Goal: Task Accomplishment & Management: Complete application form

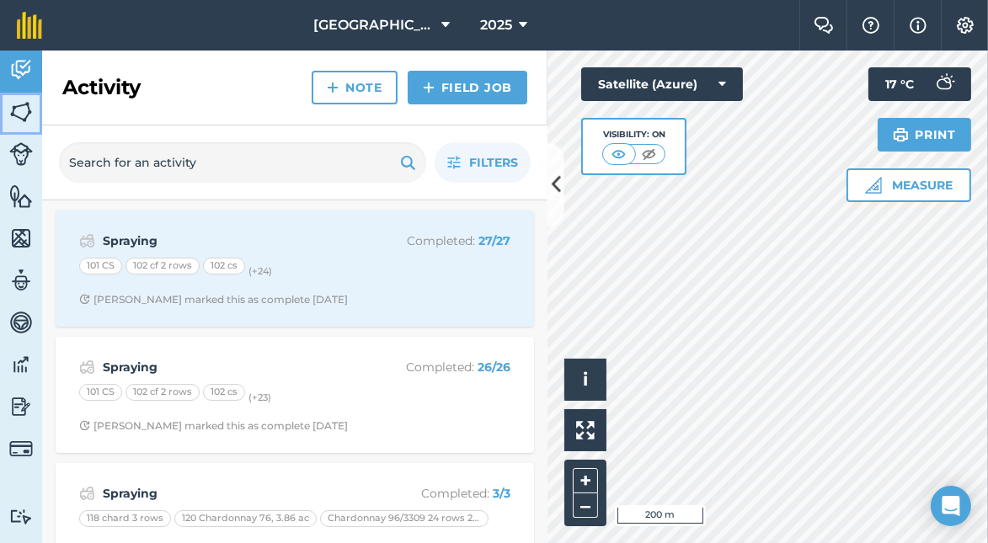
click at [26, 113] on img at bounding box center [21, 111] width 24 height 25
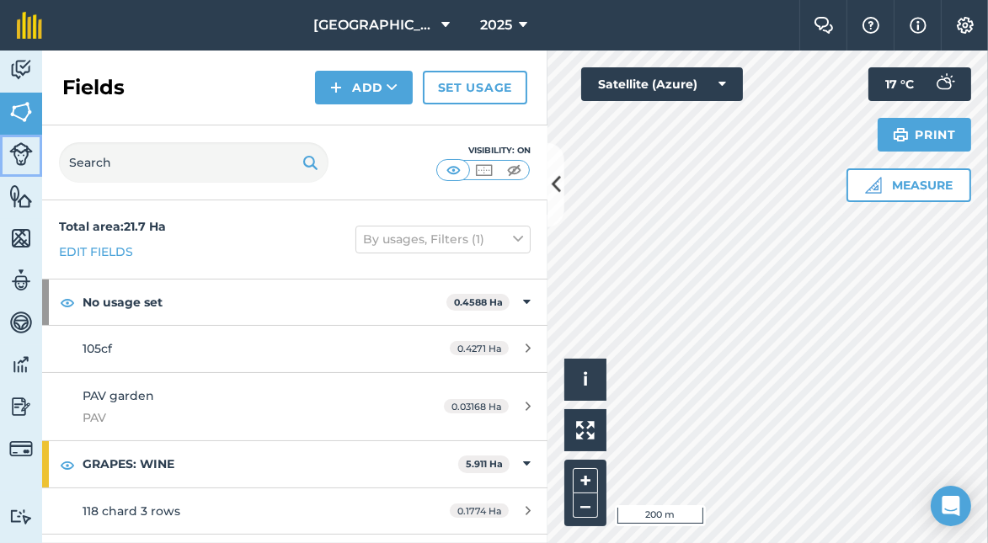
click at [21, 153] on img at bounding box center [21, 154] width 24 height 24
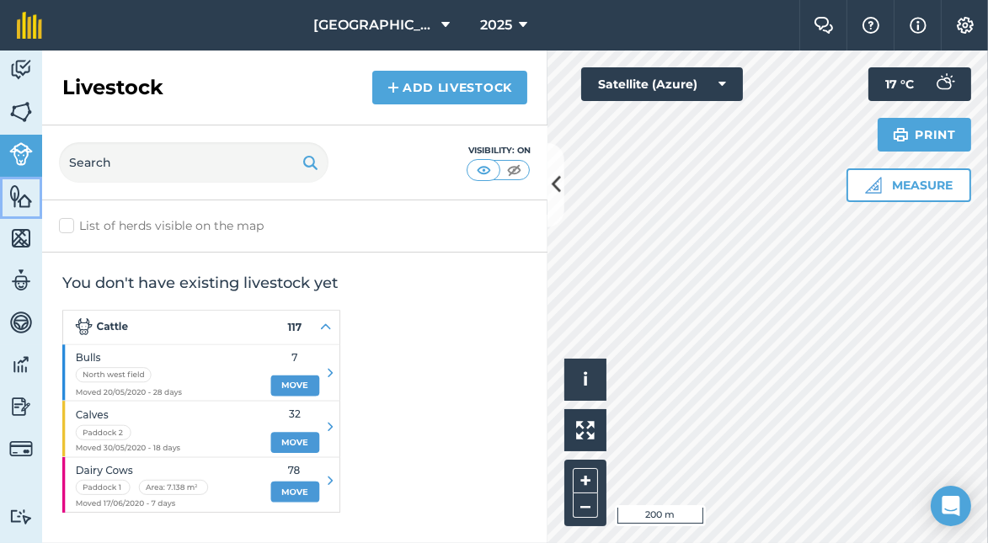
click at [17, 190] on img at bounding box center [21, 196] width 24 height 25
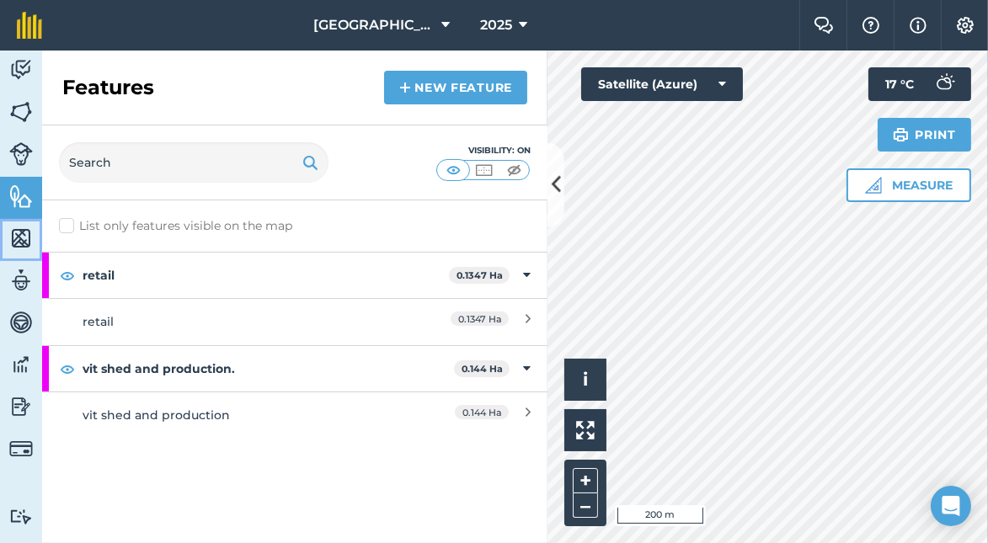
click at [21, 232] on img at bounding box center [21, 238] width 24 height 25
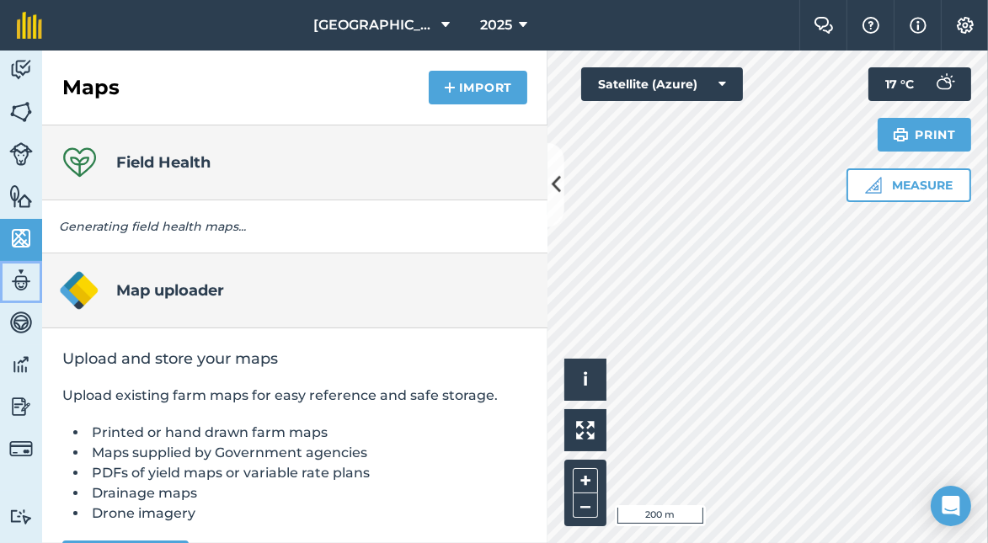
click at [19, 279] on img at bounding box center [21, 280] width 24 height 25
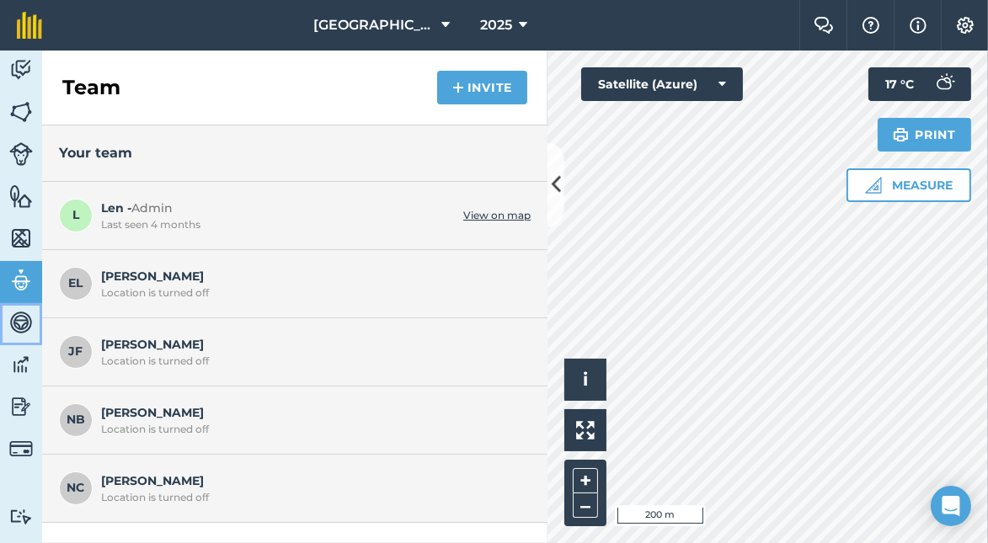
click at [23, 315] on img at bounding box center [21, 322] width 24 height 25
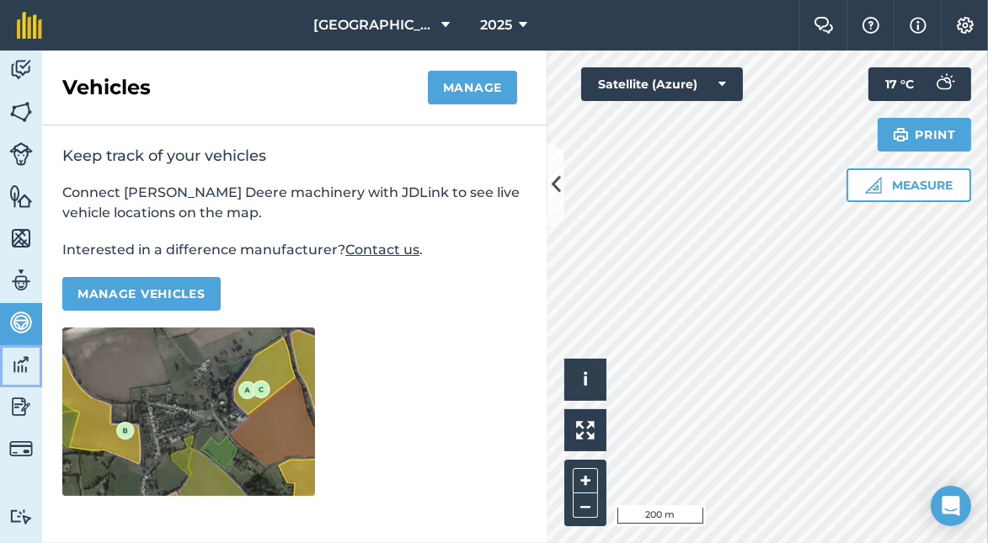
click at [19, 363] on img at bounding box center [21, 364] width 24 height 25
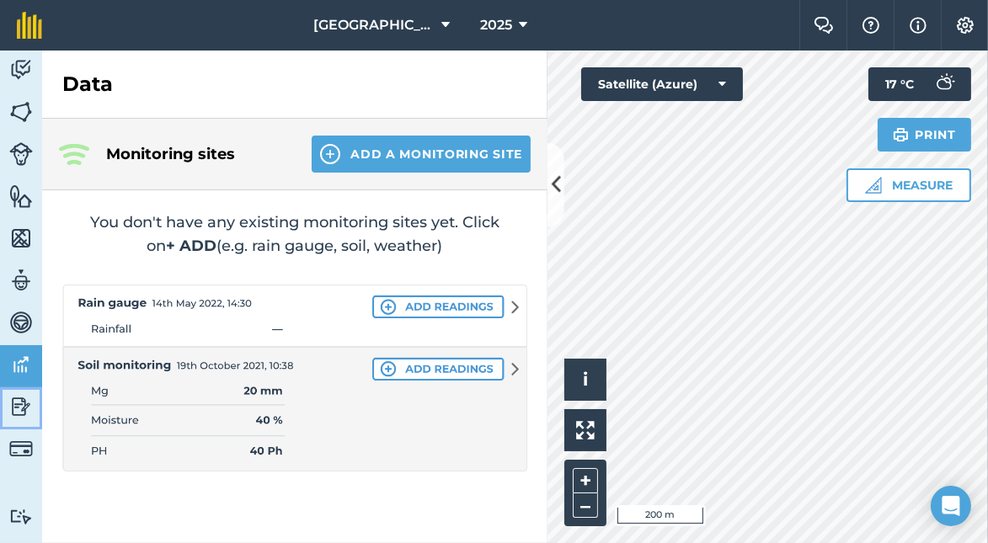
click at [18, 403] on img at bounding box center [21, 406] width 24 height 25
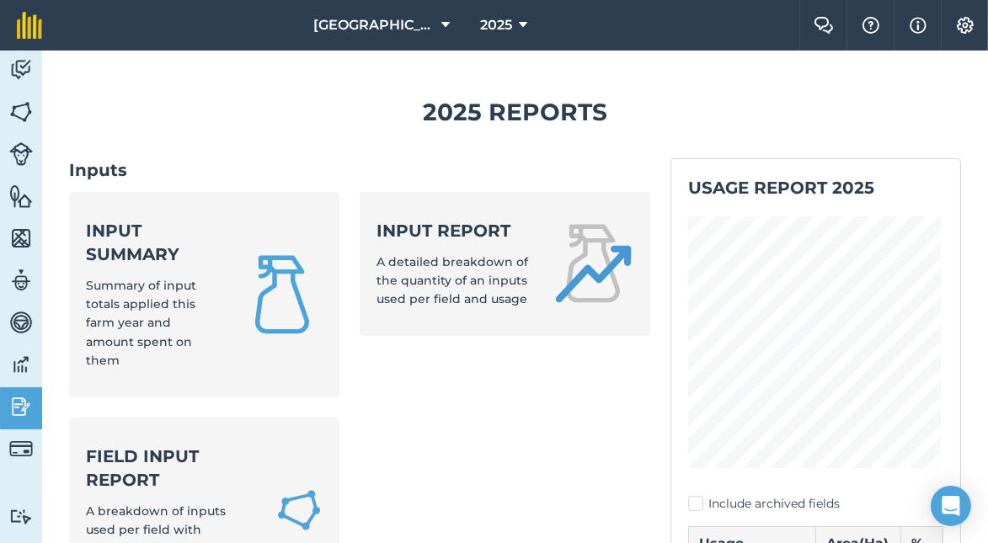
scroll to position [84, 0]
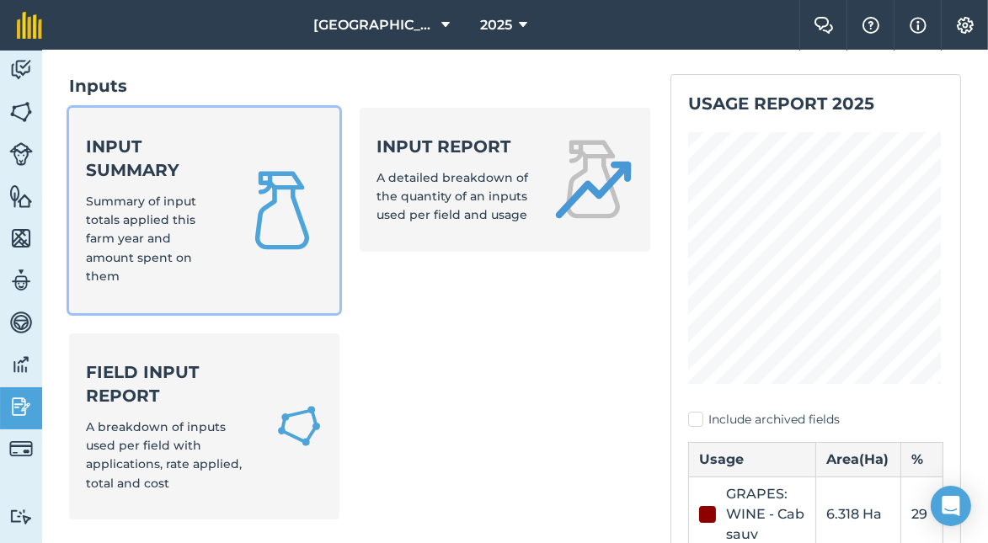
click at [179, 227] on div "Input summary Summary of input totals applied this farm year and amount spent o…" at bounding box center [154, 211] width 136 height 152
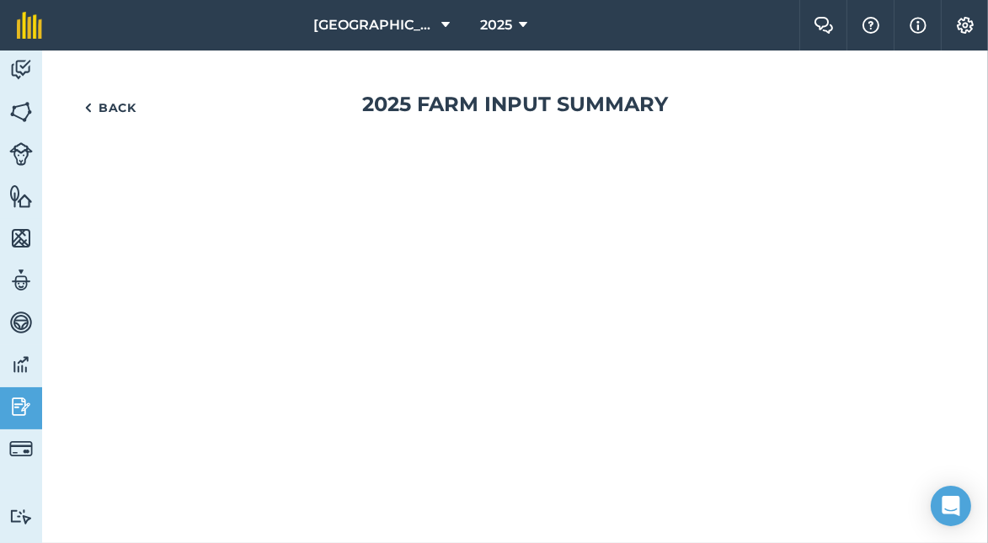
click at [179, 227] on div "Back 2025 Farm input summary" at bounding box center [515, 297] width 946 height 493
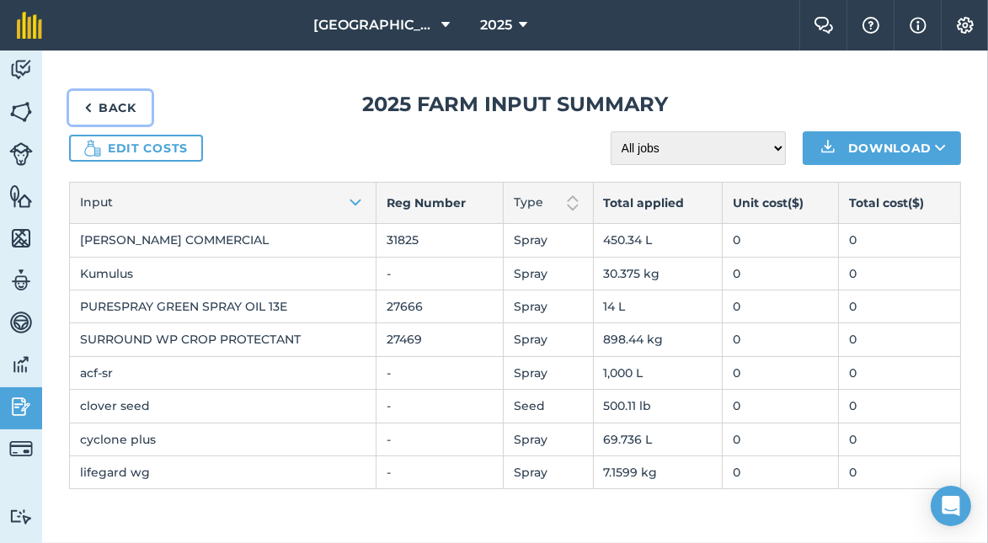
click at [100, 105] on link "Back" at bounding box center [110, 108] width 83 height 34
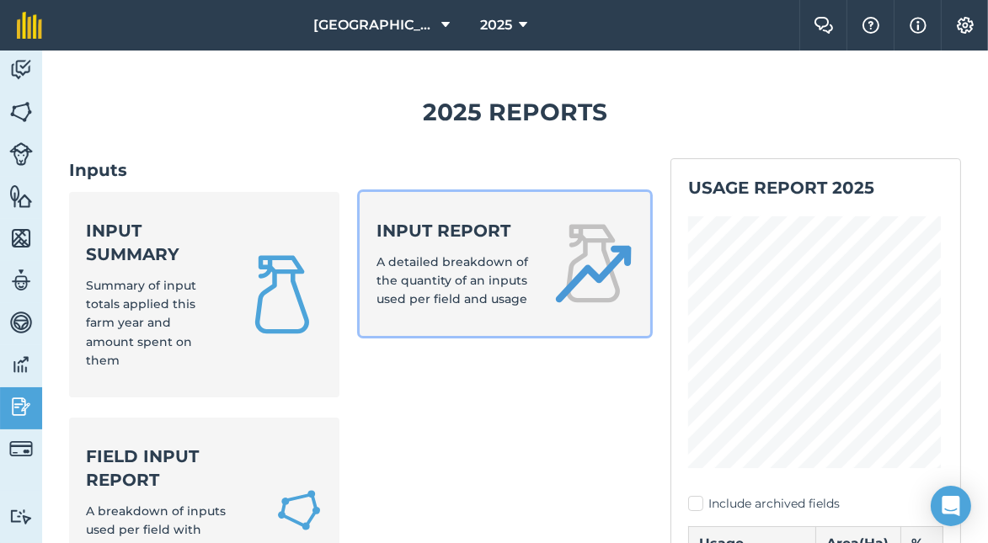
click at [519, 276] on span "A detailed breakdown of the quantity of an inputs used per field and usage" at bounding box center [453, 280] width 152 height 53
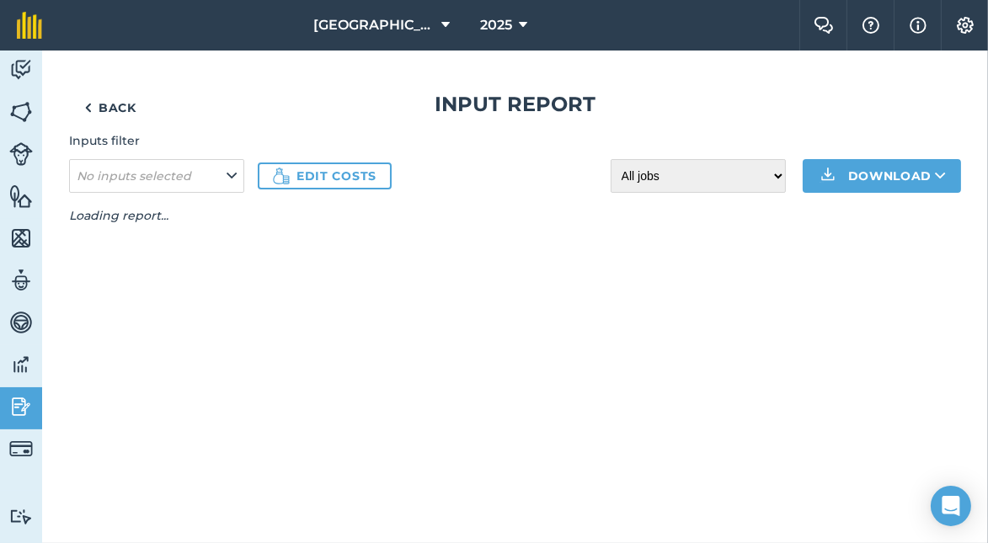
click at [519, 276] on div "Back Input report Inputs filter No inputs selected Edit costs All jobs Incomple…" at bounding box center [515, 297] width 946 height 493
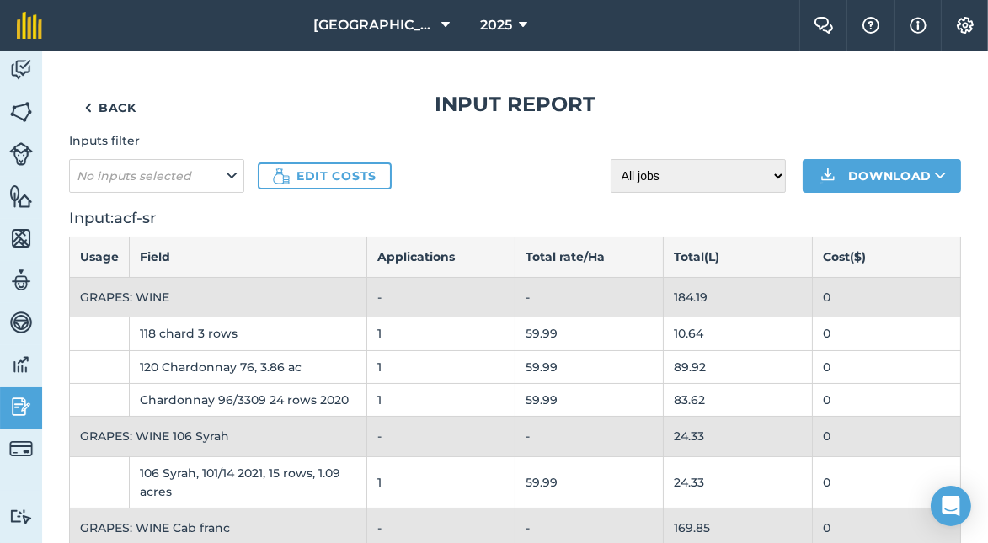
click at [479, 174] on div "Inputs filter No inputs selected Edit costs All jobs Incomplete jobs Complete j…" at bounding box center [515, 161] width 892 height 61
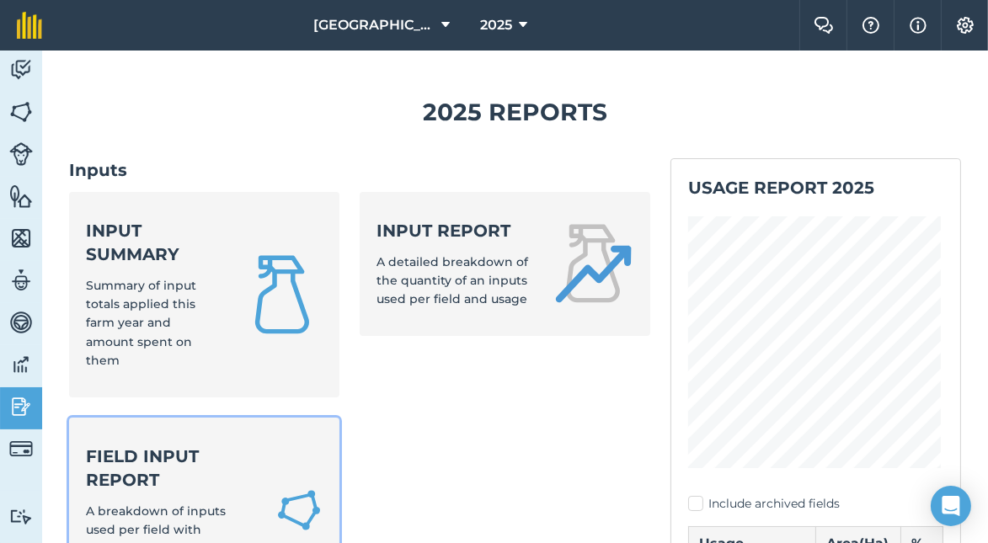
click at [183, 479] on strong "Field Input Report" at bounding box center [170, 468] width 169 height 47
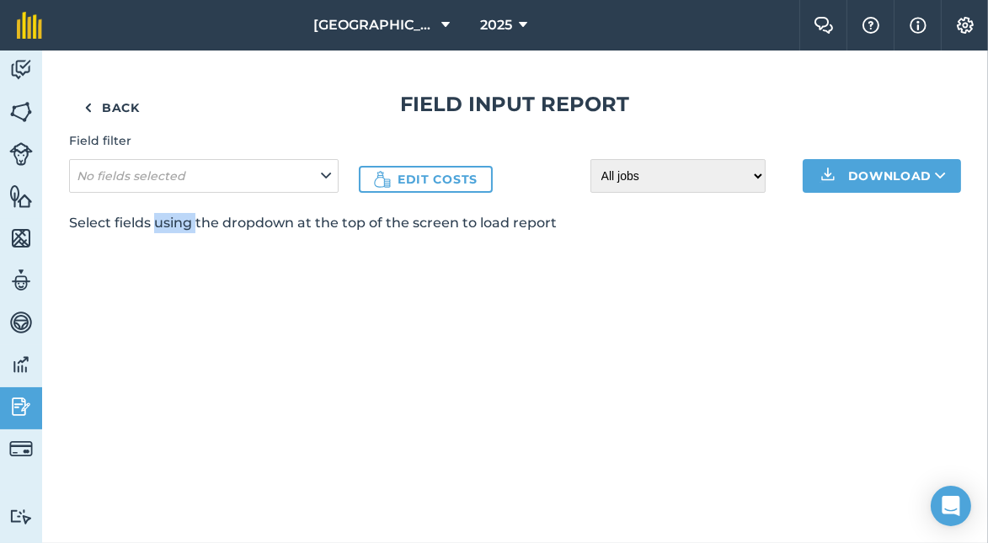
click at [183, 479] on div "Back Field Input Report Field filter No fields selected Edit costs All jobs Inc…" at bounding box center [515, 297] width 946 height 493
click at [13, 451] on img at bounding box center [21, 449] width 24 height 24
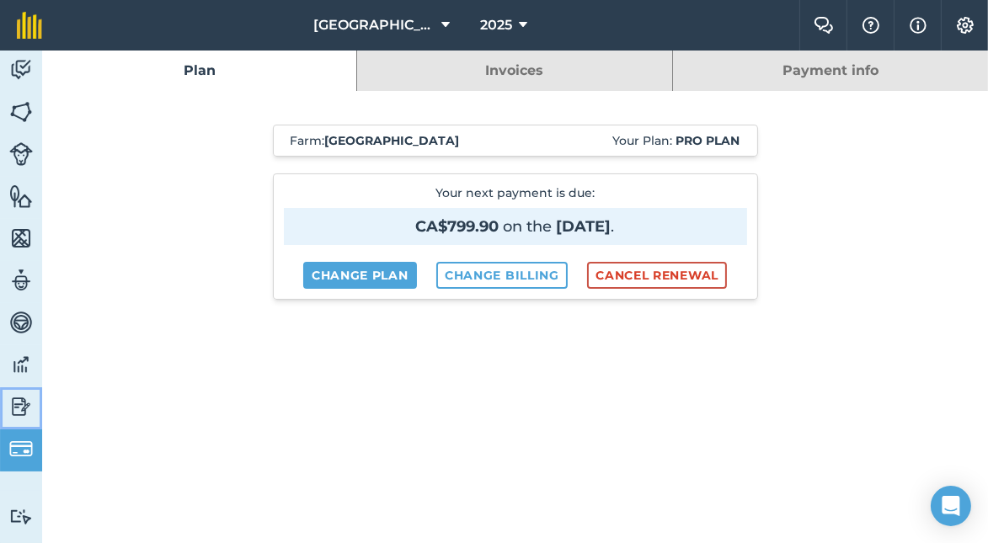
click at [17, 405] on img at bounding box center [21, 406] width 24 height 25
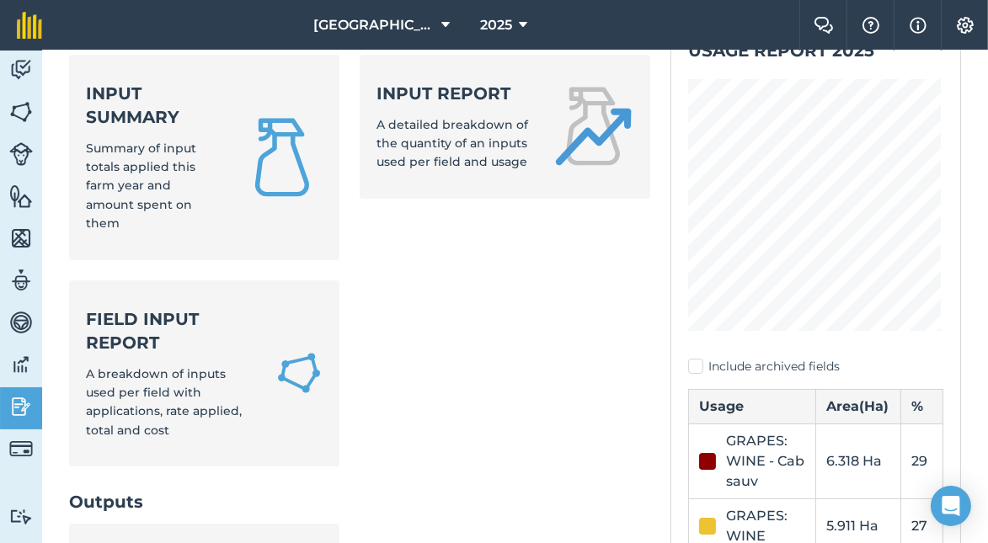
scroll to position [127, 0]
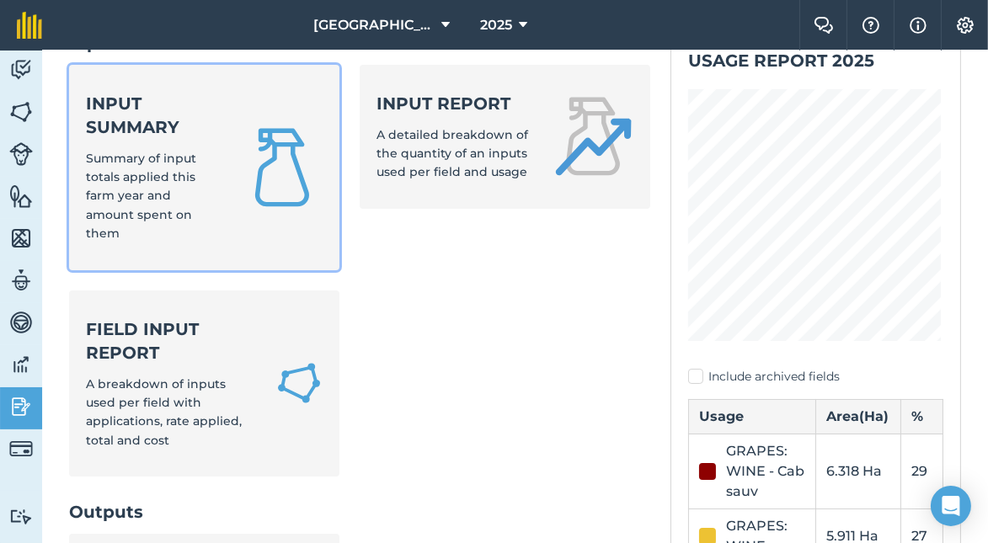
click at [188, 210] on span "Summary of input totals applied this farm year and amount spent on them" at bounding box center [141, 196] width 110 height 91
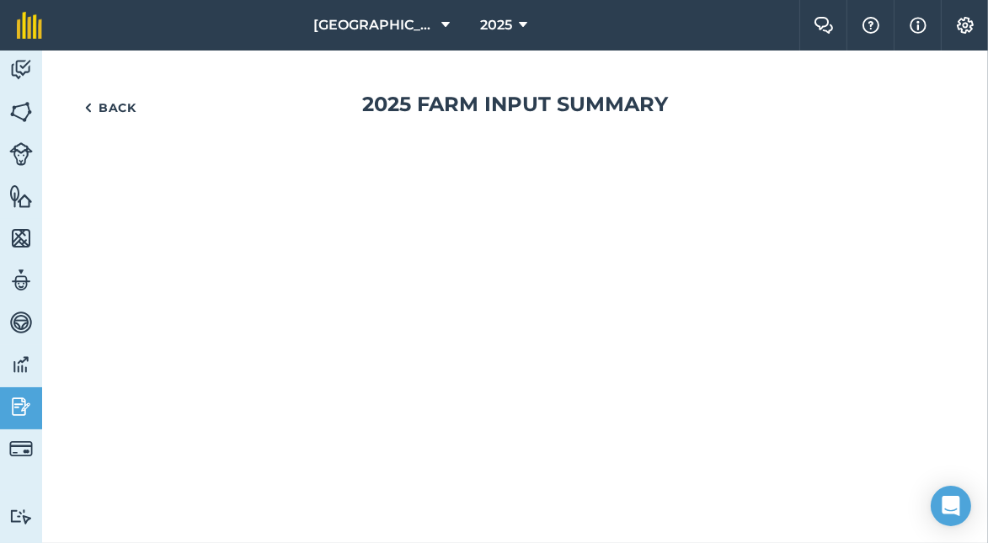
click at [188, 210] on div "Back 2025 Farm input summary" at bounding box center [515, 297] width 946 height 493
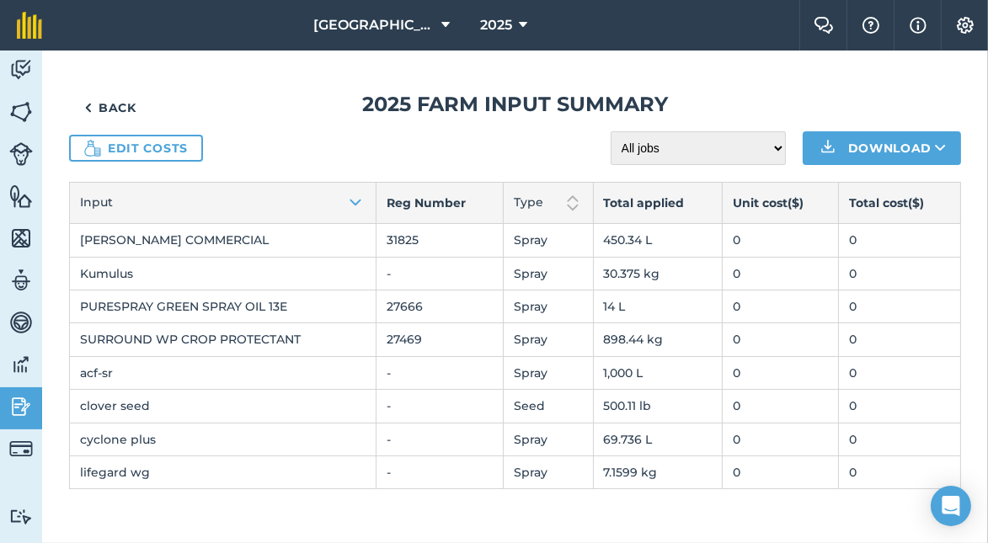
click at [770, 237] on td "0" at bounding box center [781, 240] width 116 height 33
click at [762, 241] on td "0" at bounding box center [781, 240] width 116 height 33
click at [160, 147] on link "Edit costs" at bounding box center [136, 148] width 134 height 27
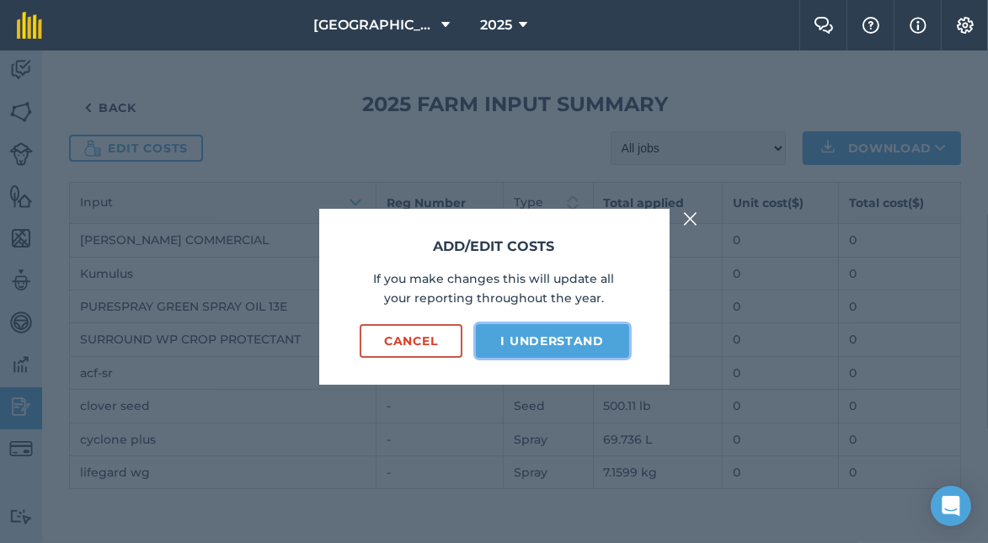
click at [535, 338] on button "I understand" at bounding box center [552, 341] width 153 height 34
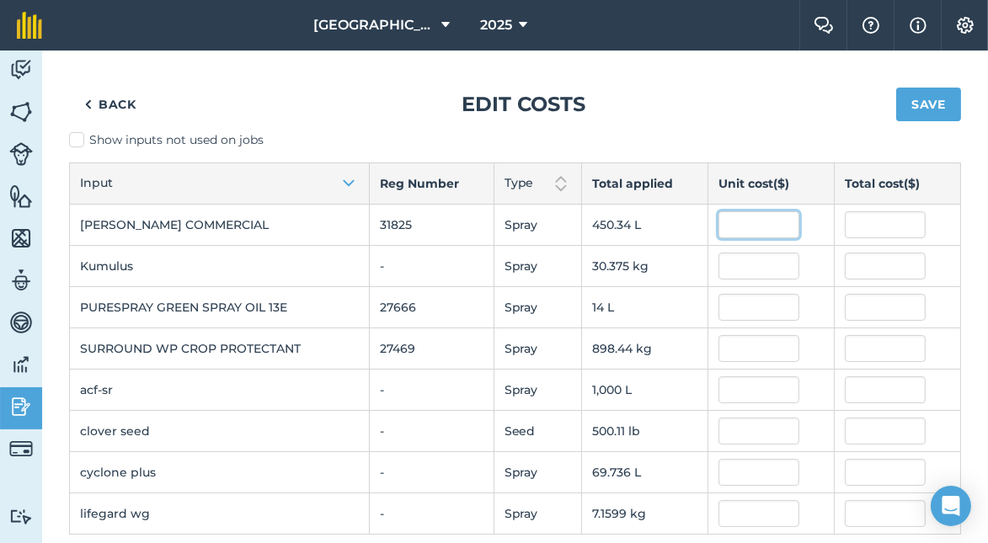
click at [733, 227] on input "text" at bounding box center [759, 224] width 81 height 27
type input "18"
type input "8,106.066"
click at [671, 121] on div "Back Edit costs Save" at bounding box center [515, 105] width 892 height 54
click at [16, 70] on img at bounding box center [21, 69] width 24 height 25
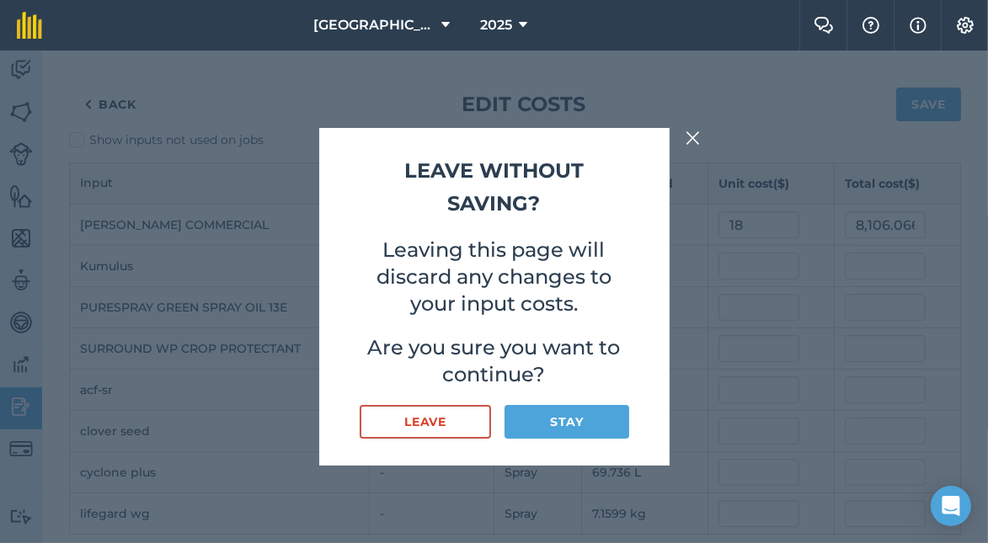
click at [693, 139] on img at bounding box center [693, 138] width 15 height 20
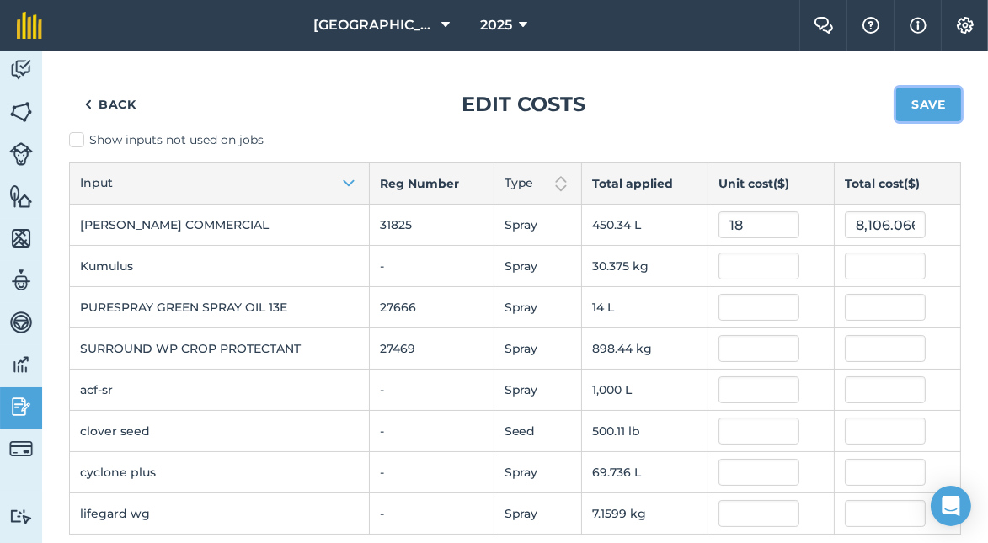
click at [907, 109] on button "Save" at bounding box center [928, 105] width 65 height 34
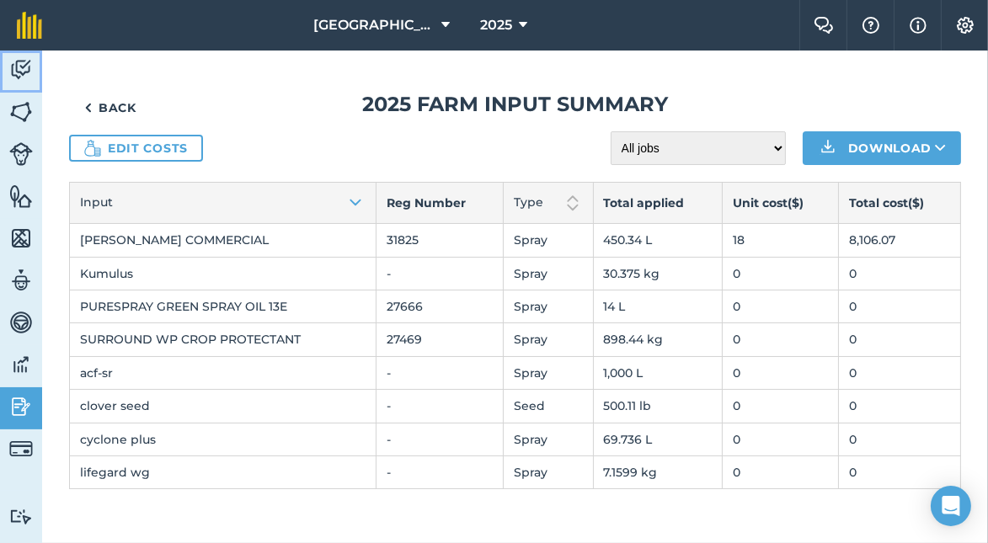
click at [30, 60] on img at bounding box center [21, 69] width 24 height 25
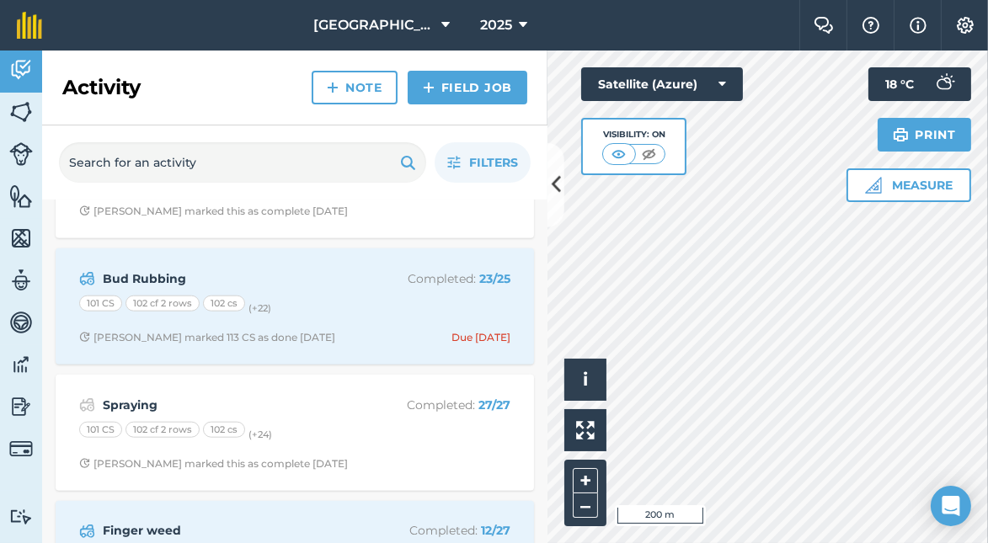
scroll to position [2274, 0]
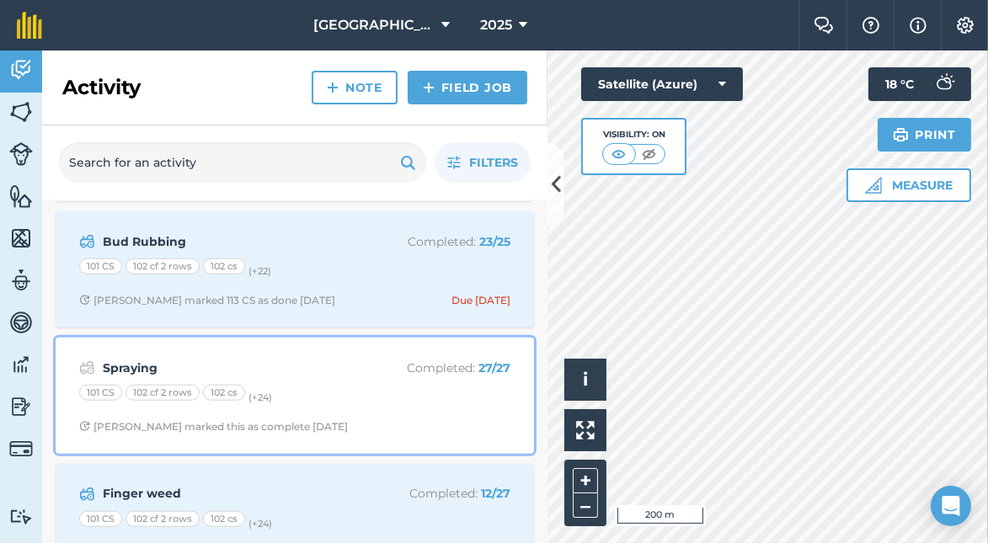
click at [133, 362] on strong "Spraying" at bounding box center [236, 368] width 267 height 19
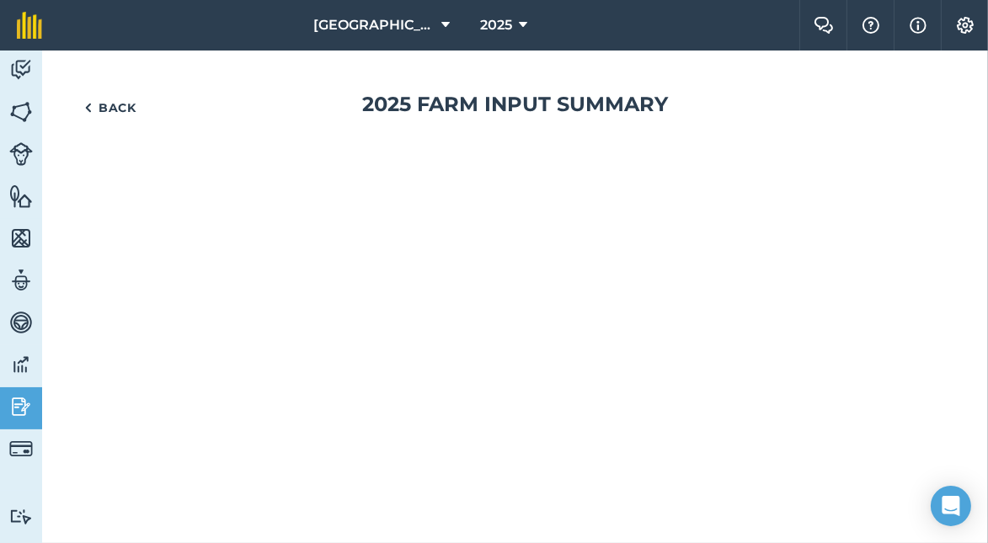
click at [133, 362] on div "Back 2025 Farm input summary" at bounding box center [515, 297] width 946 height 493
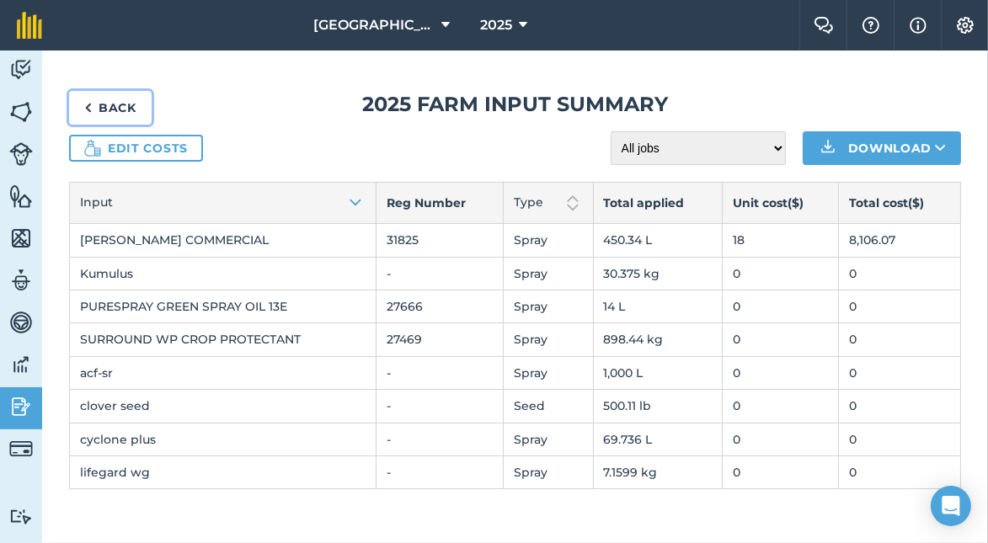
click at [110, 111] on link "Back" at bounding box center [110, 108] width 83 height 34
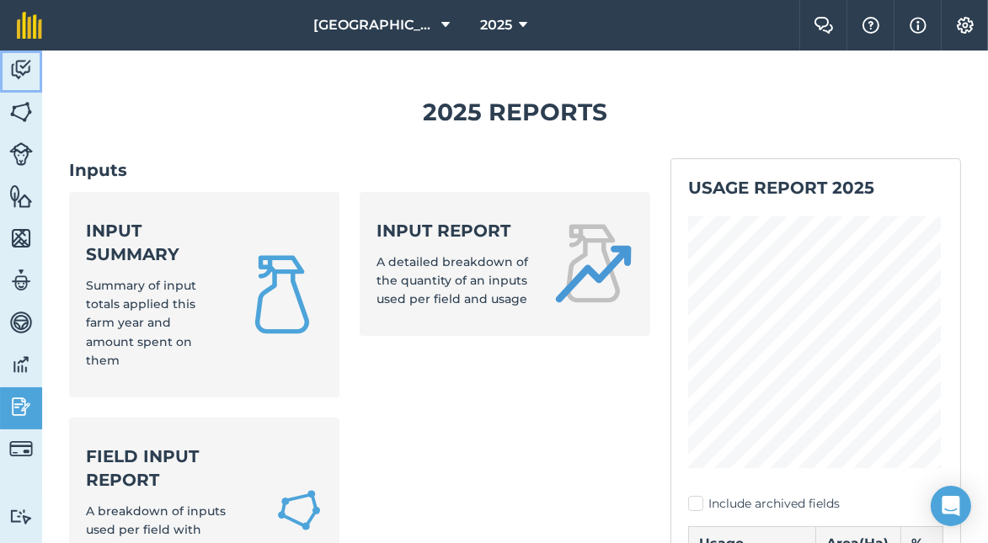
click at [17, 72] on img at bounding box center [21, 69] width 24 height 25
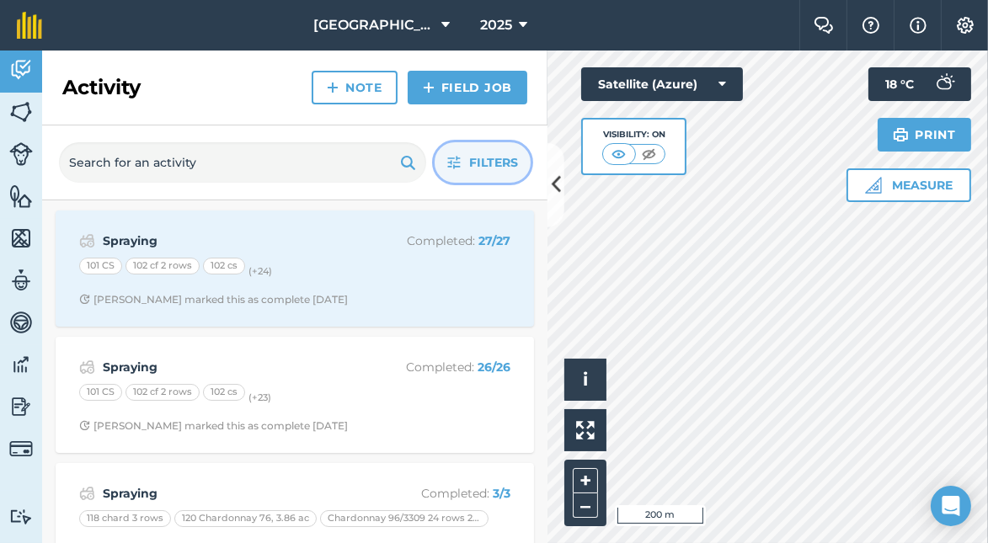
click at [463, 165] on button "Filters" at bounding box center [483, 162] width 96 height 40
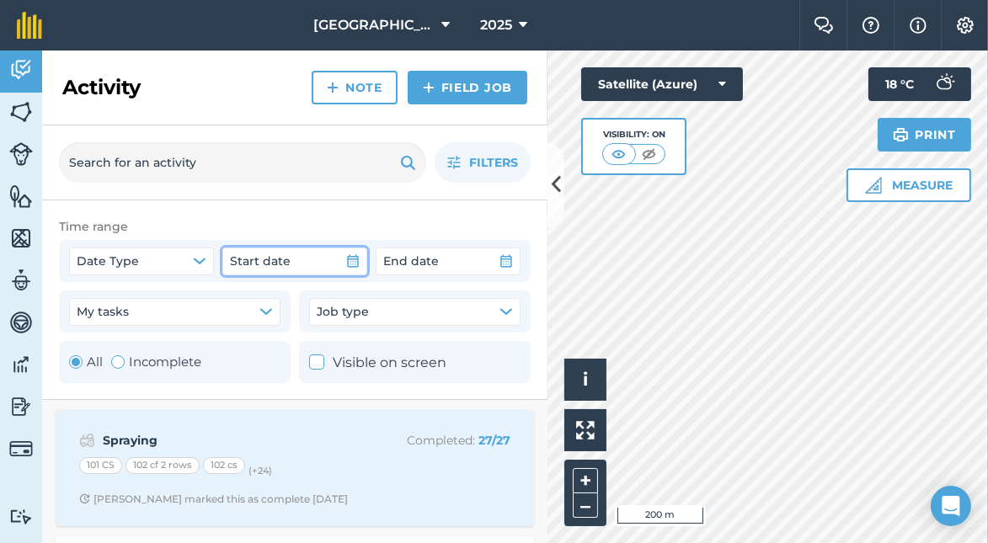
click at [354, 261] on icon "button" at bounding box center [352, 260] width 13 height 13
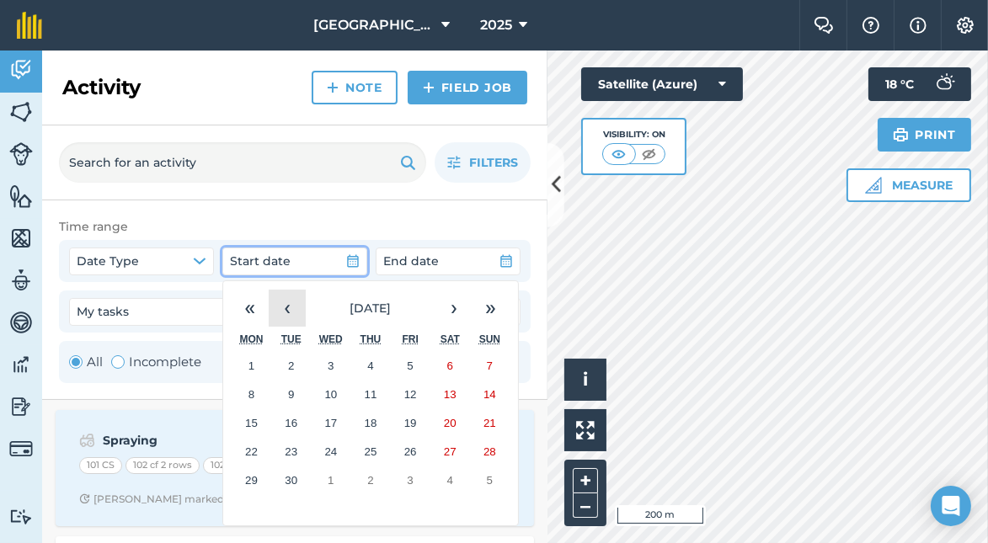
click at [291, 304] on button "‹" at bounding box center [287, 308] width 37 height 37
click at [489, 364] on abbr "1" at bounding box center [490, 366] width 6 height 13
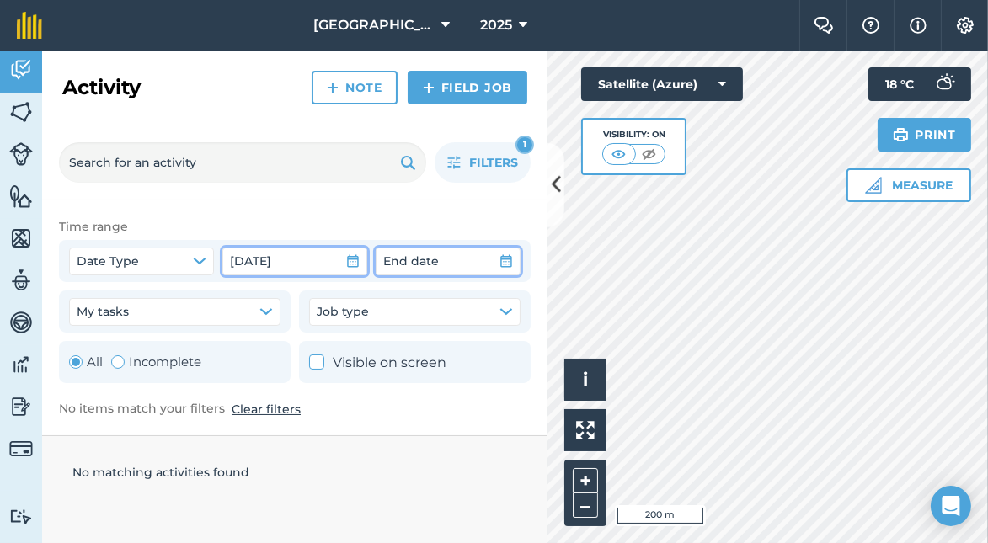
click at [502, 260] on icon "button" at bounding box center [506, 260] width 13 height 13
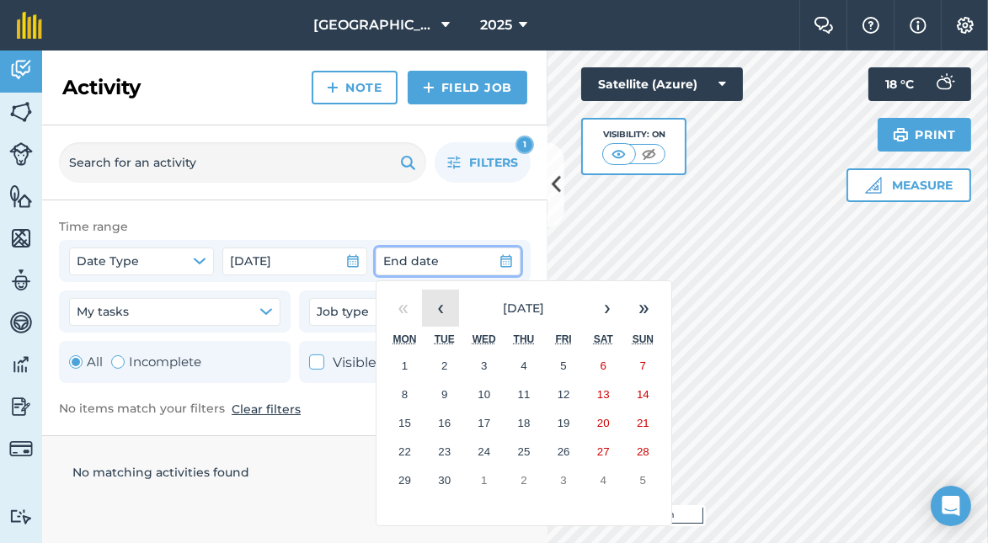
click at [442, 308] on button "‹" at bounding box center [440, 308] width 37 height 37
click at [602, 452] on abbr "21" at bounding box center [603, 452] width 13 height 13
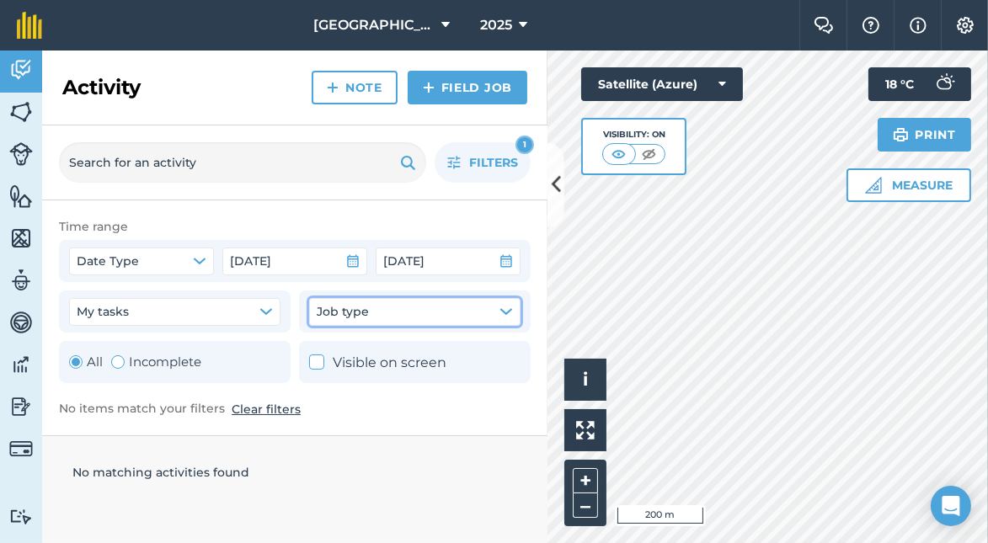
click at [505, 313] on icon "button" at bounding box center [505, 311] width 11 height 5
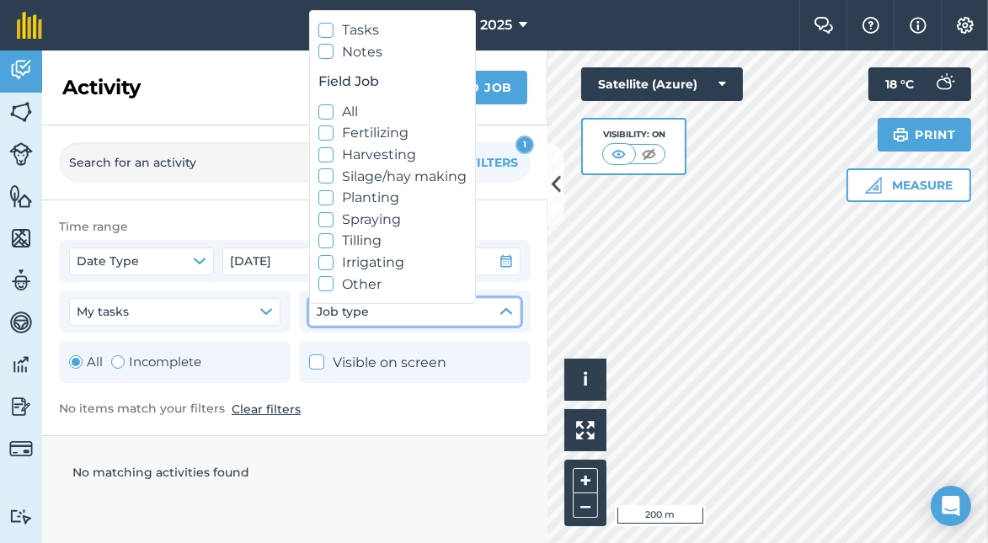
click at [327, 215] on icon at bounding box center [326, 219] width 11 height 11
checkbox input "true"
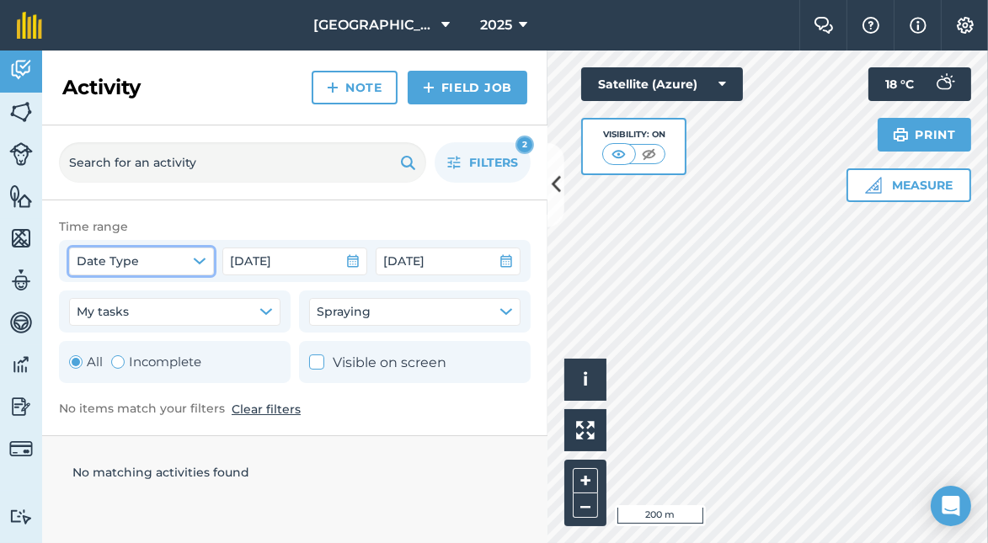
click at [201, 262] on icon "button" at bounding box center [199, 261] width 11 height 5
click at [87, 343] on icon at bounding box center [86, 344] width 11 height 11
checkbox input "true"
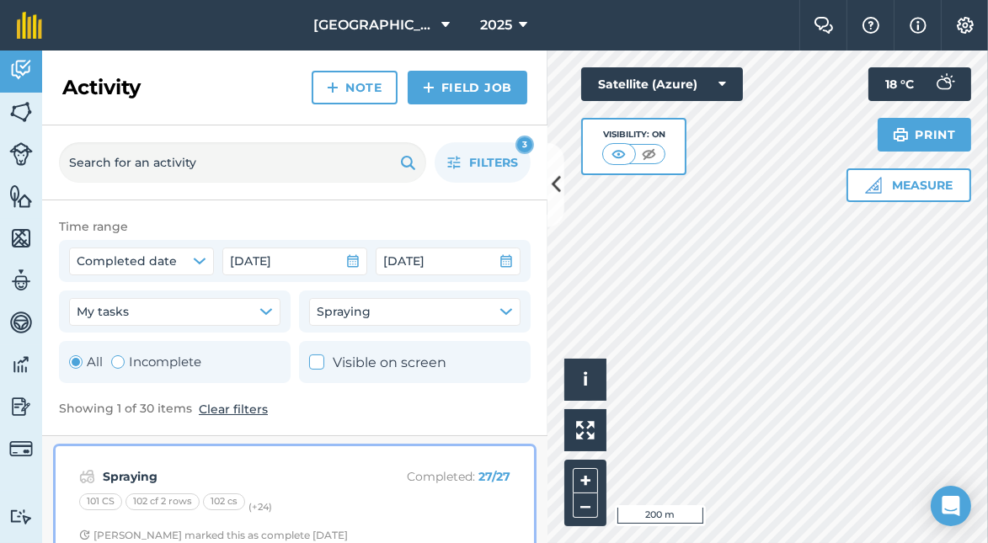
click at [131, 477] on strong "Spraying" at bounding box center [236, 477] width 267 height 19
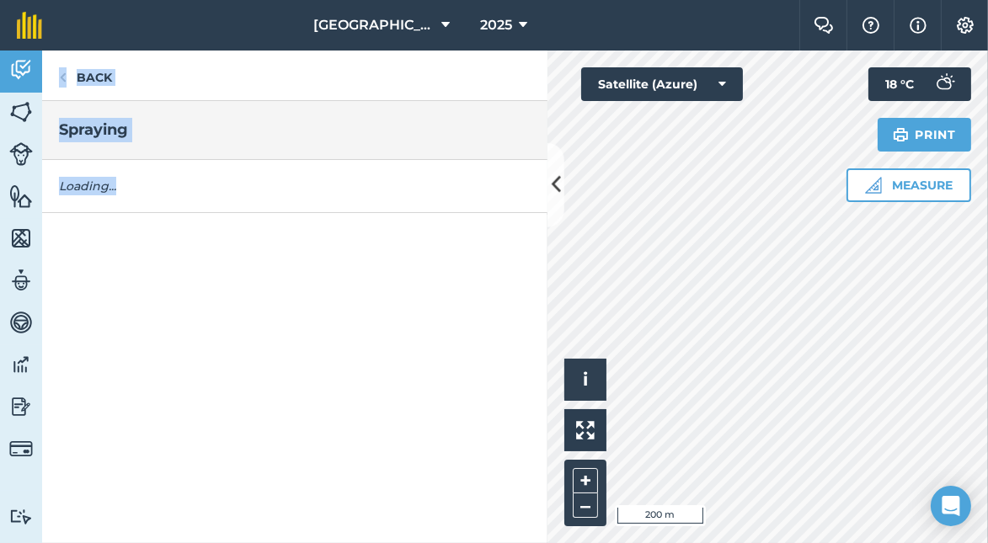
click at [131, 477] on div "Back Spraying Loading..." at bounding box center [294, 297] width 505 height 493
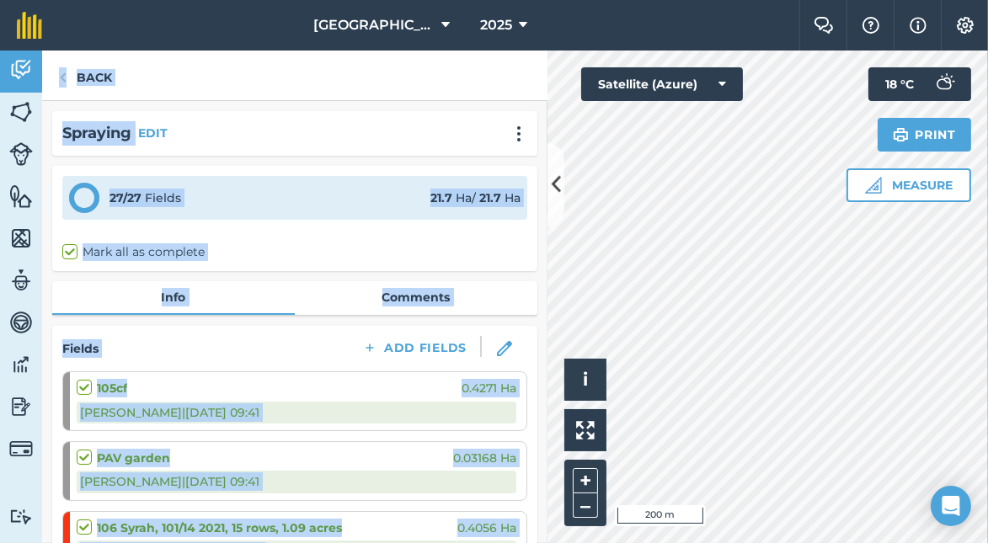
click at [251, 358] on div "Fields Add Fields" at bounding box center [294, 348] width 465 height 25
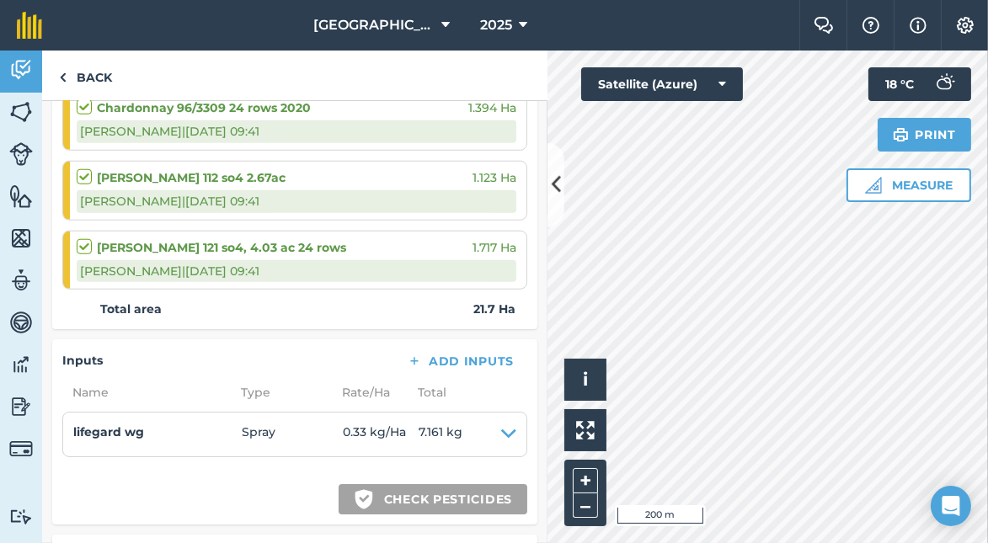
scroll to position [2039, 0]
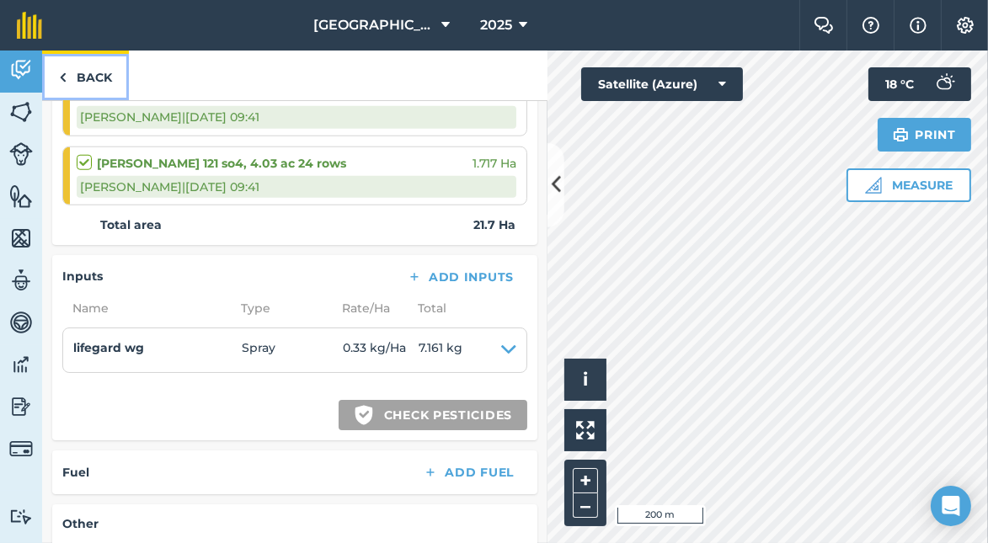
click at [89, 71] on link "Back" at bounding box center [85, 76] width 87 height 50
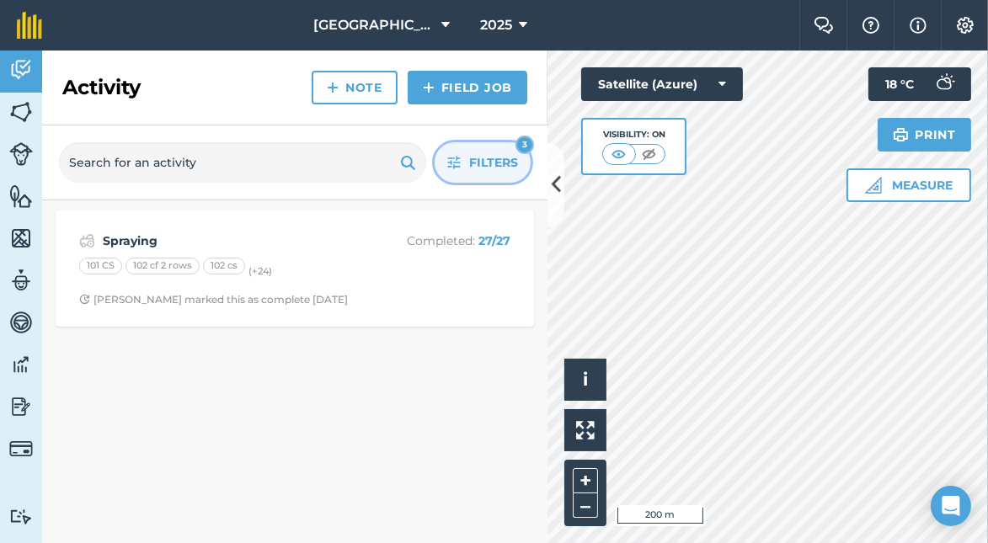
click at [483, 153] on span "Filters" at bounding box center [493, 162] width 49 height 19
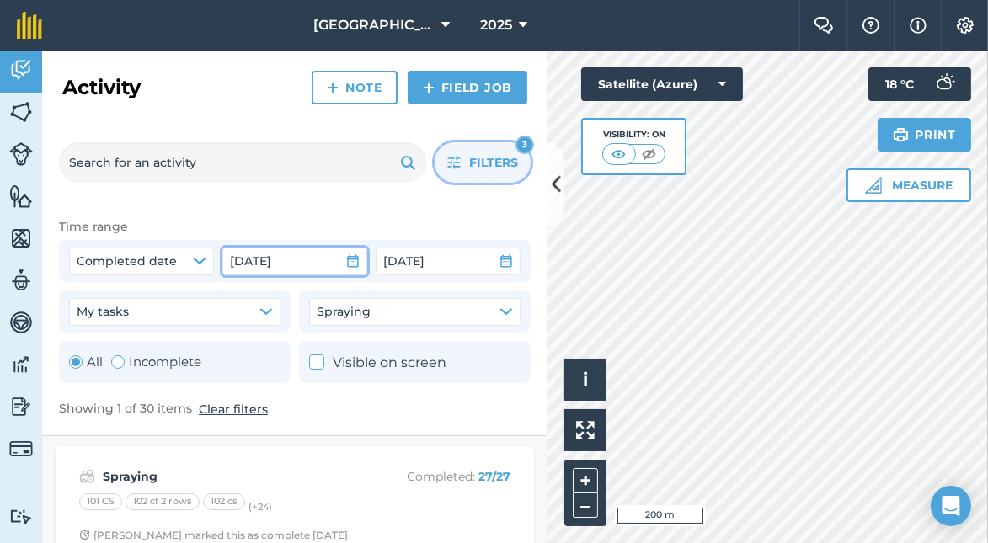
click at [353, 263] on icon "button" at bounding box center [352, 260] width 13 height 13
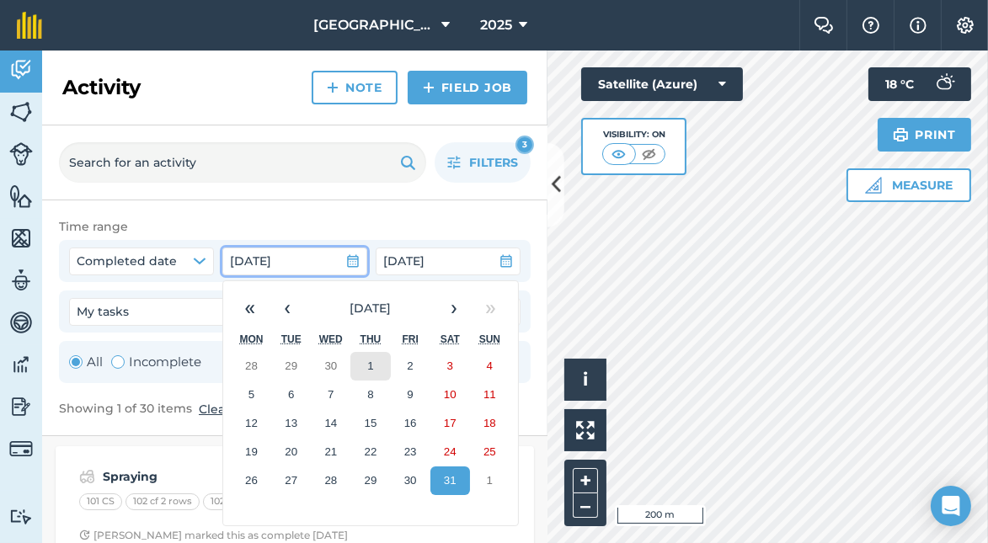
click at [364, 358] on button "1" at bounding box center [370, 366] width 40 height 29
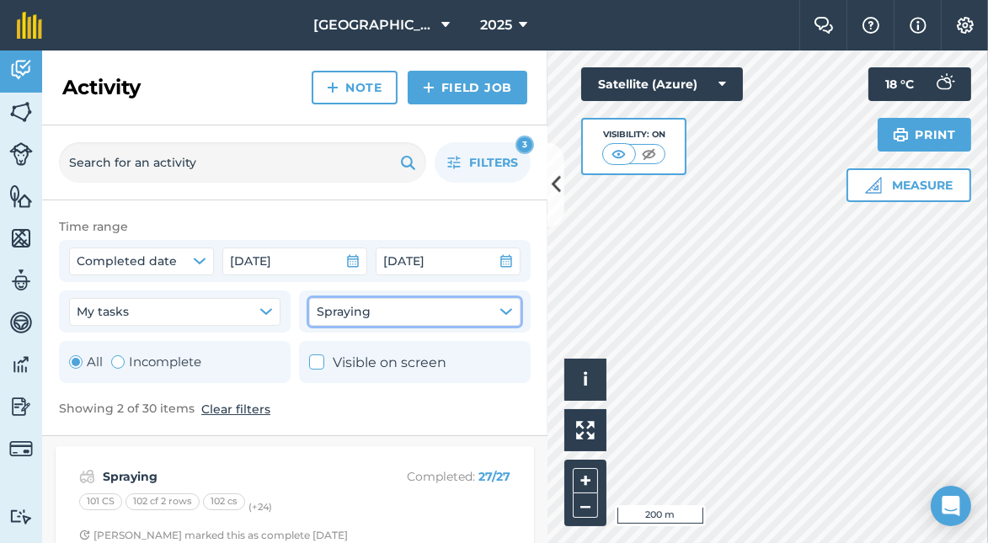
click at [505, 311] on icon "button" at bounding box center [505, 311] width 11 height 5
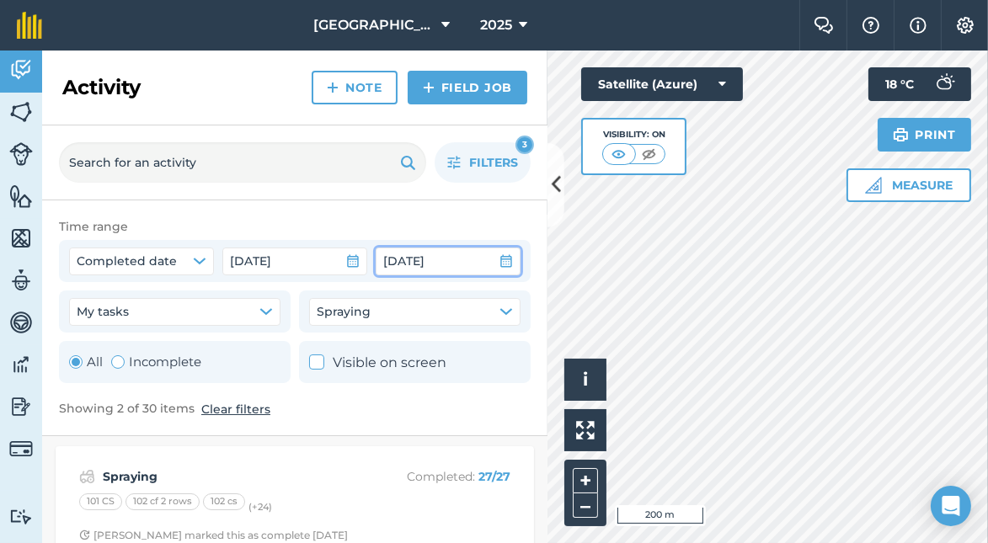
click at [505, 262] on icon "button" at bounding box center [506, 260] width 13 height 13
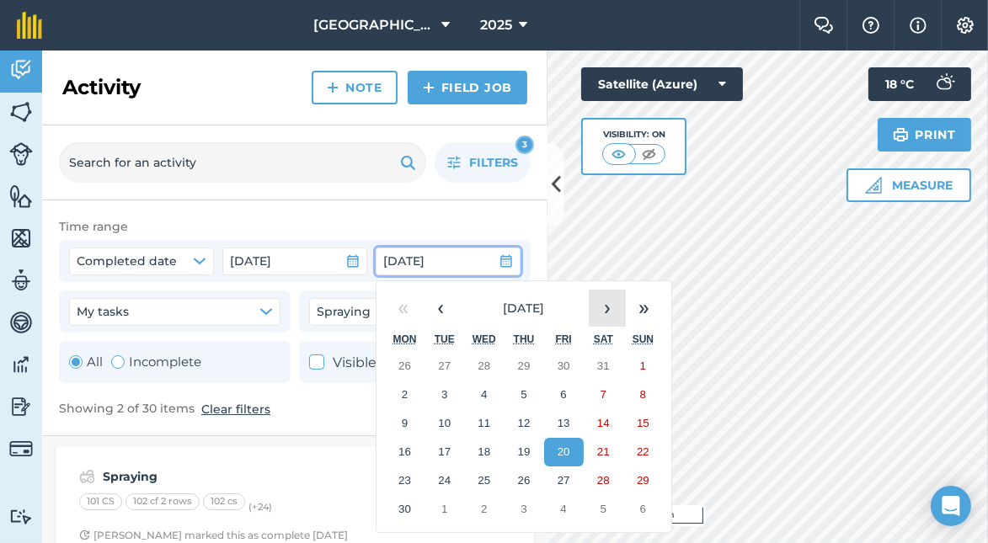
click at [605, 307] on button "›" at bounding box center [607, 308] width 37 height 37
click at [562, 389] on abbr "11" at bounding box center [564, 394] width 13 height 13
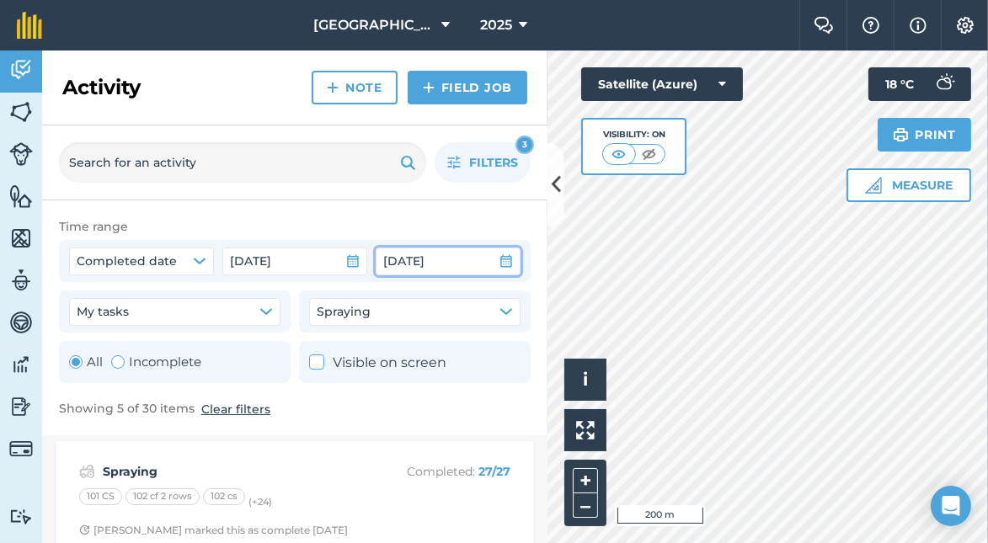
scroll to position [388, 0]
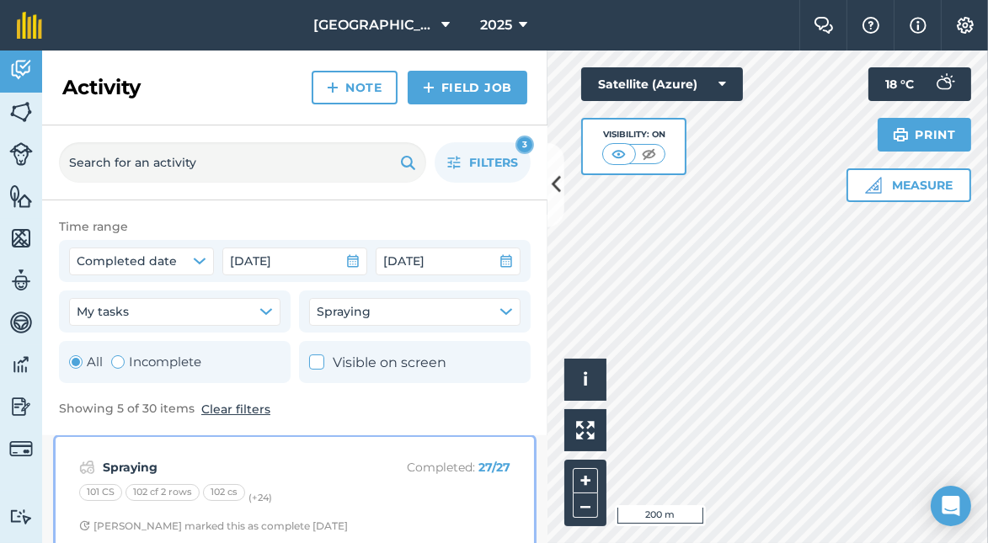
click at [130, 466] on strong "Spraying" at bounding box center [236, 467] width 267 height 19
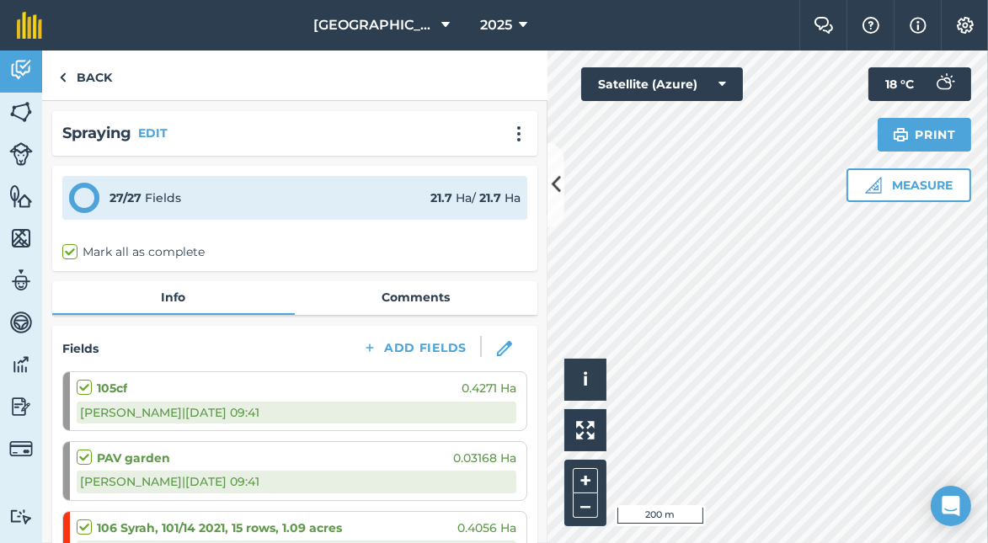
click at [130, 466] on div "PAV garden 0.03168 Ha [PERSON_NAME] | [DATE] 09:41" at bounding box center [297, 471] width 440 height 58
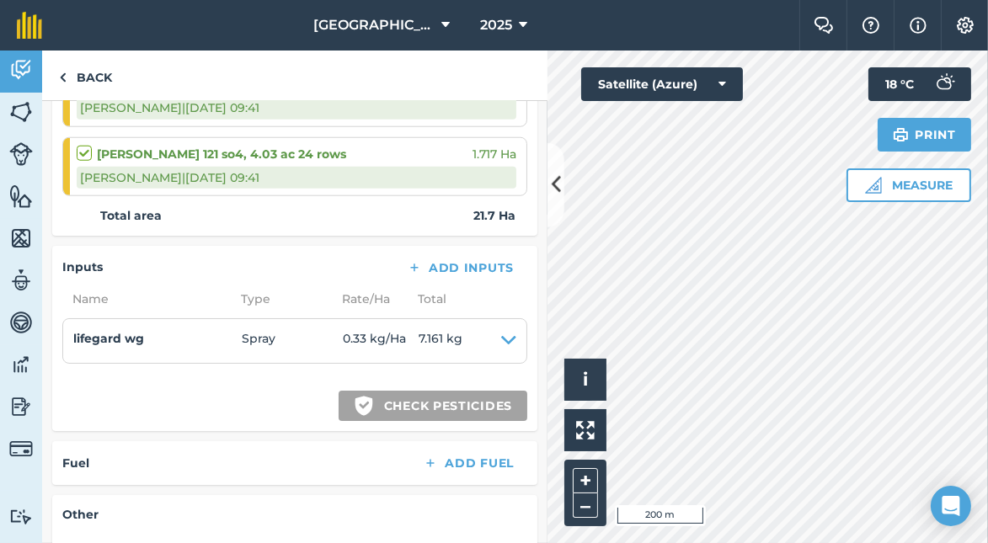
scroll to position [1870, 0]
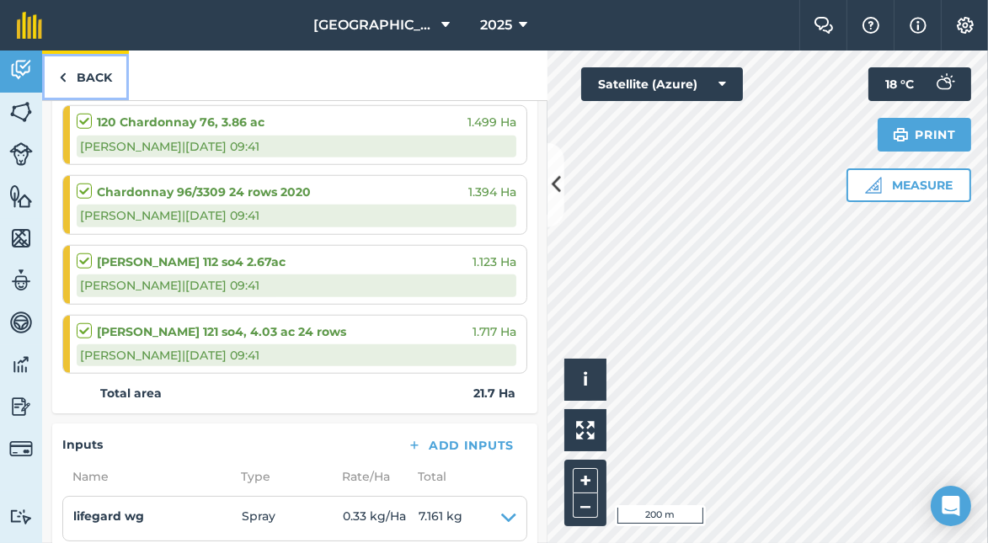
click at [70, 72] on link "Back" at bounding box center [85, 76] width 87 height 50
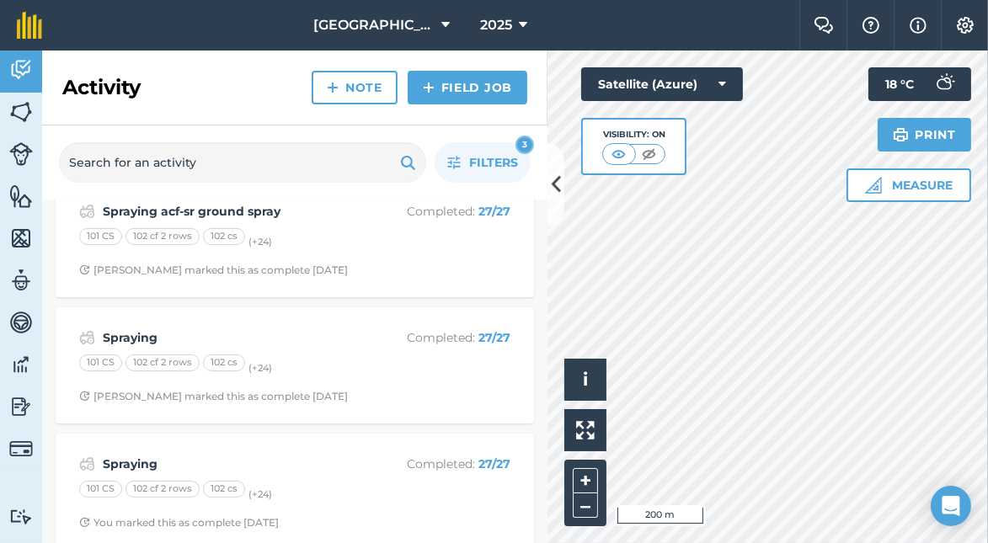
scroll to position [294, 0]
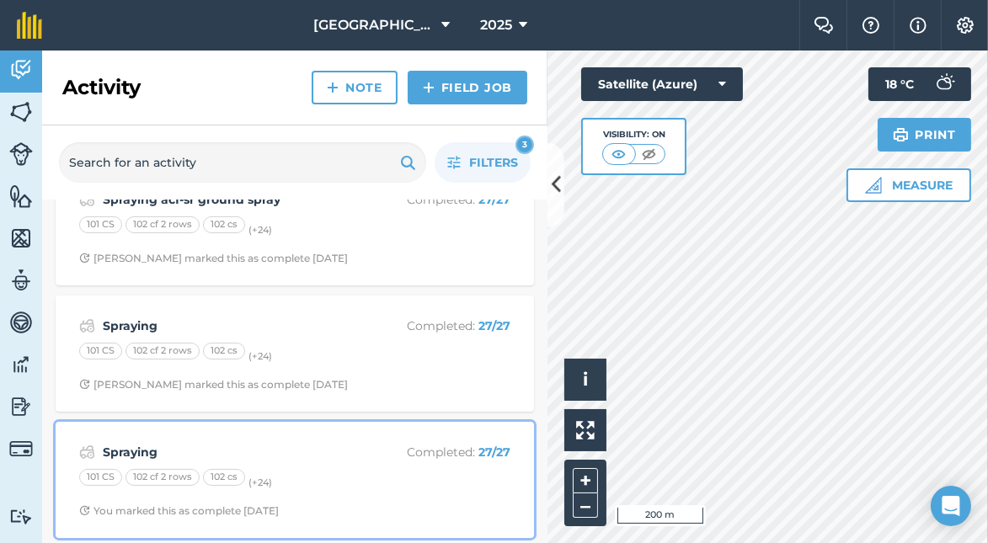
click at [142, 447] on strong "Spraying" at bounding box center [236, 452] width 267 height 19
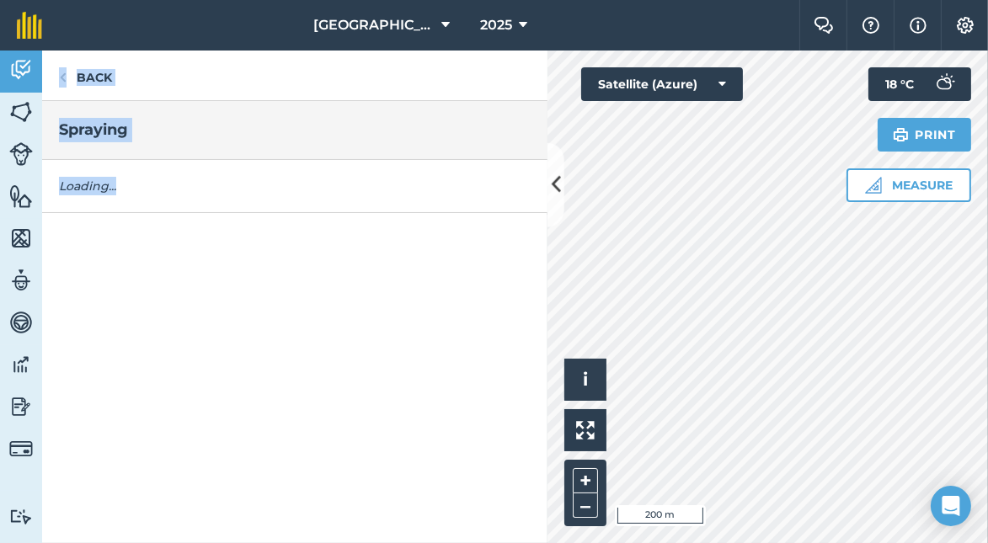
click at [142, 447] on div "Back Spraying Loading..." at bounding box center [294, 297] width 505 height 493
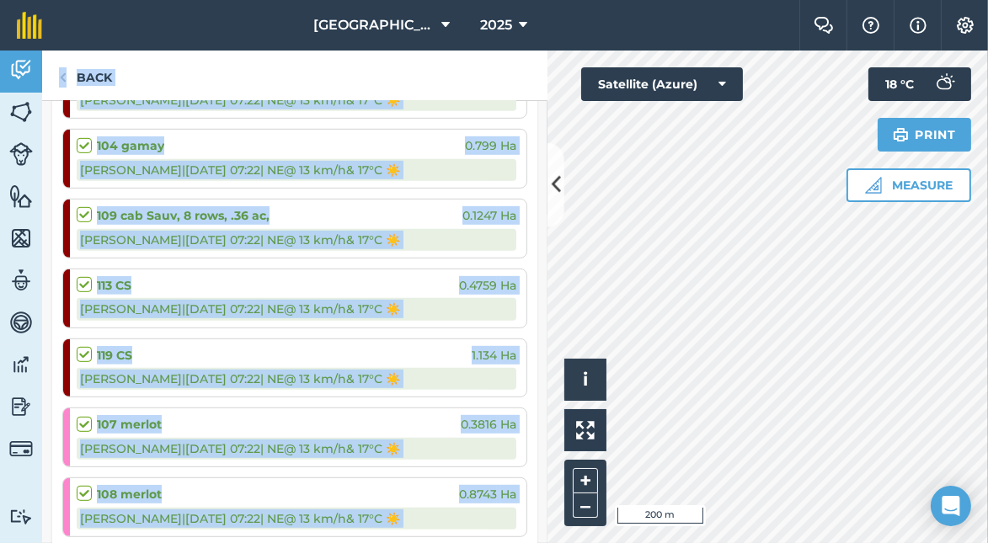
scroll to position [1127, 0]
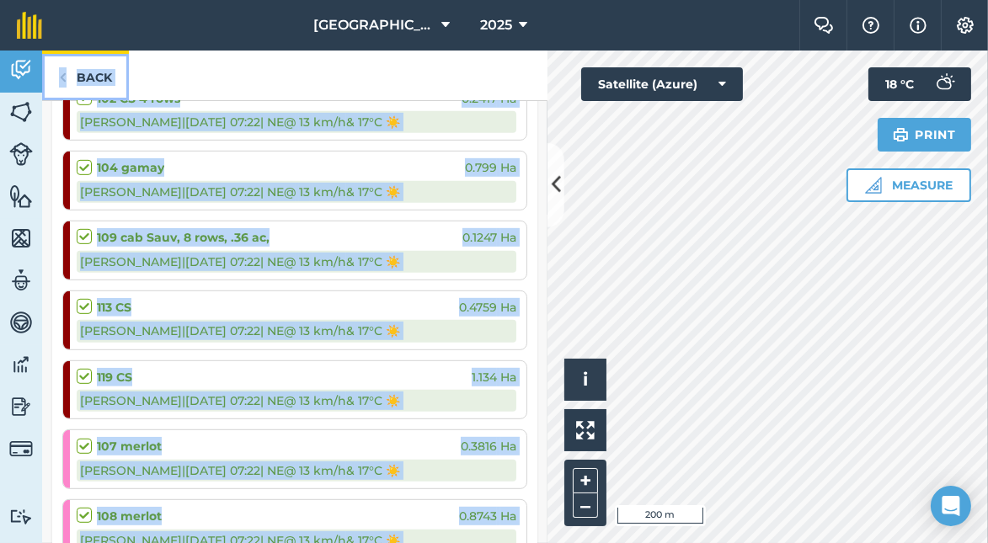
click at [82, 70] on link "Back" at bounding box center [85, 76] width 87 height 50
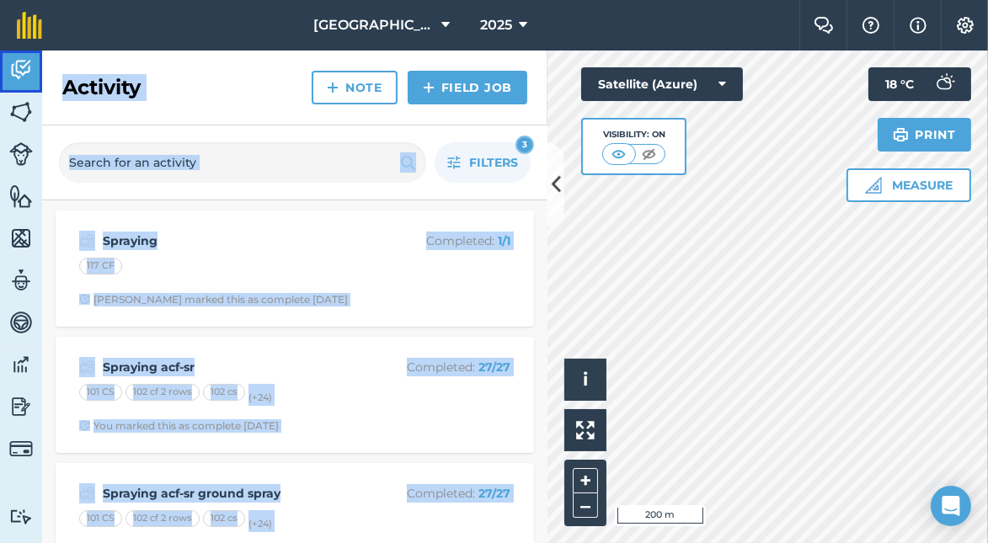
click at [28, 70] on img at bounding box center [21, 69] width 24 height 25
click at [174, 90] on div "Activity Note Field Job" at bounding box center [294, 88] width 505 height 75
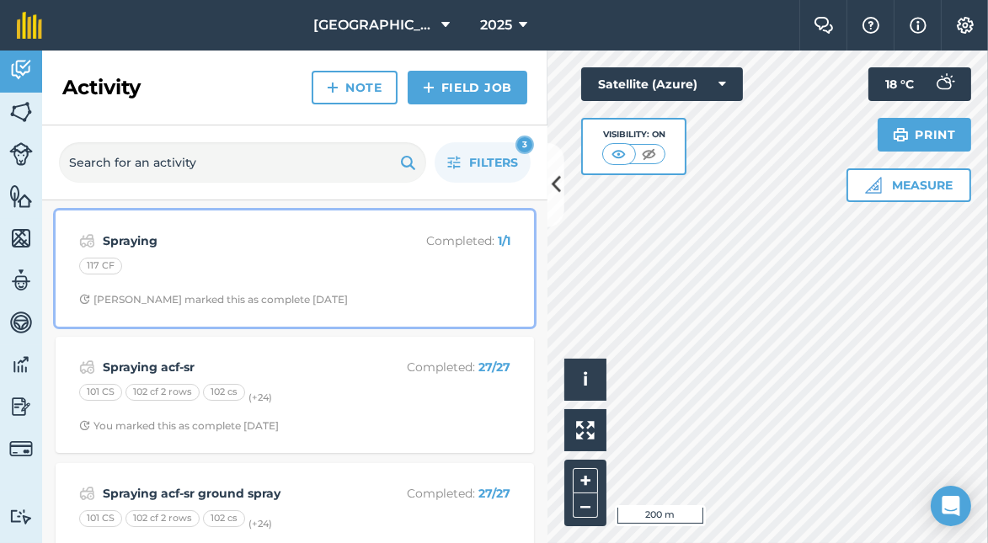
click at [121, 241] on strong "Spraying" at bounding box center [236, 241] width 267 height 19
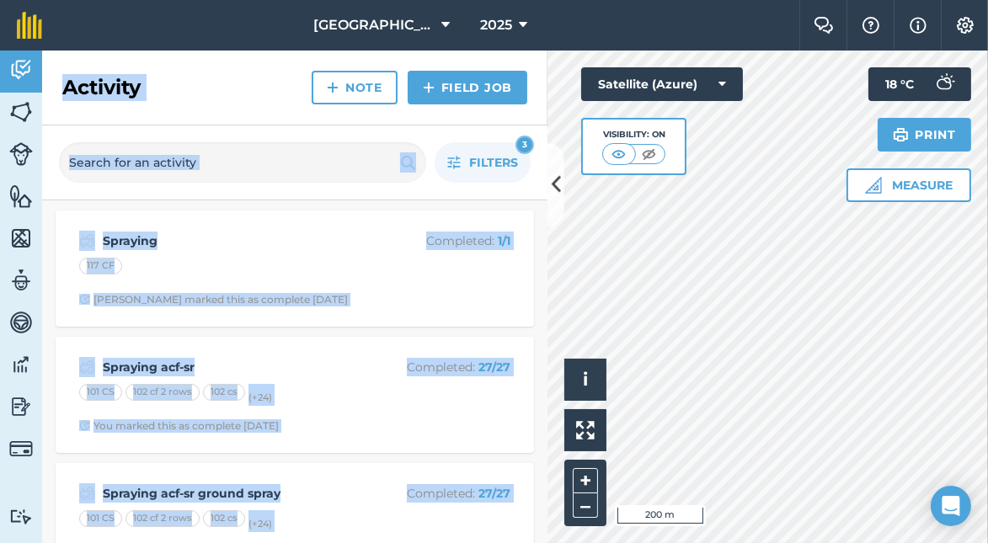
click at [121, 241] on div "Activity Note Field Job Filters 3 Spraying Completed : 1 / 1 117 CF [PERSON_NAM…" at bounding box center [294, 297] width 505 height 493
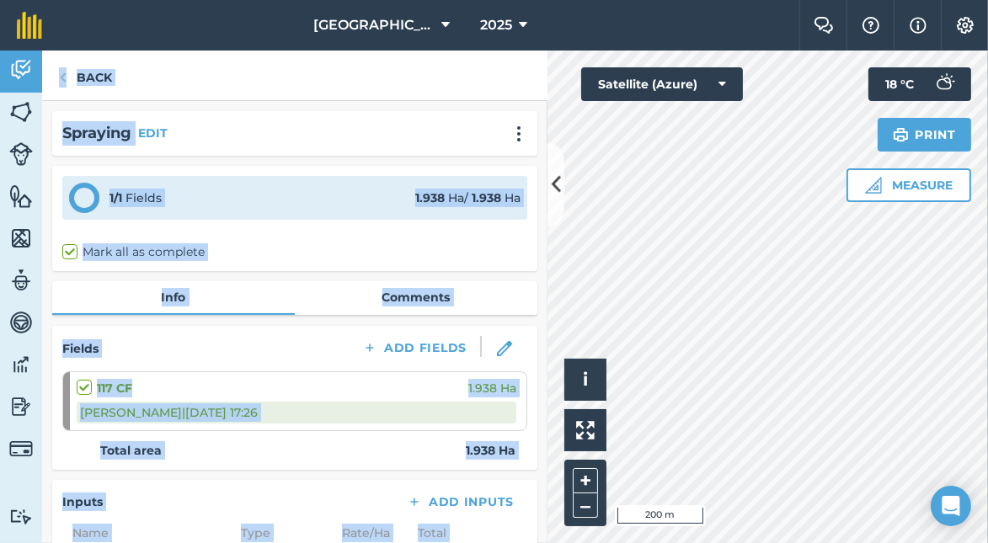
click at [249, 251] on div "Mark all as complete" at bounding box center [294, 252] width 465 height 18
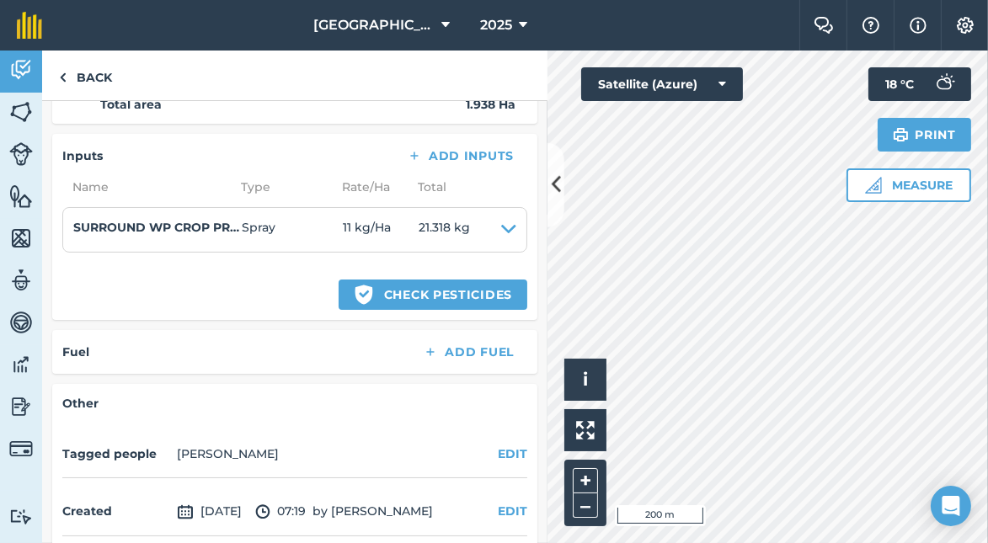
scroll to position [327, 0]
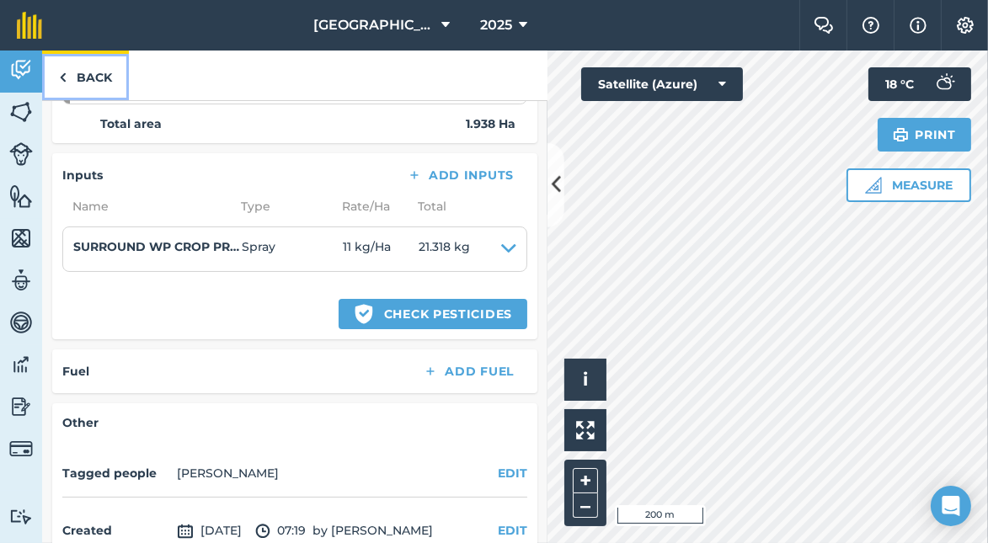
click at [89, 72] on link "Back" at bounding box center [85, 76] width 87 height 50
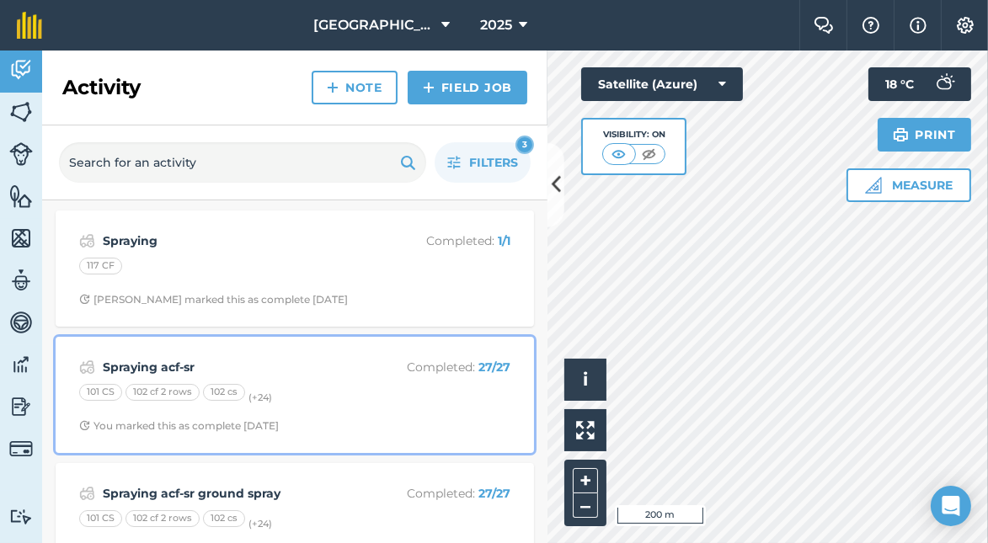
click at [154, 362] on strong "Spraying acf-sr" at bounding box center [236, 367] width 267 height 19
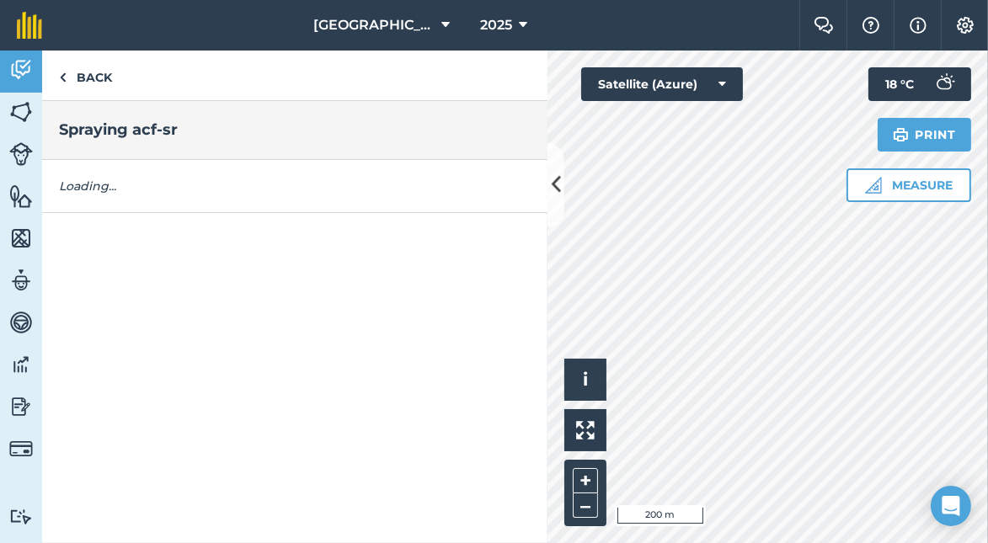
click at [154, 362] on div "Back Spraying acf-sr Loading..." at bounding box center [294, 297] width 505 height 493
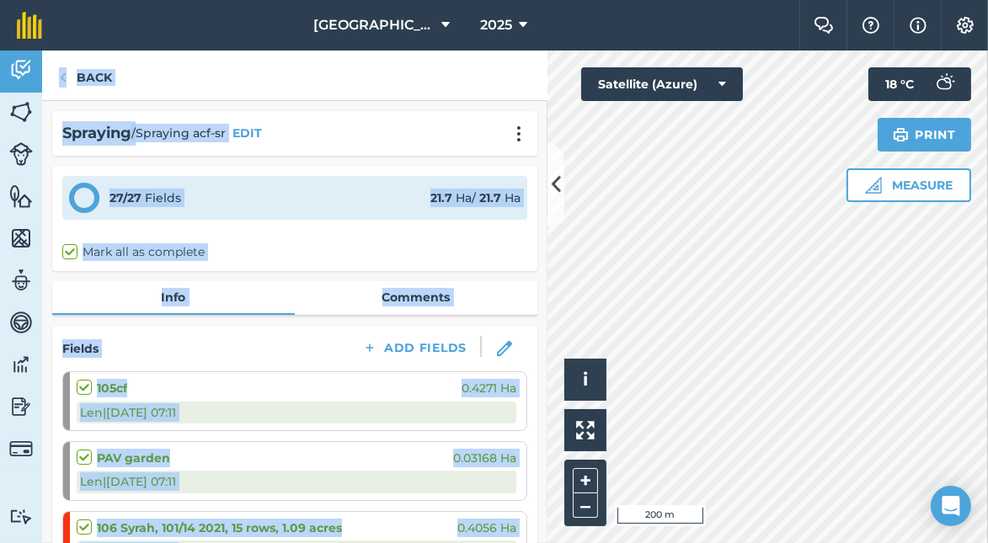
click at [265, 92] on div "Back" at bounding box center [294, 76] width 505 height 51
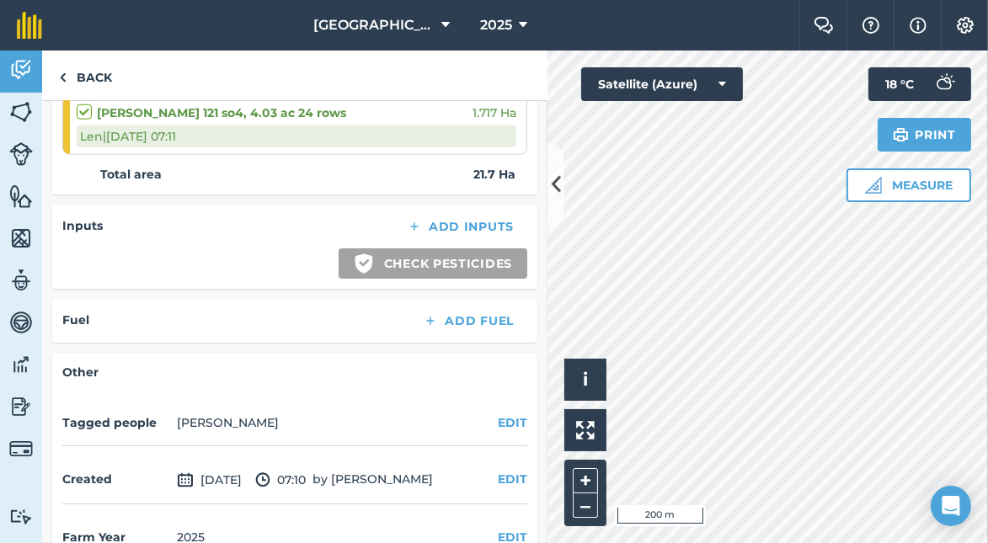
scroll to position [2106, 0]
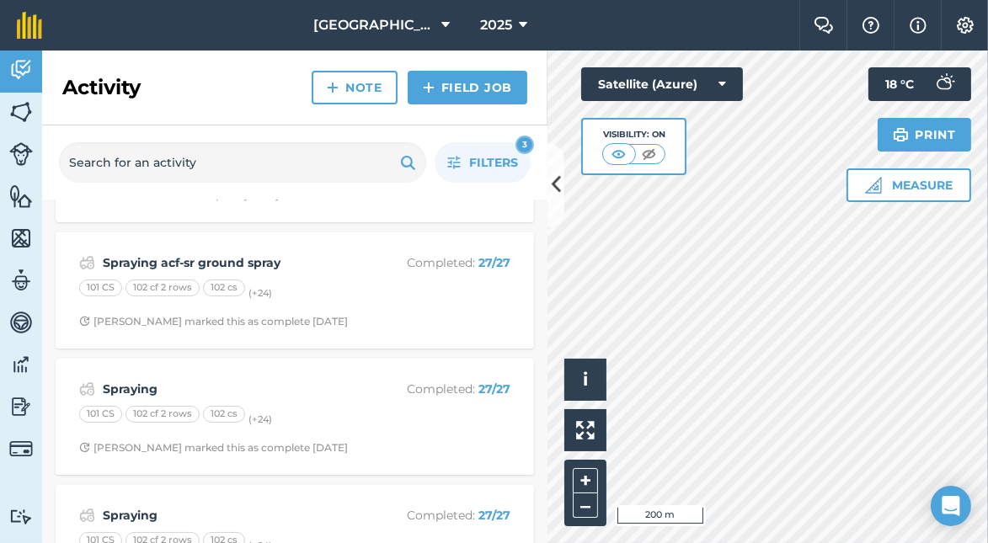
scroll to position [252, 0]
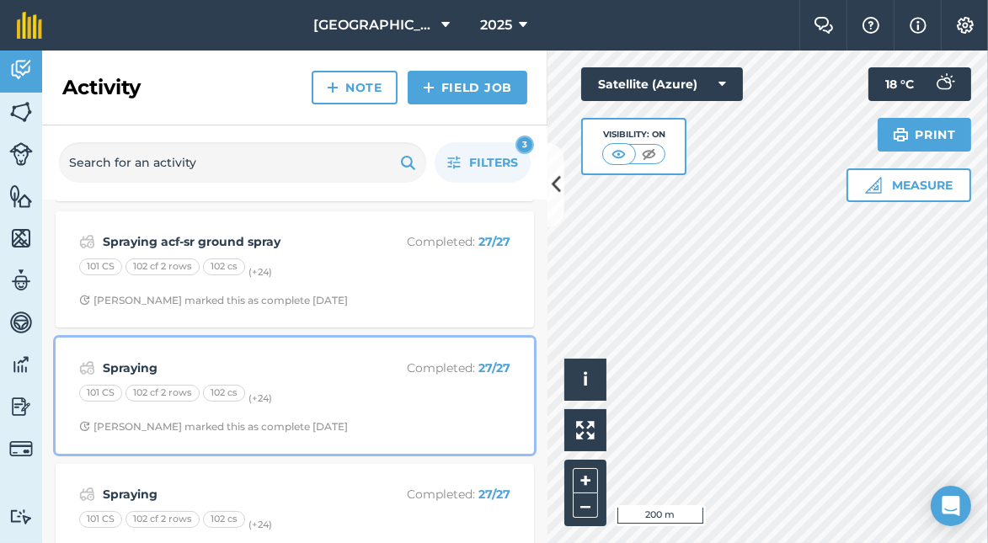
click at [171, 369] on strong "Spraying" at bounding box center [236, 368] width 267 height 19
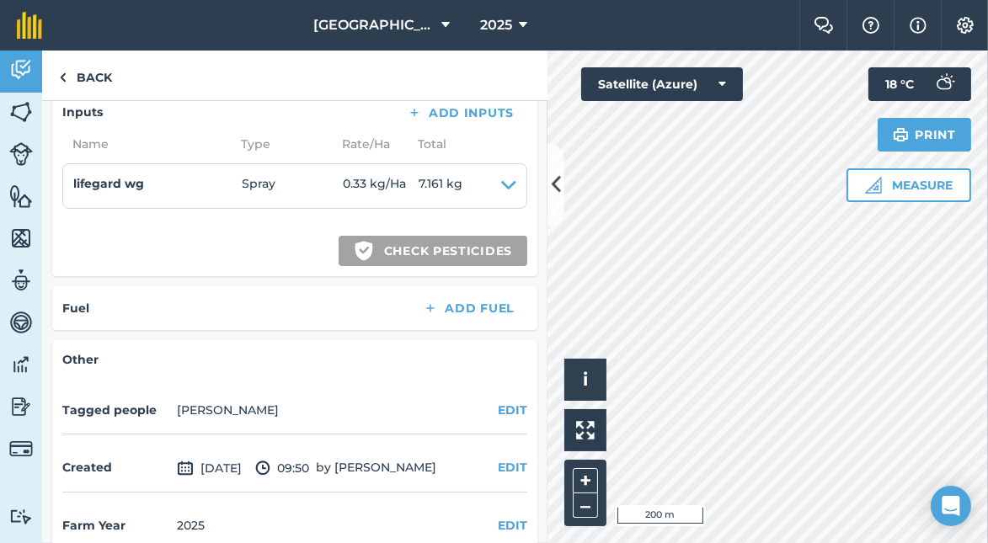
scroll to position [2206, 0]
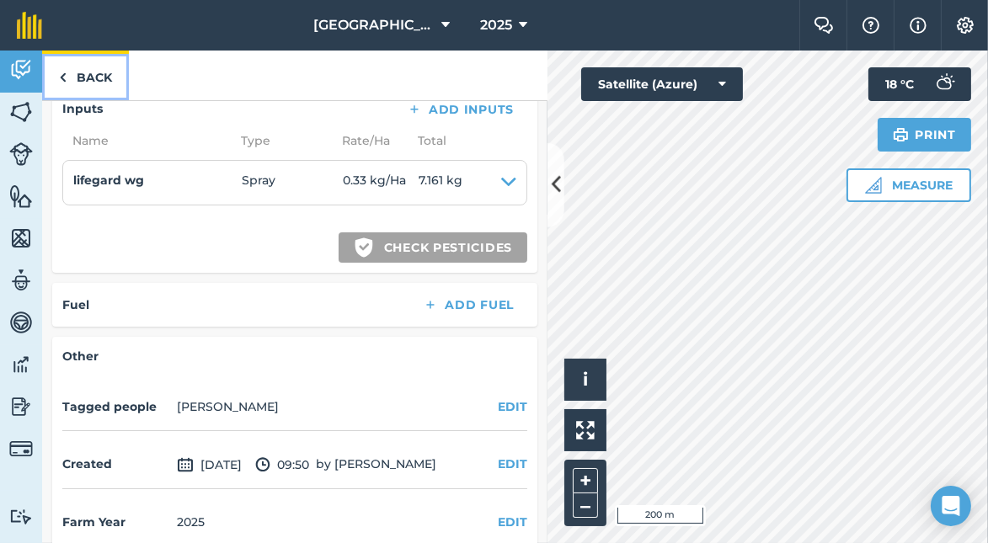
click at [66, 74] on img at bounding box center [63, 77] width 8 height 20
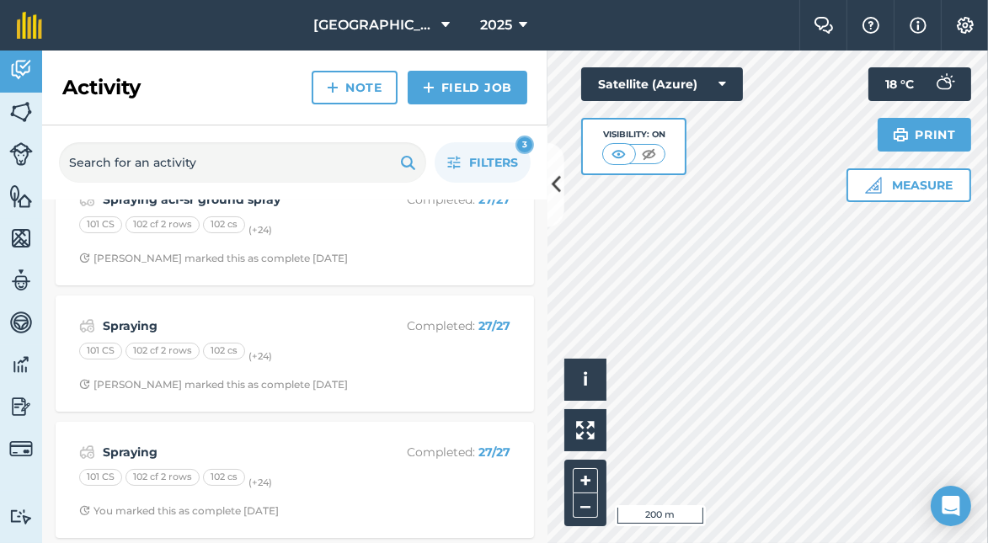
scroll to position [294, 0]
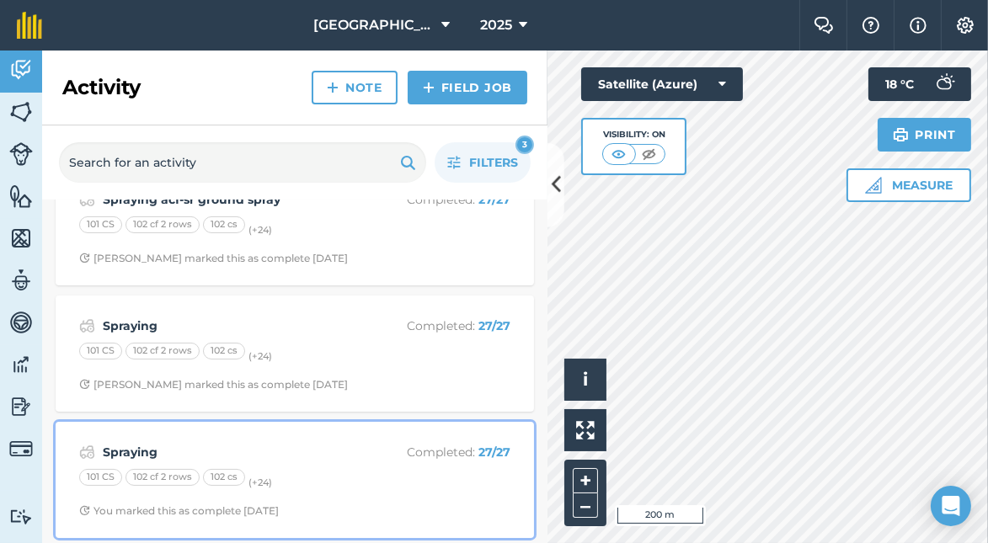
click at [204, 448] on strong "Spraying" at bounding box center [236, 452] width 267 height 19
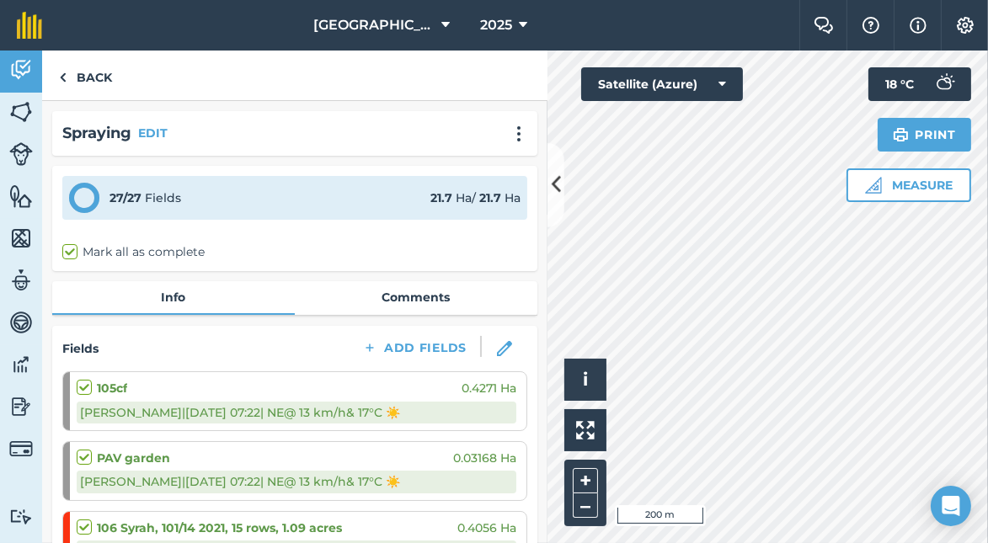
click at [204, 449] on div "PAV garden 0.03168 Ha" at bounding box center [297, 458] width 440 height 19
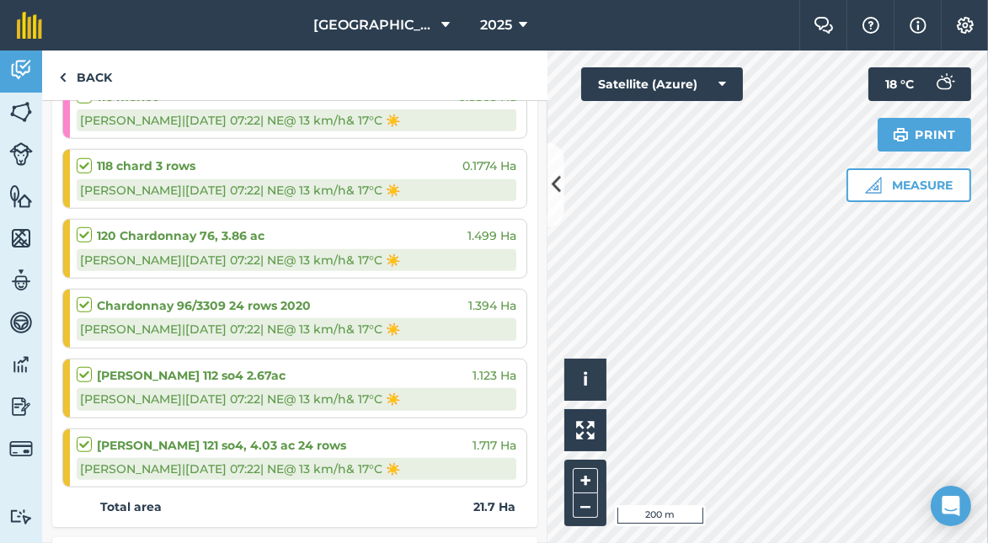
scroll to position [1420, 0]
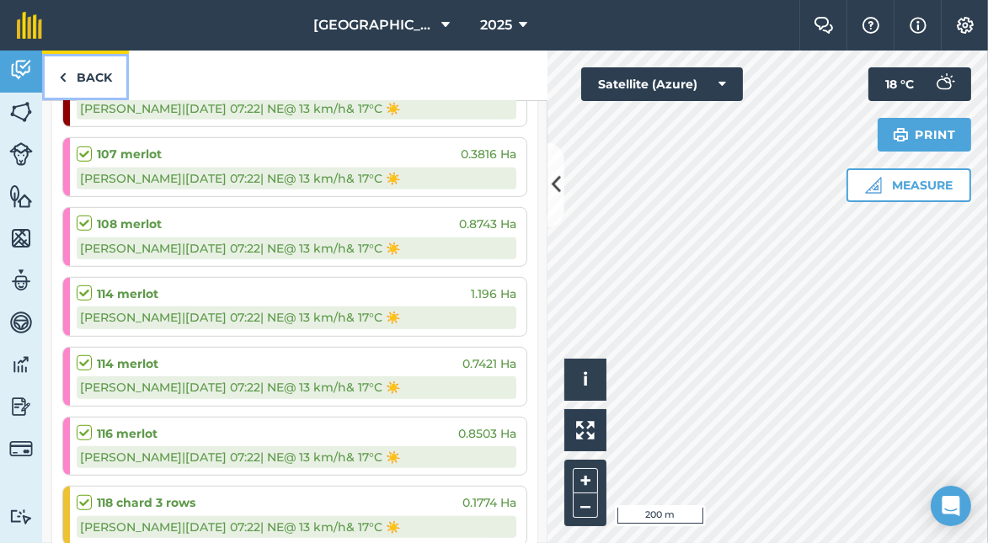
click at [90, 78] on link "Back" at bounding box center [85, 76] width 87 height 50
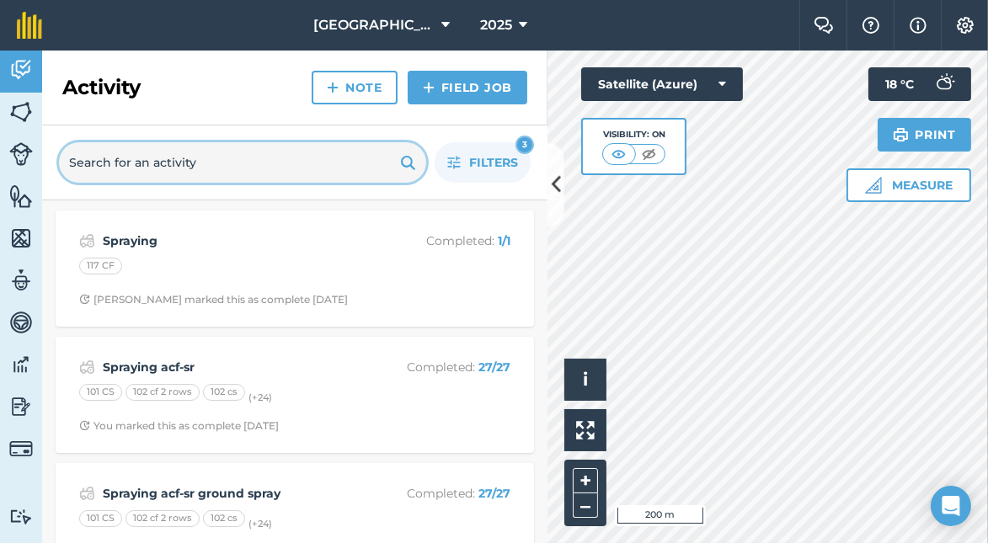
click at [294, 168] on input "text" at bounding box center [242, 162] width 367 height 40
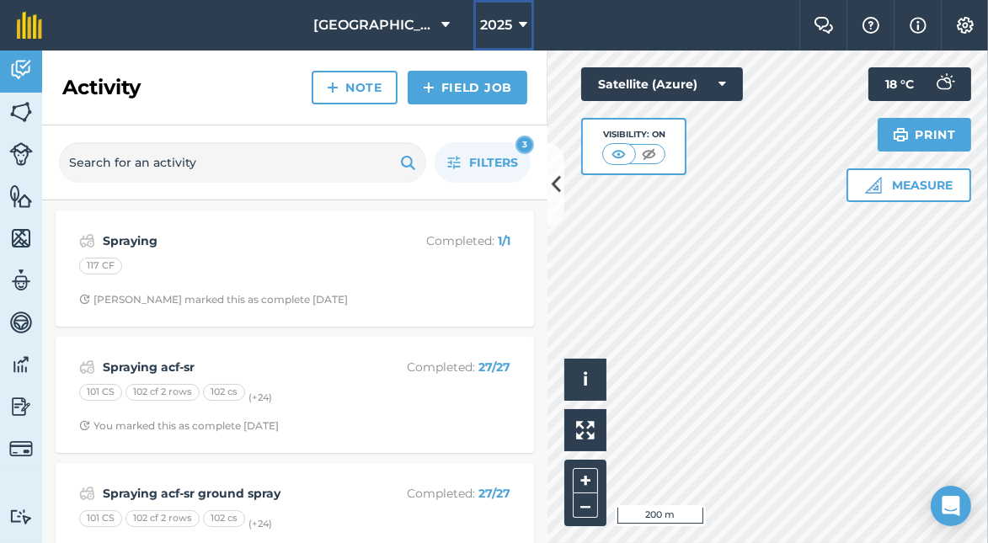
click at [480, 23] on span "2025" at bounding box center [496, 25] width 32 height 20
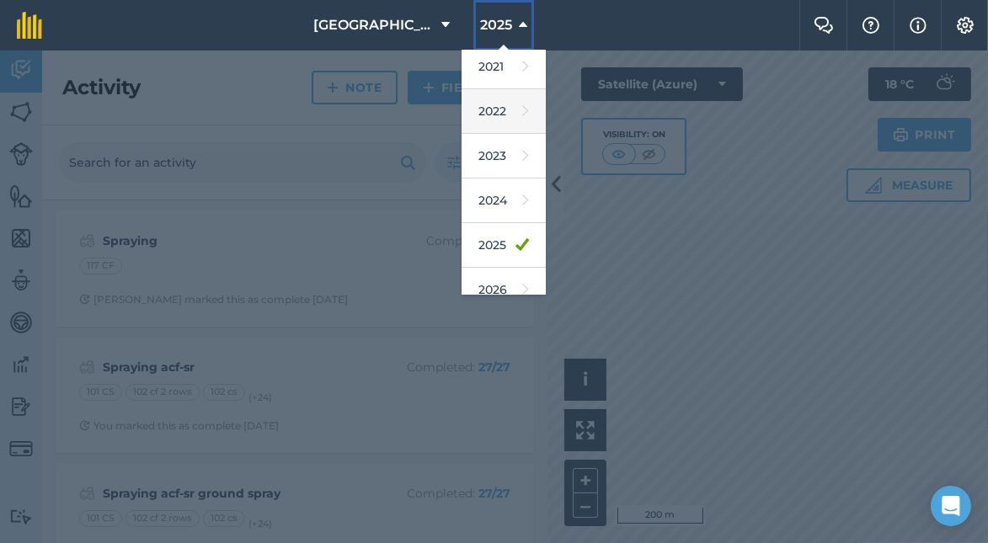
scroll to position [168, 0]
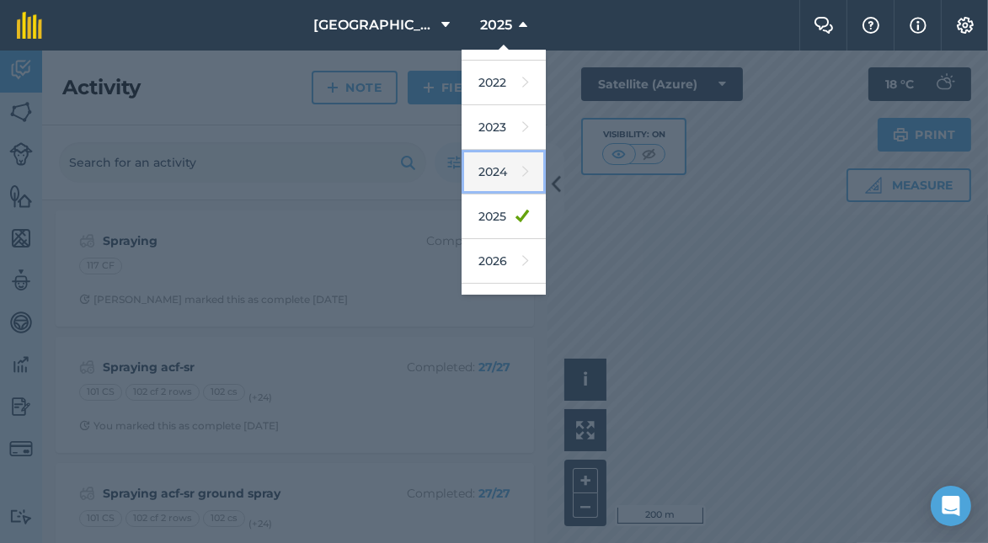
click at [468, 166] on link "2024" at bounding box center [504, 172] width 84 height 45
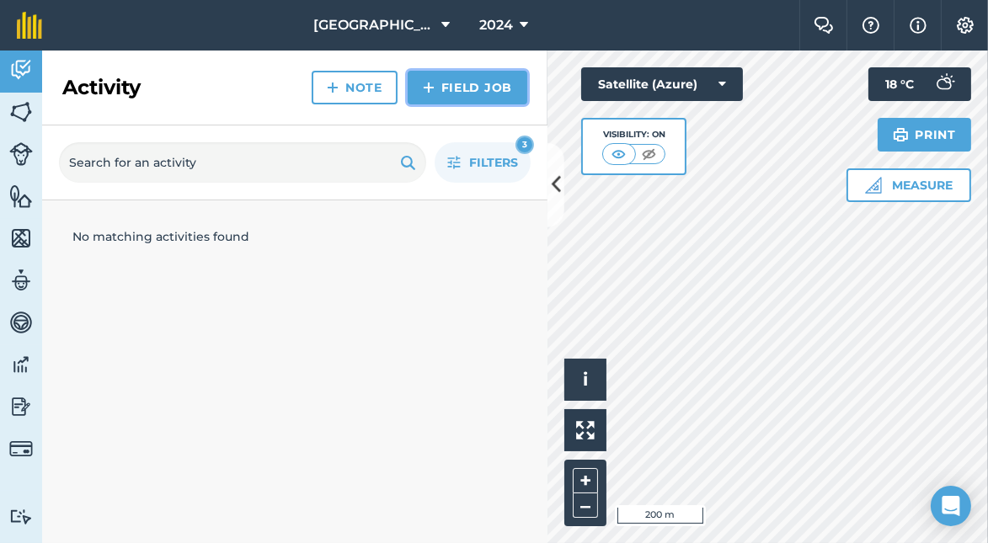
click at [461, 88] on link "Field Job" at bounding box center [468, 88] width 120 height 34
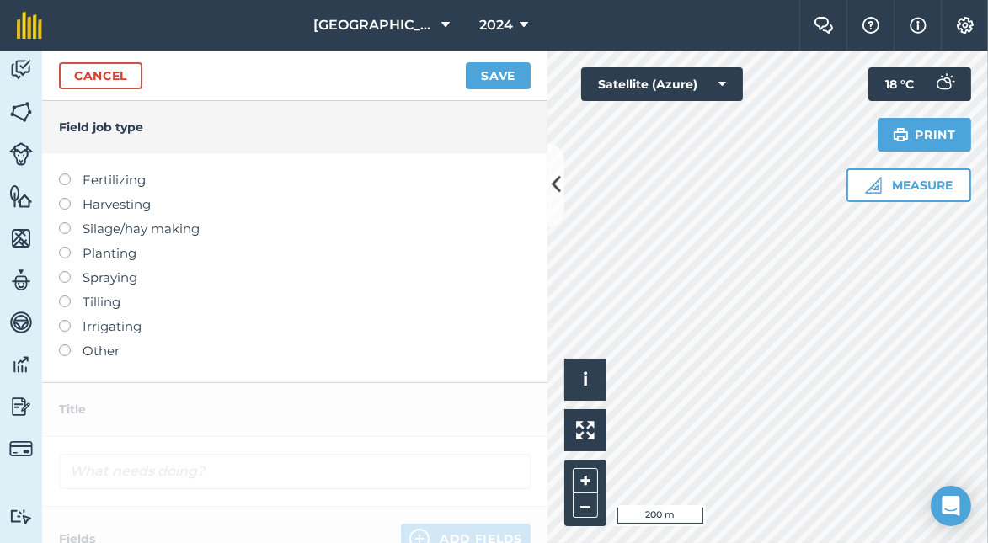
click at [67, 271] on label at bounding box center [71, 271] width 24 height 0
type input "Spraying"
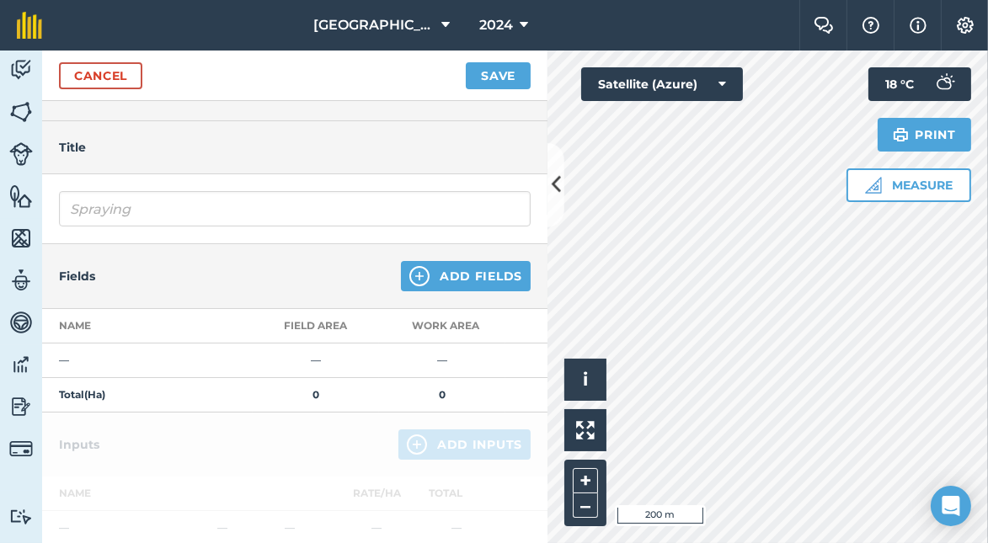
scroll to position [27, 0]
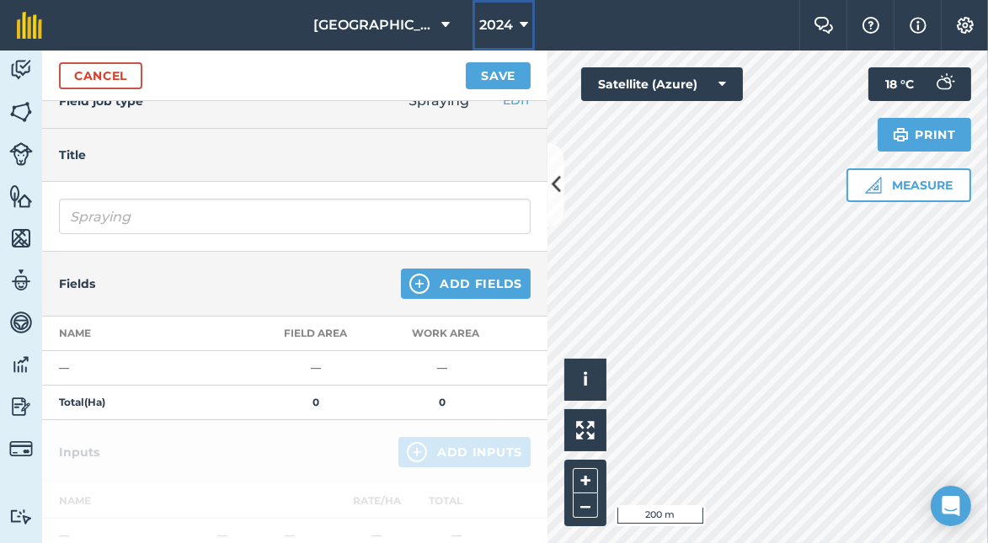
click at [479, 19] on span "2024" at bounding box center [496, 25] width 34 height 20
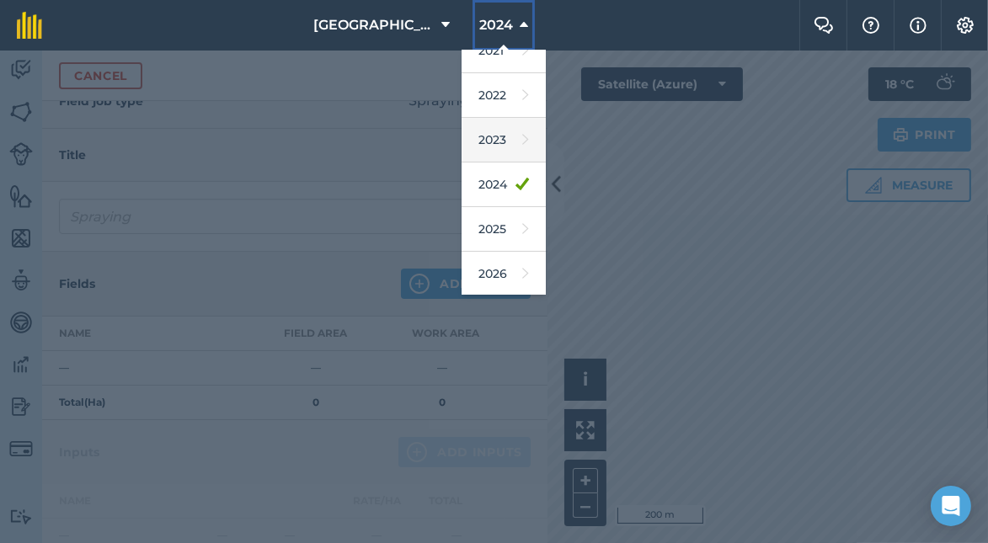
scroll to position [168, 0]
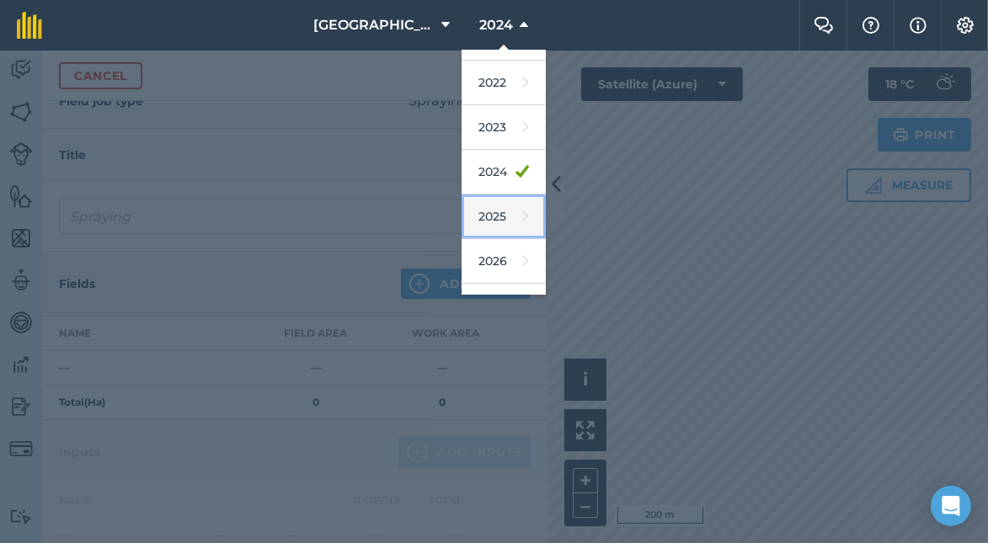
click at [471, 206] on link "2025" at bounding box center [504, 217] width 84 height 45
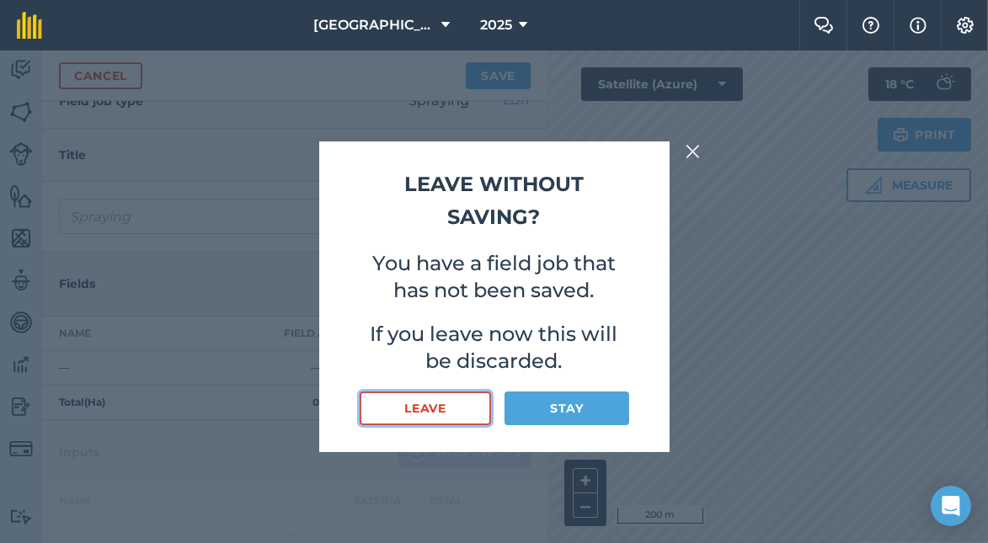
click at [472, 407] on button "Leave" at bounding box center [426, 409] width 132 height 34
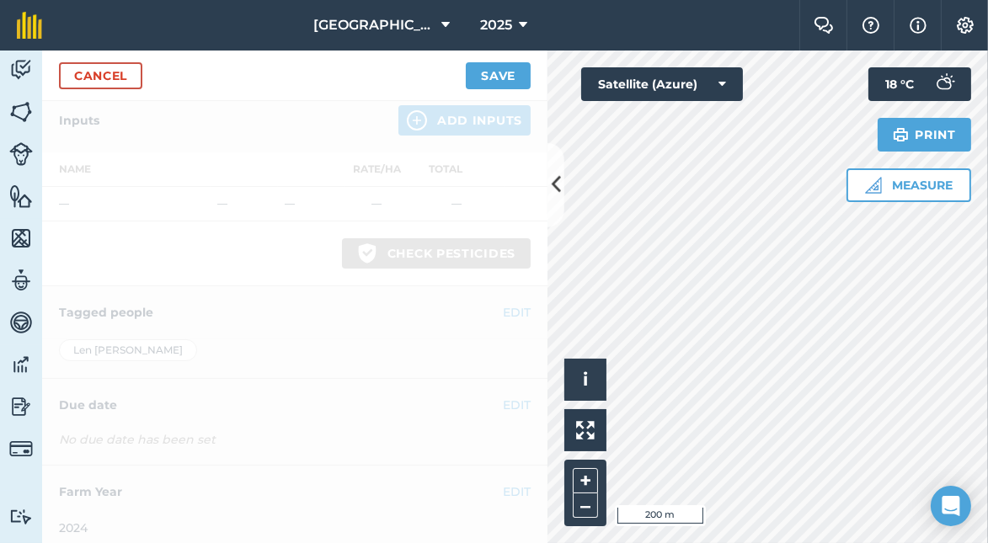
scroll to position [364, 0]
click at [14, 66] on img at bounding box center [21, 69] width 24 height 25
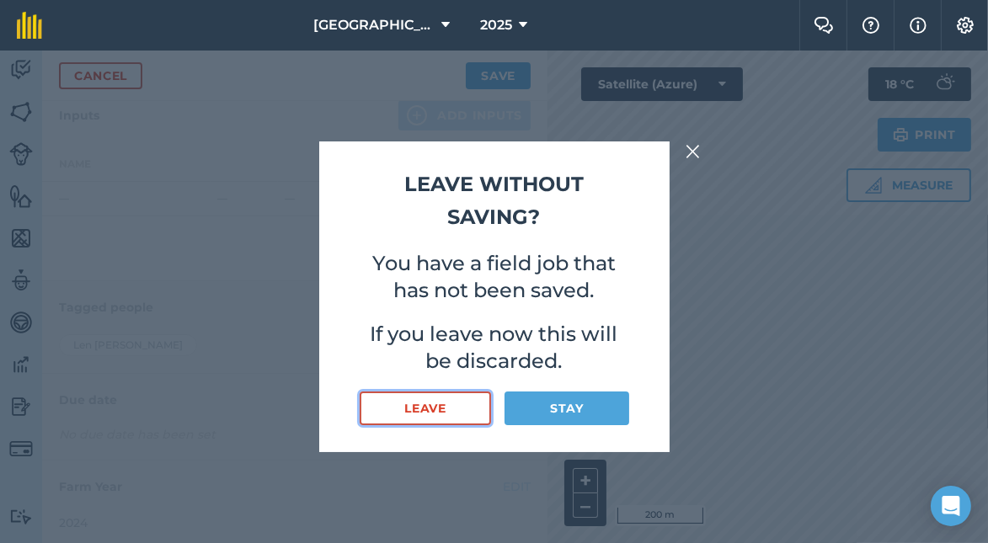
click at [454, 404] on button "Leave" at bounding box center [426, 409] width 132 height 34
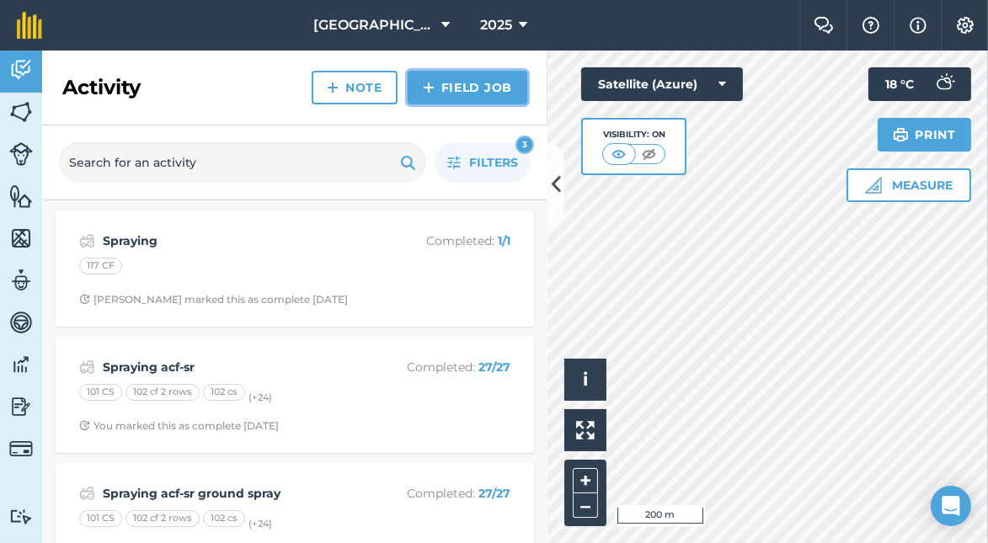
click at [463, 83] on link "Field Job" at bounding box center [468, 88] width 120 height 34
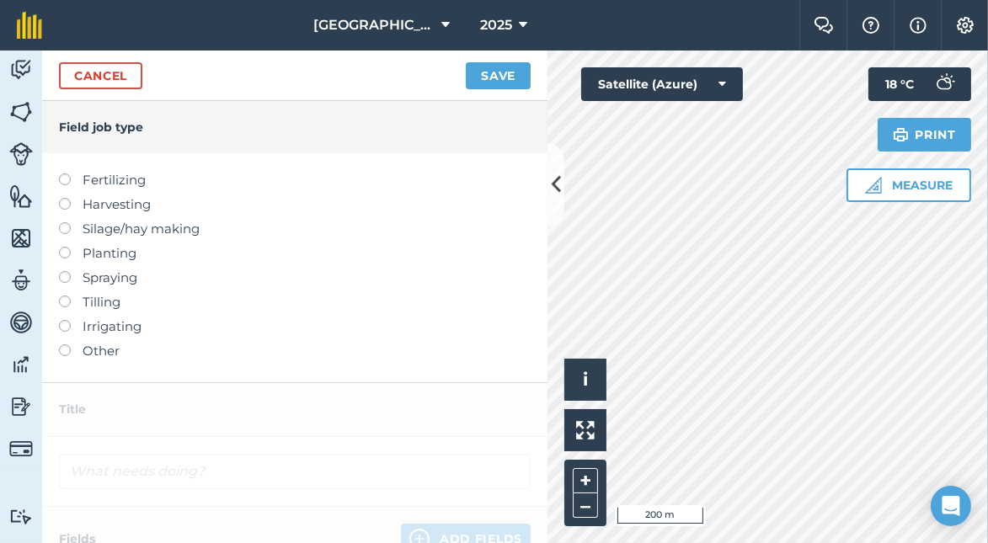
click at [63, 271] on label at bounding box center [71, 271] width 24 height 0
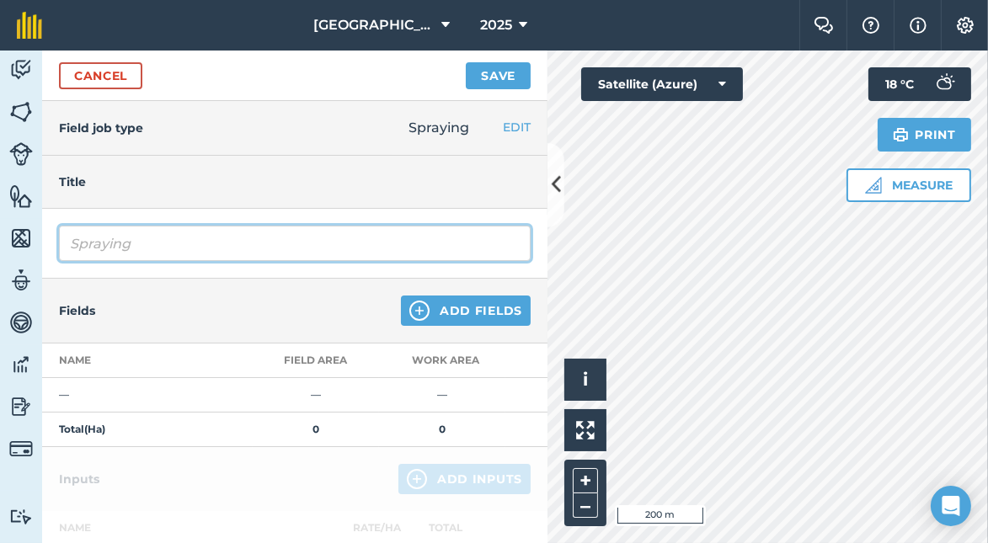
click at [162, 248] on input "Spraying" at bounding box center [295, 243] width 472 height 35
type input "Spraying kocide 2000"
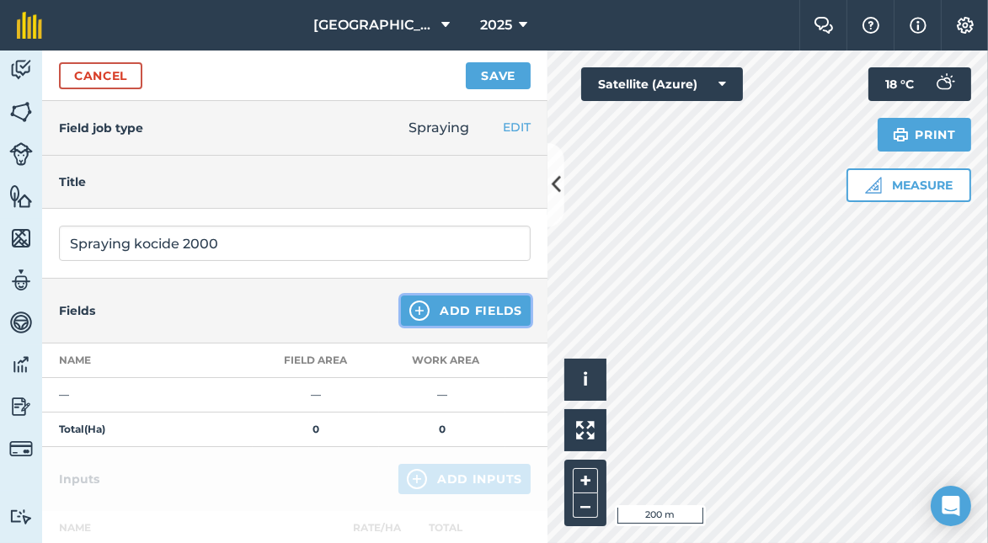
click at [431, 311] on button "Add Fields" at bounding box center [466, 311] width 130 height 30
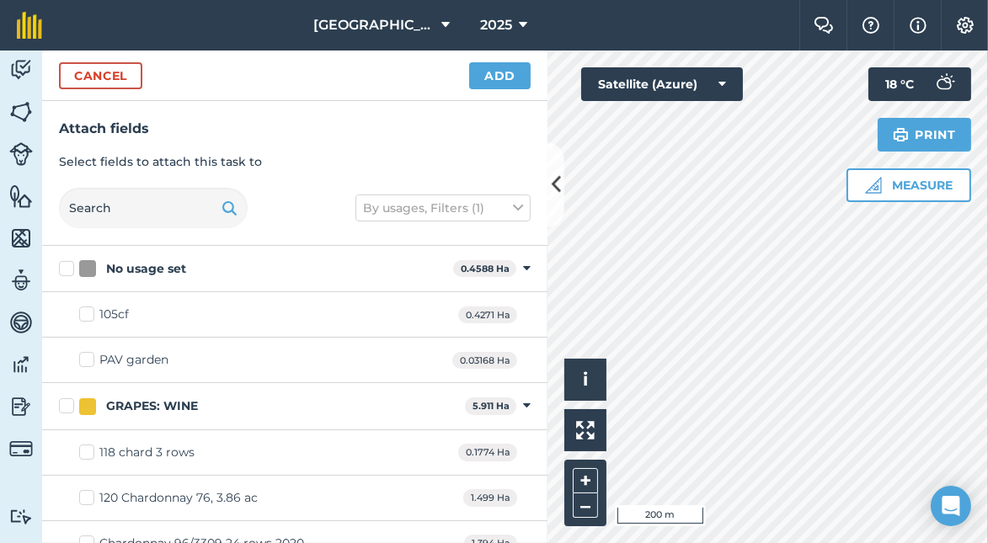
scroll to position [84, 0]
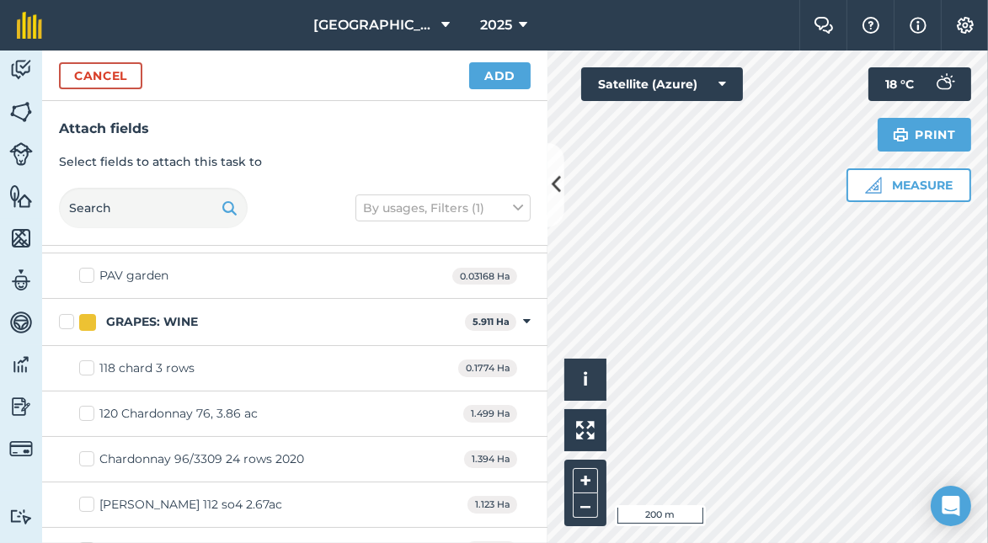
click at [61, 318] on label "GRAPES: WINE" at bounding box center [258, 322] width 399 height 18
click at [61, 318] on input "GRAPES: WINE" at bounding box center [64, 318] width 11 height 11
checkbox input "true"
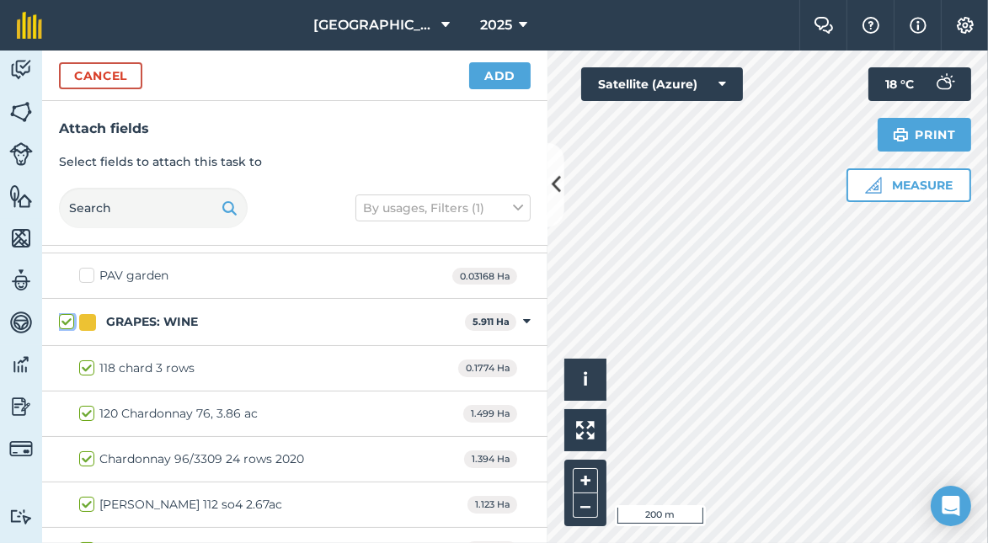
checkbox input "true"
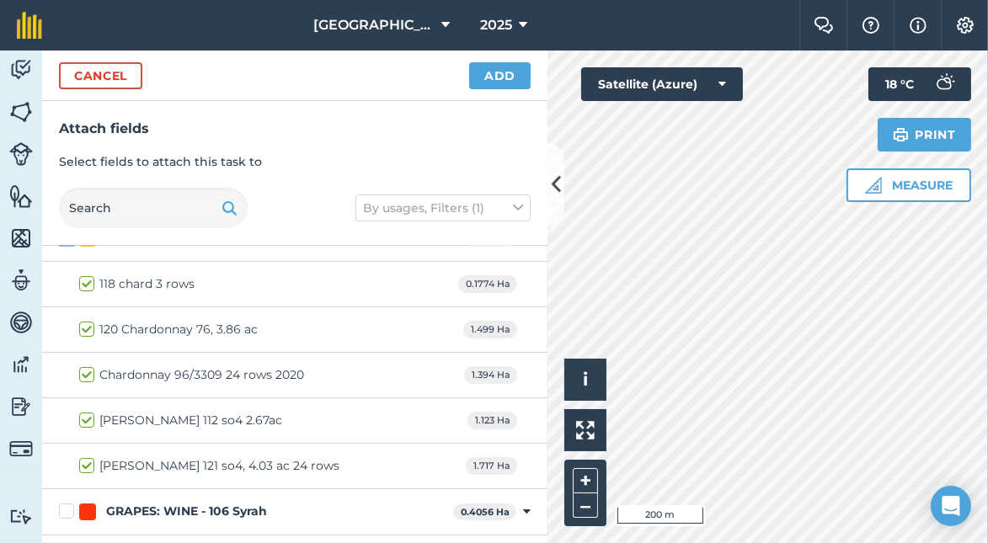
scroll to position [337, 0]
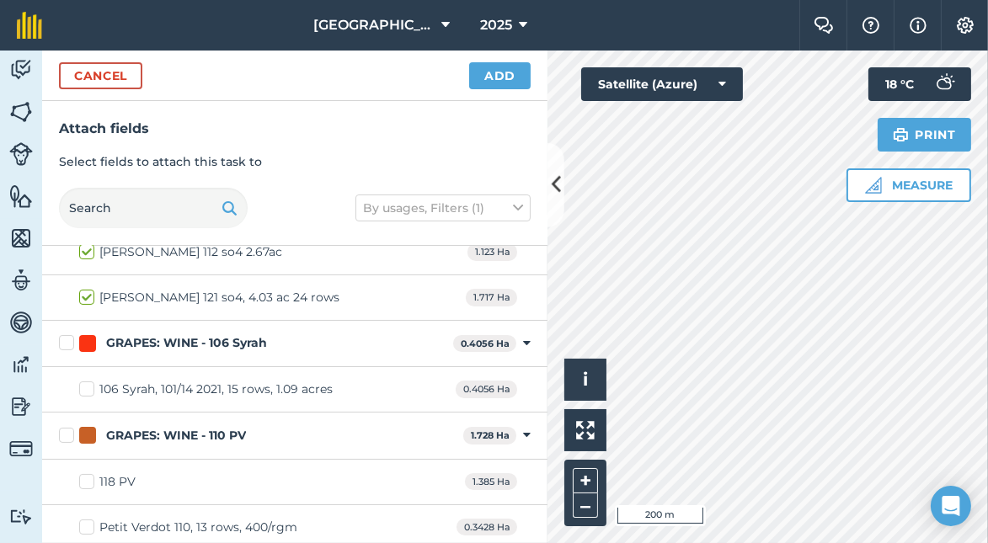
click at [71, 341] on label "GRAPES: WINE - 106 Syrah" at bounding box center [253, 343] width 388 height 18
click at [70, 341] on input "GRAPES: WINE - 106 Syrah" at bounding box center [64, 339] width 11 height 11
checkbox input "true"
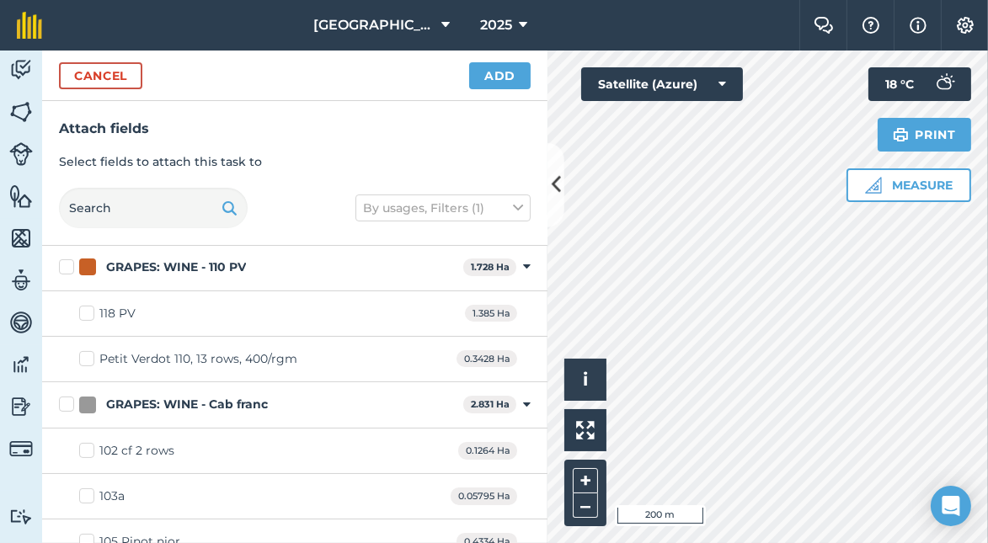
click at [64, 265] on label "GRAPES: WINE - 110 PV" at bounding box center [258, 268] width 398 height 18
click at [64, 265] on input "GRAPES: WINE - 110 PV" at bounding box center [64, 264] width 11 height 11
checkbox input "true"
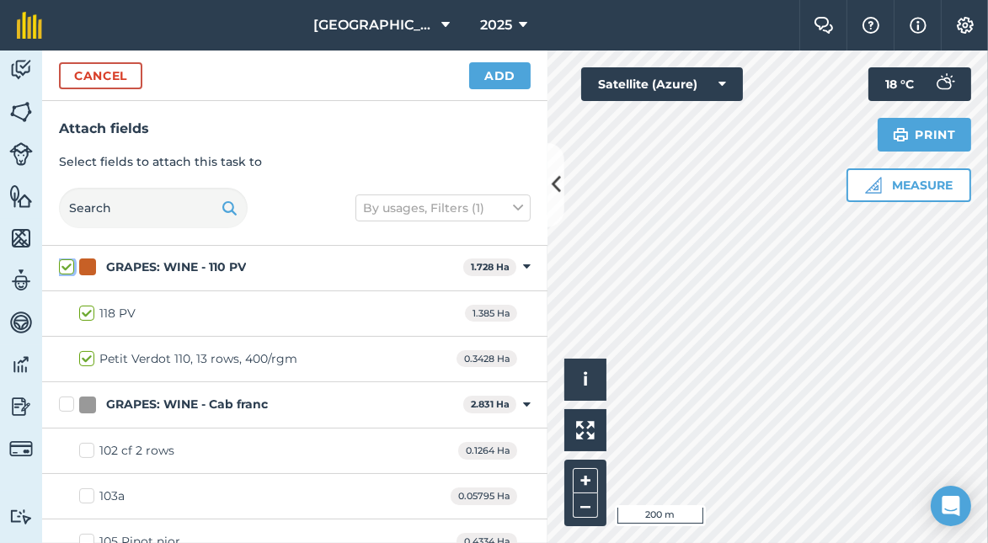
scroll to position [589, 0]
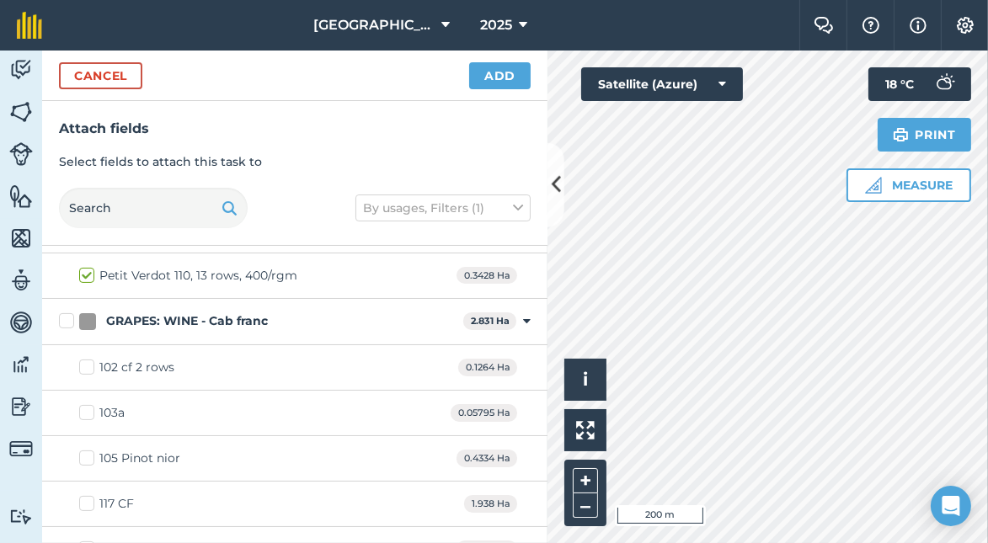
click at [69, 315] on label "GRAPES: WINE - Cab franc" at bounding box center [258, 322] width 398 height 18
click at [69, 315] on input "GRAPES: WINE - Cab franc" at bounding box center [64, 318] width 11 height 11
checkbox input "true"
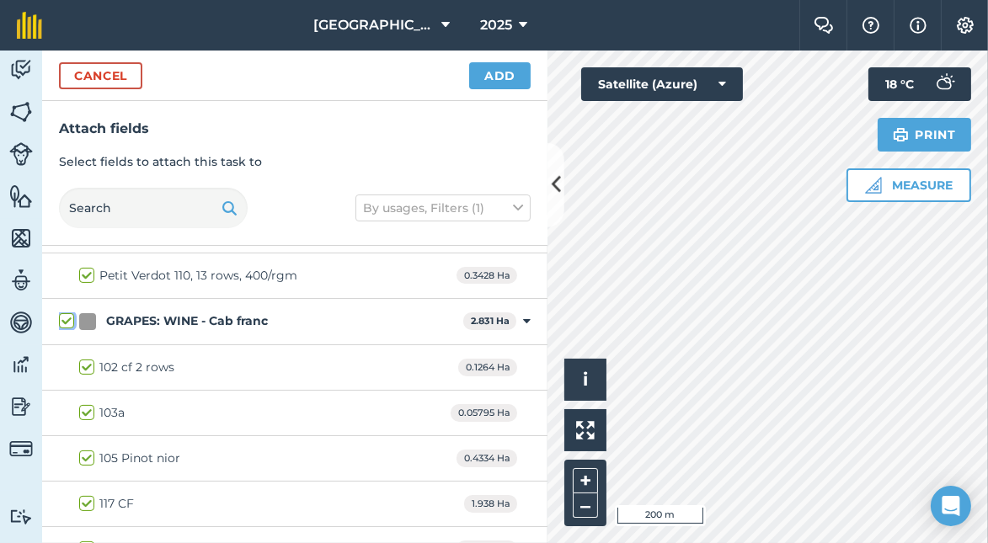
checkbox input "true"
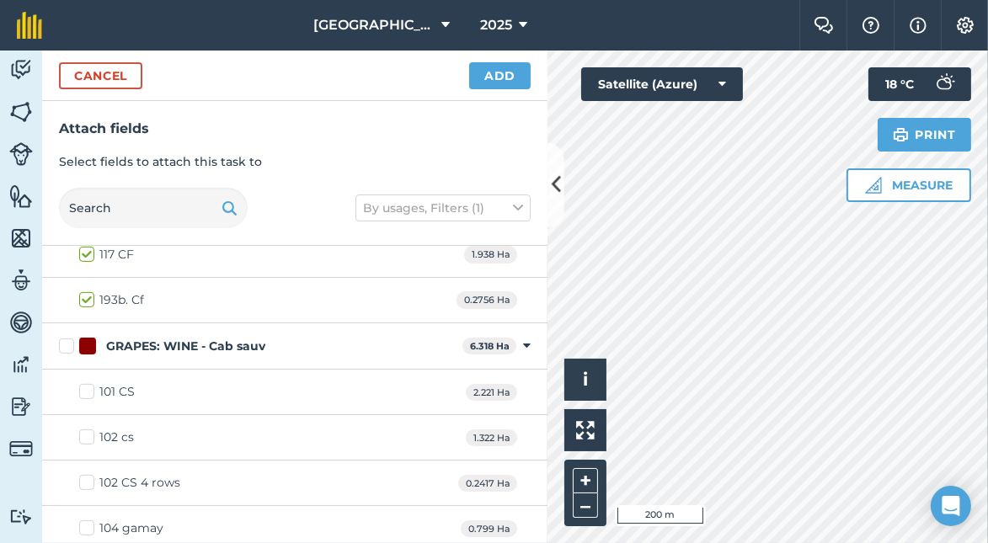
scroll to position [926, 0]
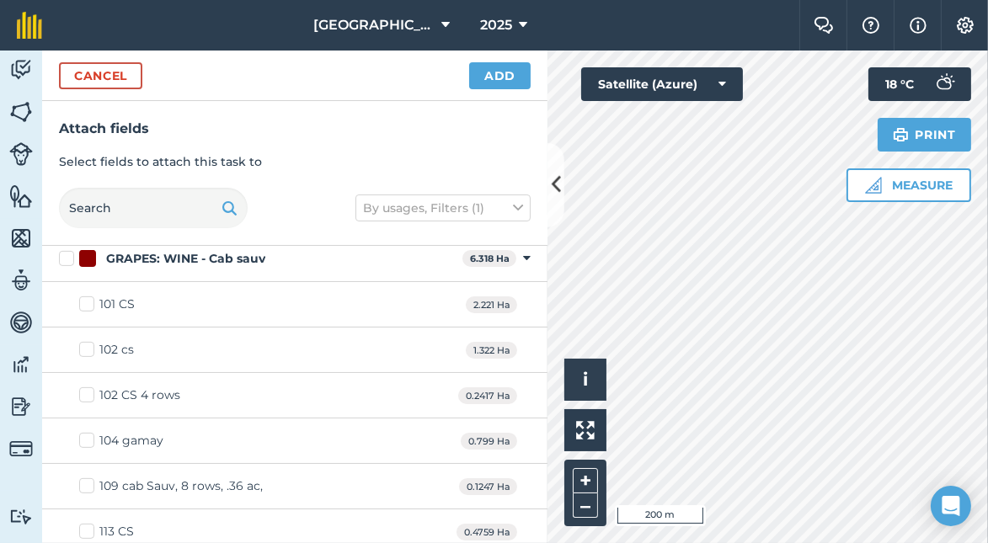
click at [66, 256] on label "GRAPES: WINE - Cab sauv" at bounding box center [257, 259] width 397 height 18
click at [66, 256] on input "GRAPES: WINE - Cab sauv" at bounding box center [64, 255] width 11 height 11
checkbox input "true"
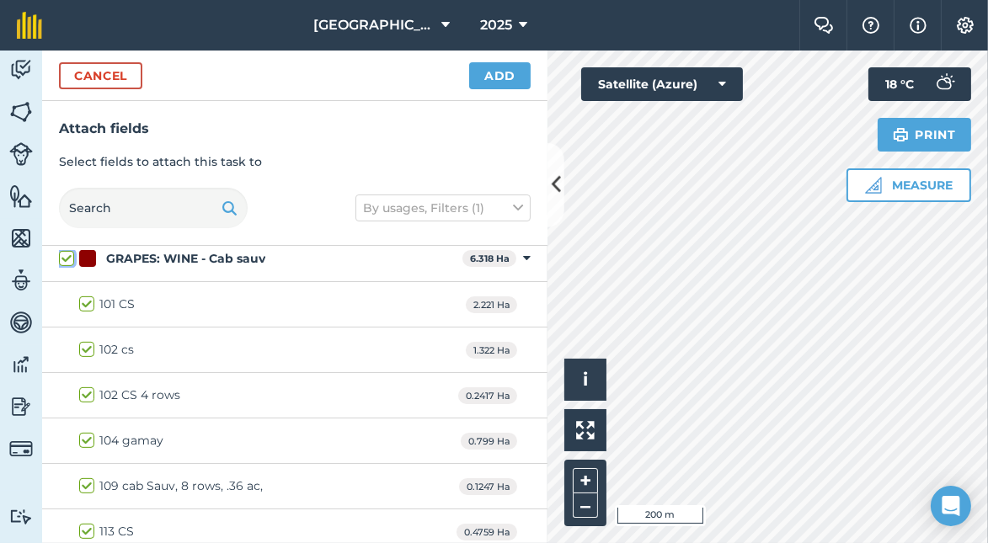
checkbox input "true"
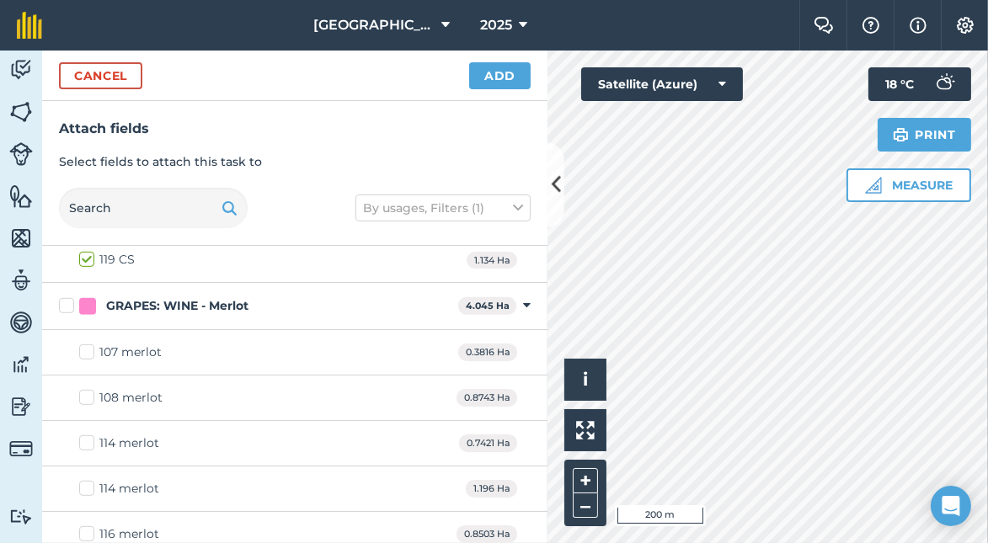
scroll to position [1244, 0]
click at [65, 297] on label "GRAPES: WINE - Merlot" at bounding box center [255, 306] width 393 height 18
click at [65, 297] on input "GRAPES: WINE - Merlot" at bounding box center [64, 302] width 11 height 11
checkbox input "true"
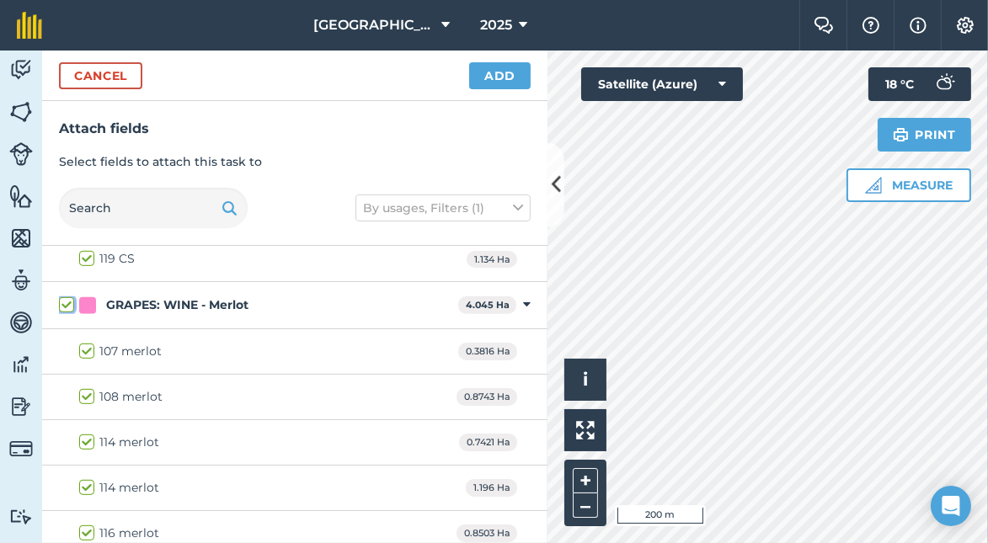
checkbox input "true"
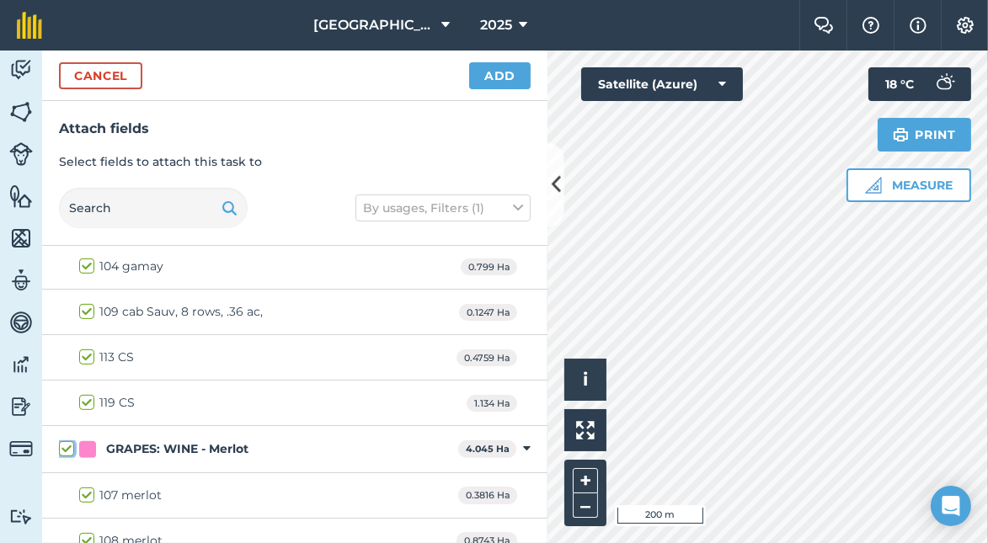
scroll to position [1077, 0]
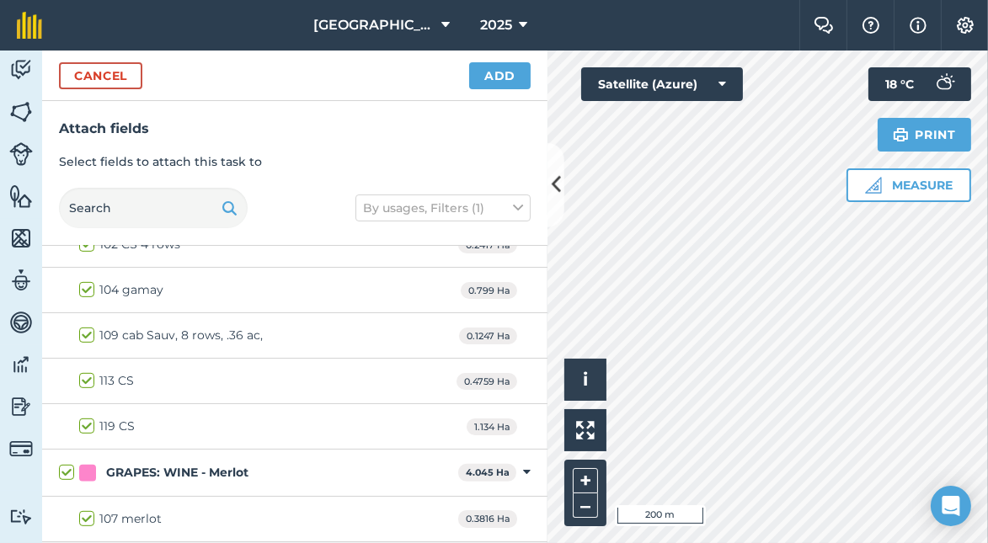
click at [85, 281] on label "104 gamay" at bounding box center [121, 290] width 84 height 18
click at [85, 281] on input "104 gamay" at bounding box center [84, 286] width 11 height 11
checkbox input "false"
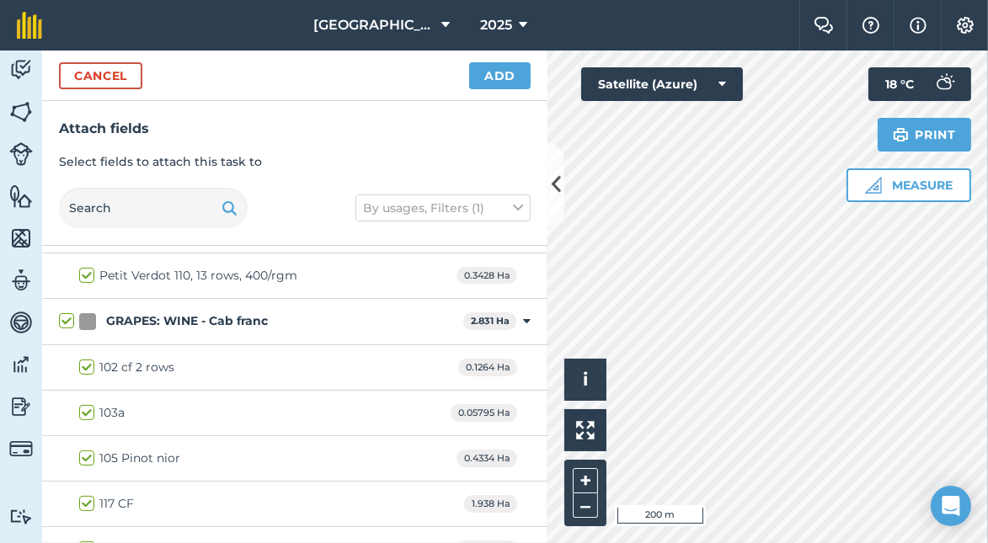
scroll to position [674, 0]
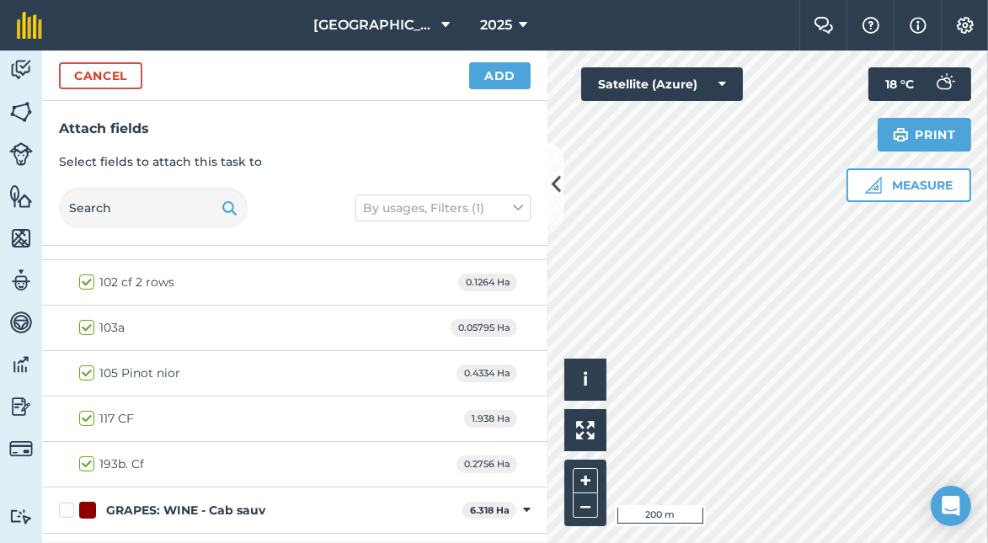
click at [85, 366] on label "105 Pinot nior" at bounding box center [129, 374] width 101 height 18
click at [85, 366] on input "105 Pinot nior" at bounding box center [84, 370] width 11 height 11
checkbox input "false"
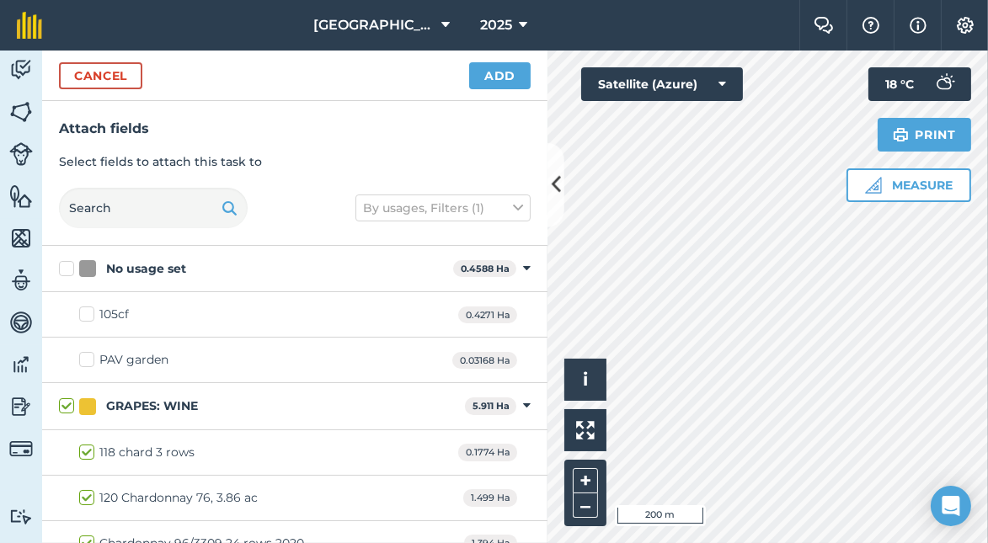
scroll to position [84, 0]
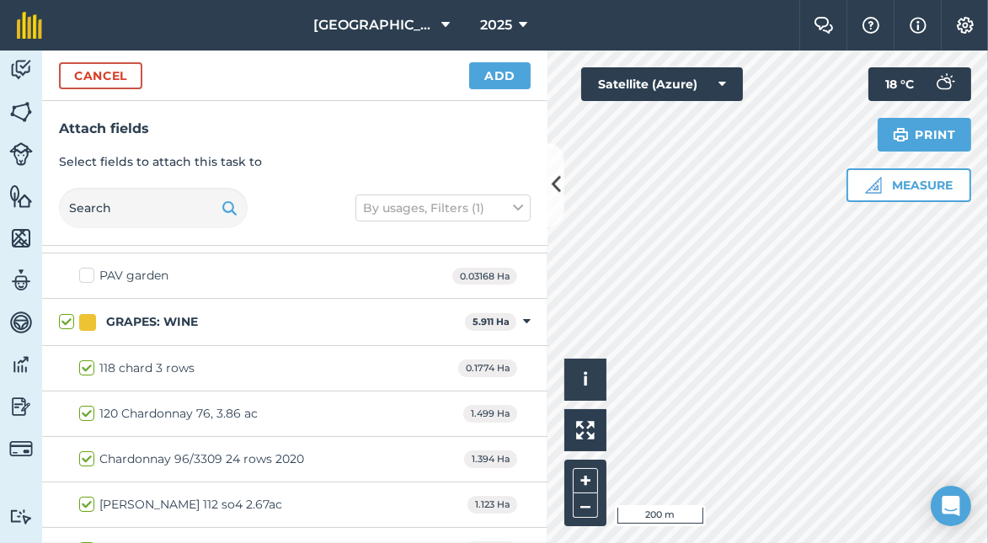
click at [85, 499] on label "[PERSON_NAME] 112 so4 2.67ac" at bounding box center [180, 505] width 203 height 18
click at [85, 499] on input "[PERSON_NAME] 112 so4 2.67ac" at bounding box center [84, 501] width 11 height 11
checkbox input "false"
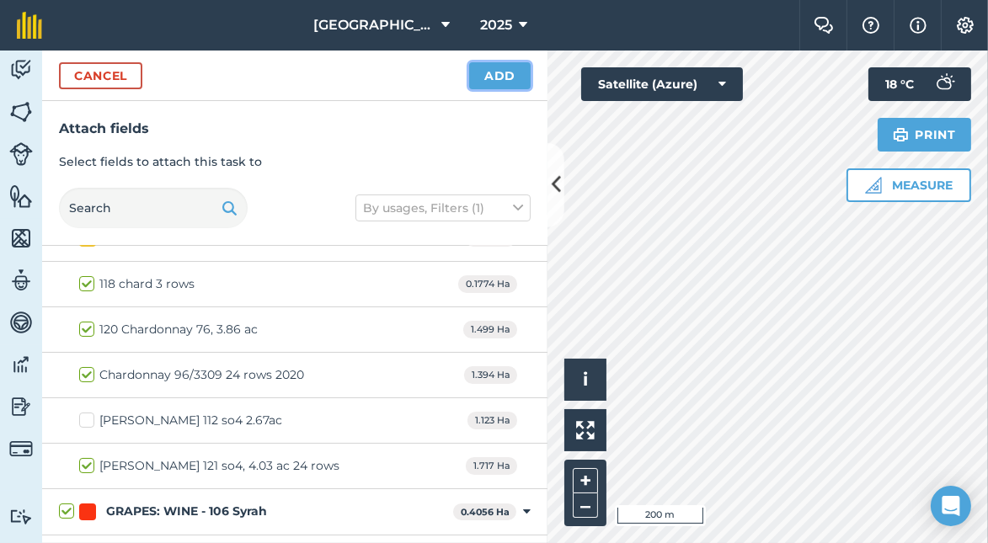
click at [497, 77] on button "Add" at bounding box center [499, 75] width 61 height 27
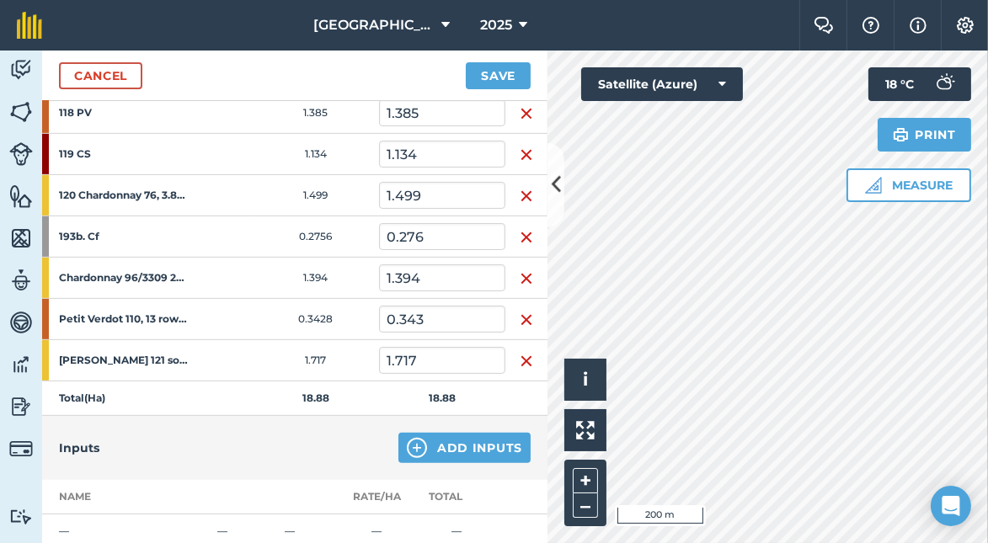
scroll to position [926, 0]
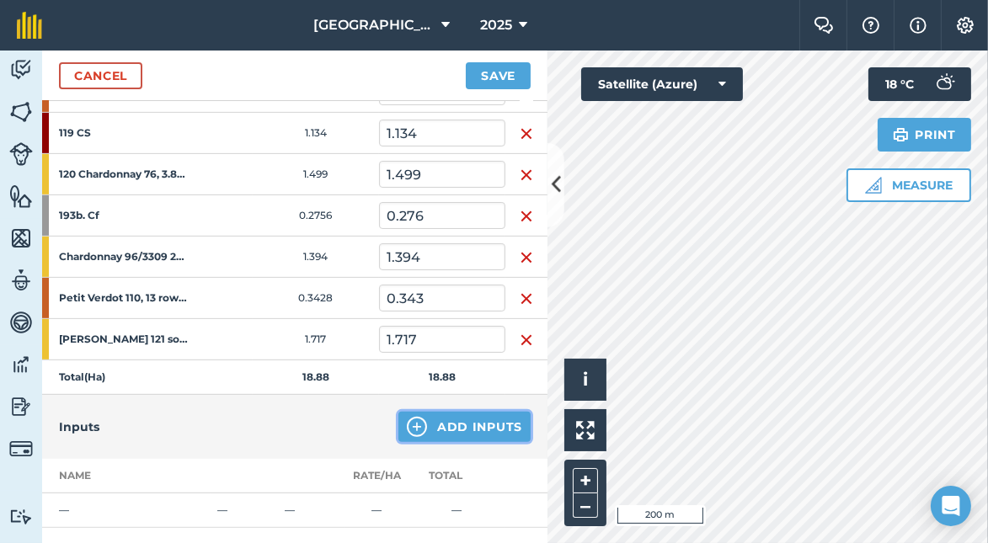
click at [429, 414] on button "Add Inputs" at bounding box center [464, 427] width 132 height 30
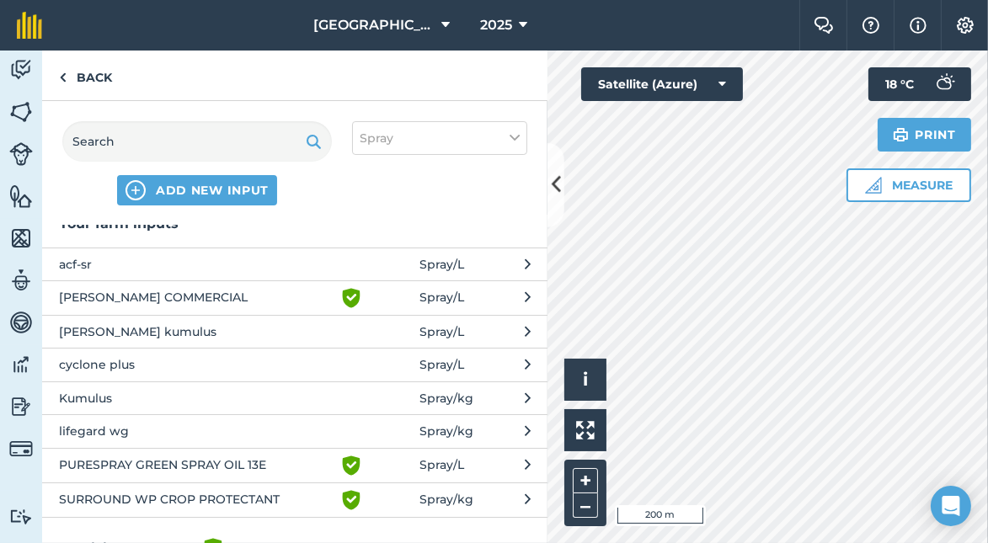
scroll to position [0, 0]
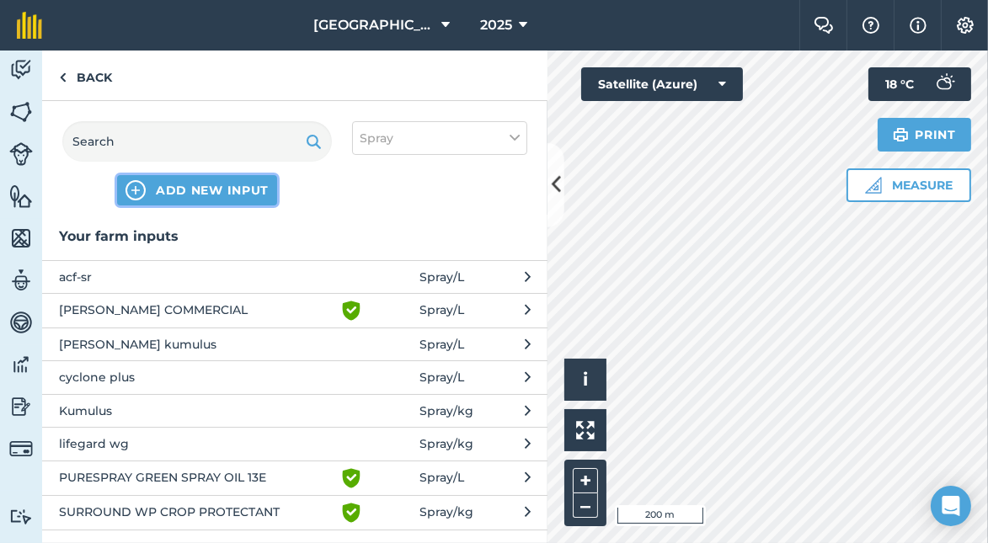
click at [207, 186] on span "ADD NEW INPUT" at bounding box center [212, 190] width 113 height 17
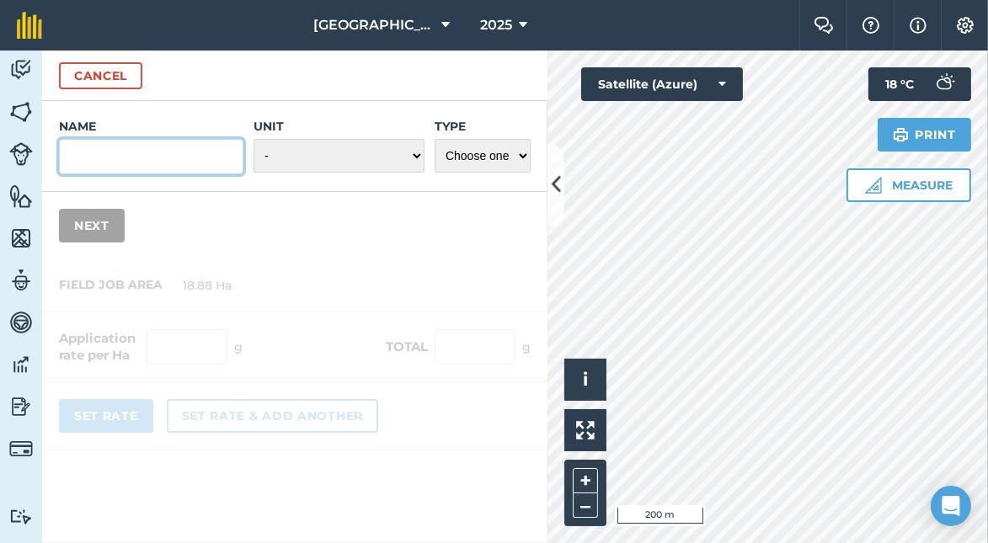
click at [173, 155] on input "Name" at bounding box center [151, 156] width 184 height 35
click at [186, 169] on input "kocide" at bounding box center [151, 156] width 184 height 35
type input "kocide 2000"
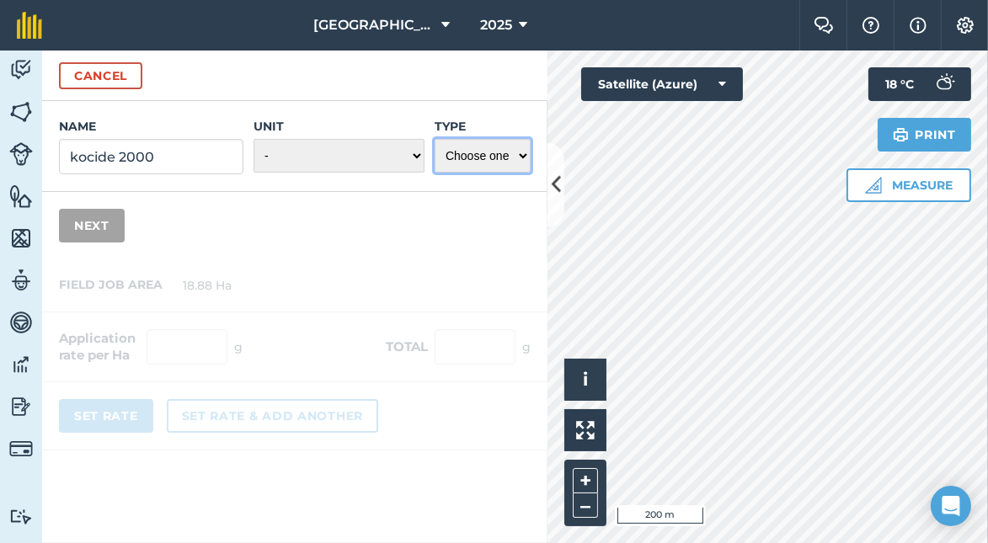
click at [520, 156] on select "Choose one Fertilizer Seed Spray Fuel Other" at bounding box center [483, 156] width 96 height 34
select select "SPRAY"
click at [436, 139] on select "Choose one Fertilizer Seed Spray Fuel Other" at bounding box center [483, 156] width 96 height 34
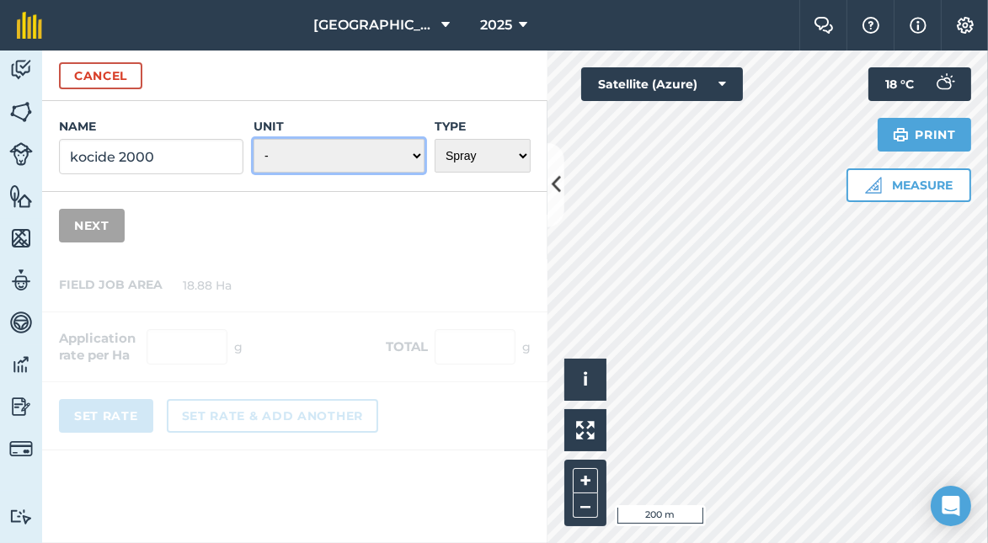
click at [331, 158] on select "- Grams/g Kilograms/kg Metric tonnes/t Millilitres/ml Litres/L Ounces/oz Pounds…" at bounding box center [339, 156] width 171 height 34
select select "KILOGRAMS"
click at [256, 139] on select "- Grams/g Kilograms/kg Metric tonnes/t Millilitres/ml Litres/L Ounces/oz Pounds…" at bounding box center [339, 156] width 171 height 34
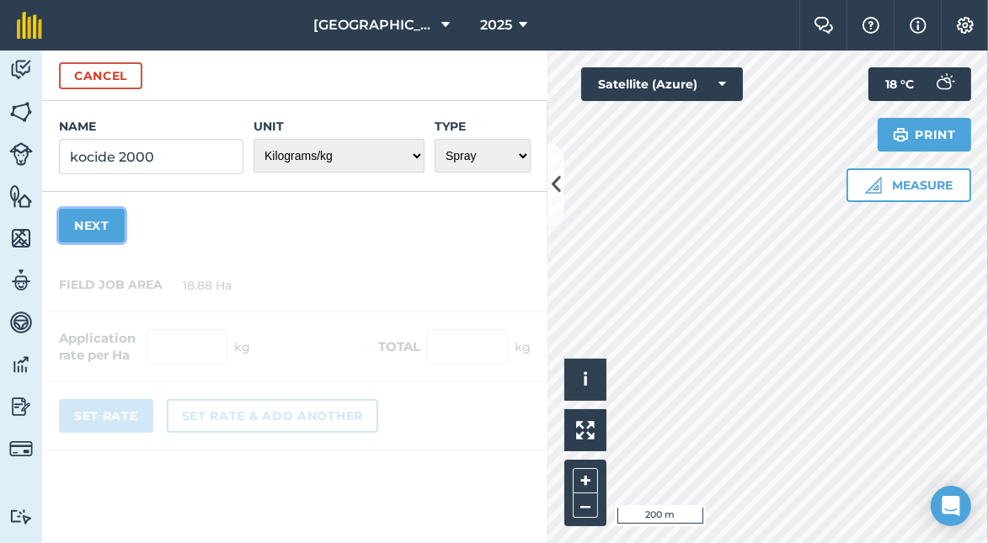
click at [101, 230] on button "Next" at bounding box center [92, 226] width 66 height 34
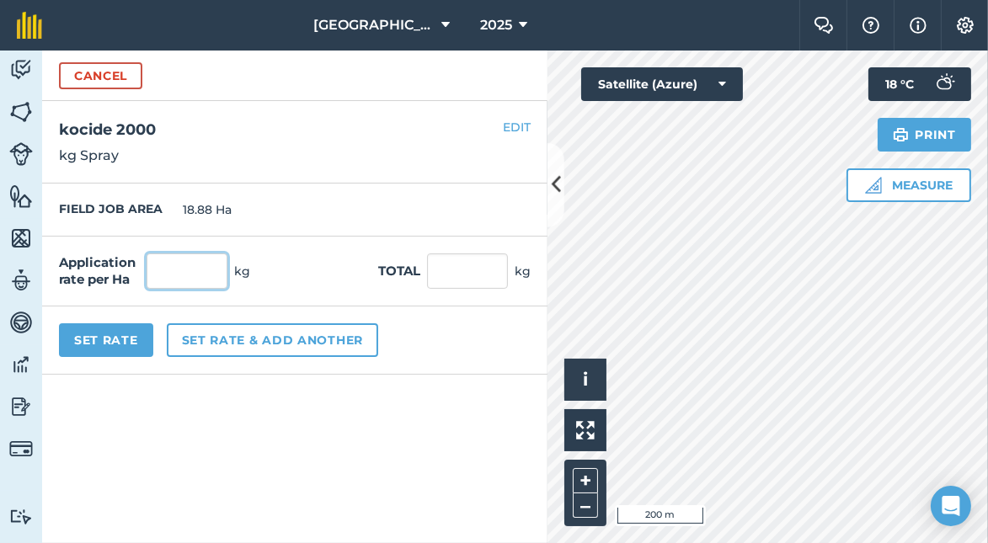
click at [180, 272] on input "text" at bounding box center [187, 271] width 81 height 35
type input "2.2"
type input "41.536"
click at [297, 265] on div "Application rate per Ha 2.2 kg Total 41.536 kg" at bounding box center [294, 272] width 505 height 70
click at [118, 336] on button "Set Rate" at bounding box center [106, 341] width 94 height 34
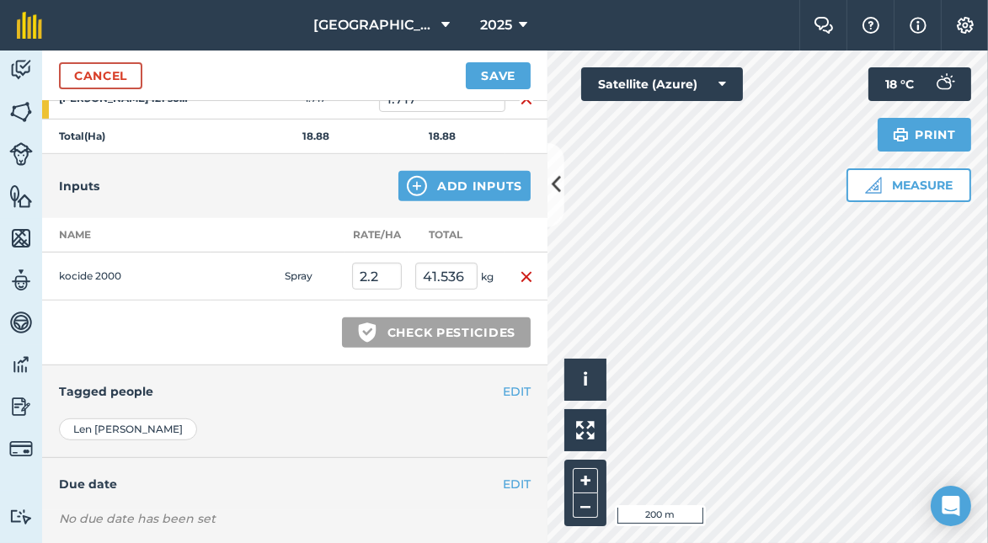
scroll to position [1179, 0]
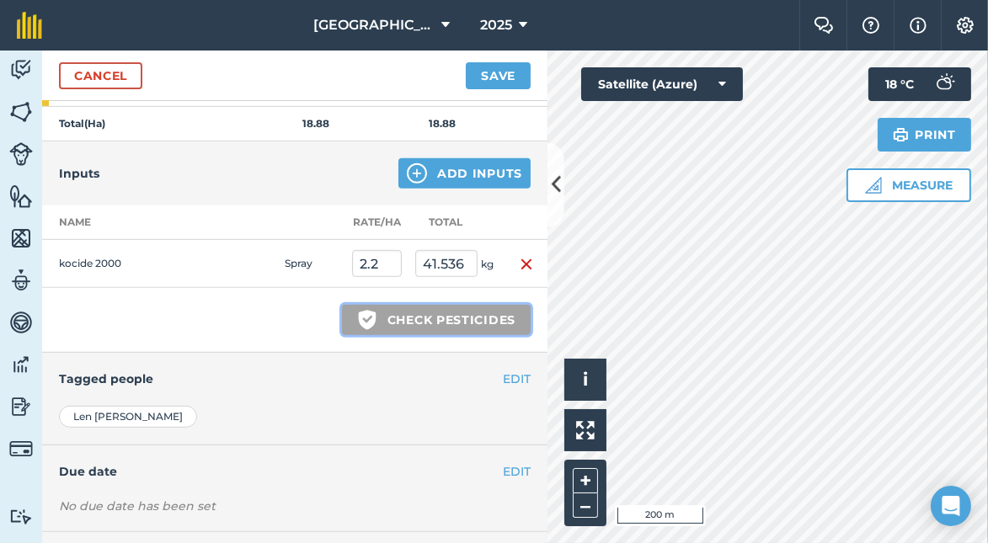
click at [392, 307] on button "Green shield with white tick Check pesticides" at bounding box center [436, 320] width 189 height 30
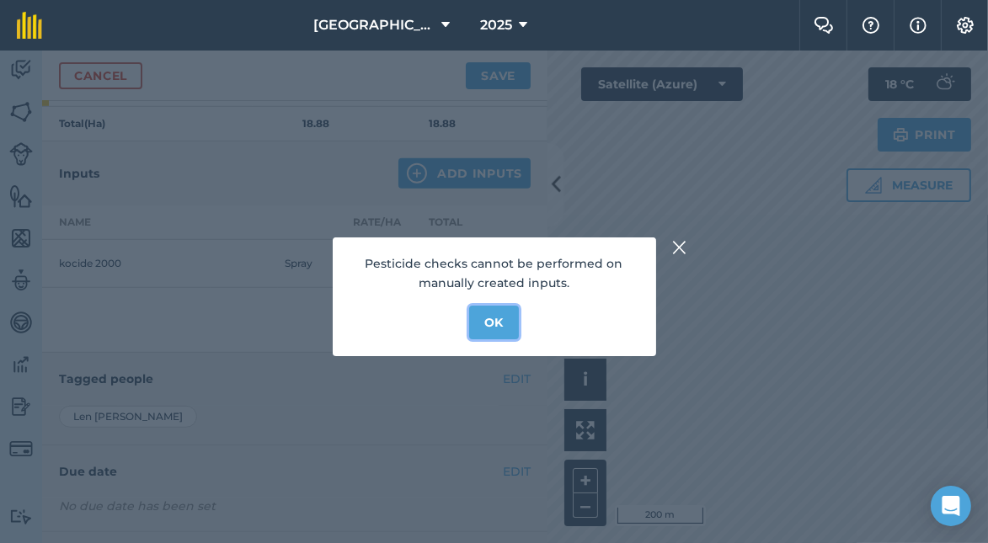
click at [491, 322] on button "OK" at bounding box center [494, 323] width 50 height 34
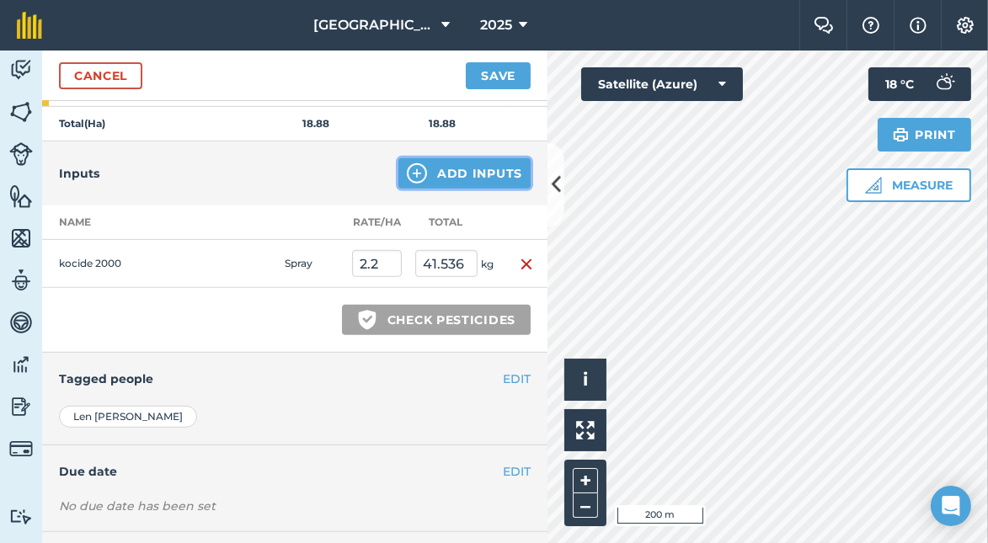
click at [442, 165] on button "Add Inputs" at bounding box center [464, 173] width 132 height 30
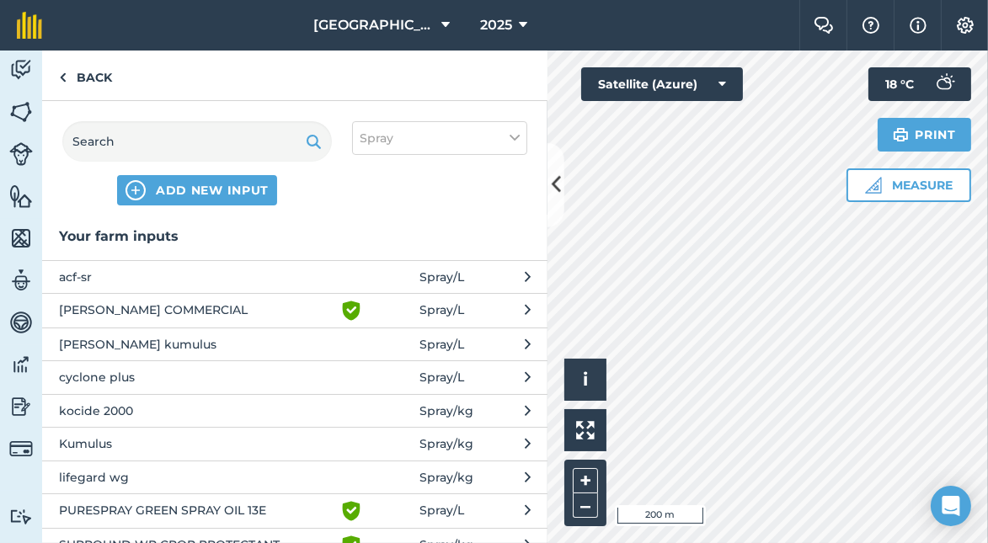
scroll to position [71, 0]
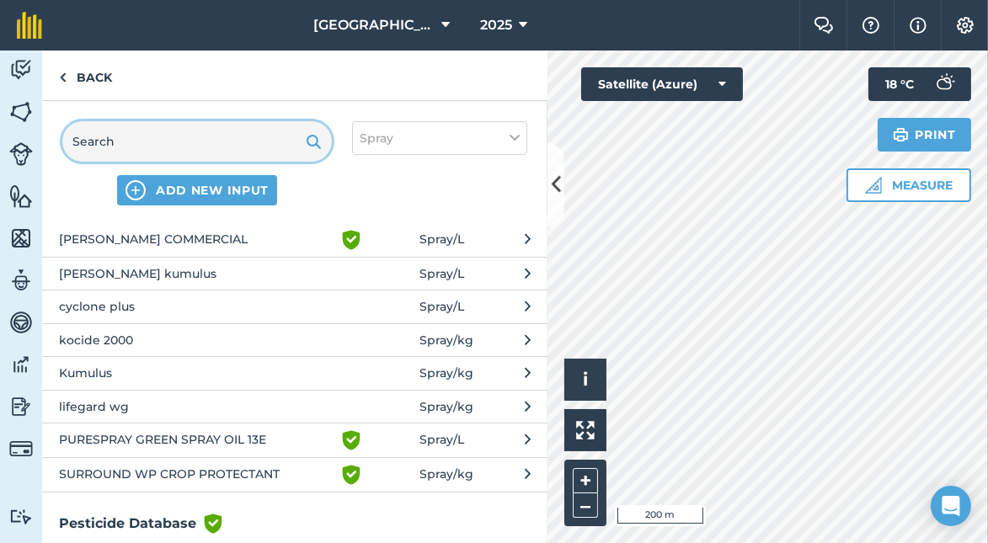
click at [199, 148] on input "text" at bounding box center [197, 141] width 270 height 40
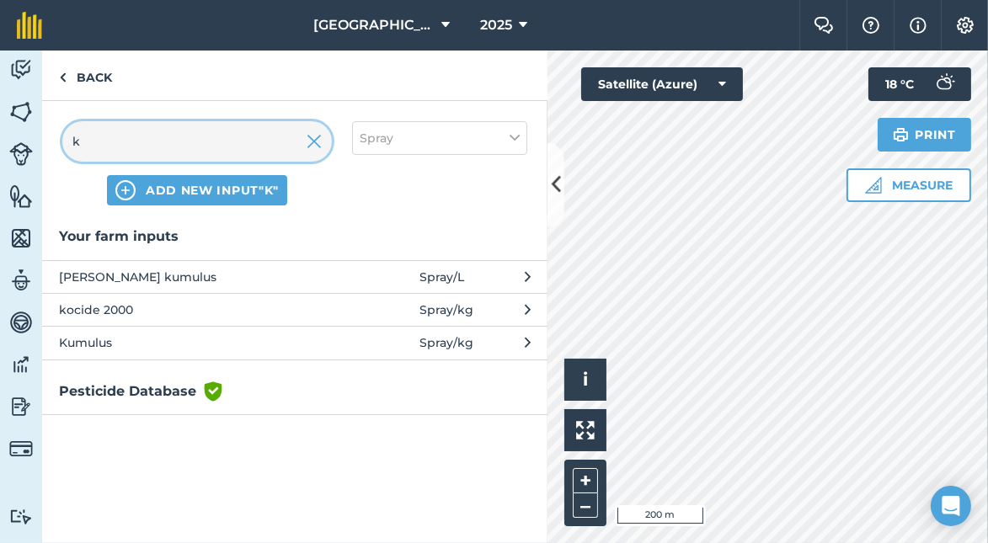
scroll to position [0, 0]
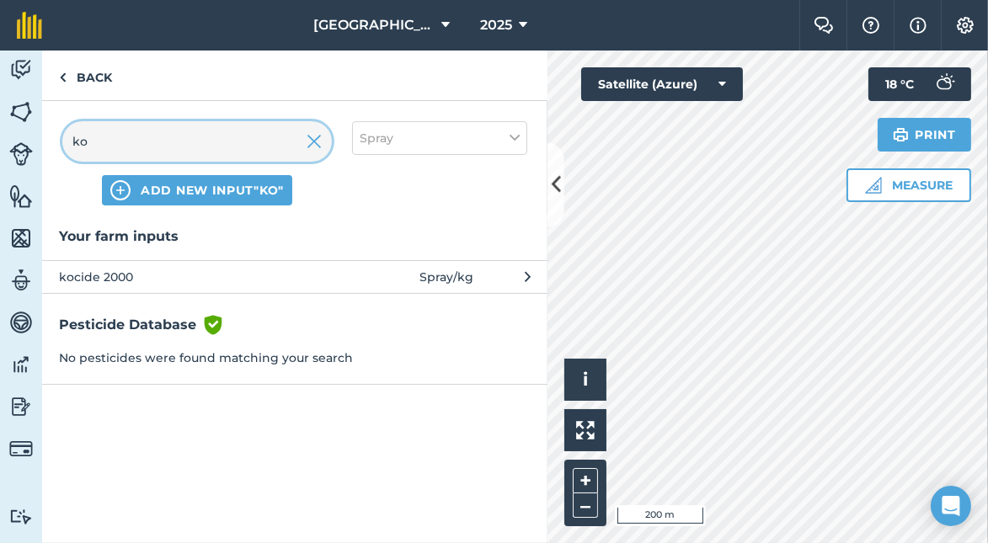
type input "ko"
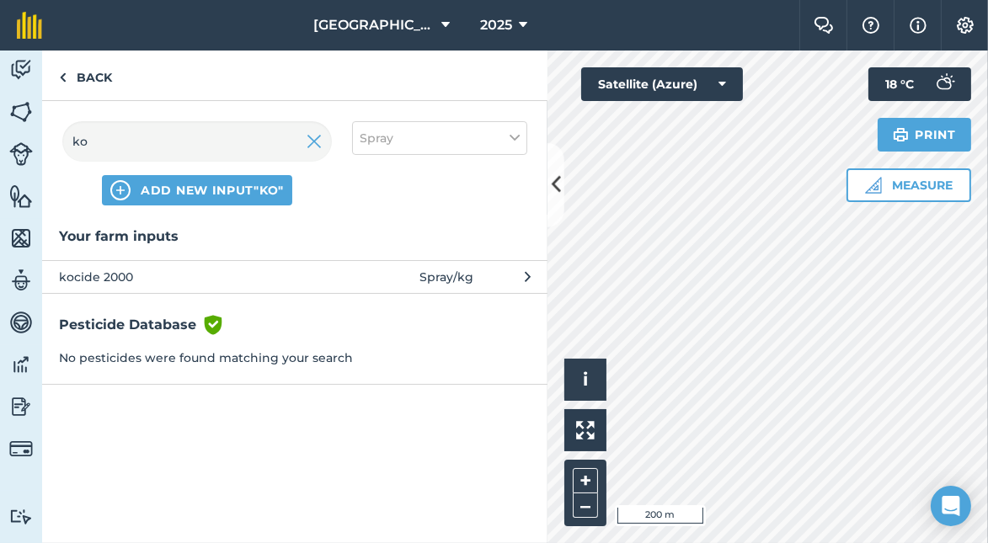
click at [114, 275] on span "kocide 2000" at bounding box center [196, 277] width 275 height 19
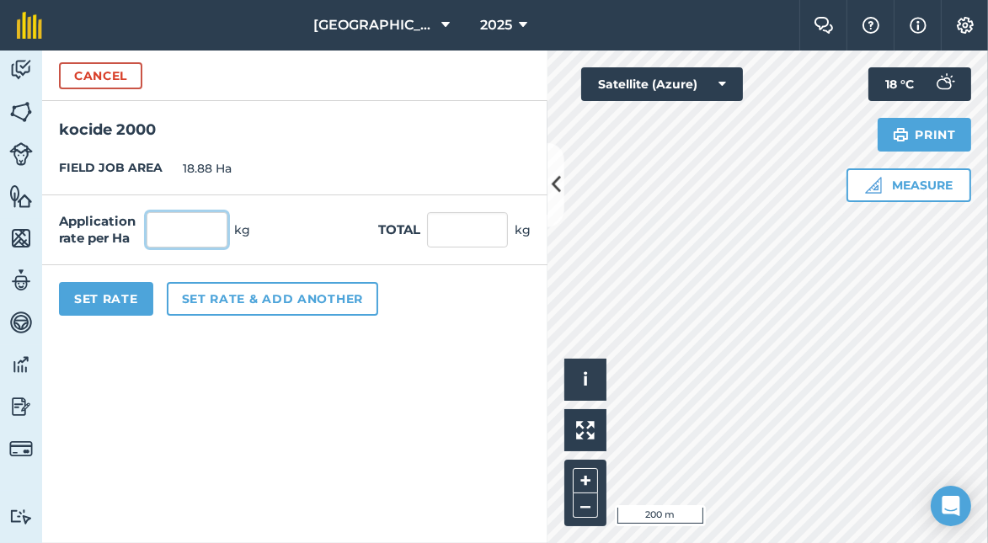
click at [174, 233] on input "text" at bounding box center [187, 229] width 81 height 35
type input "2.2"
type input "41.536"
click at [112, 297] on button "Set Rate" at bounding box center [106, 299] width 94 height 34
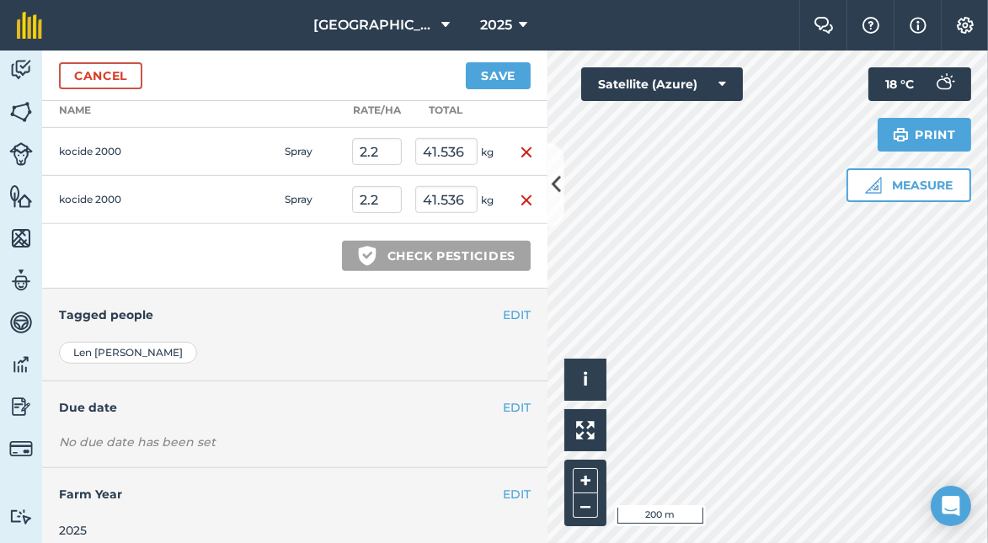
scroll to position [955, 0]
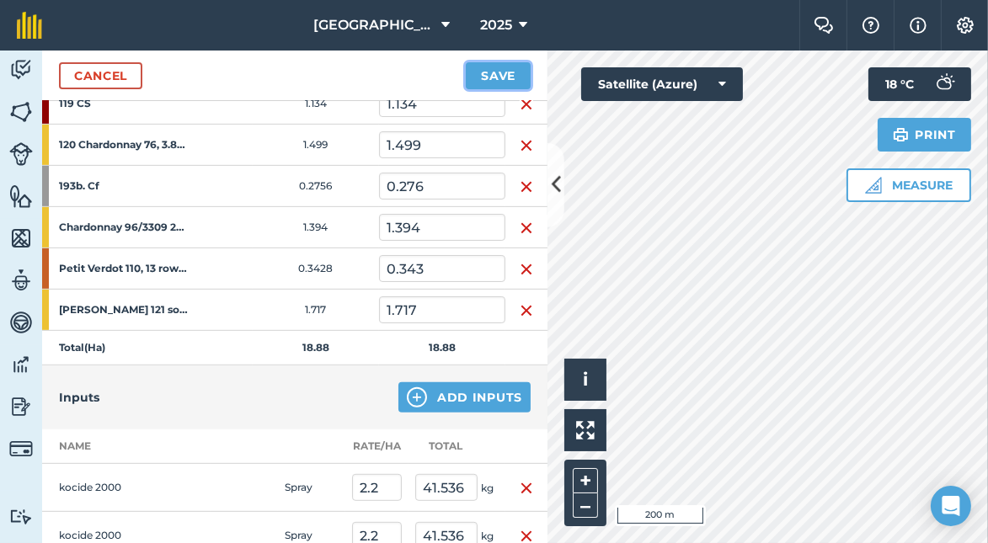
click at [488, 74] on button "Save" at bounding box center [498, 75] width 65 height 27
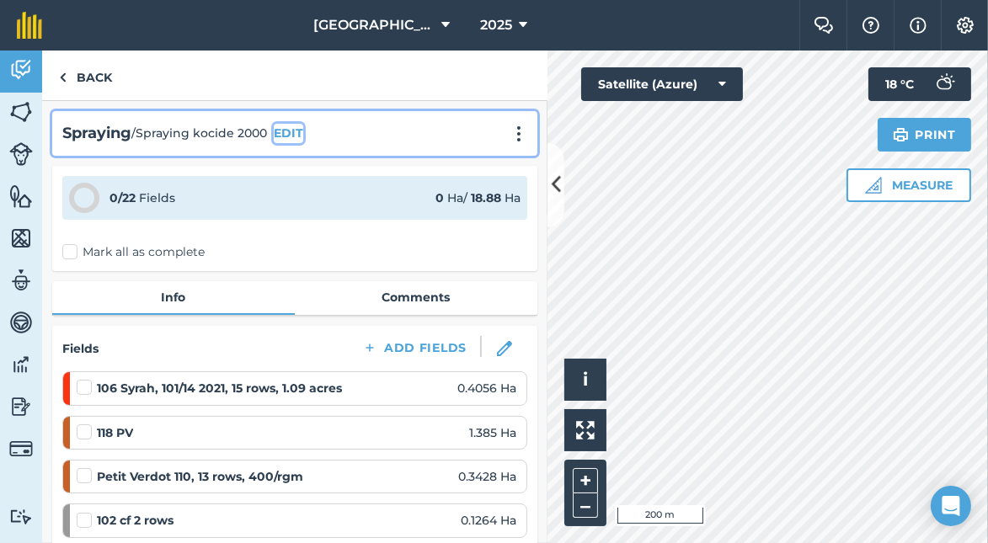
click at [294, 129] on button "EDIT" at bounding box center [288, 133] width 29 height 19
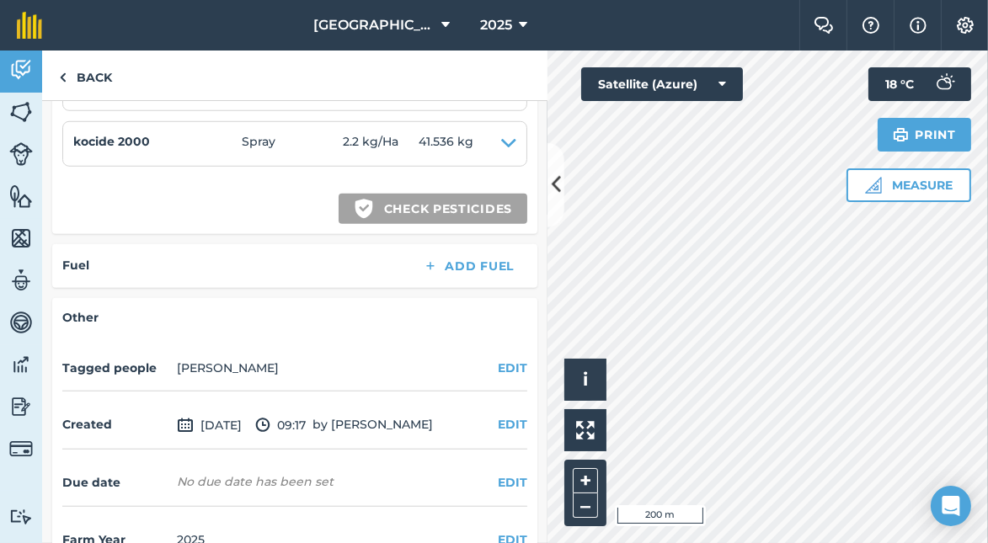
scroll to position [1730, 0]
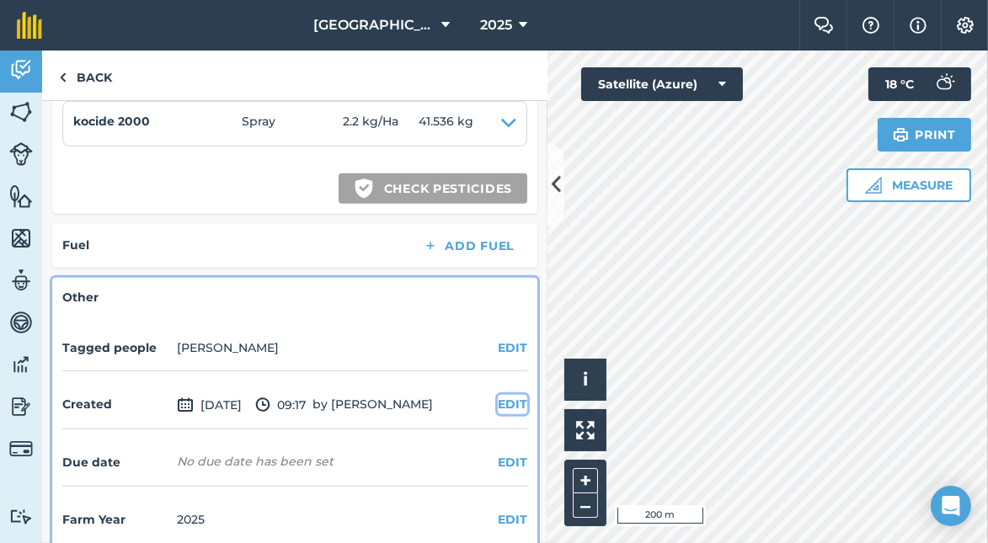
click at [498, 395] on button "EDIT" at bounding box center [512, 404] width 29 height 19
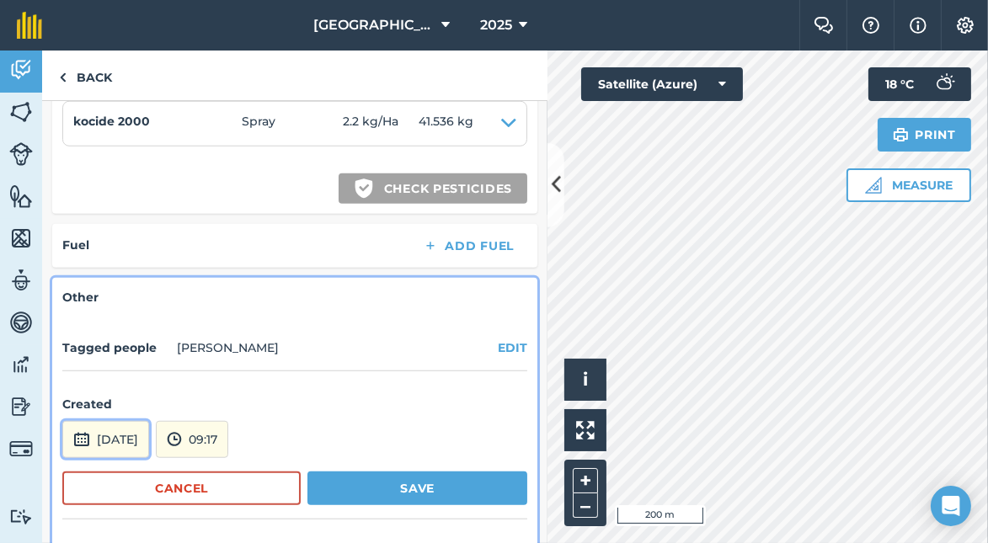
click at [133, 421] on button "[DATE]" at bounding box center [105, 439] width 87 height 37
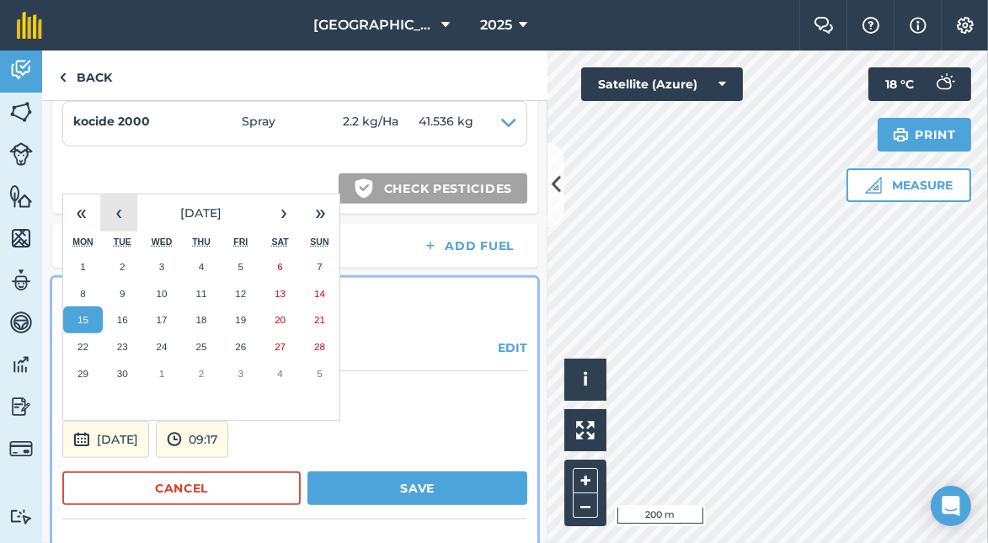
click at [122, 195] on button "‹" at bounding box center [118, 213] width 37 height 37
click at [210, 361] on button "29" at bounding box center [202, 374] width 40 height 27
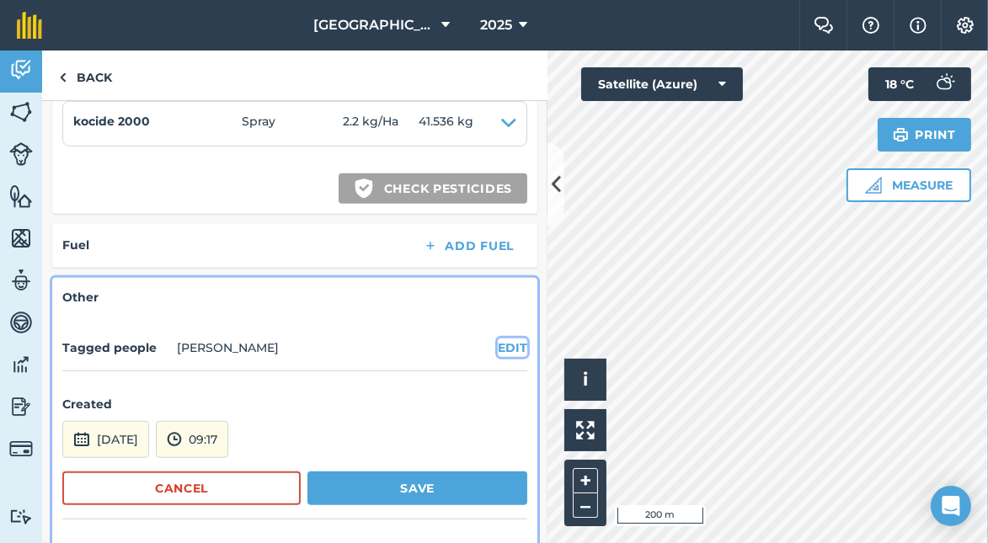
click at [498, 339] on button "EDIT" at bounding box center [512, 348] width 29 height 19
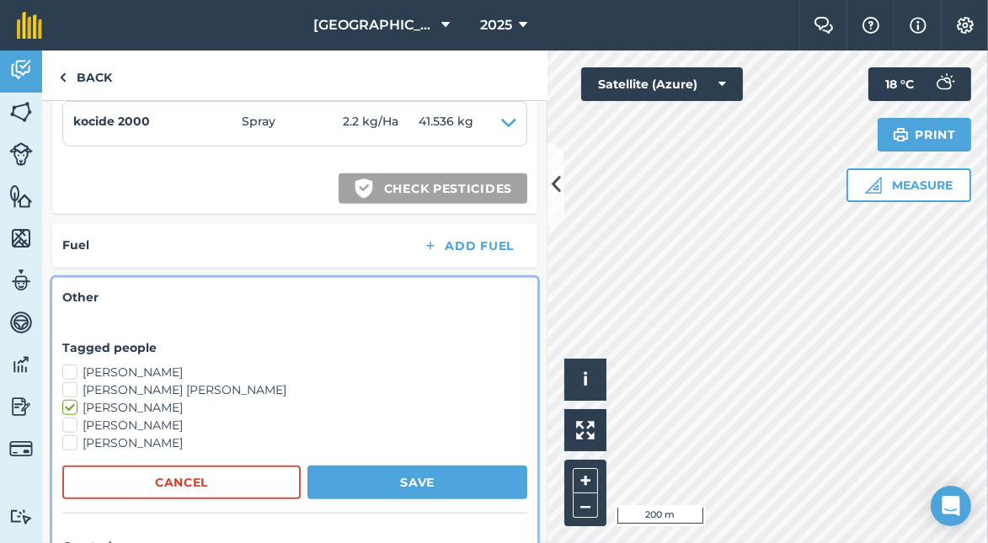
click at [72, 382] on label "[PERSON_NAME] [PERSON_NAME]" at bounding box center [294, 391] width 465 height 18
click at [72, 382] on input "[PERSON_NAME] [PERSON_NAME]" at bounding box center [67, 387] width 11 height 11
checkbox input "true"
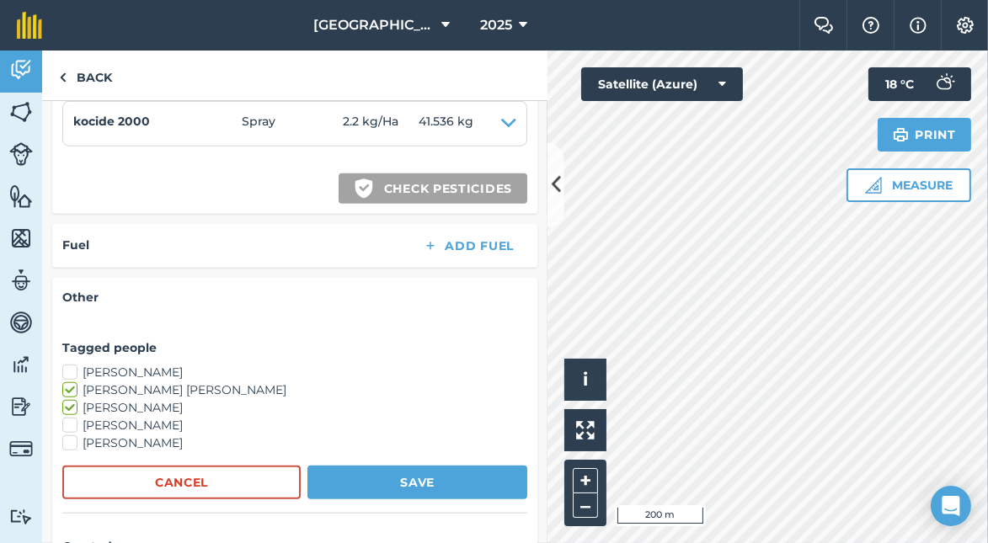
click at [71, 399] on label "[PERSON_NAME]" at bounding box center [294, 408] width 465 height 18
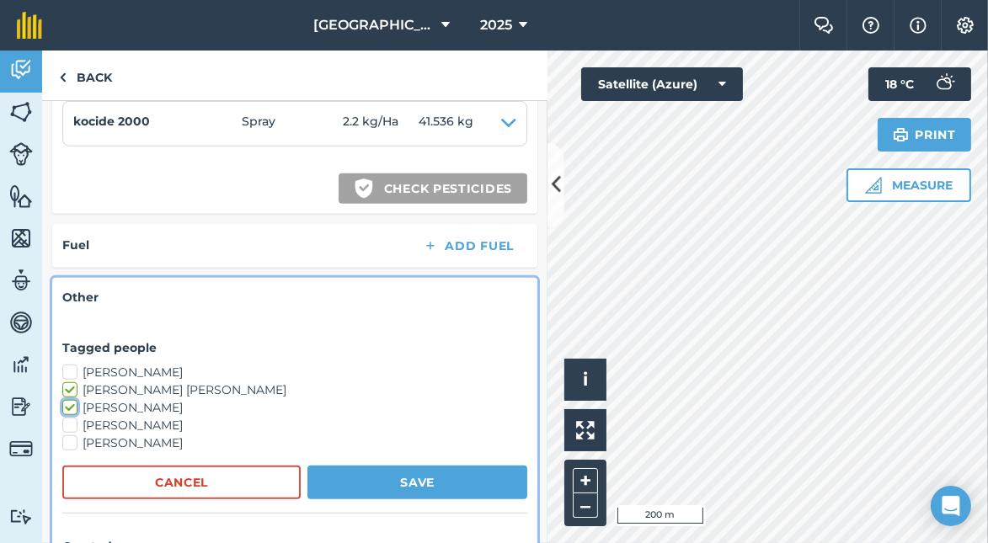
click at [71, 399] on input "[PERSON_NAME]" at bounding box center [67, 404] width 11 height 11
checkbox input "false"
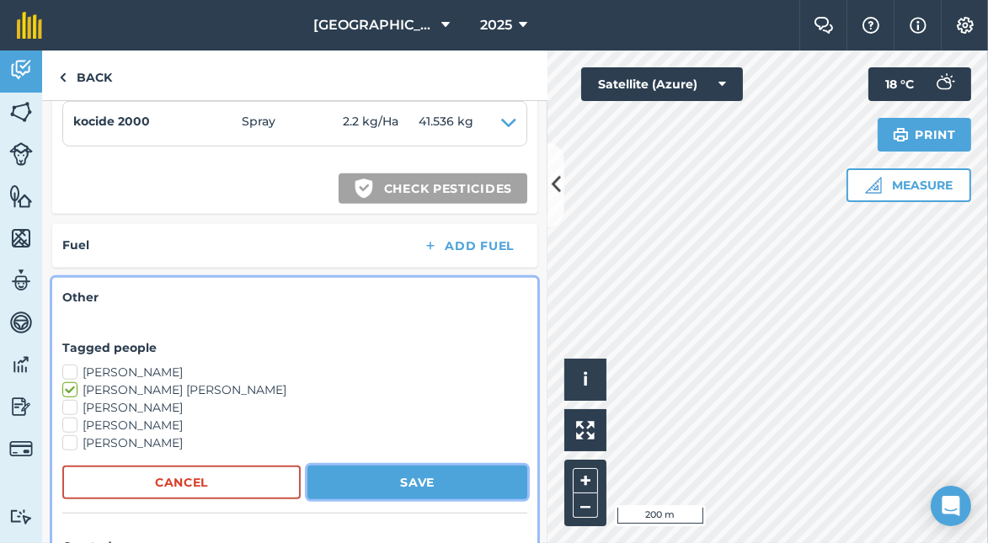
click at [429, 469] on button "Save" at bounding box center [417, 483] width 220 height 34
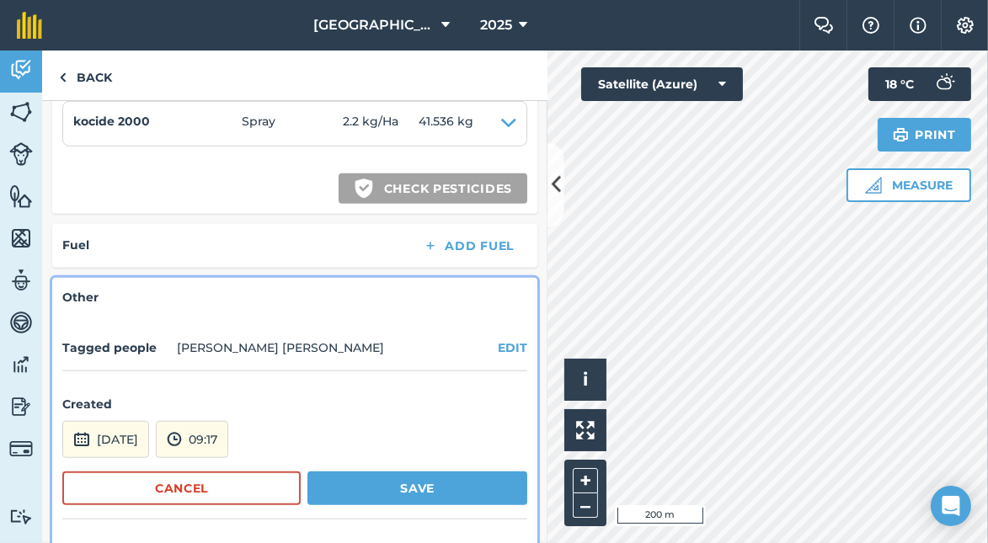
scroll to position [1820, 0]
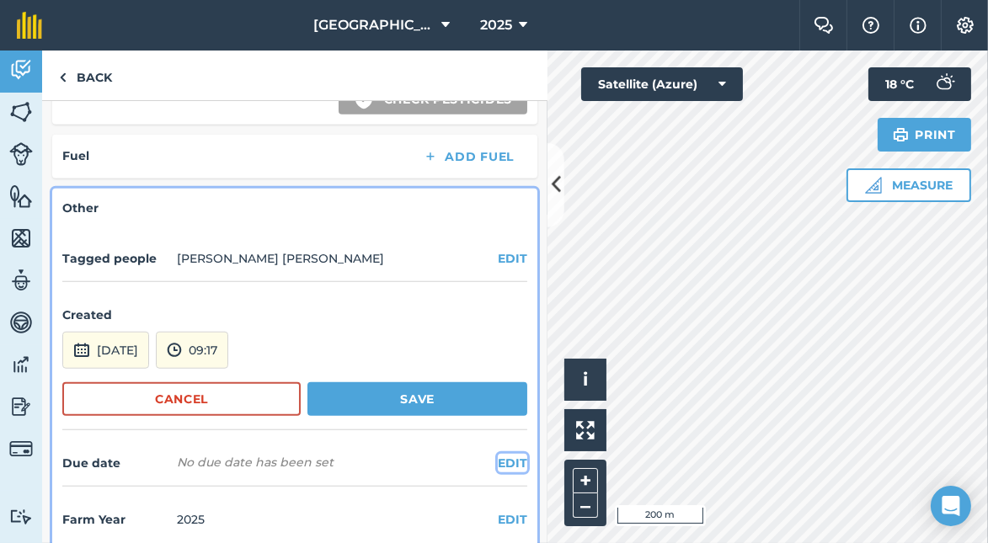
click at [498, 454] on button "EDIT" at bounding box center [512, 463] width 29 height 19
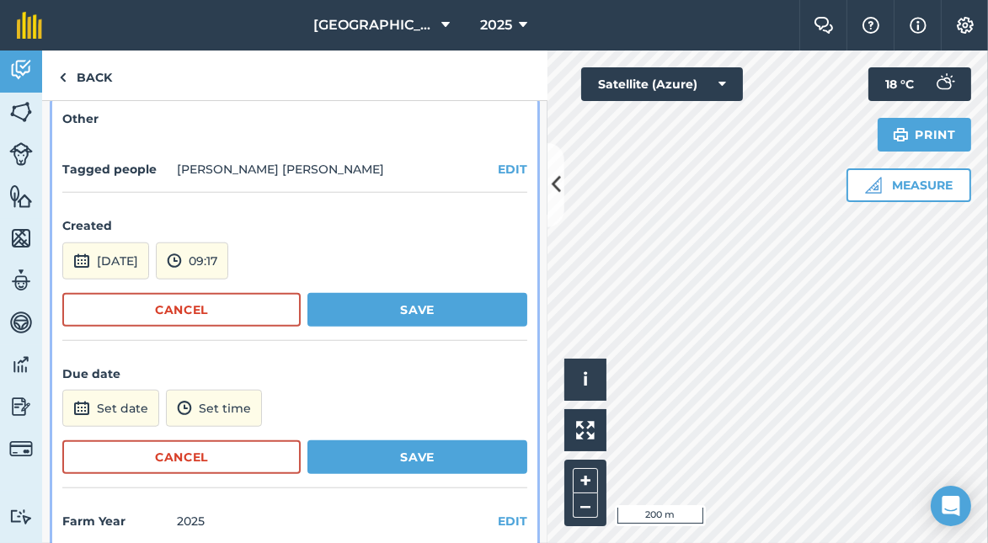
scroll to position [1911, 0]
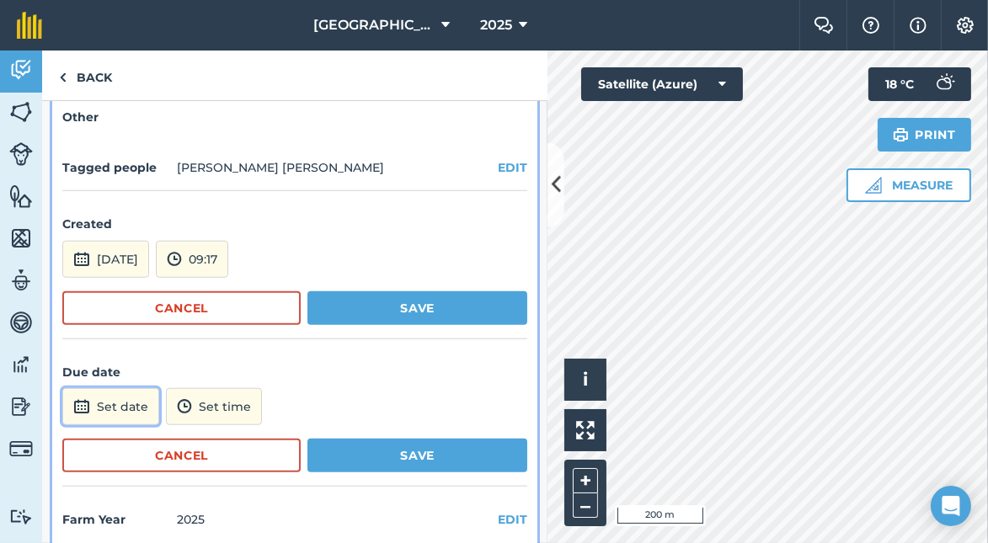
click at [134, 390] on button "Set date" at bounding box center [110, 406] width 97 height 37
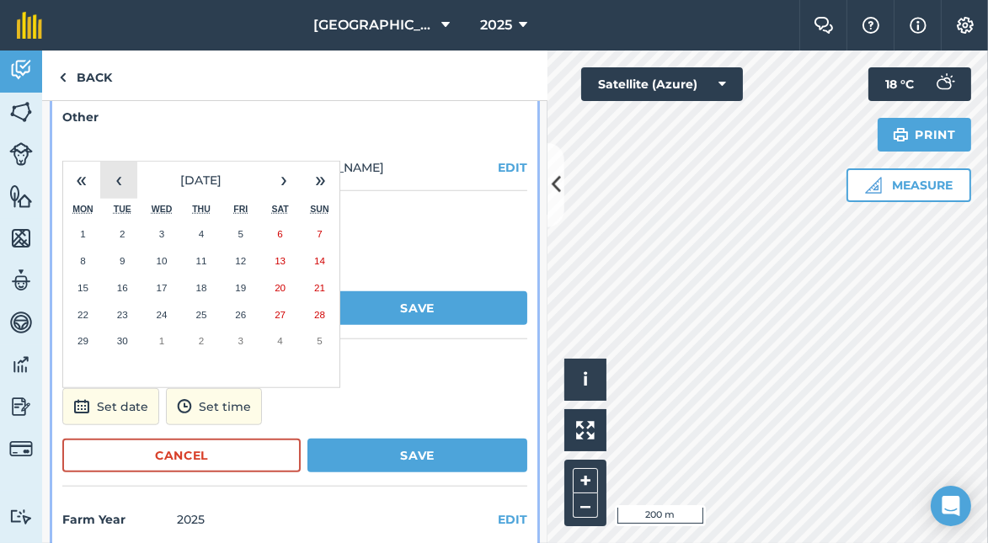
click at [118, 163] on button "‹" at bounding box center [118, 180] width 37 height 37
click at [285, 162] on button "›" at bounding box center [283, 180] width 37 height 37
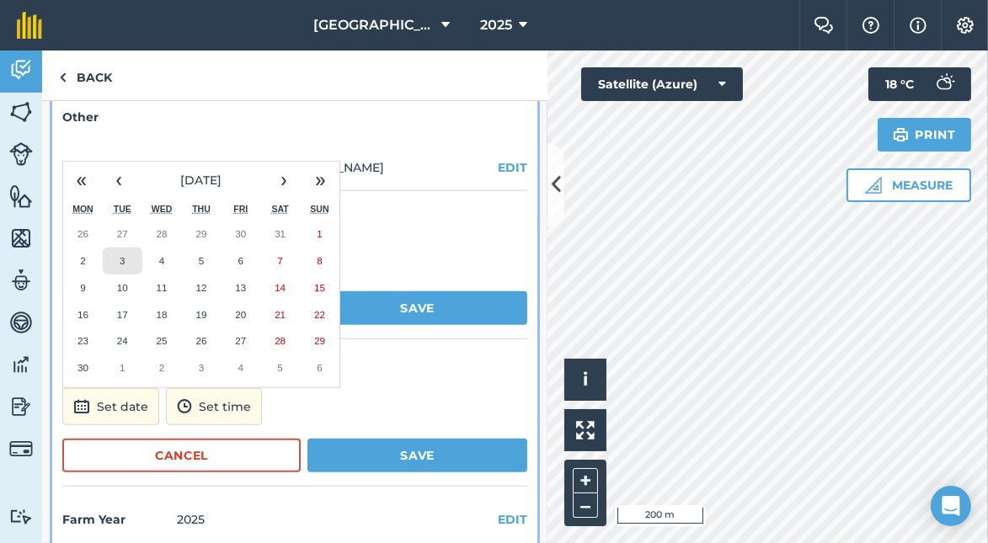
click at [135, 248] on button "3" at bounding box center [123, 261] width 40 height 27
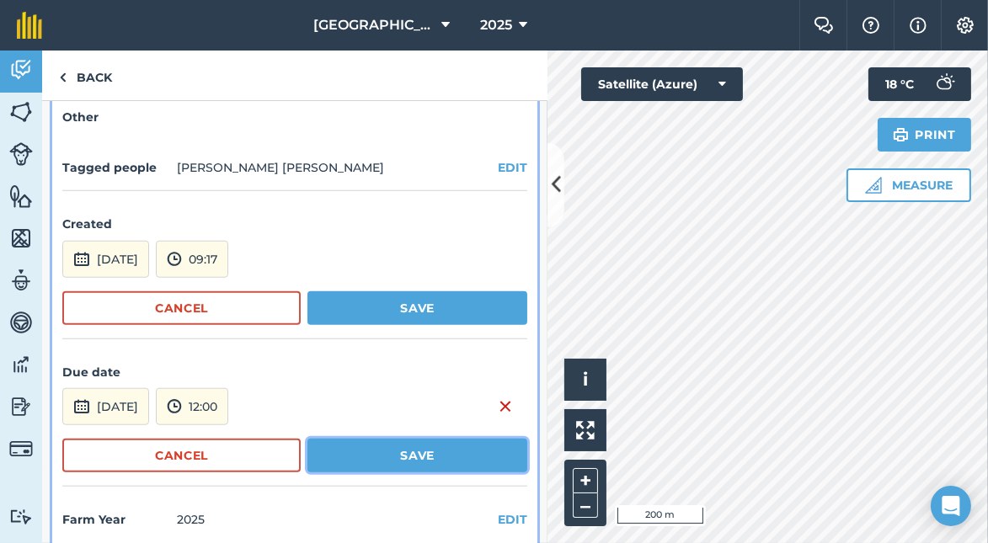
click at [392, 439] on button "Save" at bounding box center [417, 456] width 220 height 34
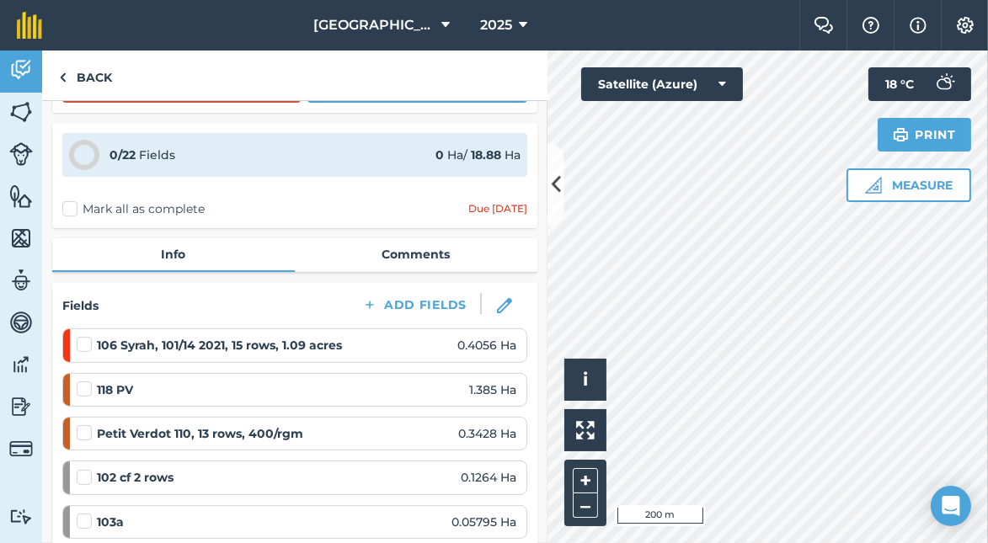
scroll to position [389, 0]
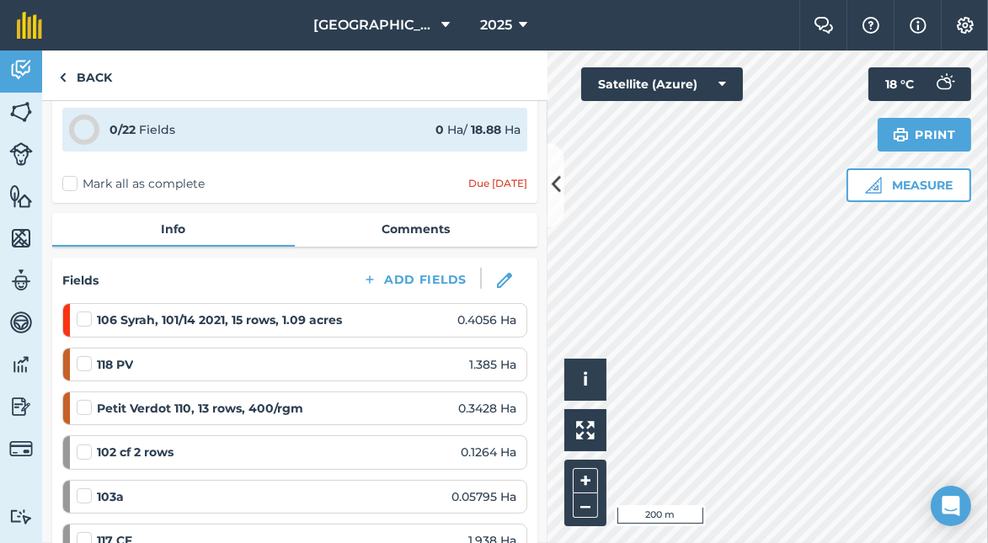
click at [82, 311] on label at bounding box center [87, 311] width 20 height 0
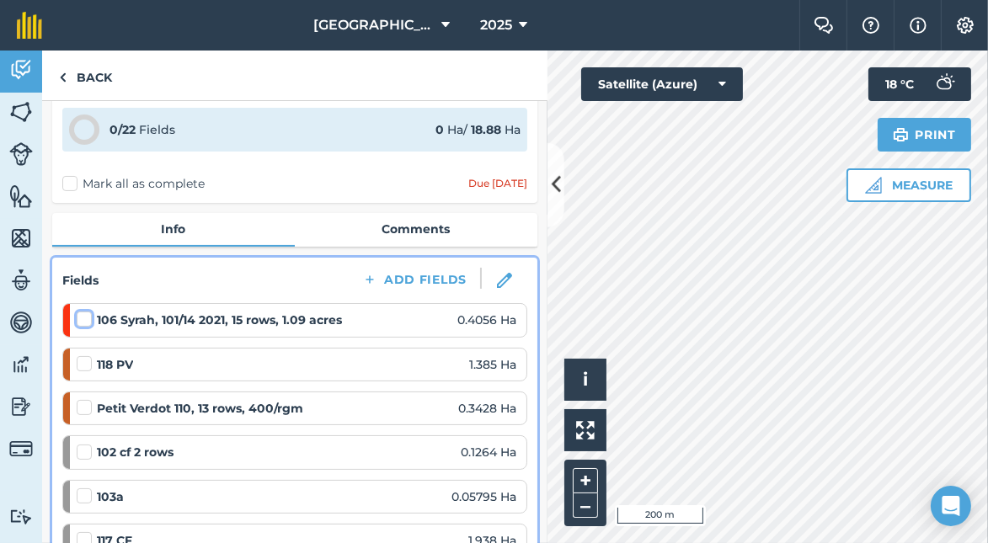
click at [82, 315] on input "checkbox" at bounding box center [82, 316] width 11 height 11
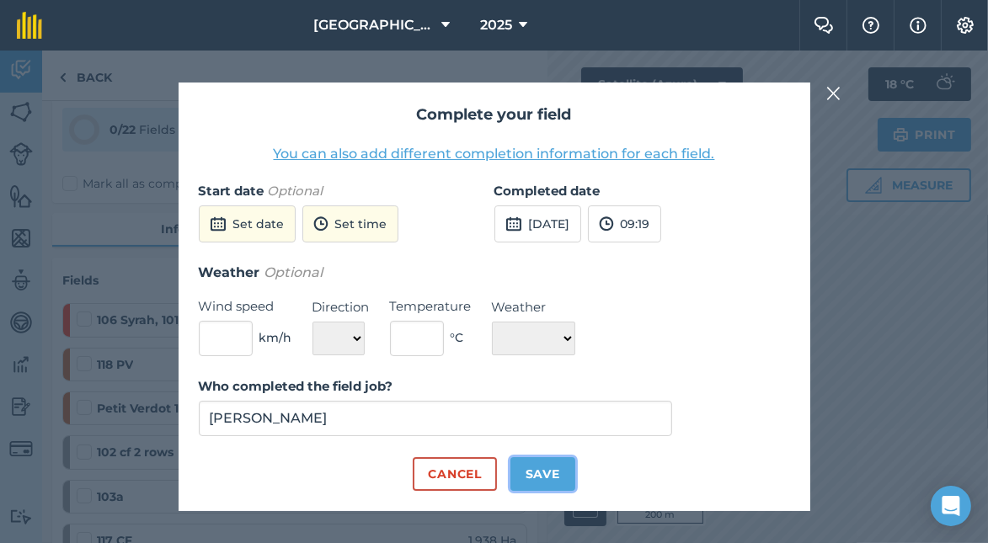
click at [530, 471] on button "Save" at bounding box center [543, 474] width 65 height 34
checkbox input "true"
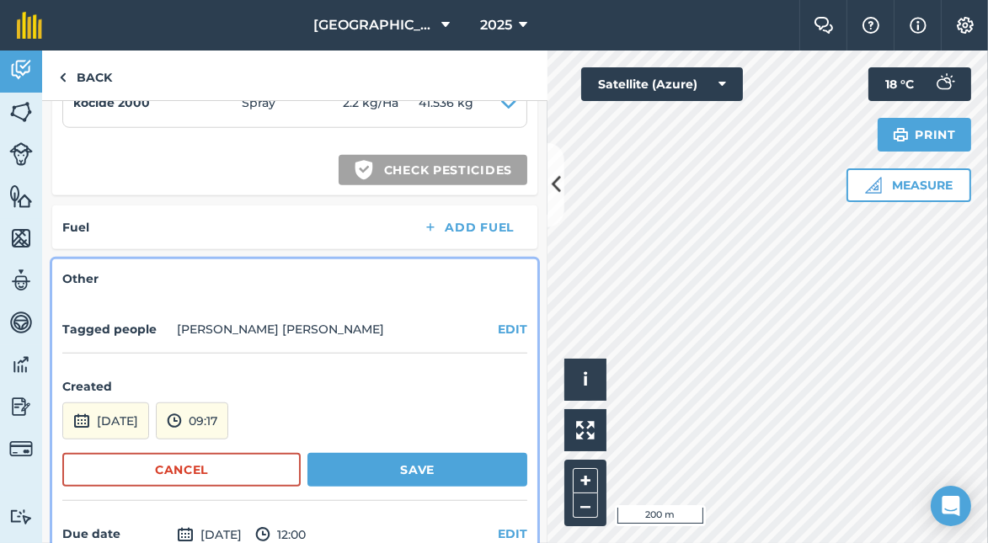
scroll to position [1847, 0]
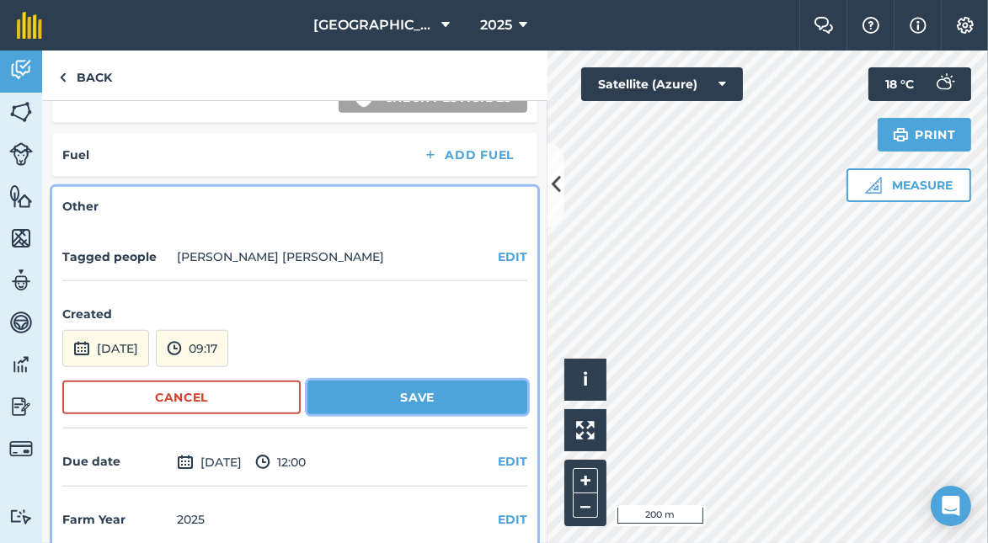
click at [362, 381] on button "Save" at bounding box center [417, 398] width 220 height 34
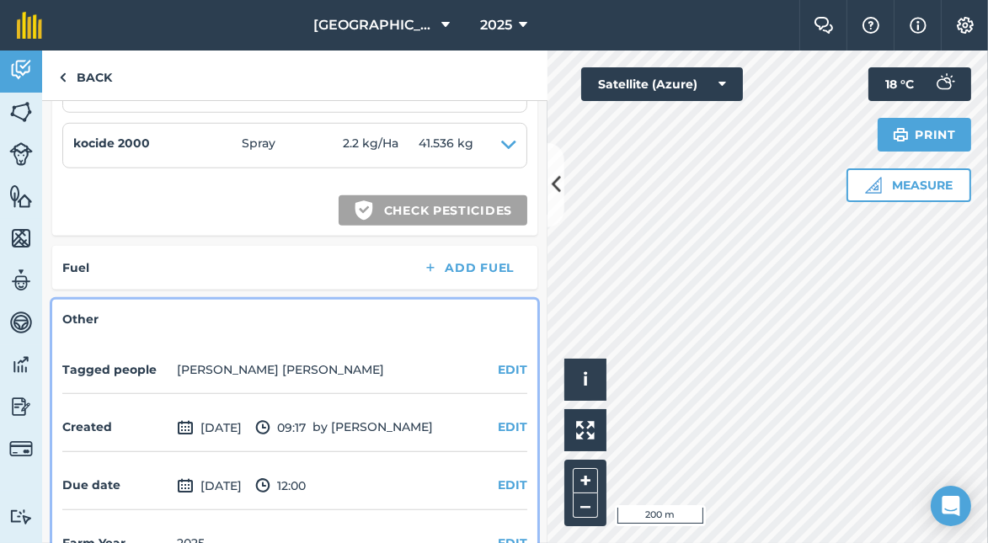
scroll to position [1757, 0]
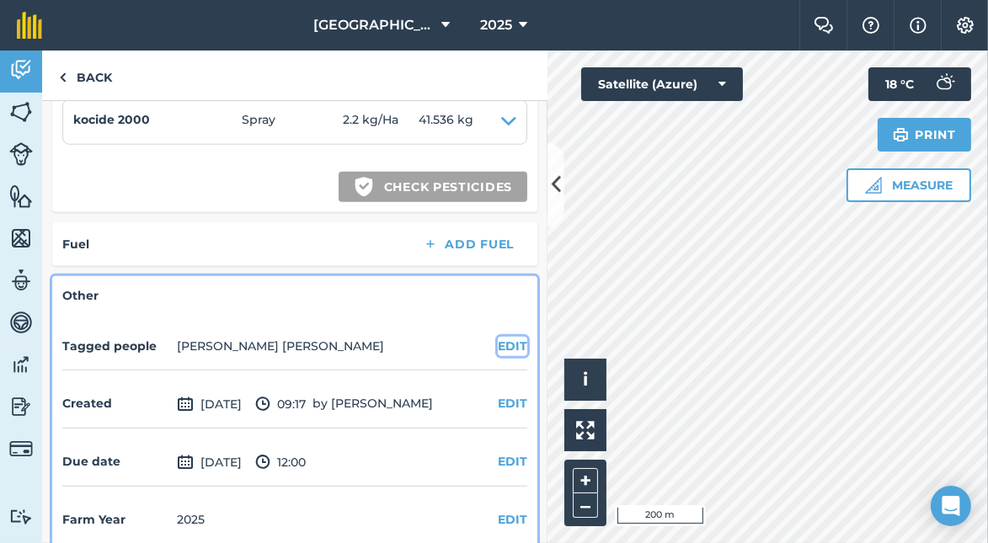
click at [498, 337] on button "EDIT" at bounding box center [512, 346] width 29 height 19
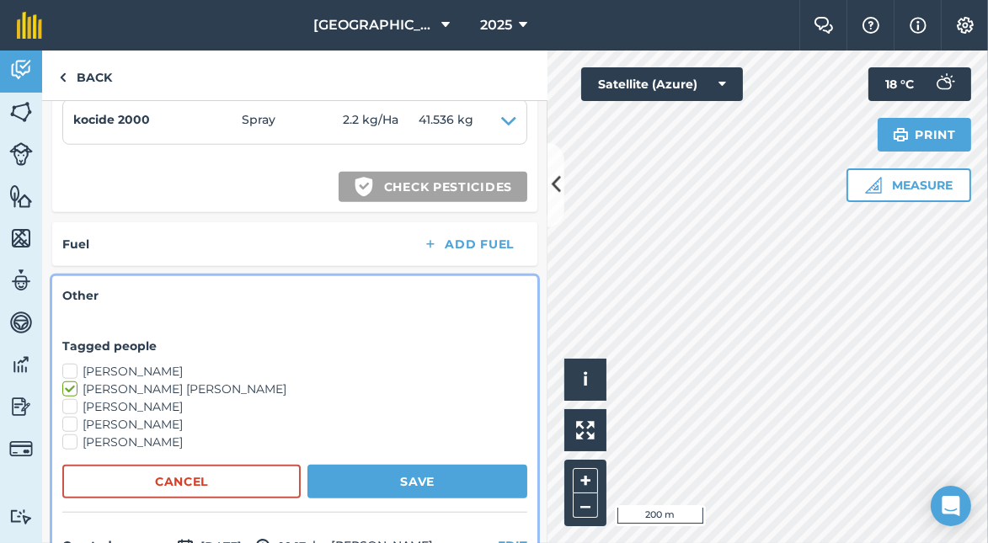
click at [66, 398] on label "[PERSON_NAME]" at bounding box center [294, 407] width 465 height 18
click at [66, 398] on input "[PERSON_NAME]" at bounding box center [67, 403] width 11 height 11
checkbox input "true"
click at [382, 465] on button "Save" at bounding box center [417, 482] width 220 height 34
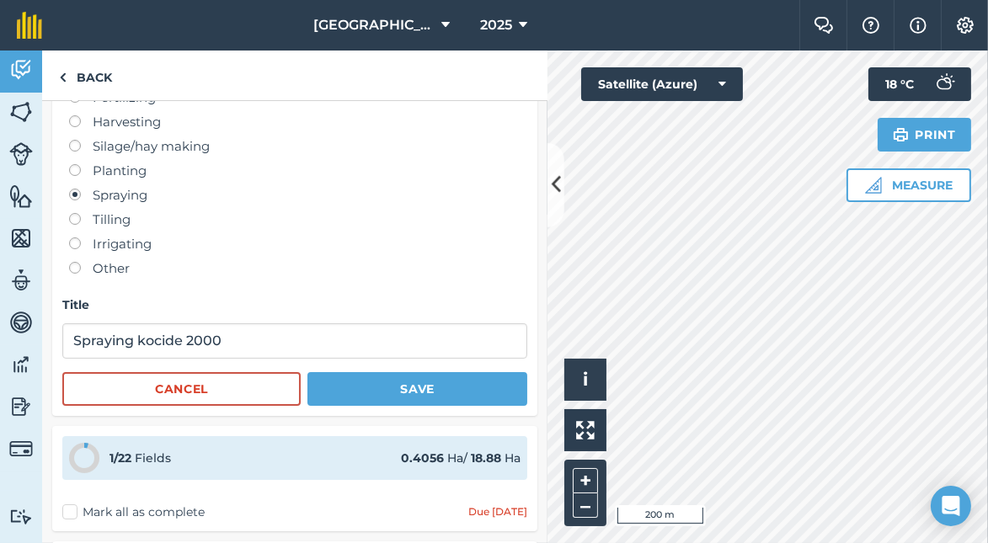
scroll to position [0, 0]
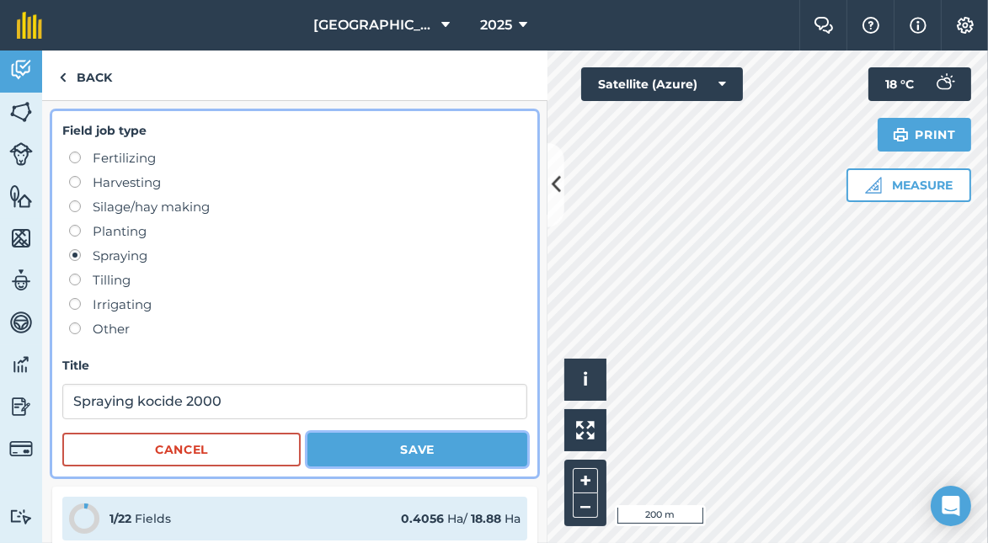
click at [380, 447] on button "Save" at bounding box center [417, 450] width 220 height 34
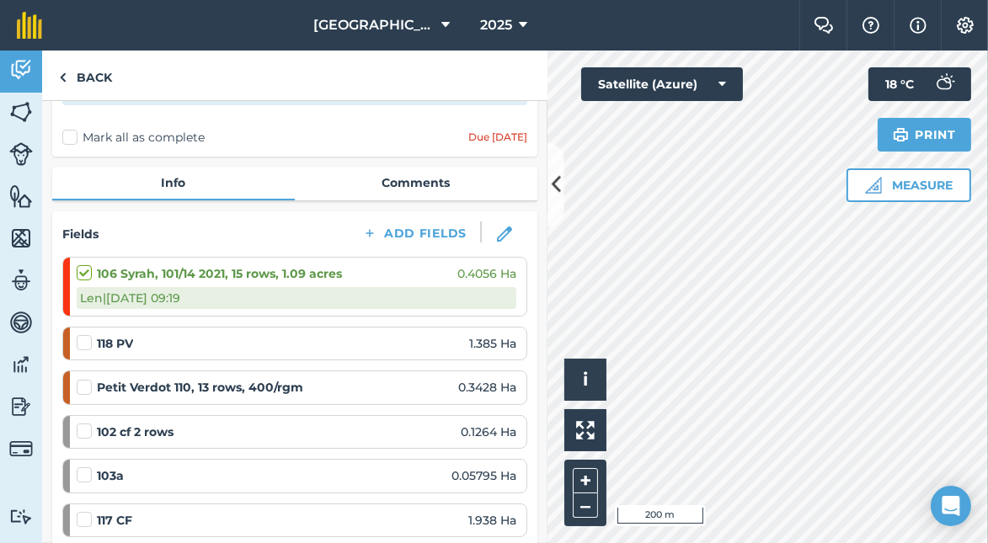
scroll to position [108, 0]
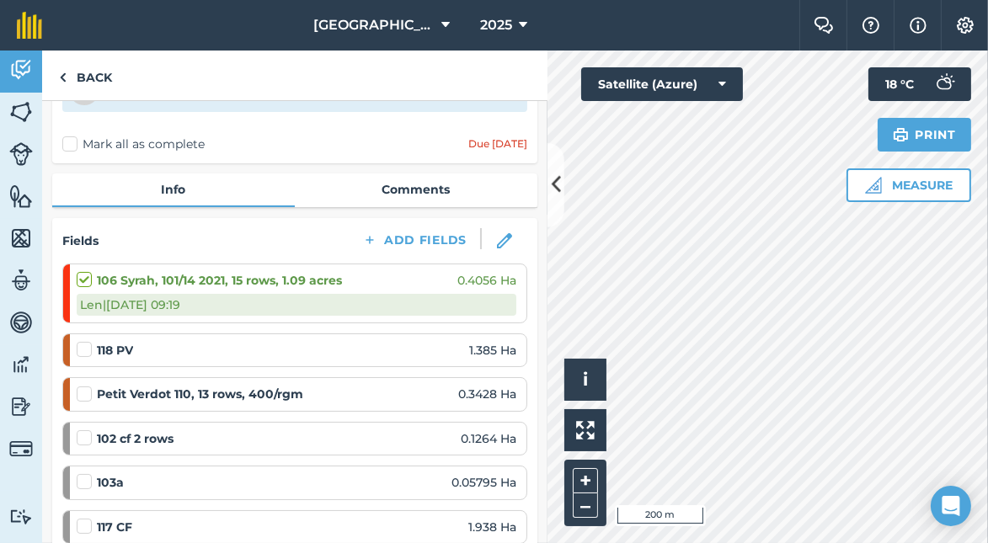
click at [82, 341] on label at bounding box center [87, 341] width 20 height 0
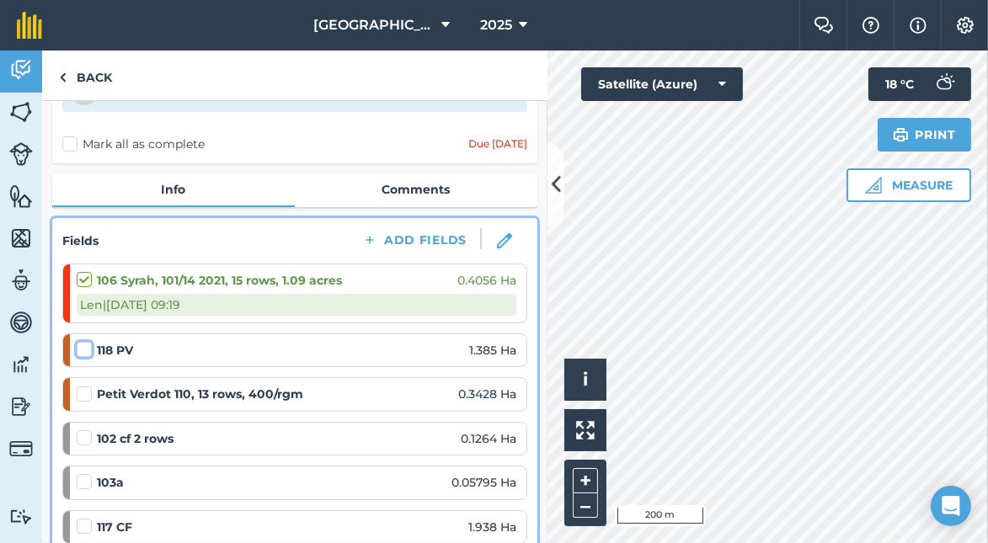
click at [82, 346] on input "checkbox" at bounding box center [82, 346] width 11 height 11
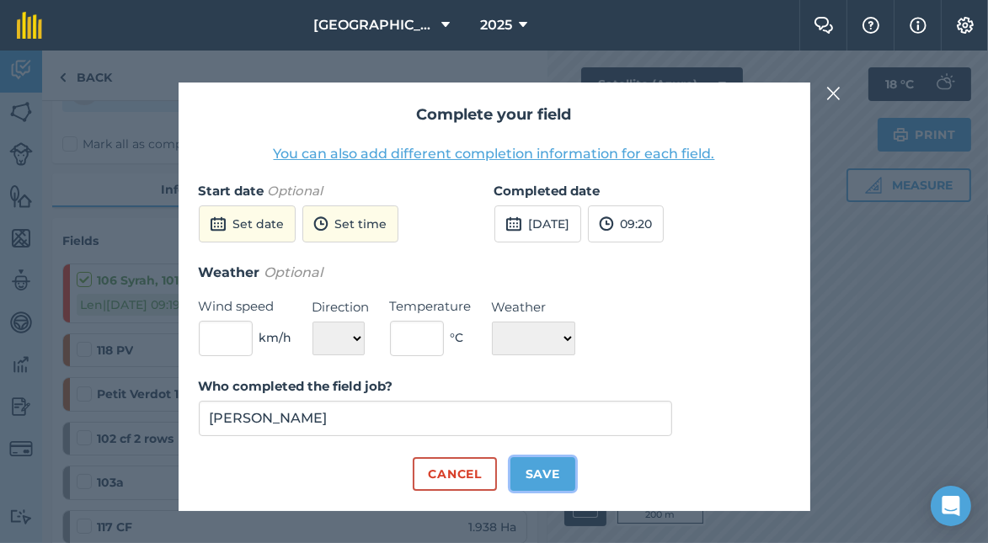
click at [547, 468] on button "Save" at bounding box center [543, 474] width 65 height 34
checkbox input "true"
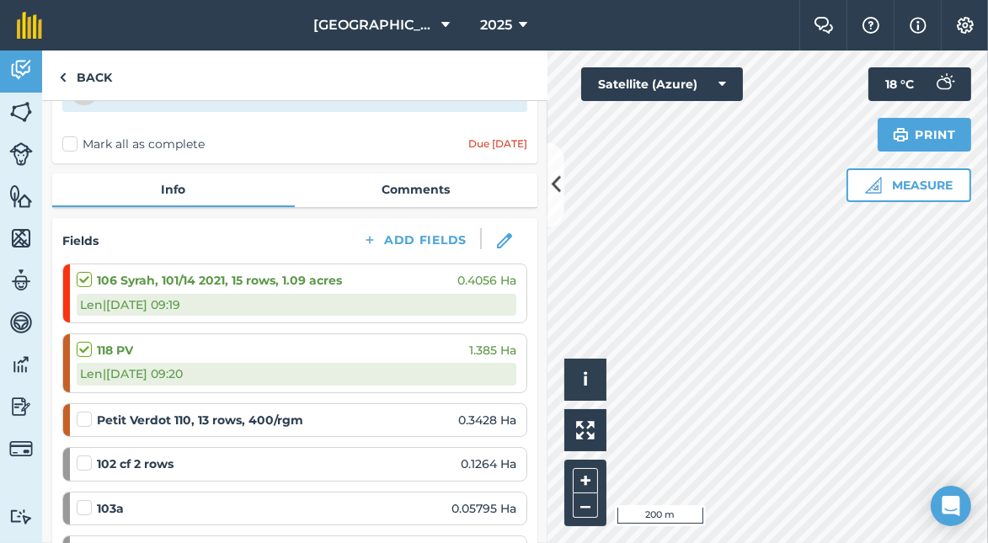
click at [83, 411] on label at bounding box center [87, 411] width 20 height 0
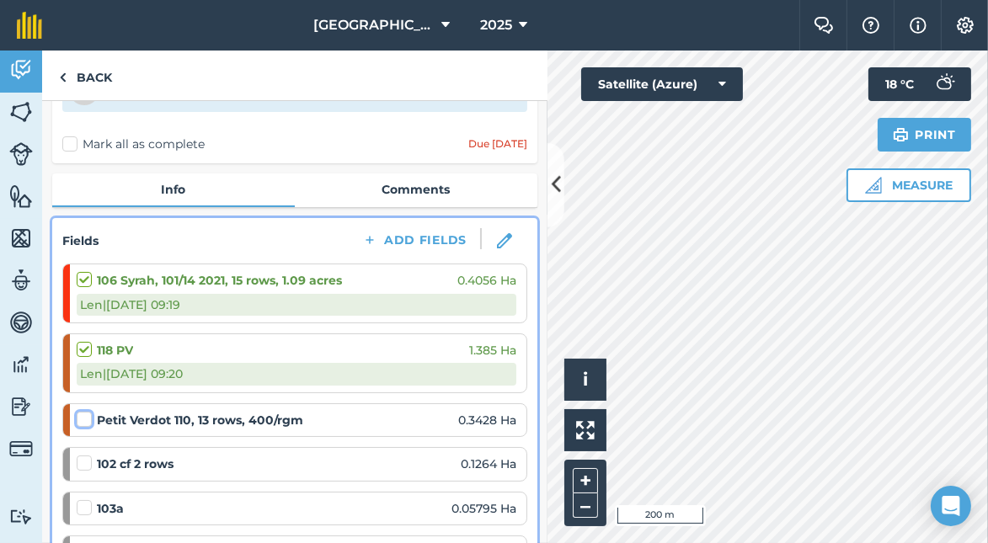
click at [83, 414] on input "checkbox" at bounding box center [82, 416] width 11 height 11
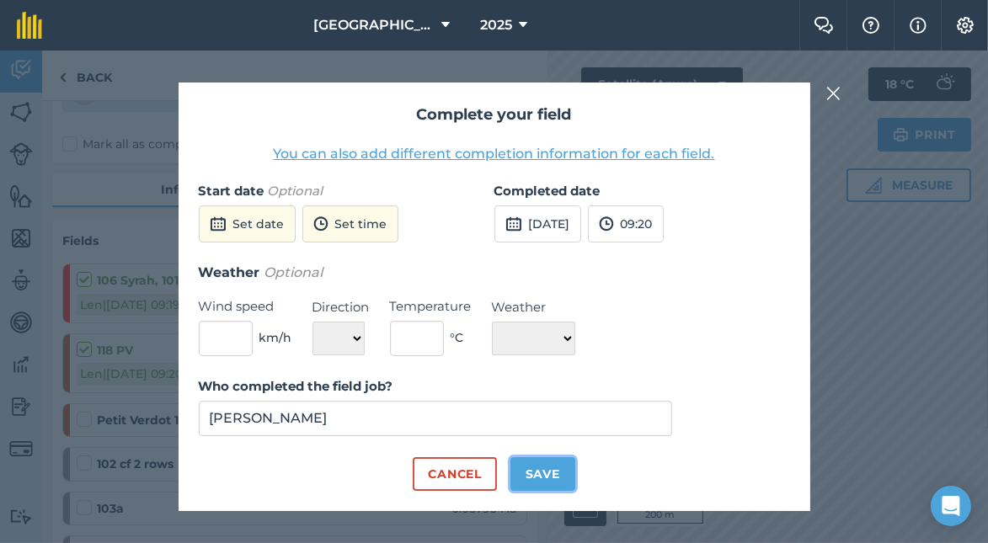
click at [558, 466] on button "Save" at bounding box center [543, 474] width 65 height 34
checkbox input "true"
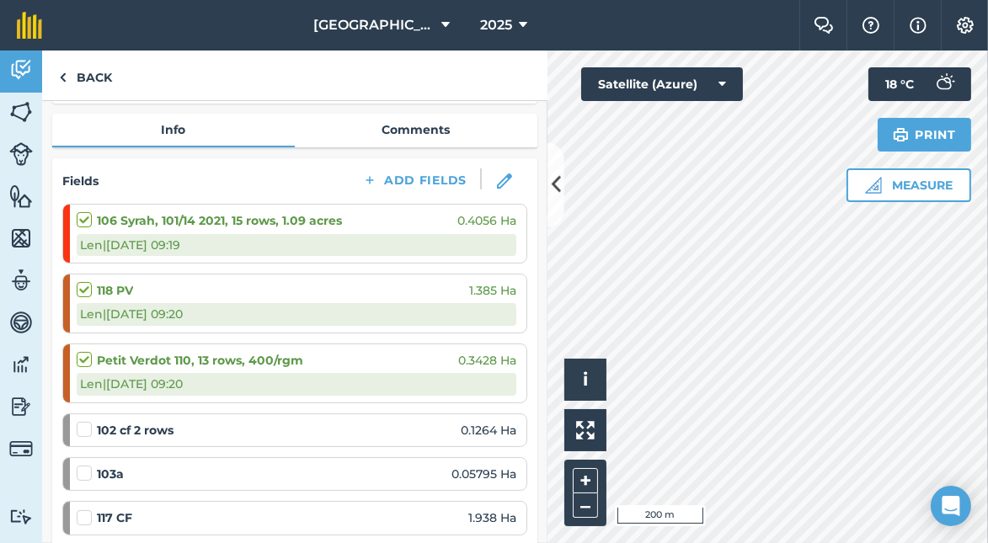
scroll to position [192, 0]
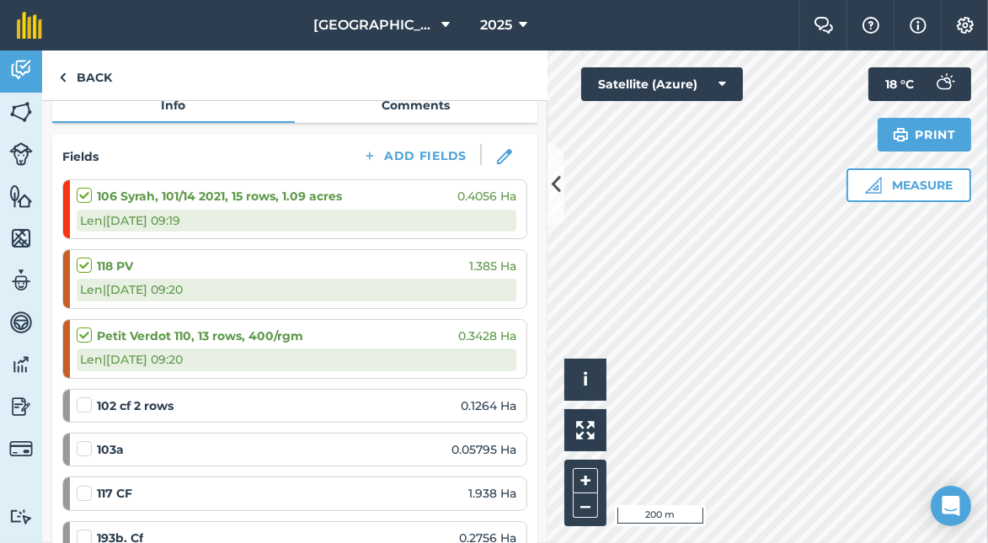
click at [82, 397] on label at bounding box center [87, 397] width 20 height 0
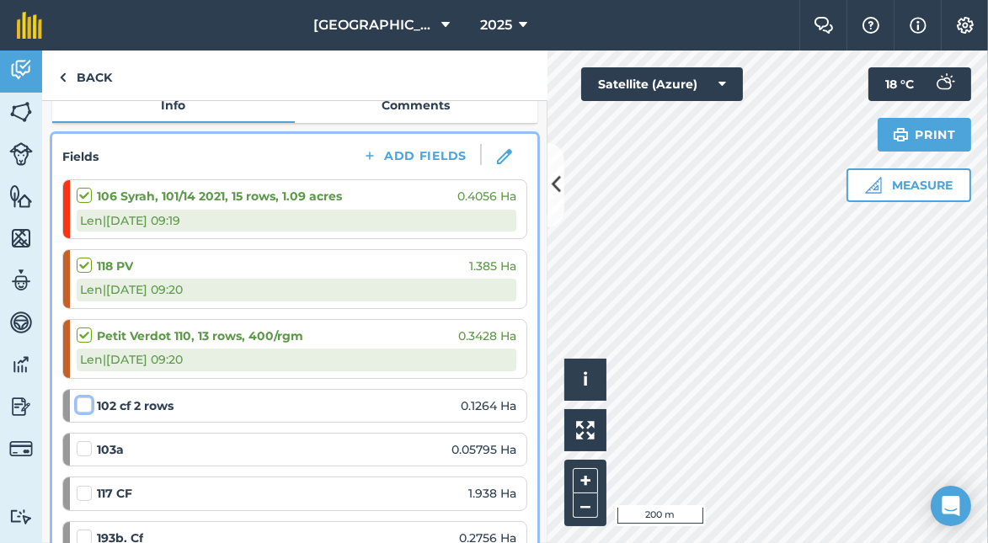
click at [82, 401] on input "checkbox" at bounding box center [82, 402] width 11 height 11
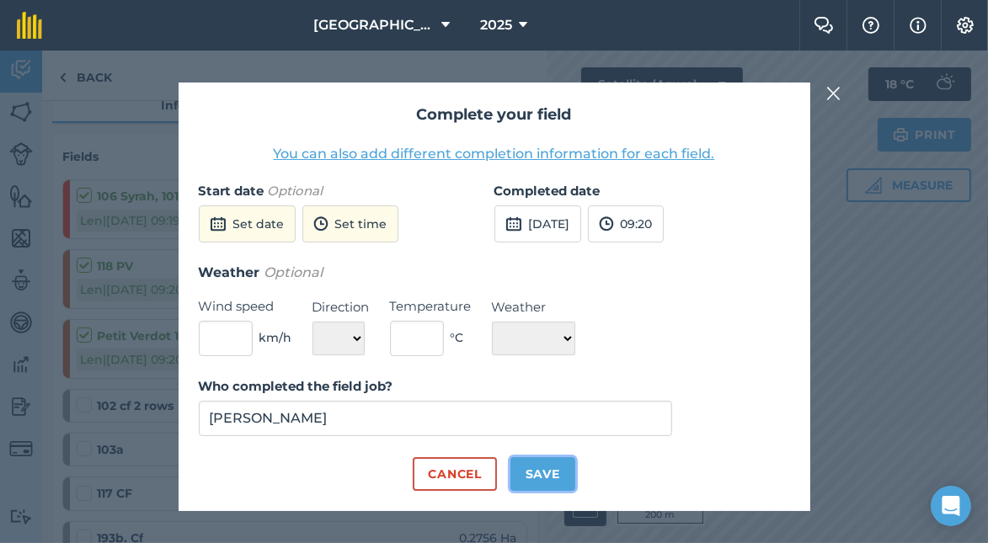
click at [548, 468] on button "Save" at bounding box center [543, 474] width 65 height 34
checkbox input "true"
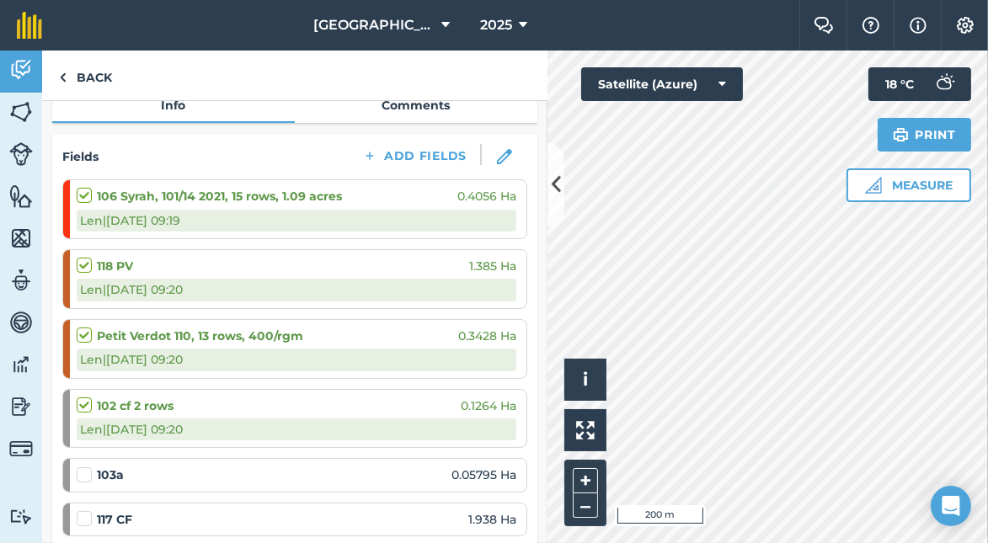
click at [83, 467] on label at bounding box center [87, 467] width 20 height 0
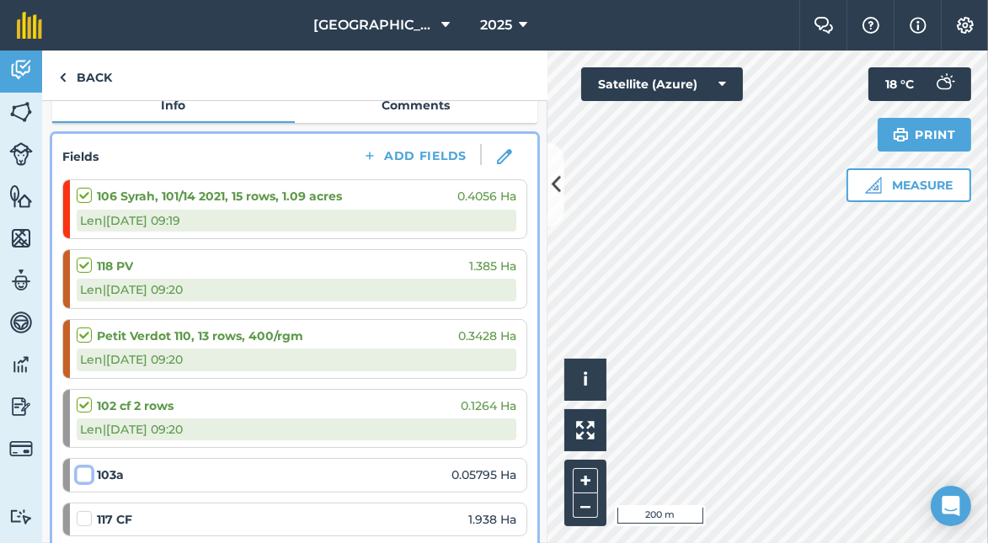
click at [83, 467] on input "checkbox" at bounding box center [82, 472] width 11 height 11
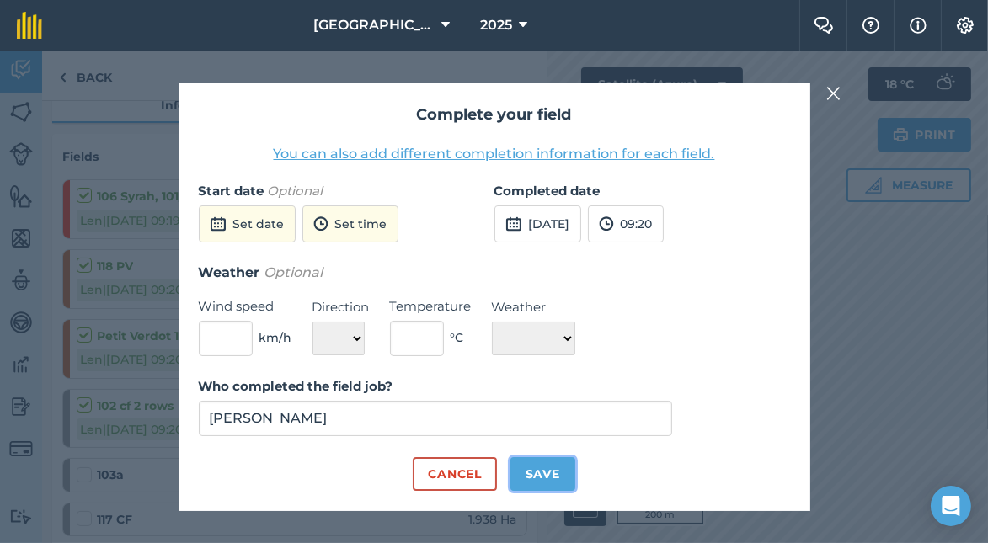
click at [542, 467] on button "Save" at bounding box center [543, 474] width 65 height 34
checkbox input "true"
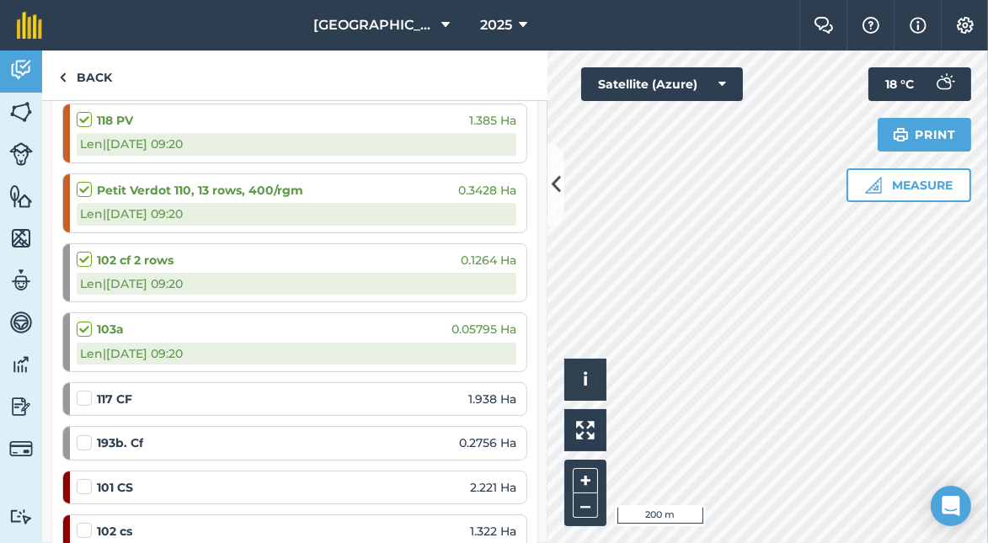
scroll to position [361, 0]
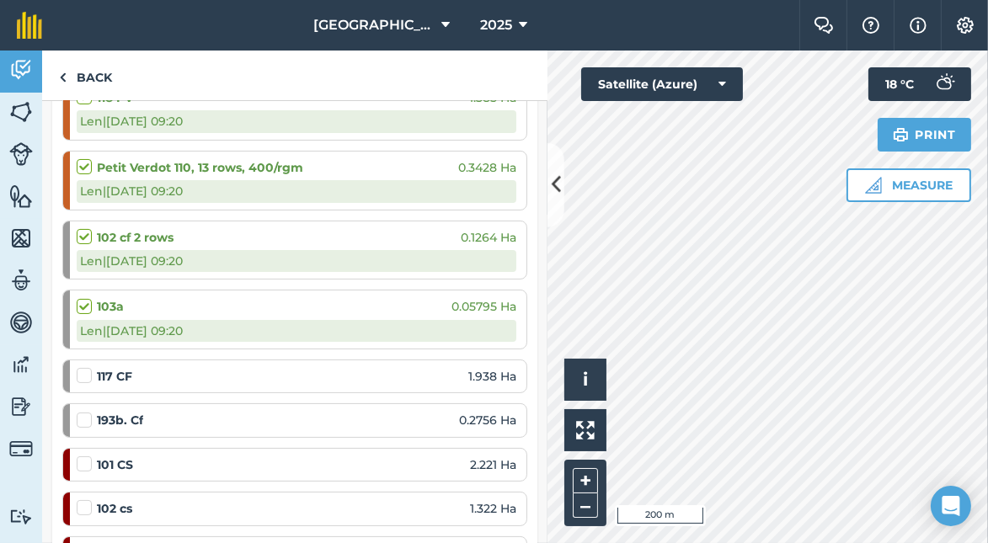
click at [82, 367] on label at bounding box center [87, 367] width 20 height 0
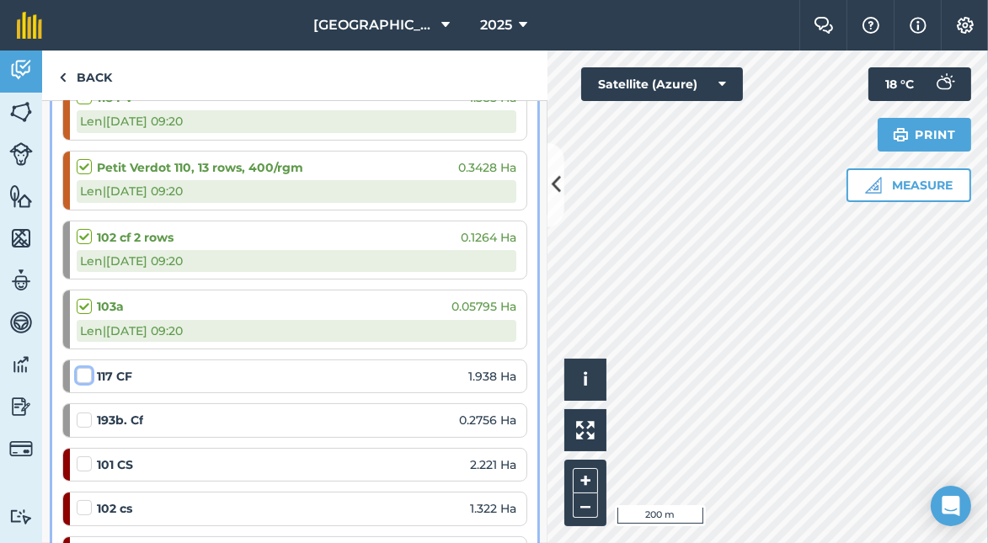
click at [82, 372] on input "checkbox" at bounding box center [82, 372] width 11 height 11
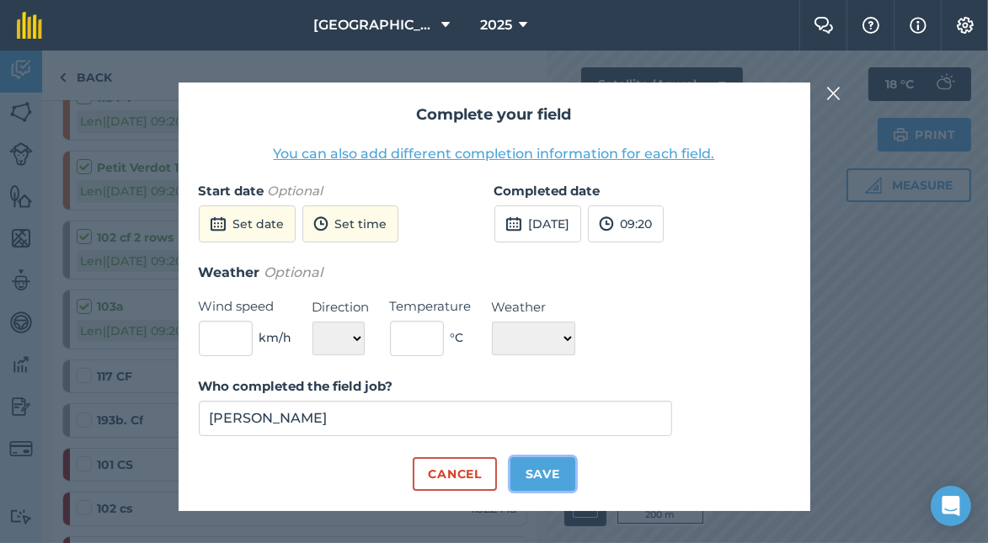
click at [555, 472] on button "Save" at bounding box center [543, 474] width 65 height 34
checkbox input "true"
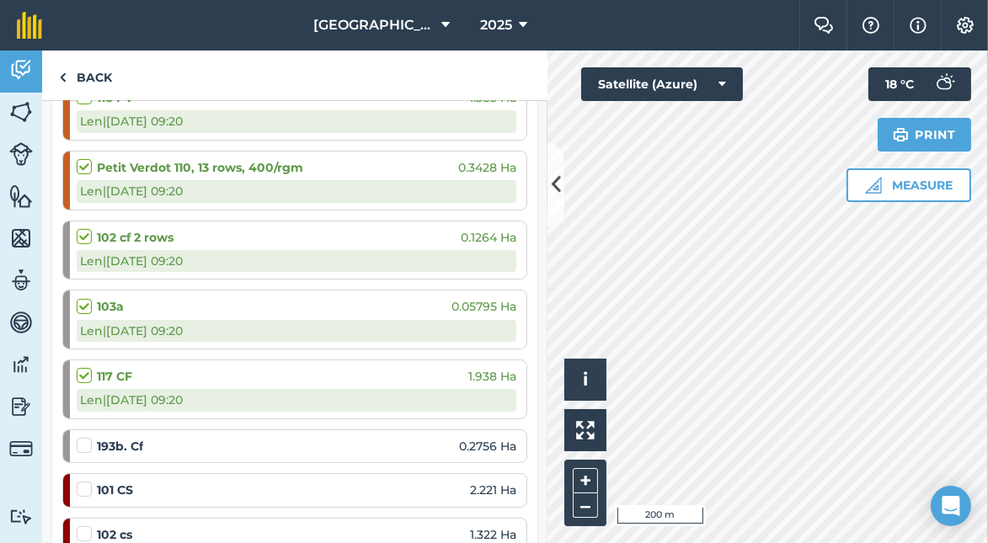
click at [88, 437] on label at bounding box center [87, 437] width 20 height 0
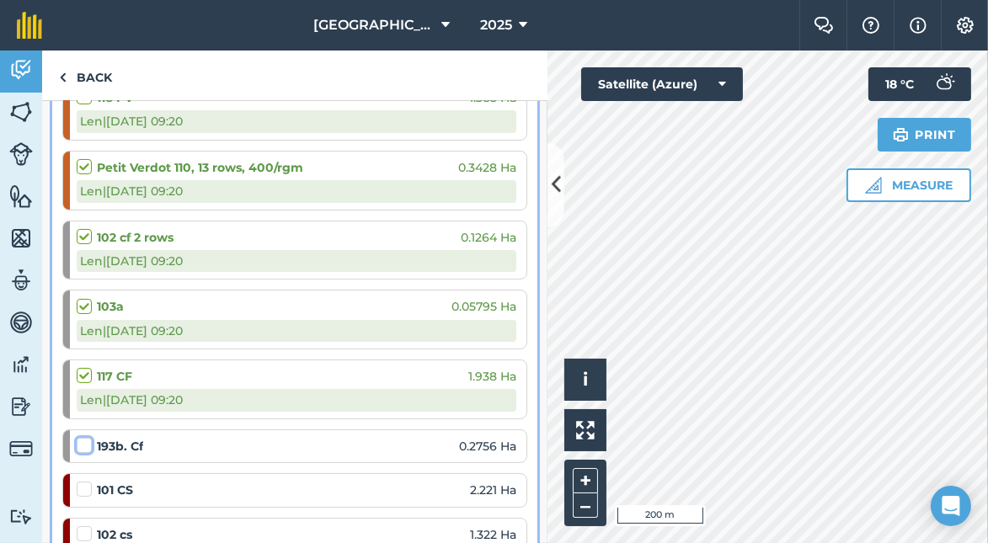
click at [88, 442] on input "checkbox" at bounding box center [82, 442] width 11 height 11
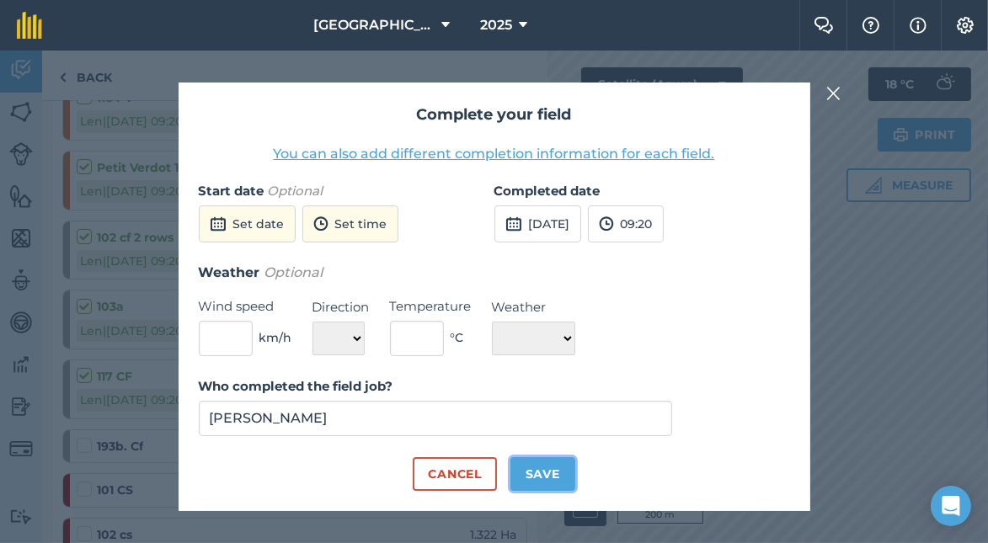
click at [561, 463] on button "Save" at bounding box center [543, 474] width 65 height 34
checkbox input "true"
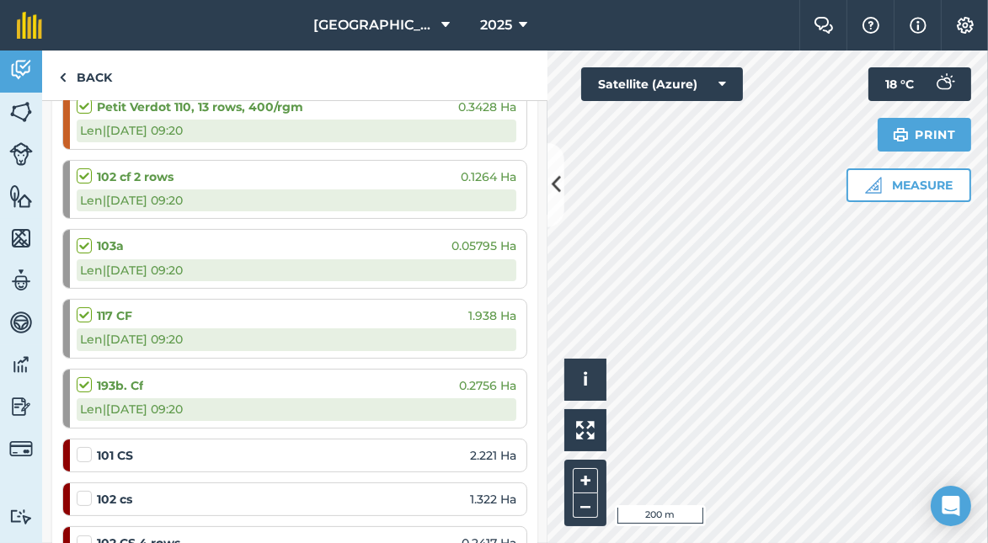
scroll to position [445, 0]
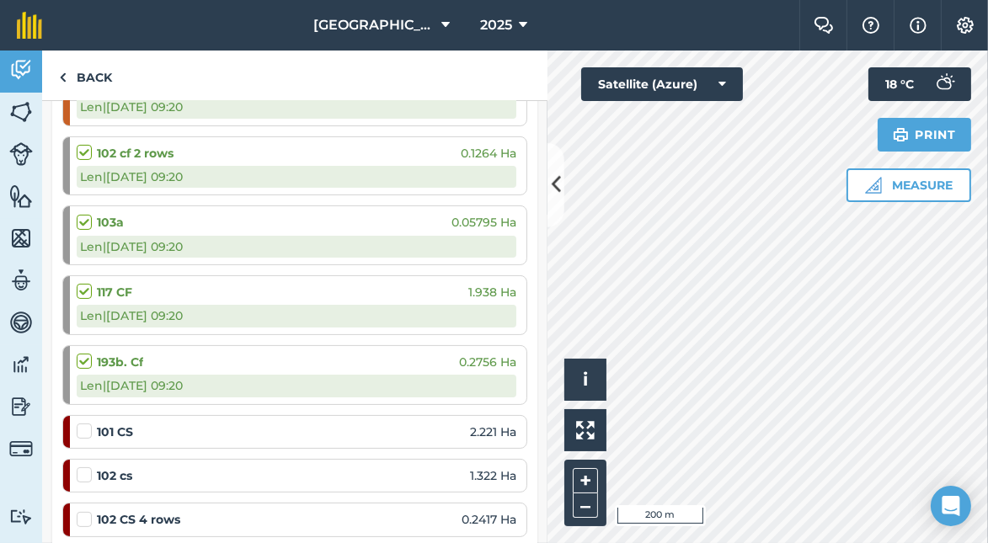
click at [87, 423] on label at bounding box center [87, 423] width 20 height 0
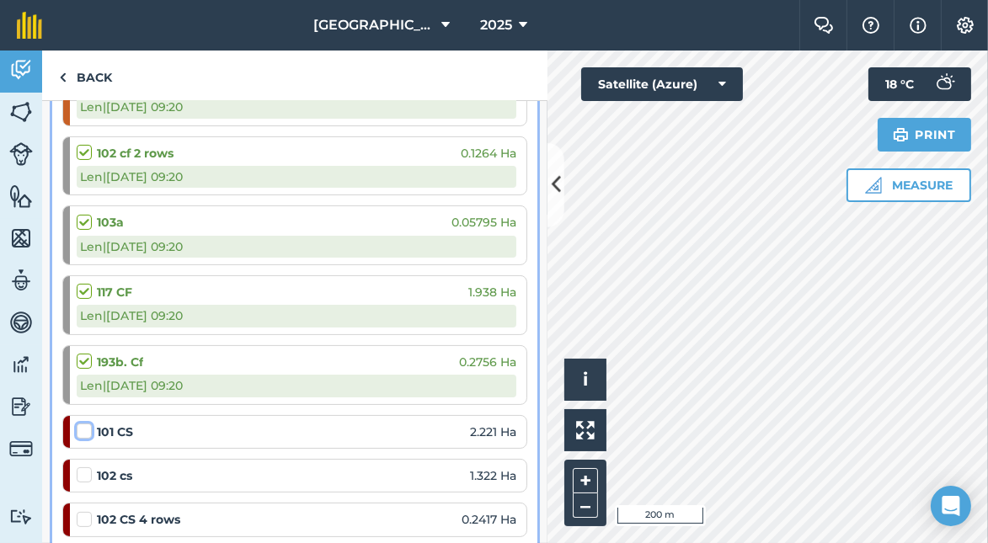
click at [87, 425] on input "checkbox" at bounding box center [82, 428] width 11 height 11
checkbox input "false"
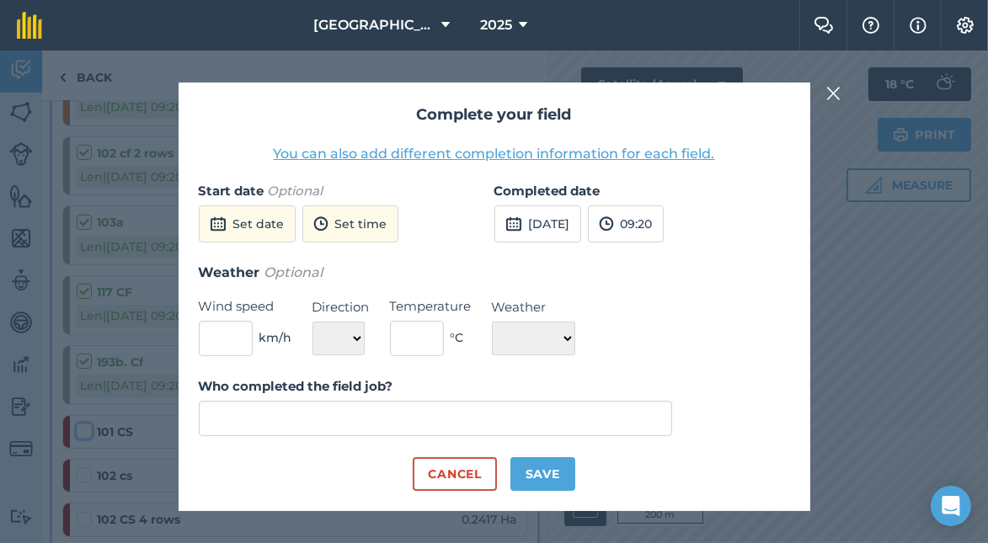
type input "[PERSON_NAME]"
click at [569, 468] on button "Save" at bounding box center [543, 474] width 65 height 34
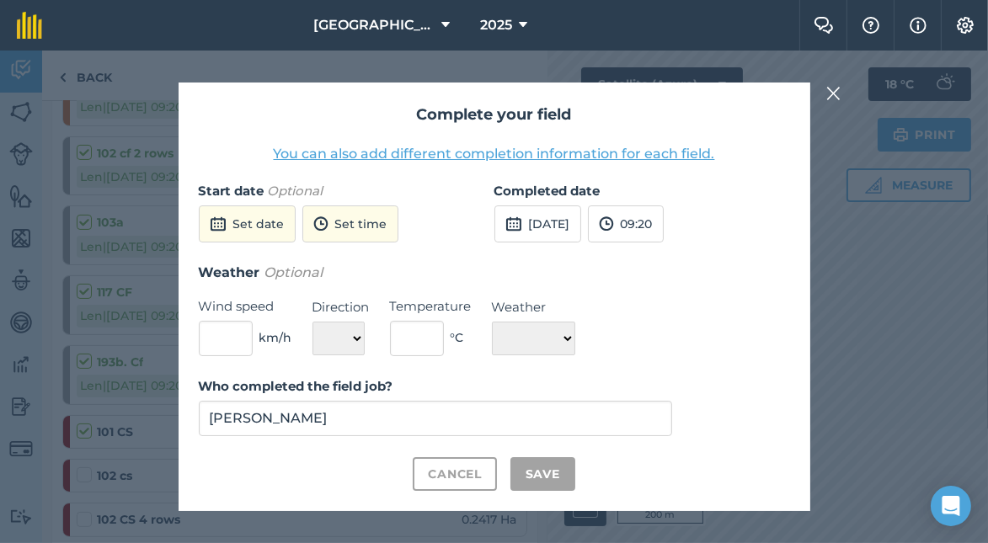
checkbox input "true"
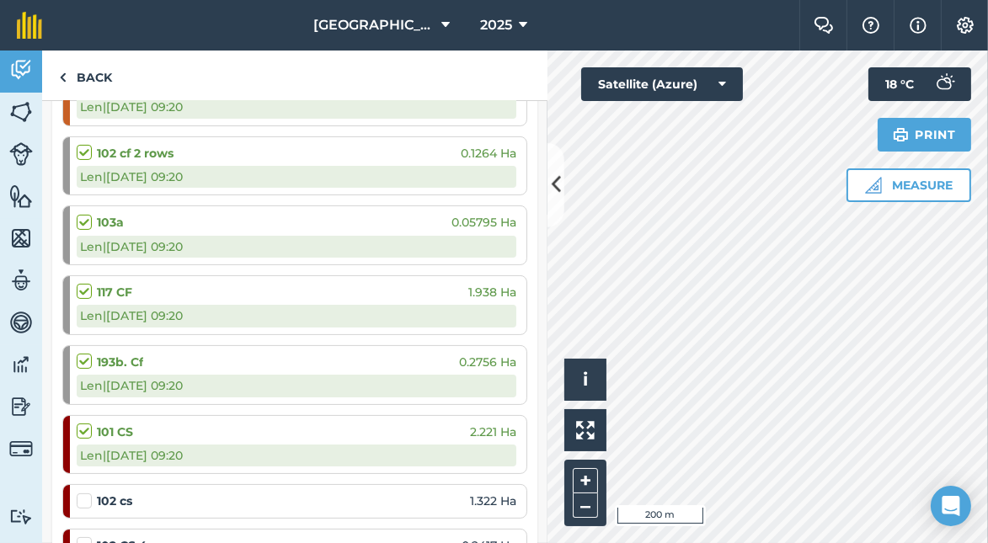
scroll to position [529, 0]
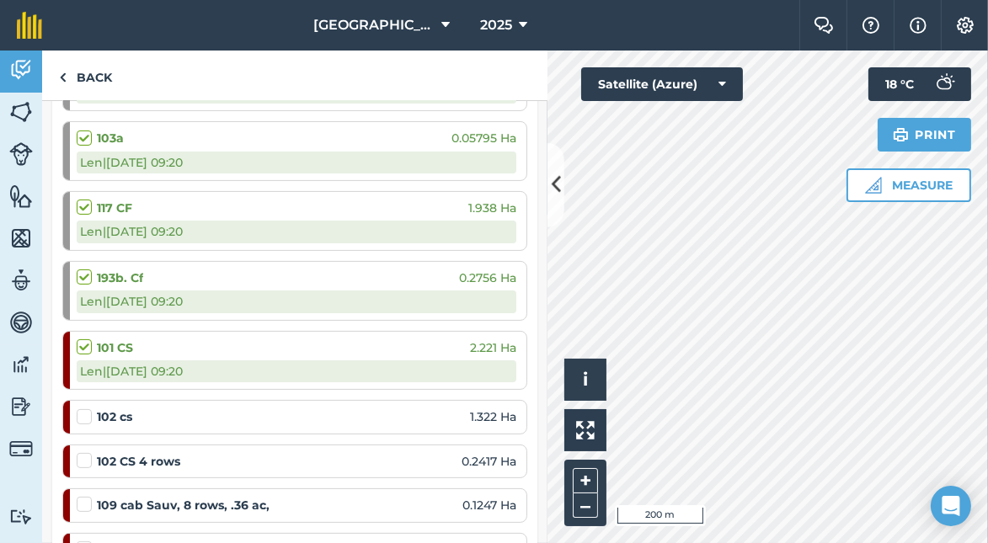
click at [81, 409] on label at bounding box center [87, 409] width 20 height 0
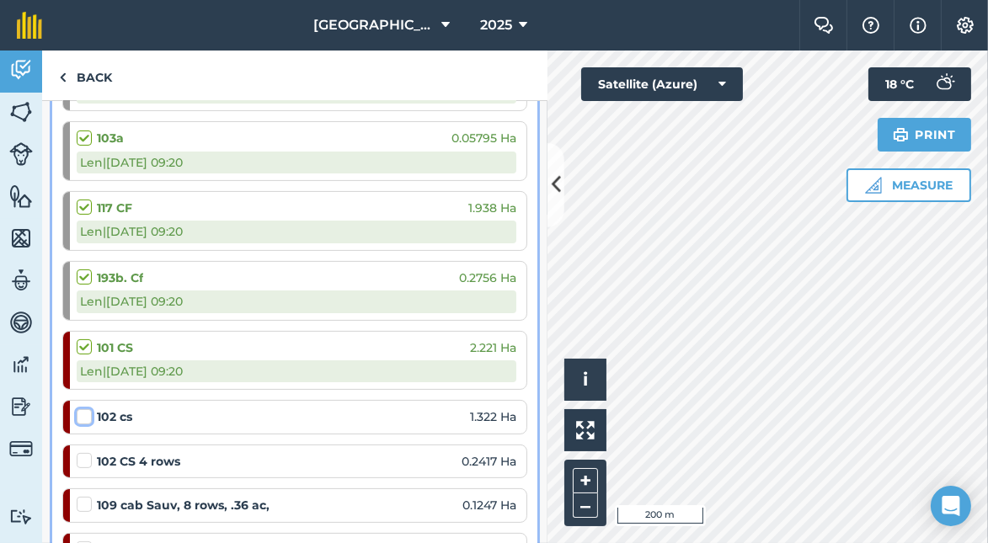
click at [81, 409] on input "checkbox" at bounding box center [82, 414] width 11 height 11
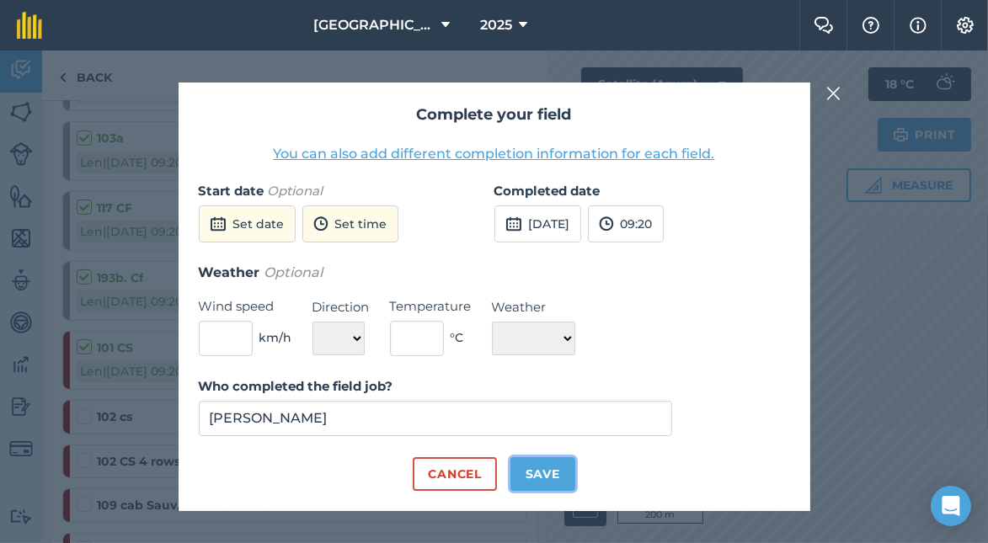
click at [547, 472] on button "Save" at bounding box center [543, 474] width 65 height 34
checkbox input "true"
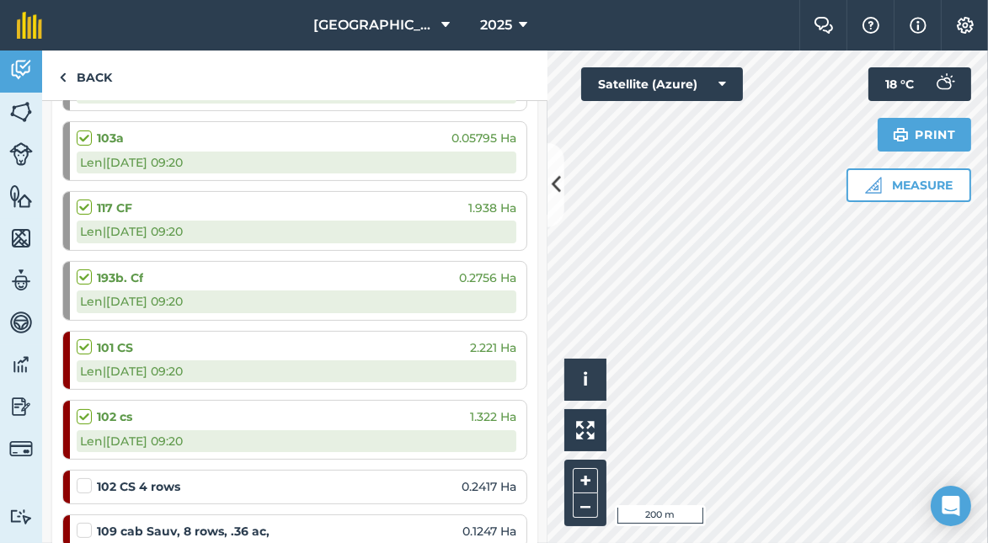
click at [81, 478] on label at bounding box center [87, 478] width 20 height 0
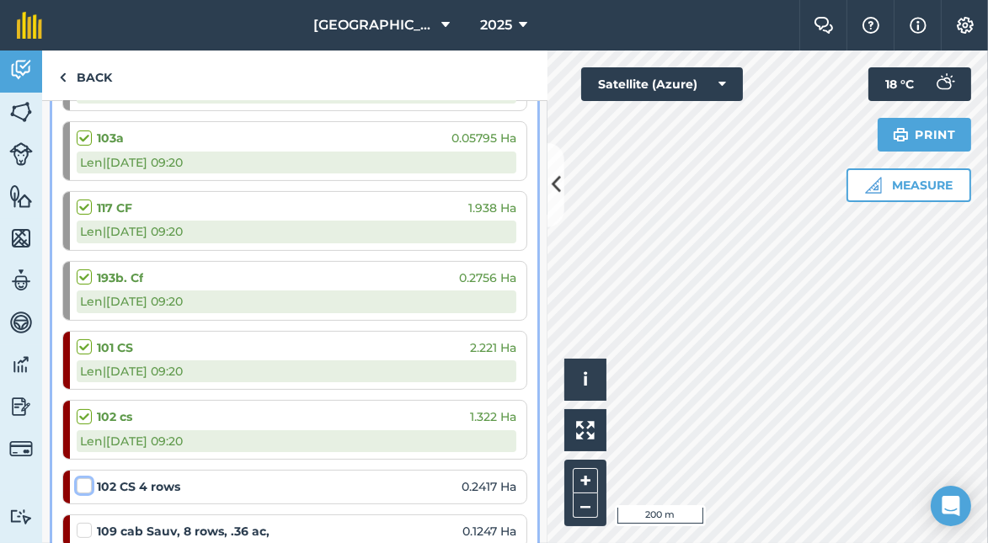
click at [81, 482] on input "checkbox" at bounding box center [82, 483] width 11 height 11
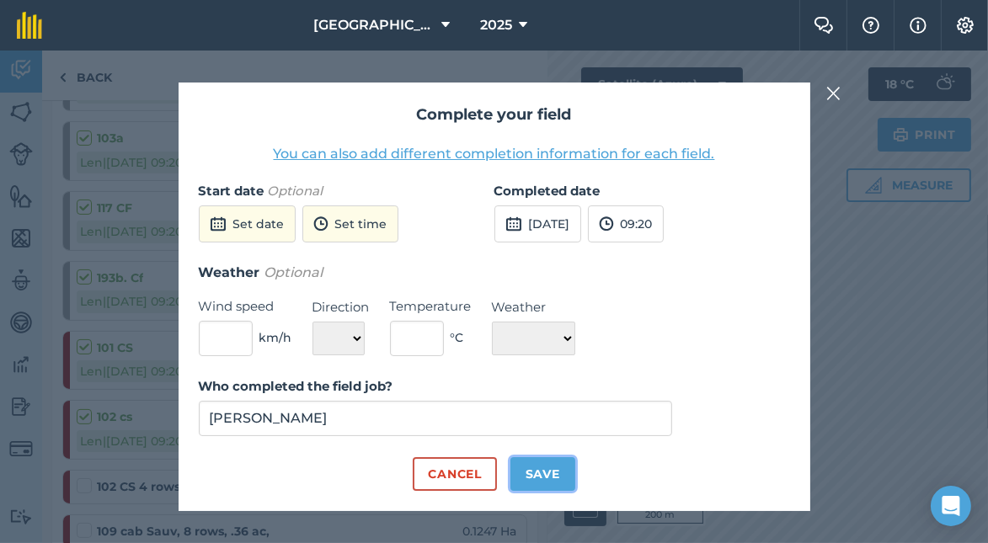
click at [554, 473] on button "Save" at bounding box center [543, 474] width 65 height 34
checkbox input "true"
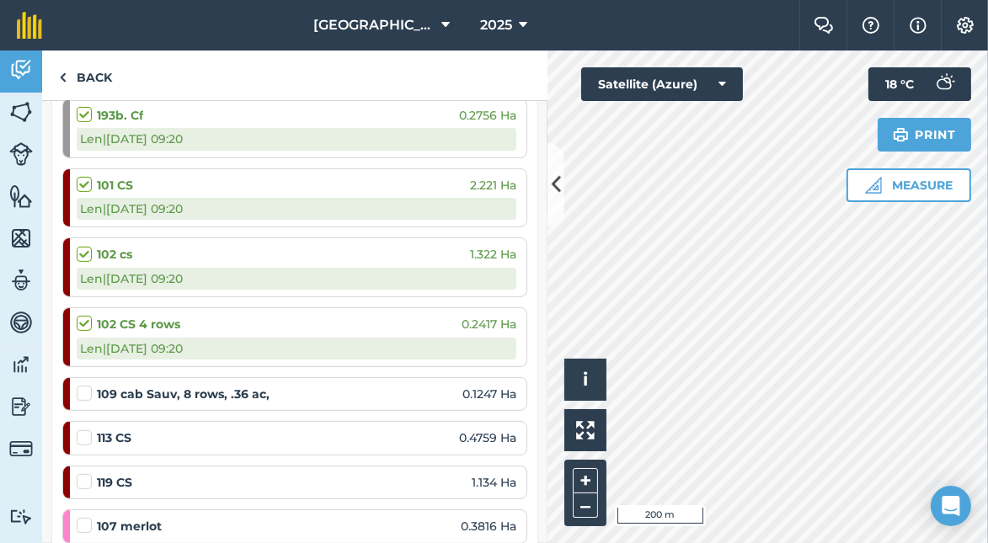
scroll to position [698, 0]
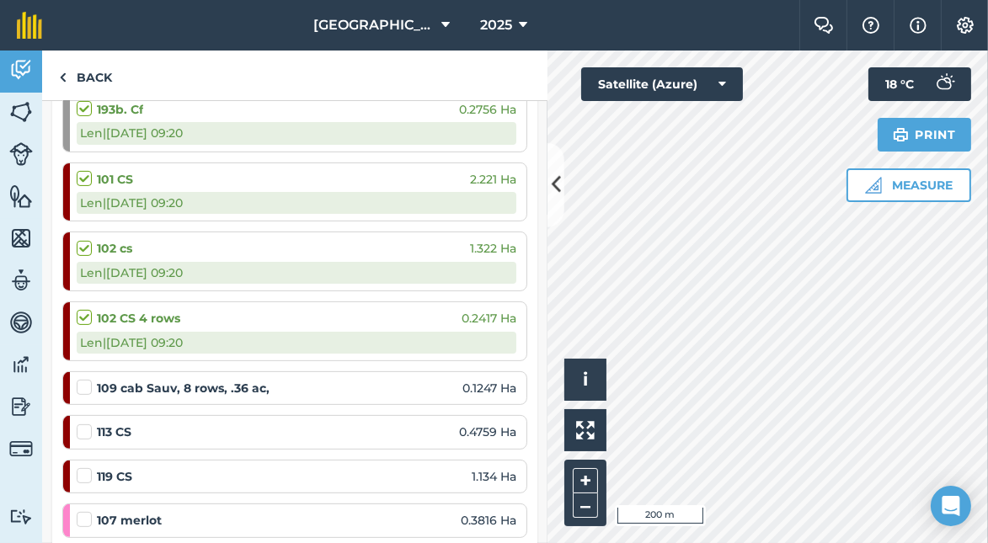
click at [83, 379] on label at bounding box center [87, 379] width 20 height 0
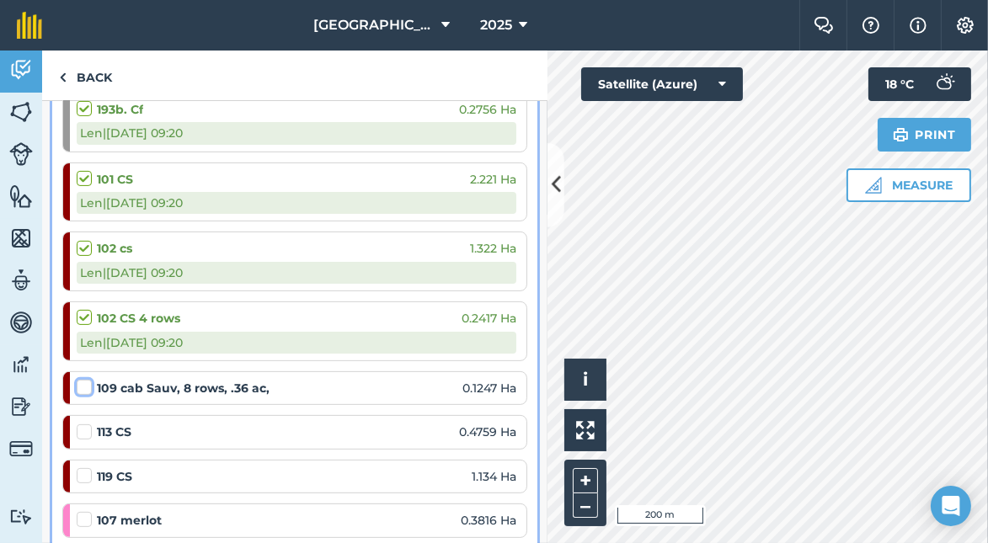
click at [83, 379] on input "checkbox" at bounding box center [82, 384] width 11 height 11
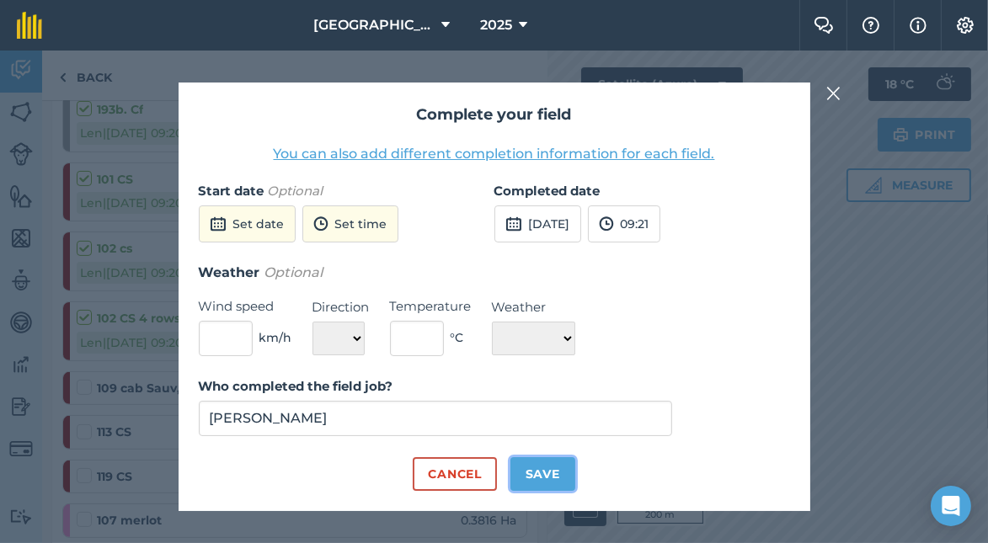
click at [541, 465] on button "Save" at bounding box center [543, 474] width 65 height 34
checkbox input "true"
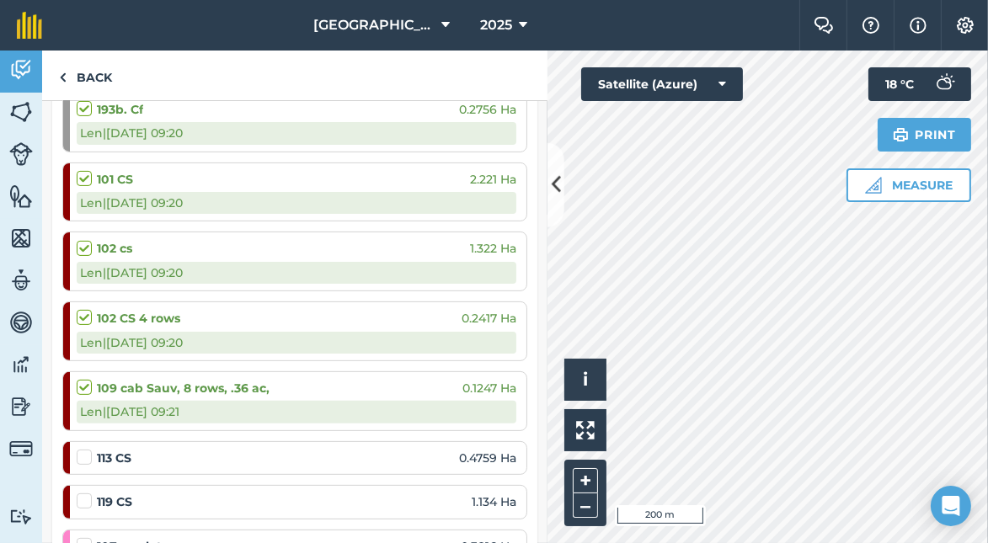
click at [84, 449] on label at bounding box center [87, 449] width 20 height 0
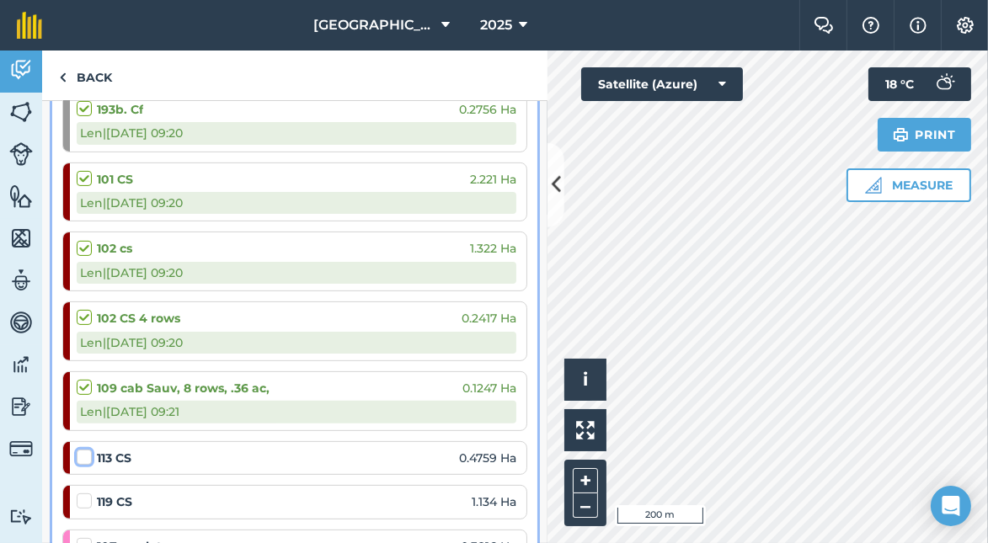
click at [84, 449] on input "checkbox" at bounding box center [82, 454] width 11 height 11
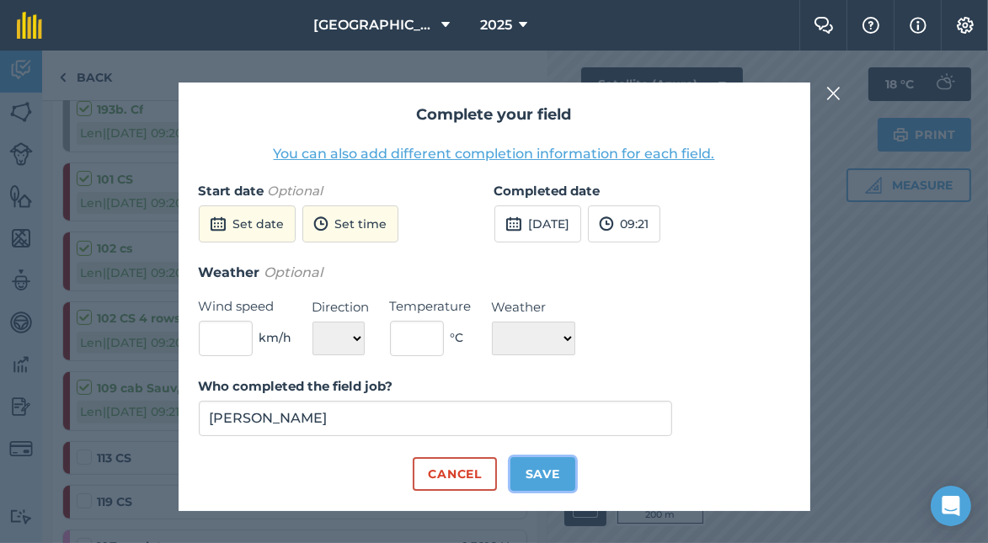
click at [538, 472] on button "Save" at bounding box center [543, 474] width 65 height 34
checkbox input "true"
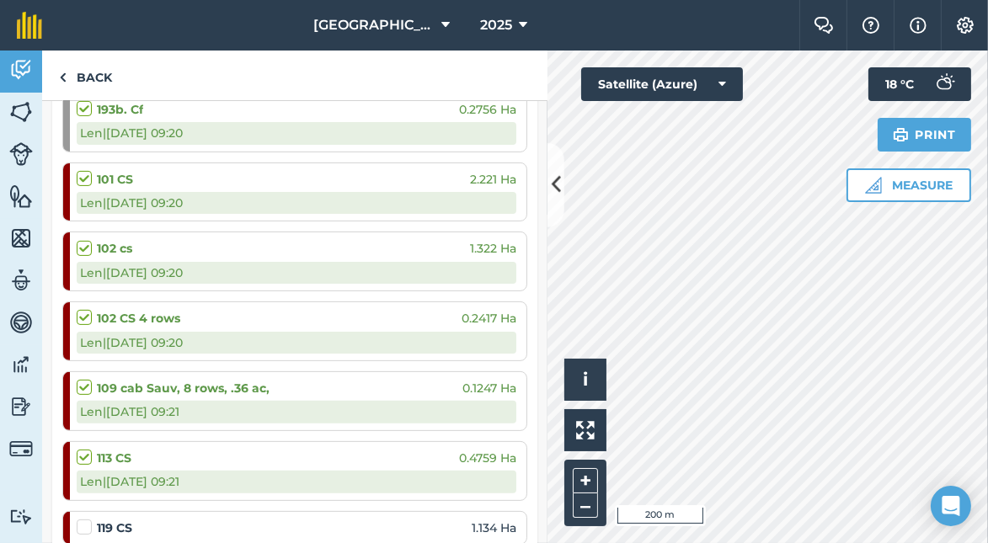
scroll to position [782, 0]
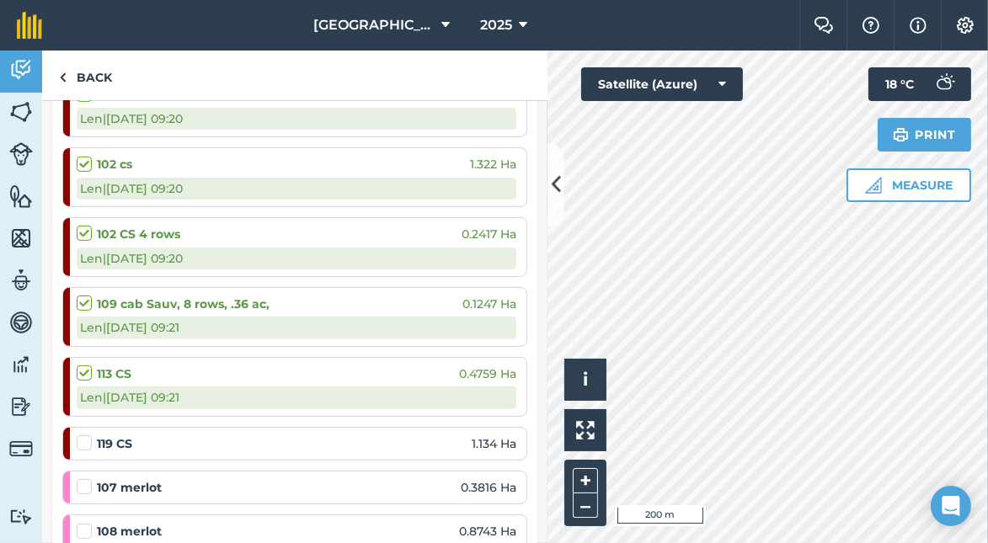
click at [85, 435] on label at bounding box center [87, 435] width 20 height 0
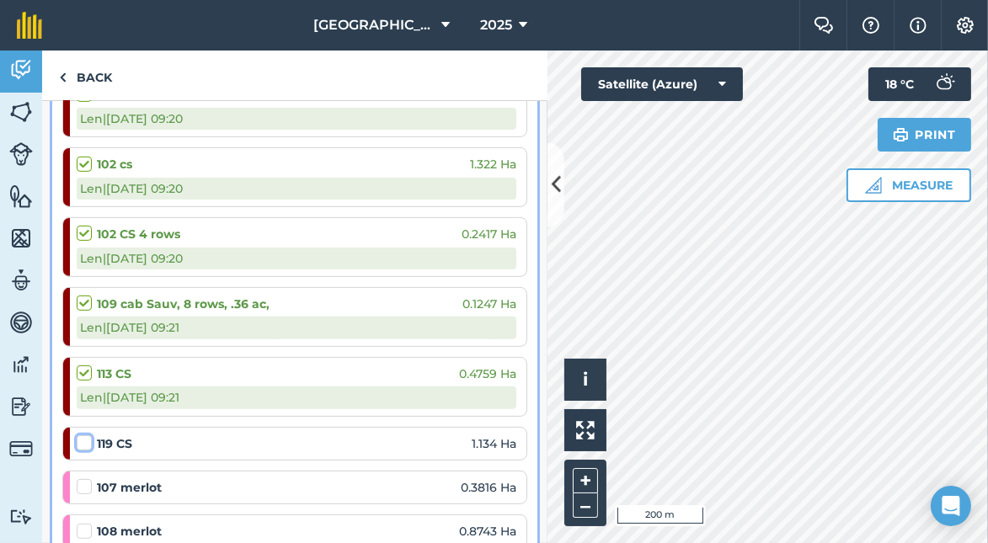
click at [85, 436] on input "checkbox" at bounding box center [82, 440] width 11 height 11
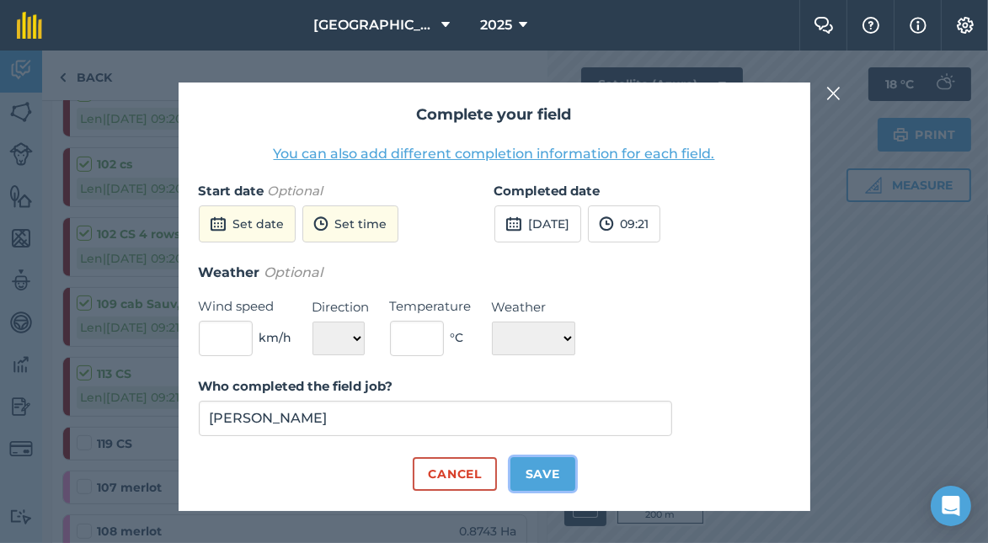
click at [532, 470] on button "Save" at bounding box center [543, 474] width 65 height 34
checkbox input "true"
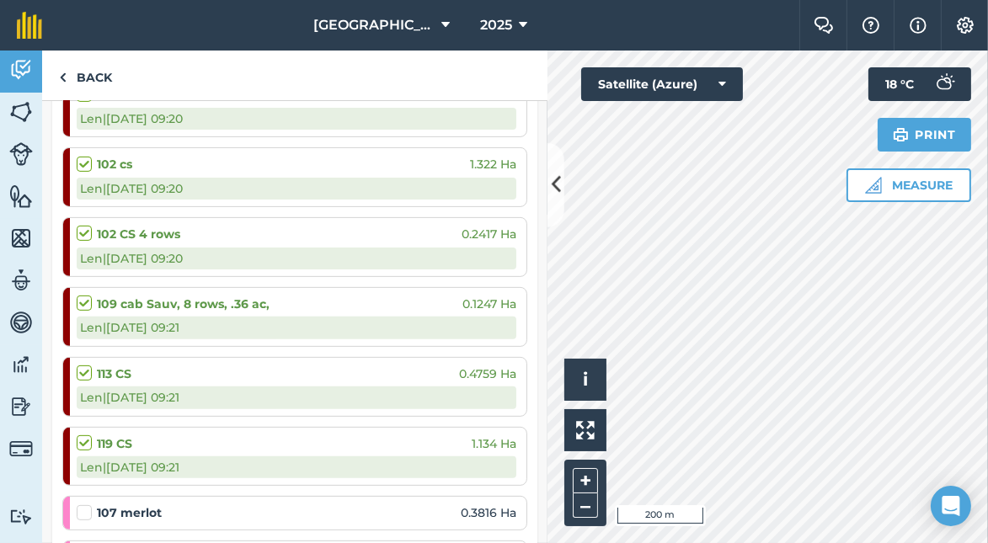
scroll to position [866, 0]
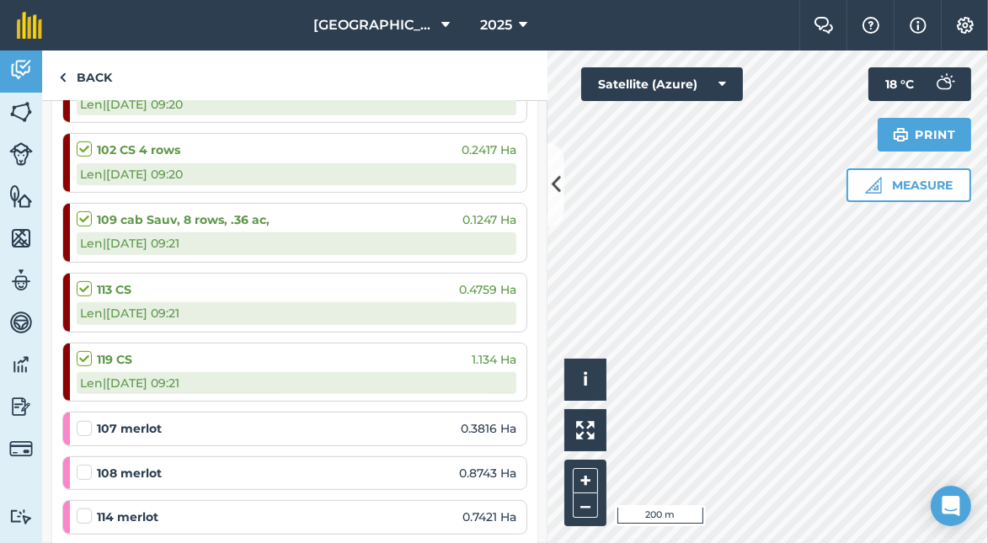
click at [88, 420] on label at bounding box center [87, 420] width 20 height 0
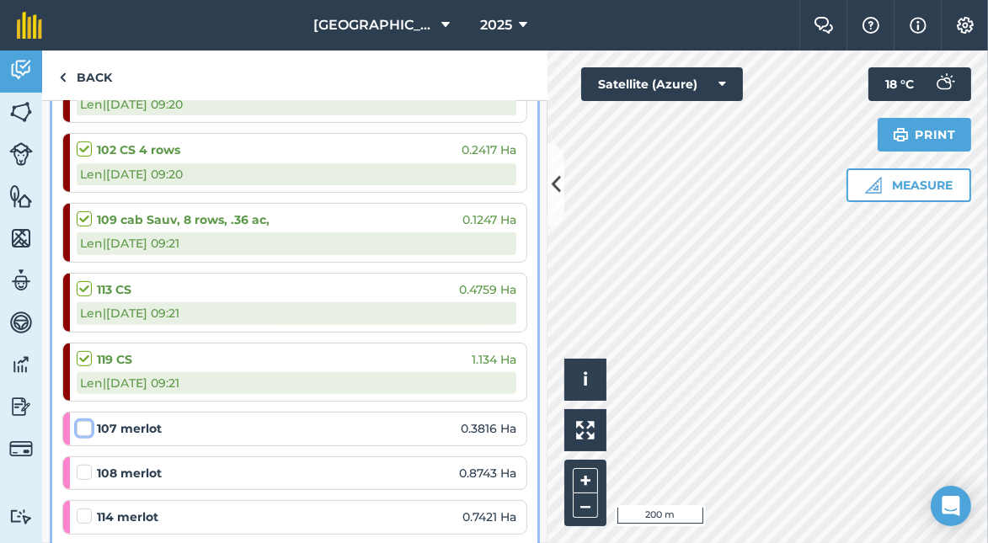
click at [88, 420] on input "checkbox" at bounding box center [82, 425] width 11 height 11
checkbox input "false"
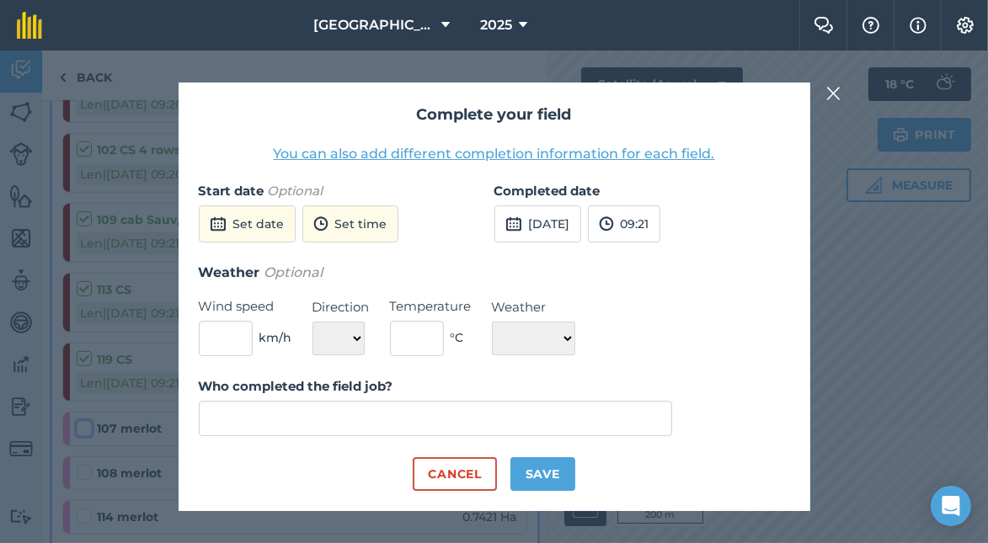
type input "[PERSON_NAME]"
click at [528, 472] on button "Save" at bounding box center [543, 474] width 65 height 34
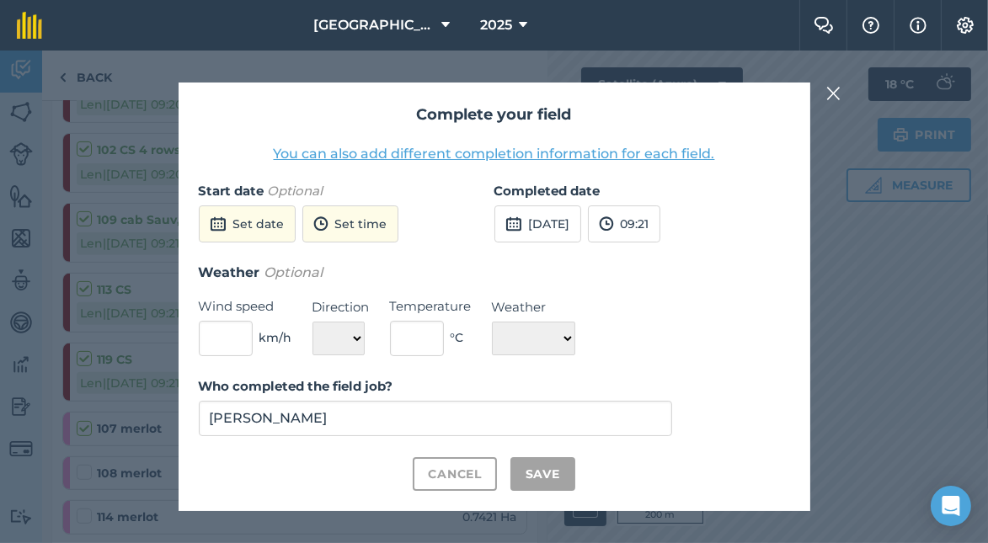
checkbox input "true"
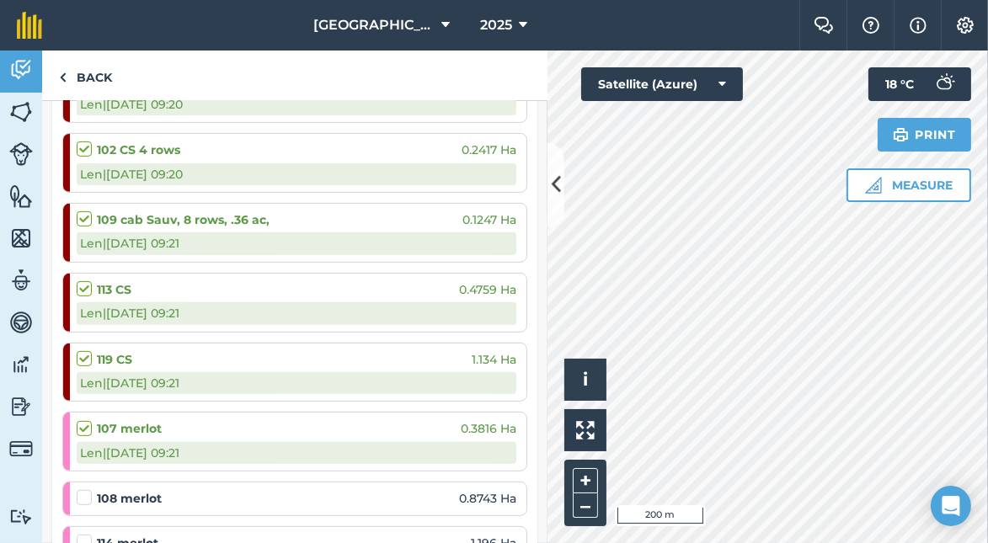
click at [84, 489] on label at bounding box center [87, 489] width 20 height 0
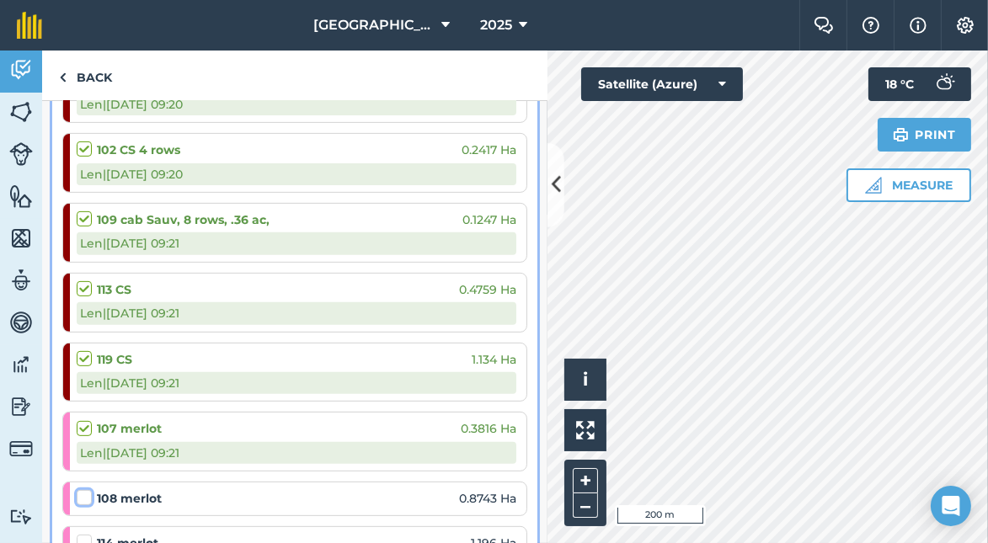
click at [84, 489] on input "checkbox" at bounding box center [82, 494] width 11 height 11
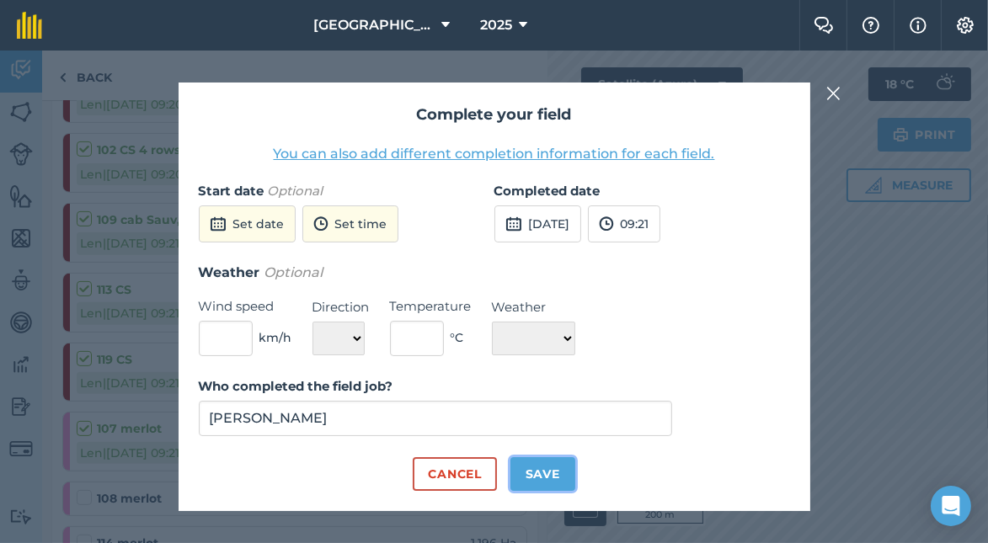
click at [543, 463] on button "Save" at bounding box center [543, 474] width 65 height 34
checkbox input "true"
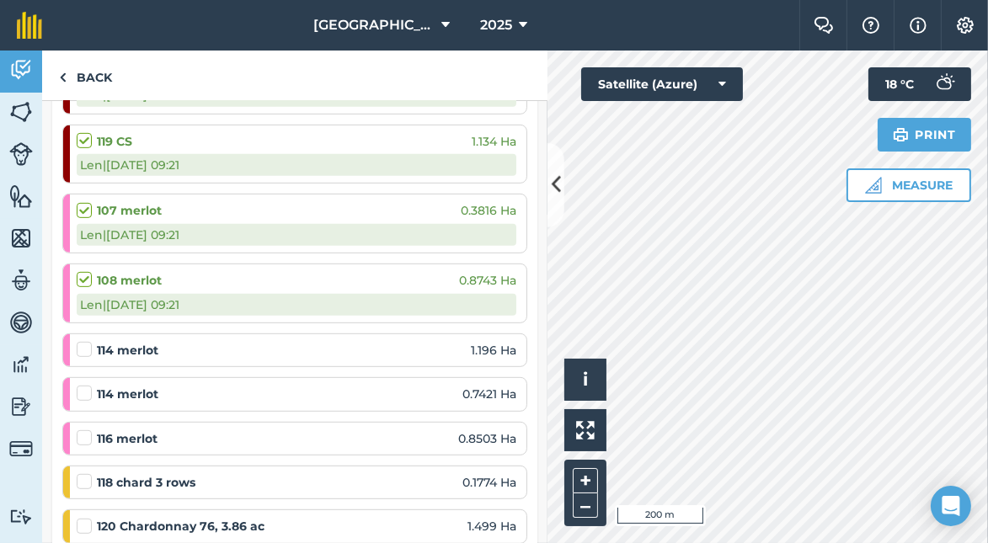
scroll to position [1119, 0]
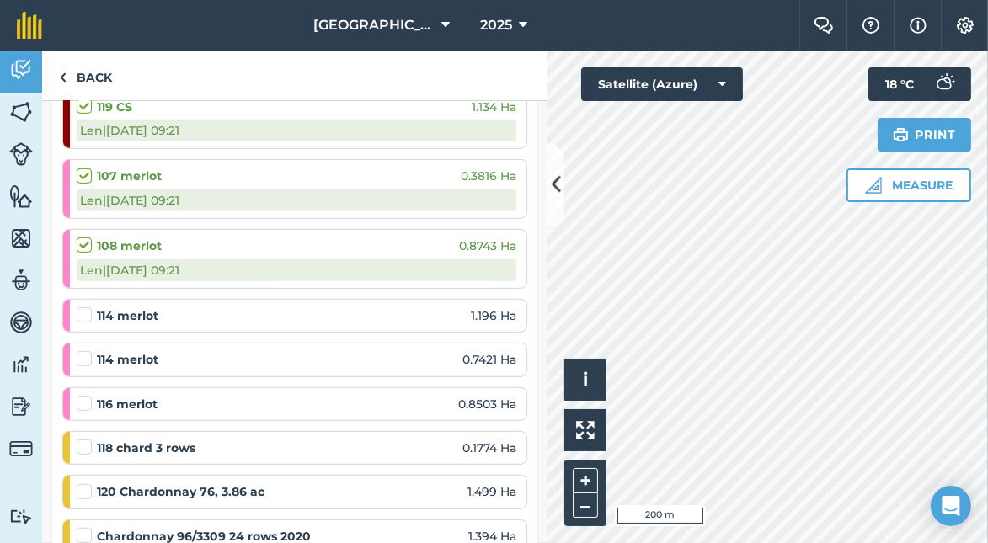
click at [80, 307] on label at bounding box center [87, 307] width 20 height 0
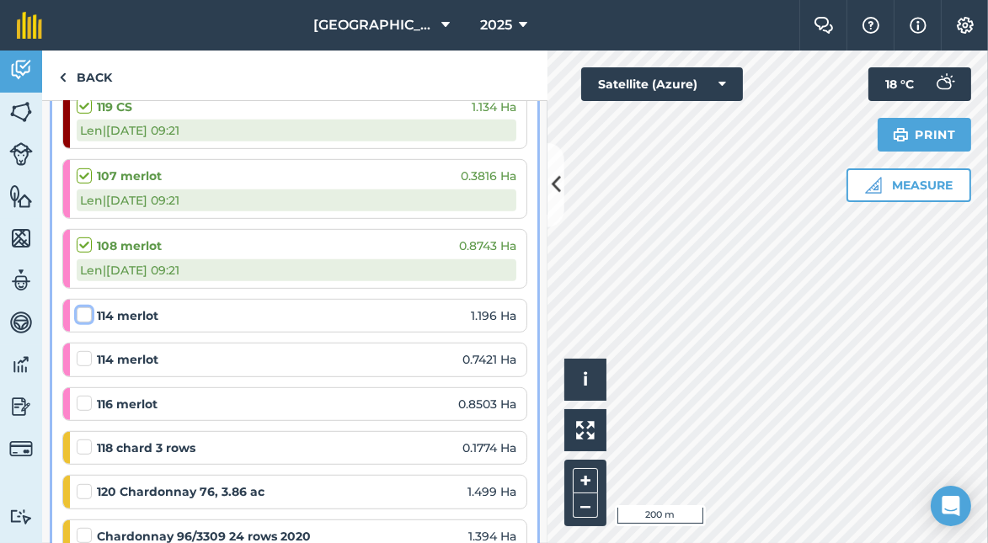
click at [80, 307] on input "checkbox" at bounding box center [82, 312] width 11 height 11
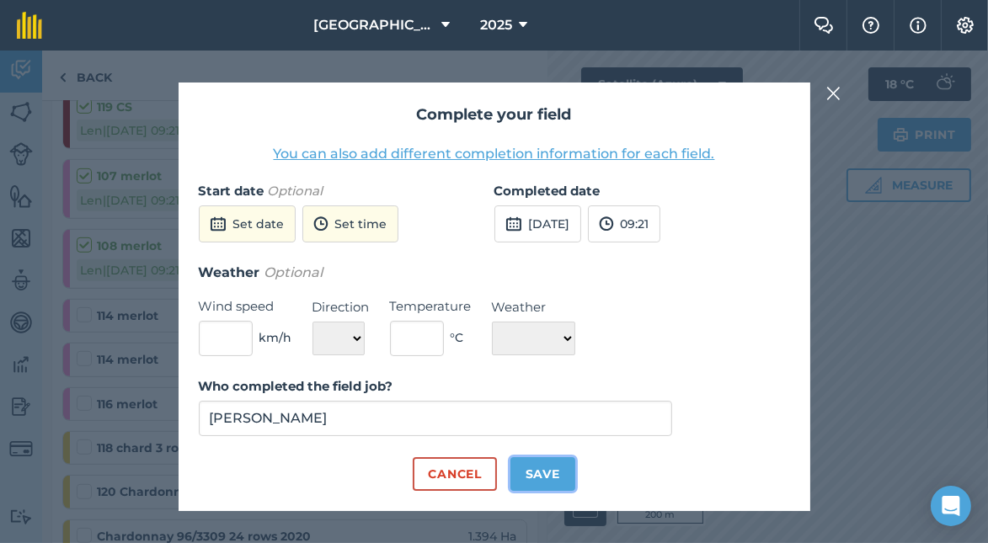
click at [521, 467] on button "Save" at bounding box center [543, 474] width 65 height 34
checkbox input "true"
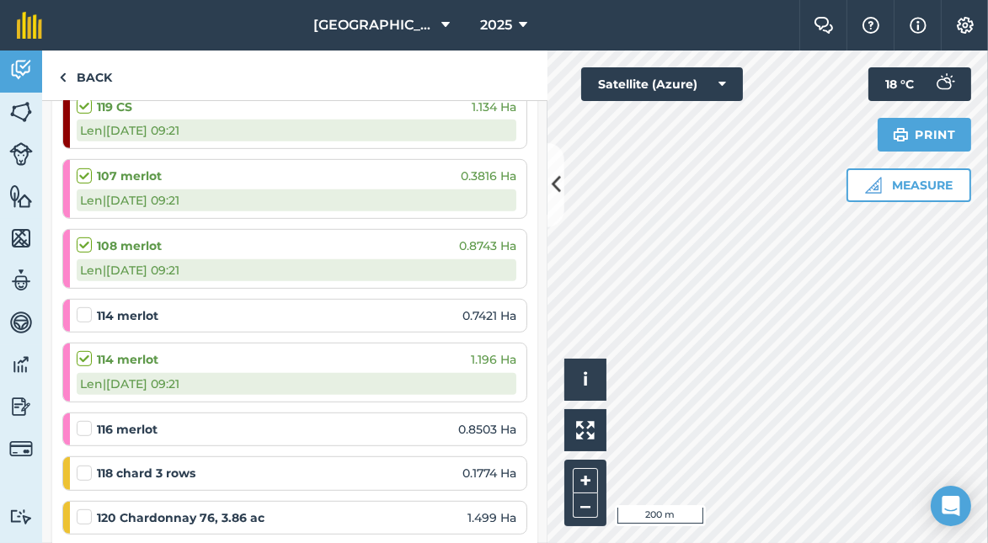
click at [79, 420] on label at bounding box center [87, 420] width 20 height 0
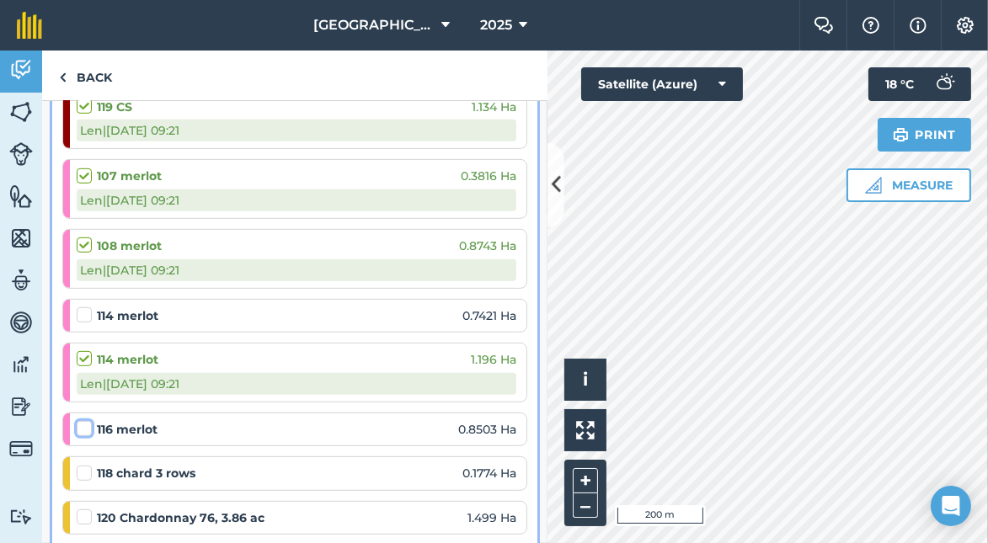
click at [79, 420] on input "checkbox" at bounding box center [82, 425] width 11 height 11
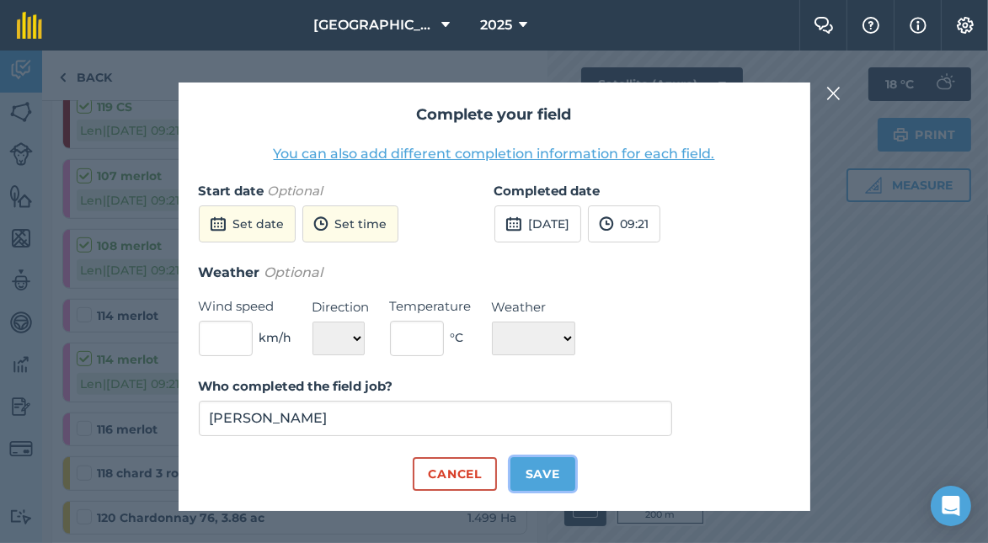
click at [531, 471] on button "Save" at bounding box center [543, 474] width 65 height 34
checkbox input "true"
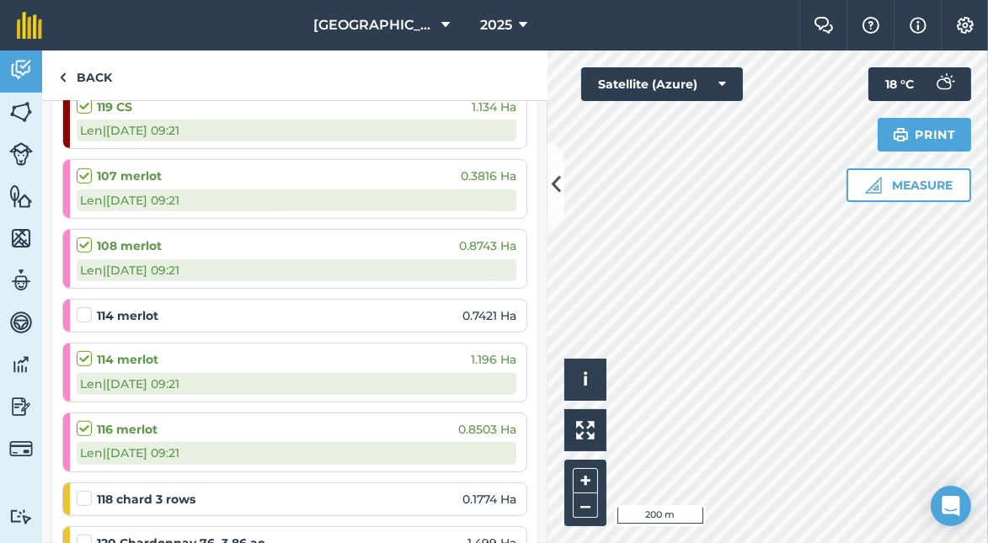
click at [85, 490] on label at bounding box center [87, 490] width 20 height 0
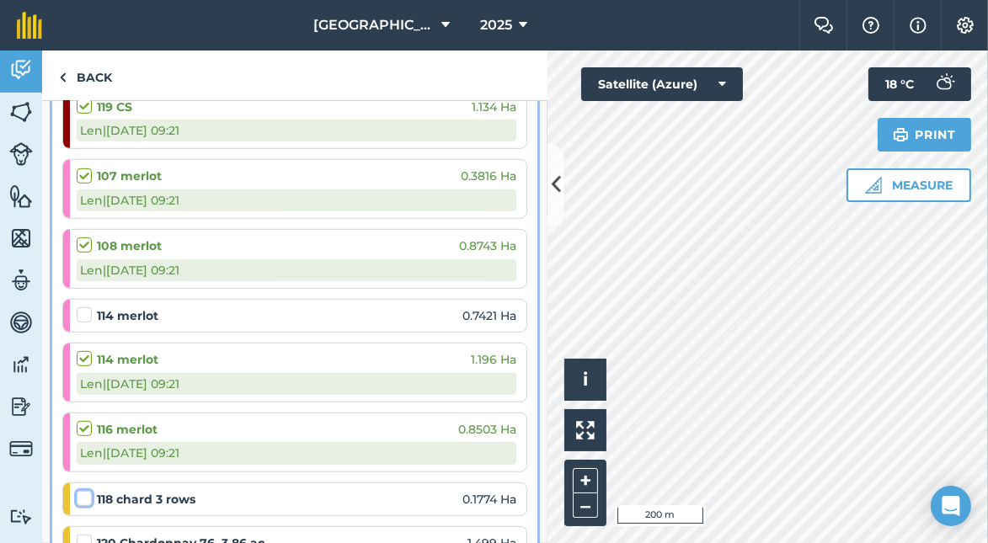
click at [85, 490] on input "checkbox" at bounding box center [82, 495] width 11 height 11
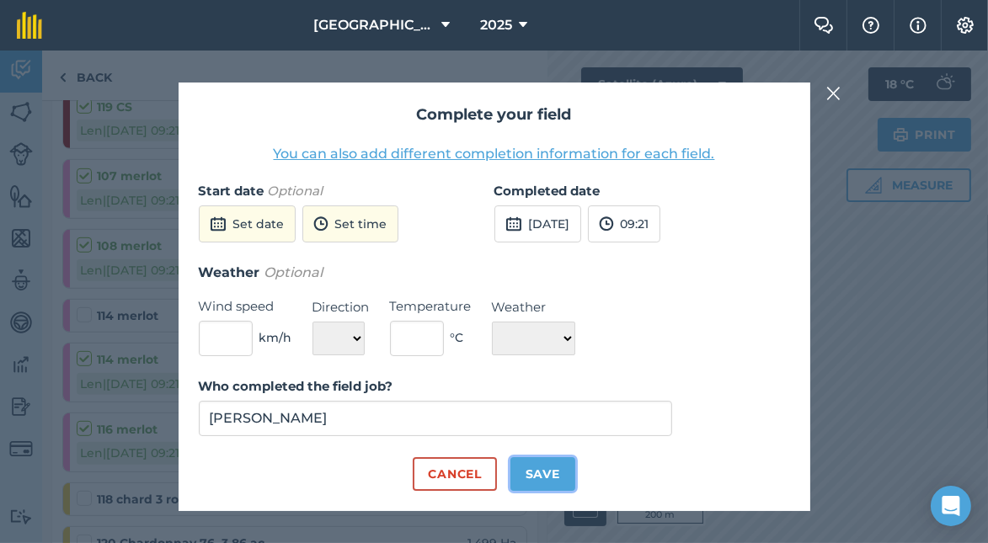
click at [556, 473] on button "Save" at bounding box center [543, 474] width 65 height 34
checkbox input "true"
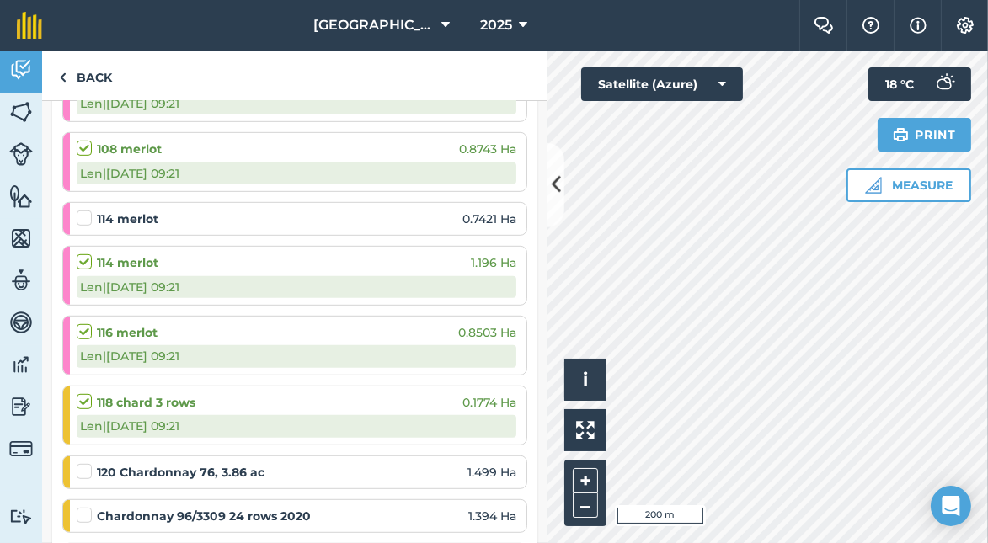
scroll to position [1287, 0]
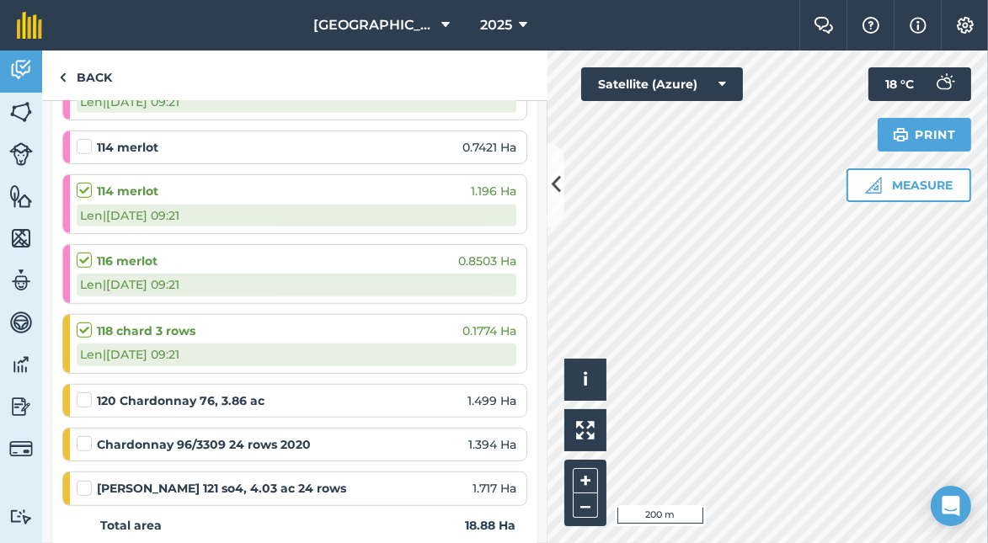
click at [80, 392] on label at bounding box center [87, 392] width 20 height 0
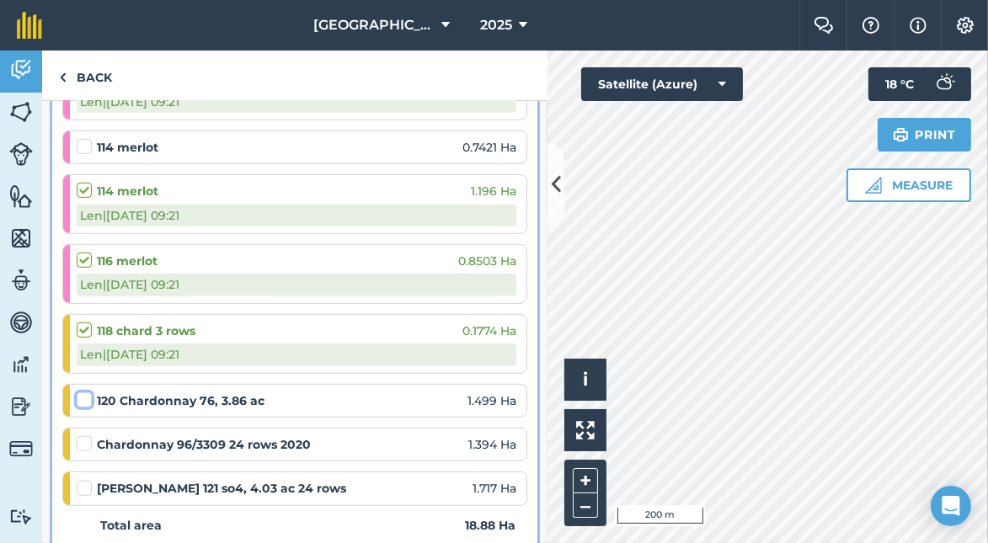
click at [80, 392] on input "checkbox" at bounding box center [82, 397] width 11 height 11
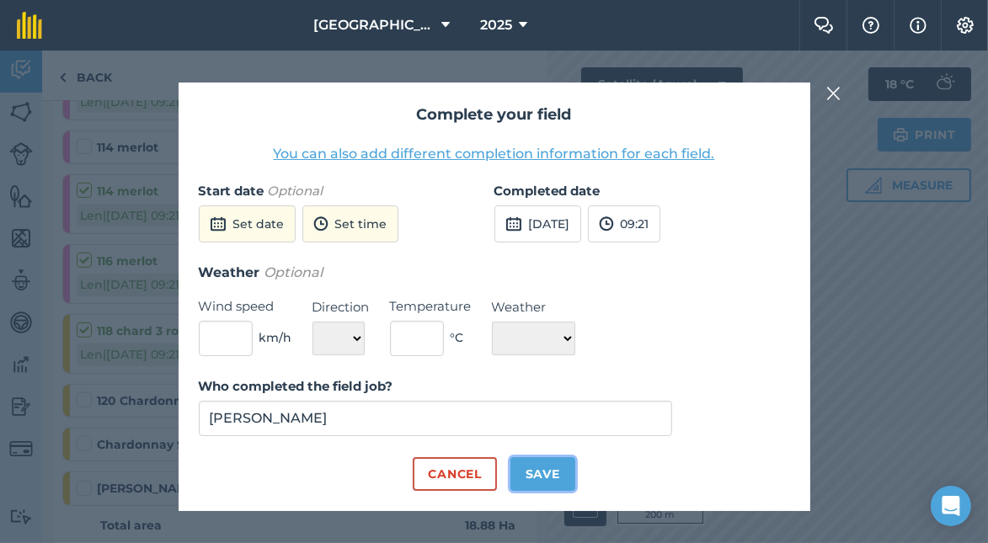
click at [531, 466] on button "Save" at bounding box center [543, 474] width 65 height 34
checkbox input "true"
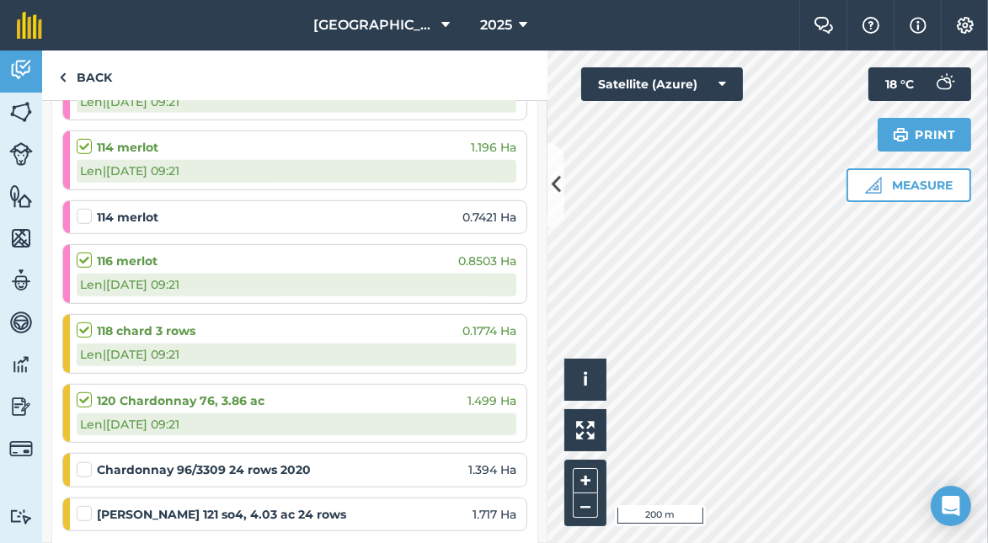
click at [87, 462] on label at bounding box center [87, 462] width 20 height 0
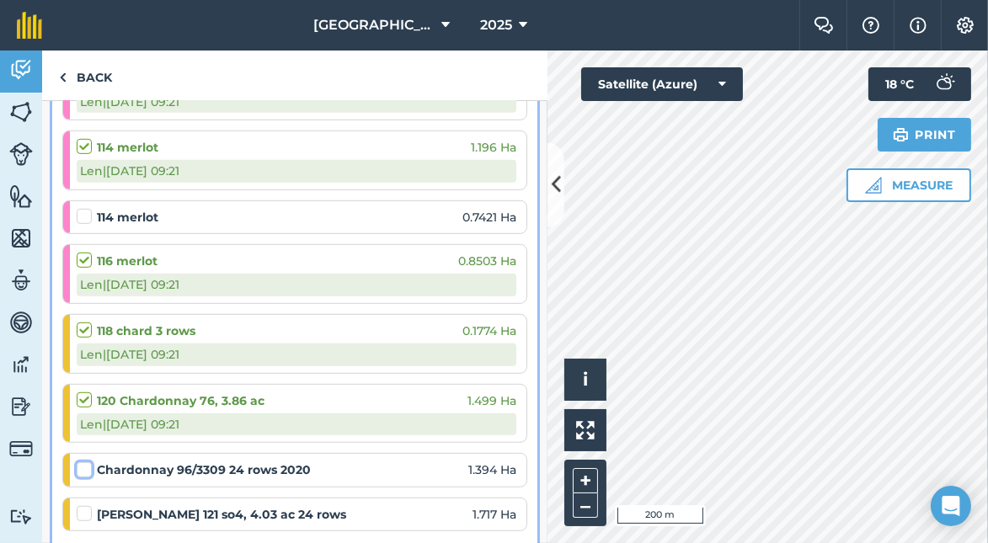
click at [87, 462] on input "checkbox" at bounding box center [82, 467] width 11 height 11
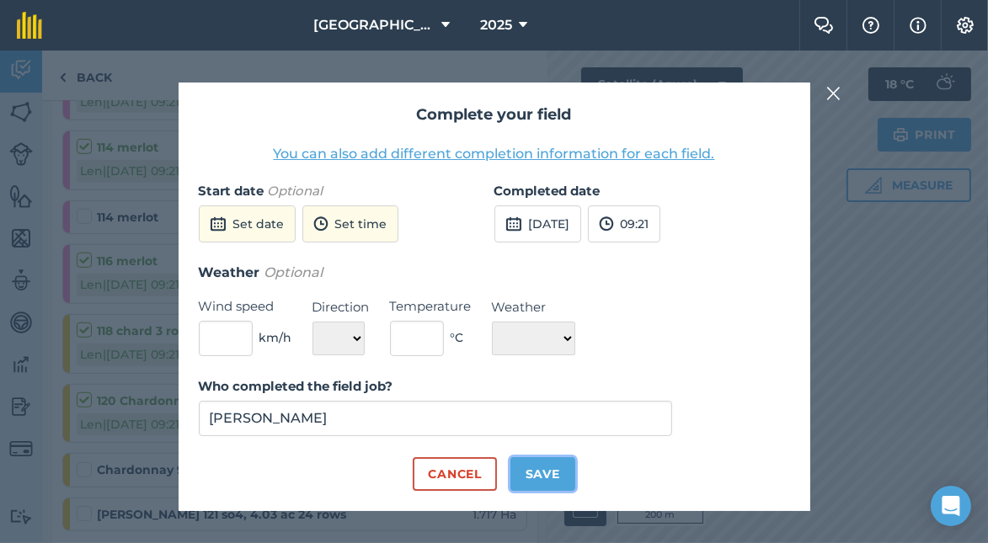
click at [529, 473] on button "Save" at bounding box center [543, 474] width 65 height 34
checkbox input "true"
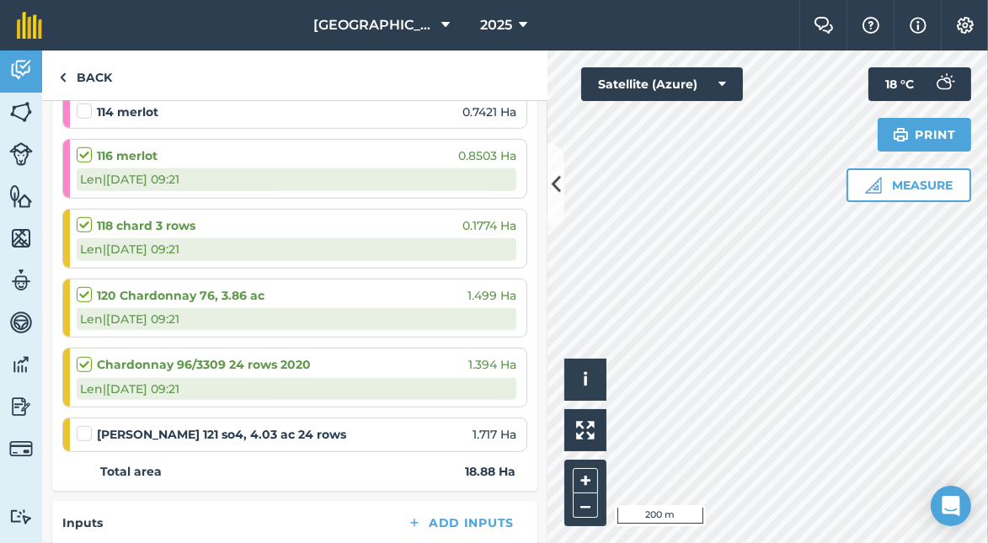
scroll to position [1456, 0]
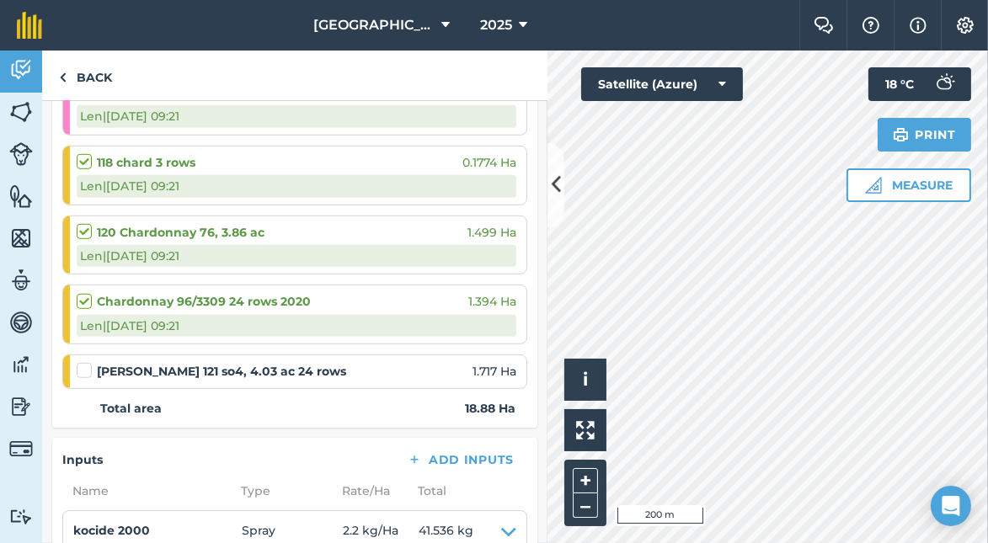
click at [85, 362] on label at bounding box center [87, 362] width 20 height 0
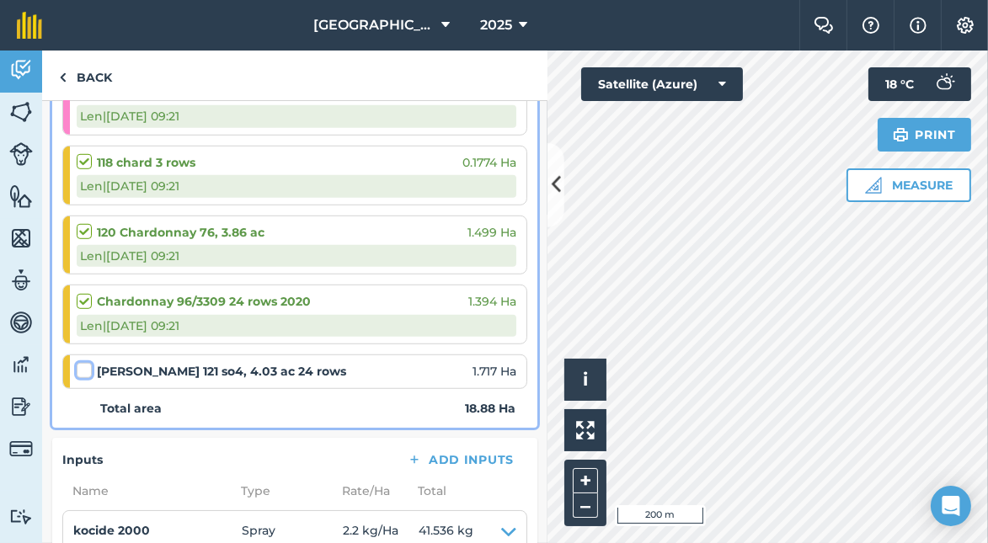
click at [85, 362] on input "checkbox" at bounding box center [82, 367] width 11 height 11
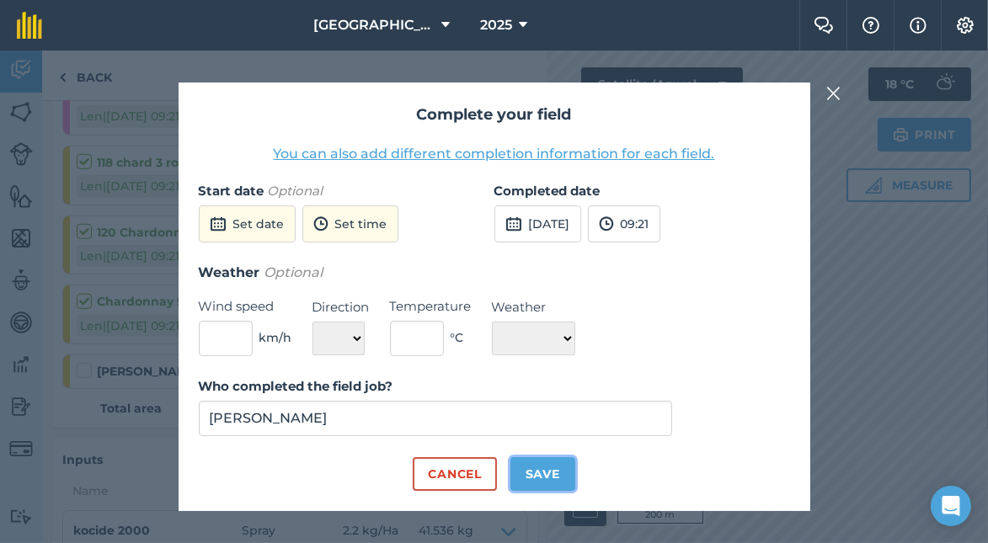
click at [537, 471] on button "Save" at bounding box center [543, 474] width 65 height 34
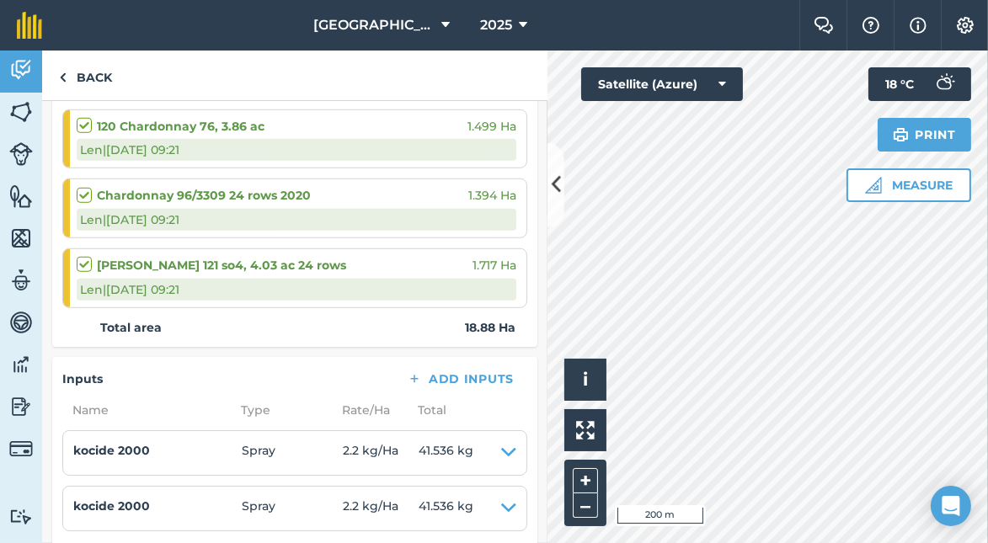
scroll to position [1624, 0]
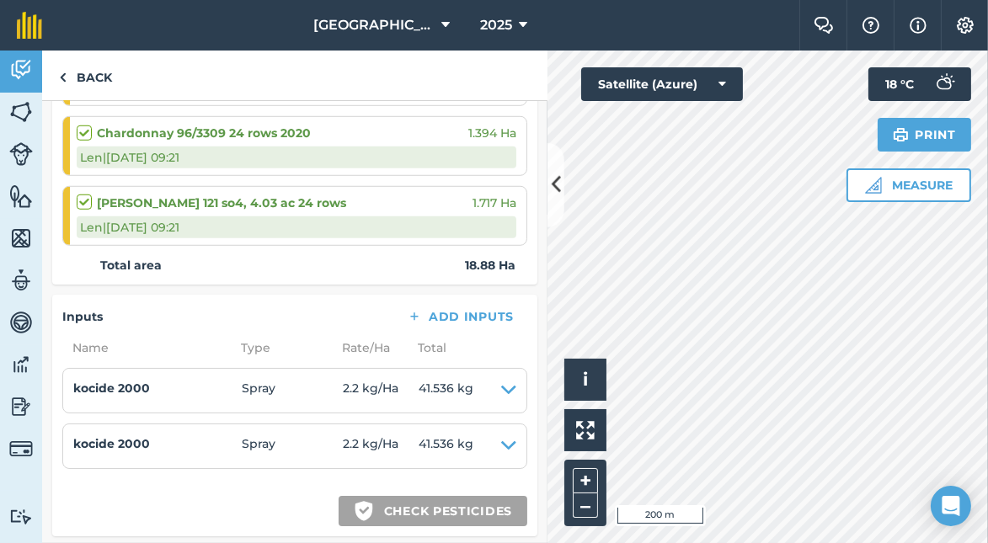
click at [84, 194] on label at bounding box center [87, 194] width 20 height 0
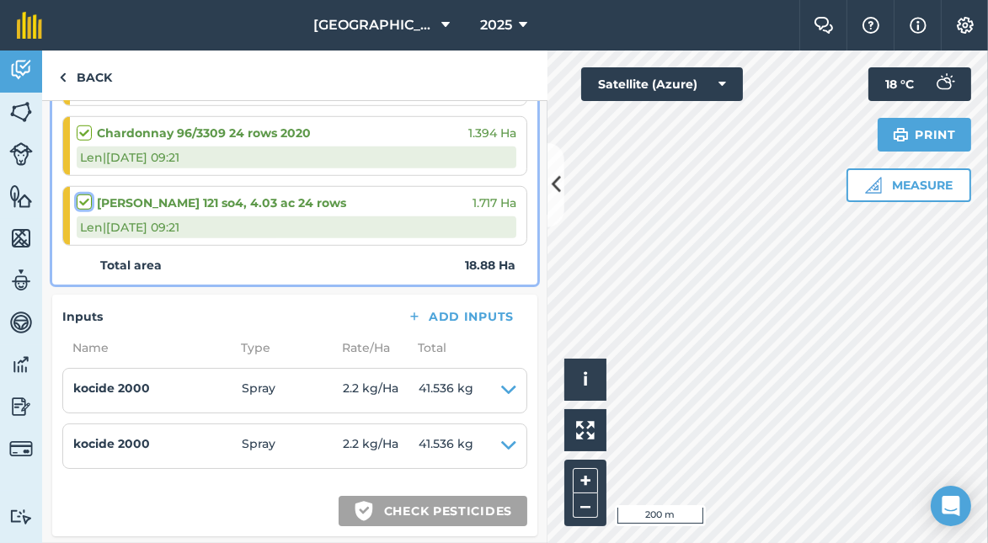
click at [84, 194] on input "checkbox" at bounding box center [82, 199] width 11 height 11
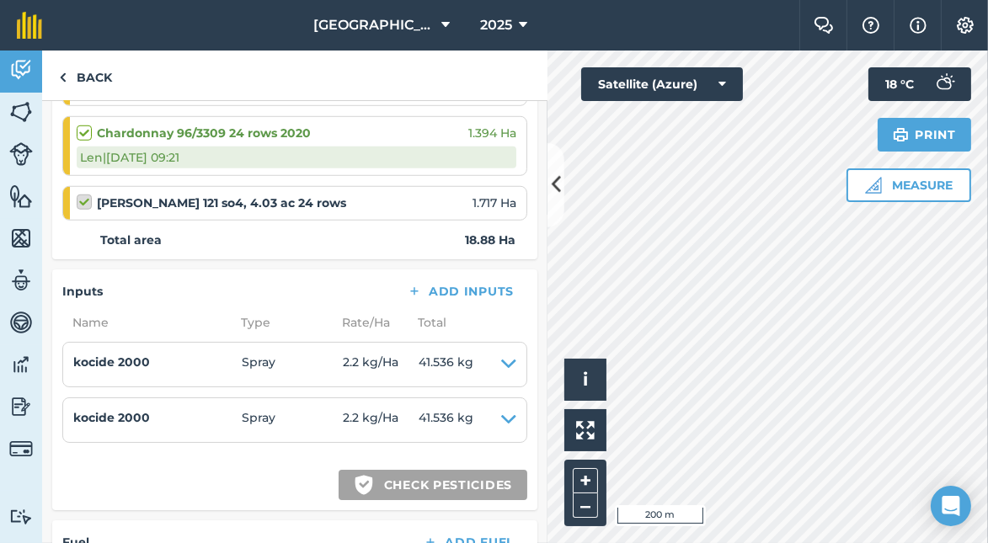
checkbox input "false"
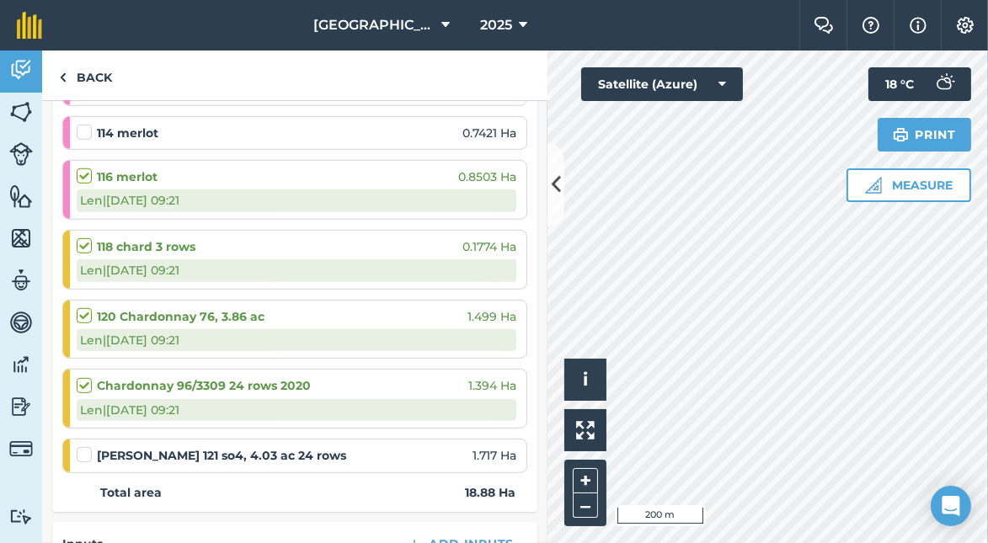
scroll to position [1287, 0]
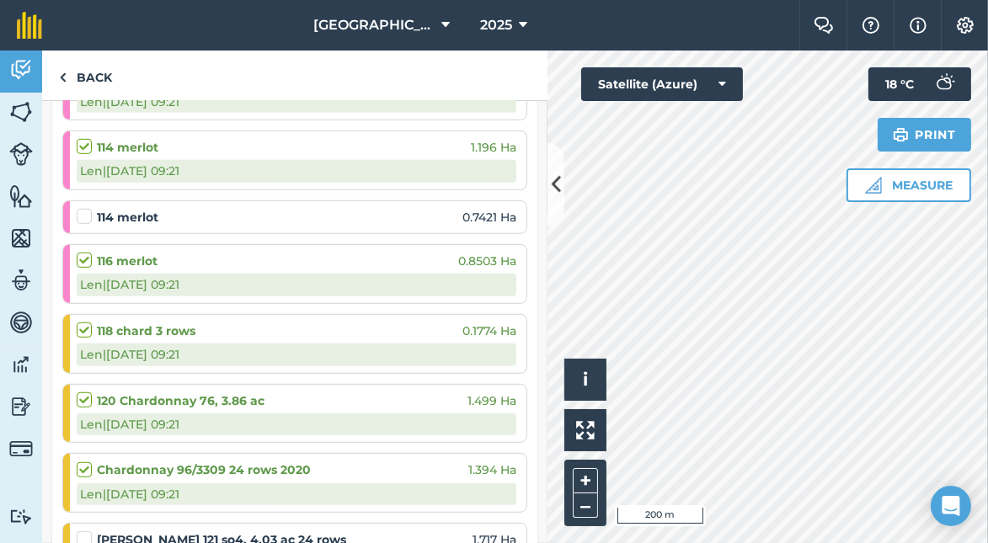
click at [85, 208] on label at bounding box center [87, 208] width 20 height 0
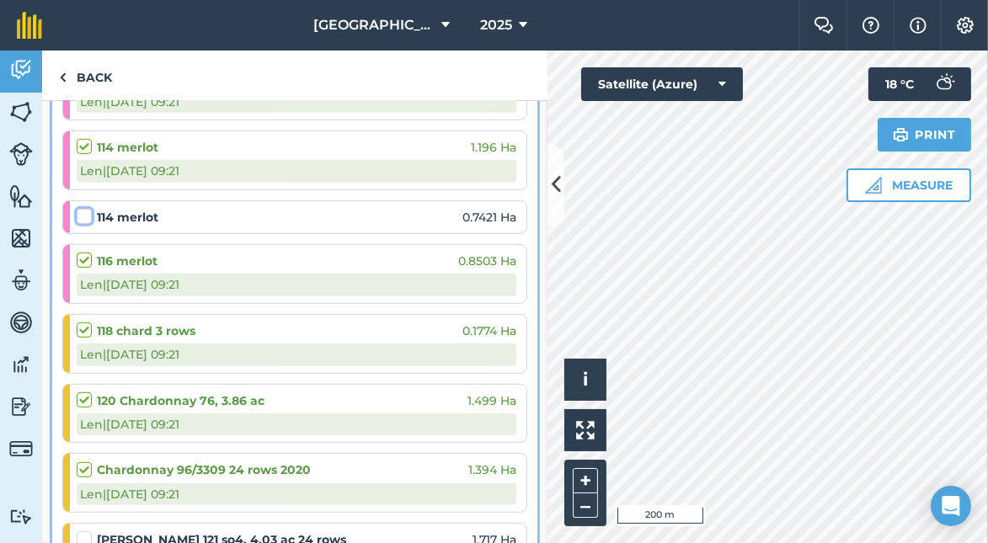
click at [85, 208] on input "checkbox" at bounding box center [82, 213] width 11 height 11
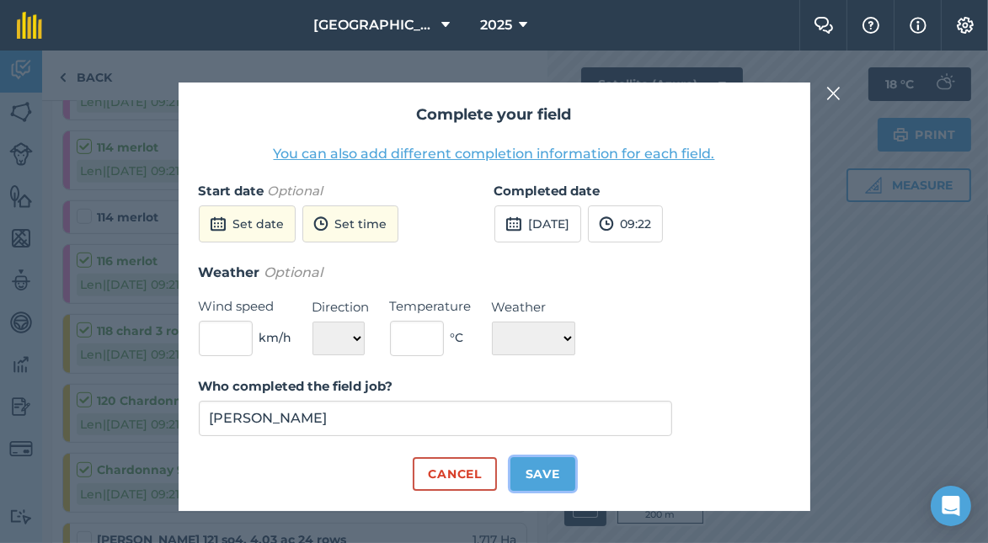
click at [551, 463] on button "Save" at bounding box center [543, 474] width 65 height 34
checkbox input "true"
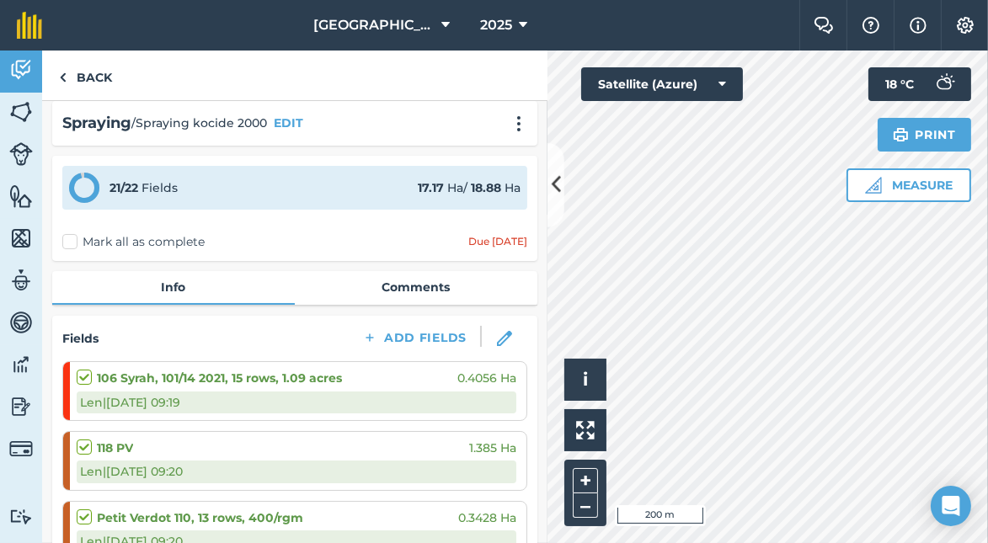
scroll to position [0, 0]
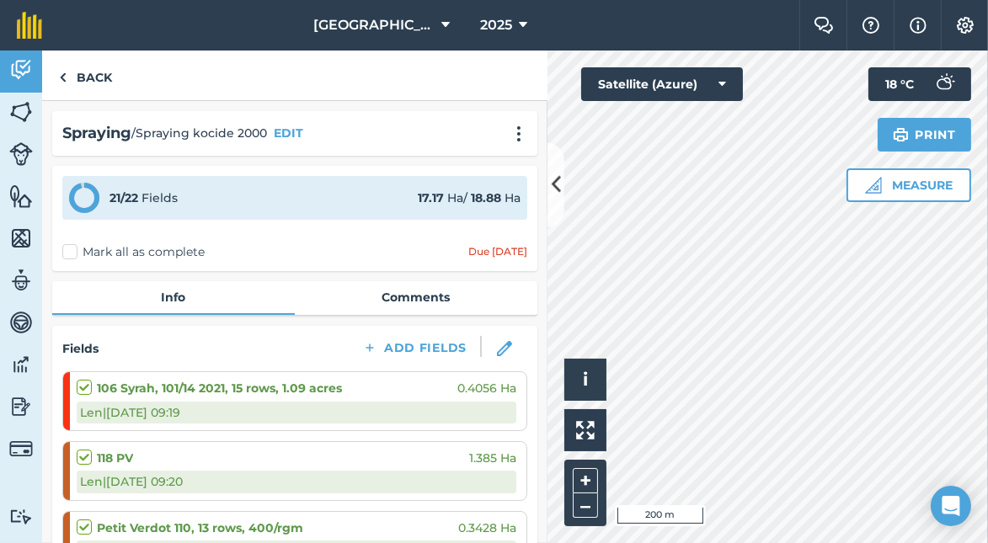
click at [73, 252] on label "Mark all as complete" at bounding box center [133, 252] width 142 height 18
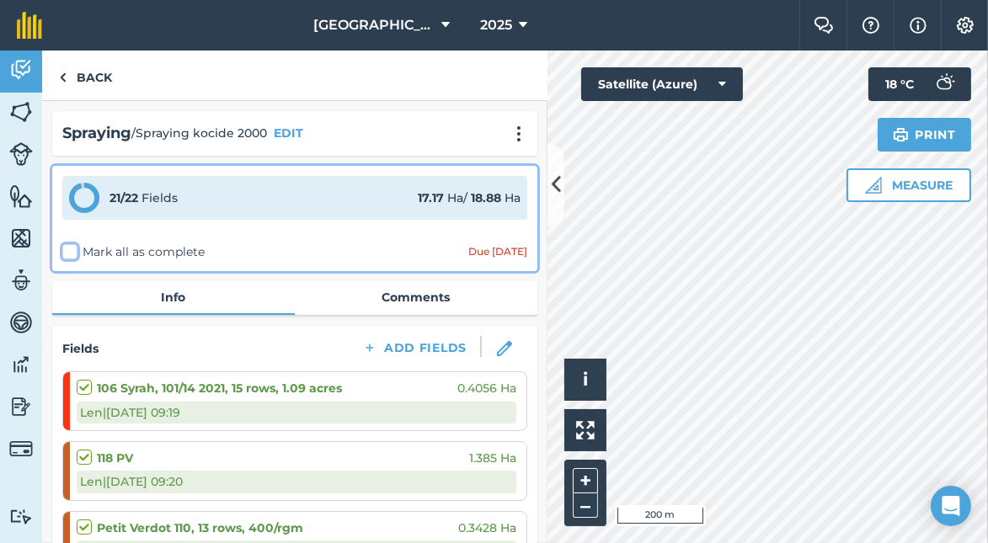
click at [73, 252] on input "Mark all as complete" at bounding box center [67, 248] width 11 height 11
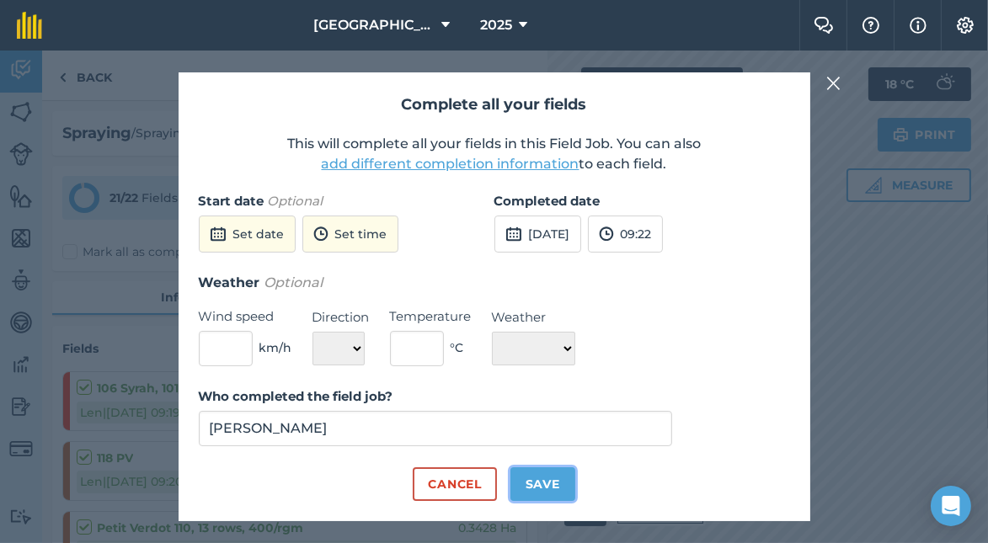
click at [536, 484] on button "Save" at bounding box center [543, 485] width 65 height 34
checkbox input "true"
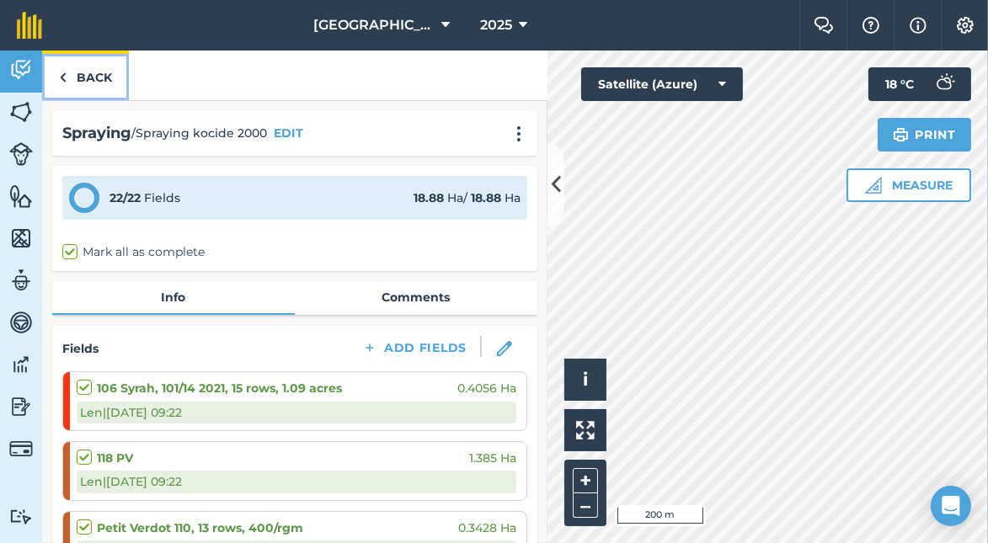
click at [76, 78] on link "Back" at bounding box center [85, 76] width 87 height 50
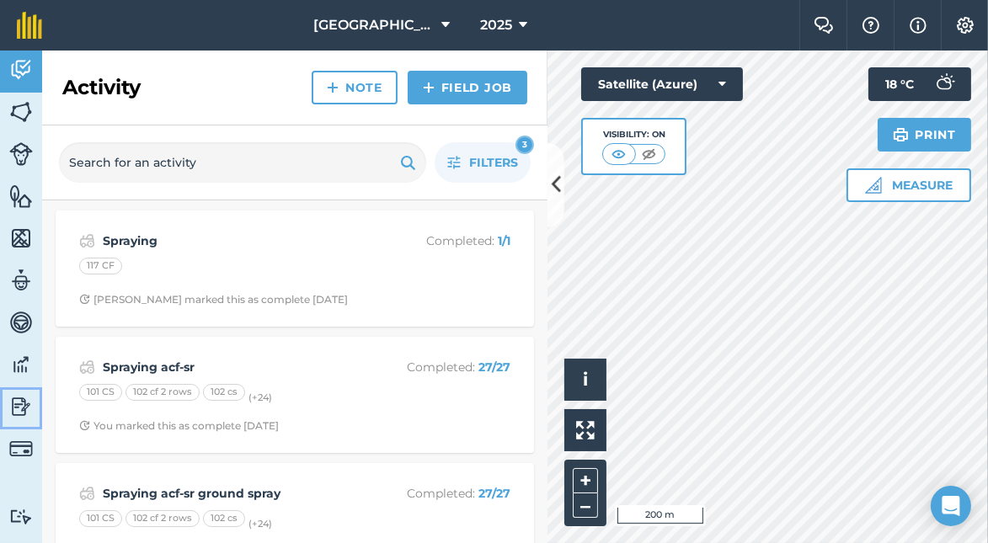
click at [23, 405] on img at bounding box center [21, 406] width 24 height 25
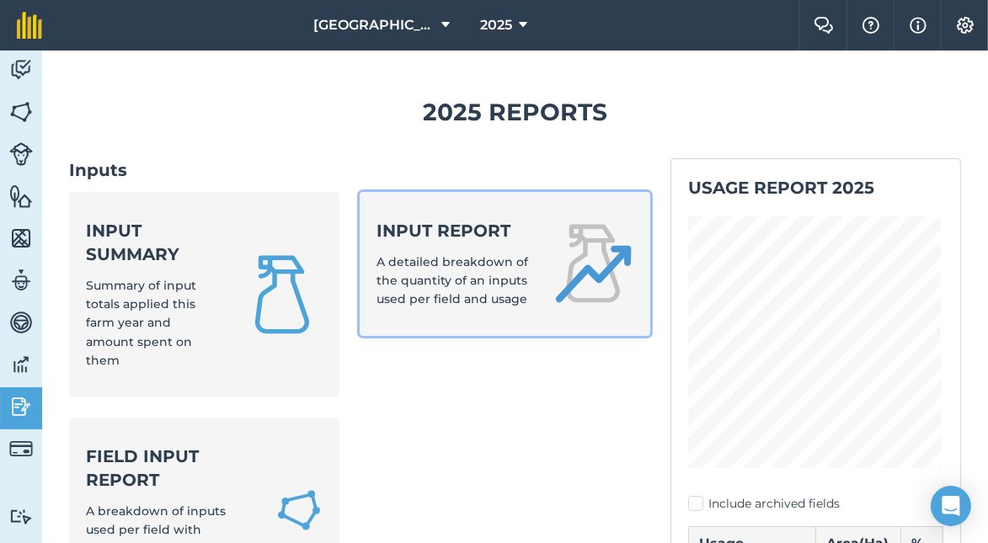
click at [416, 292] on span "A detailed breakdown of the quantity of an inputs used per field and usage" at bounding box center [453, 280] width 152 height 53
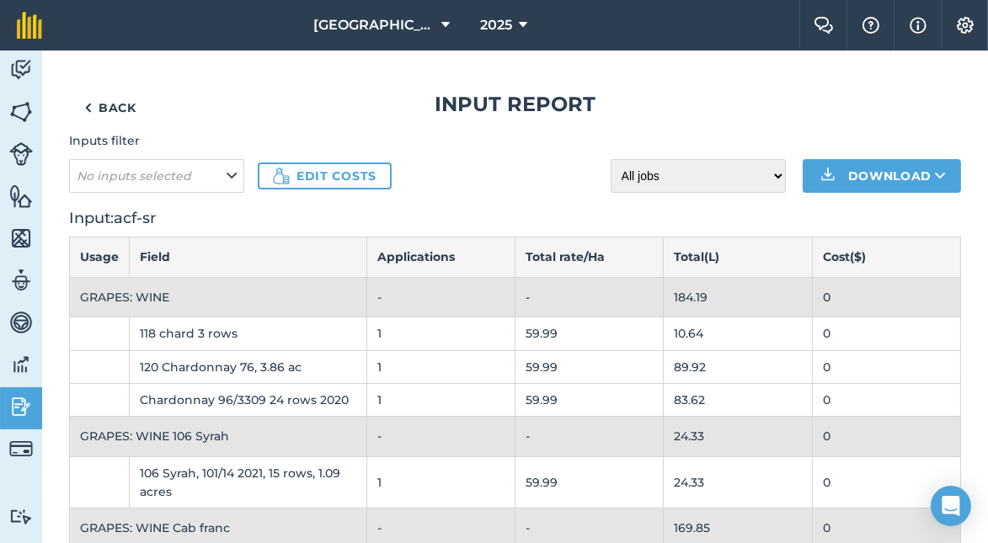
click at [478, 155] on div "Inputs filter No inputs selected Edit costs All jobs Incomplete jobs Complete j…" at bounding box center [515, 161] width 892 height 61
click at [110, 104] on link "Back" at bounding box center [110, 108] width 83 height 34
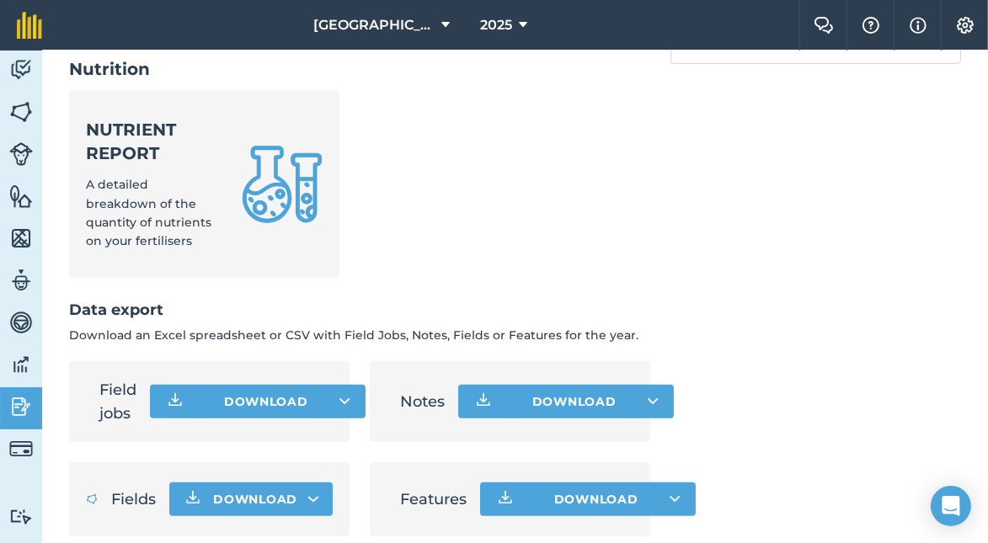
scroll to position [1054, 0]
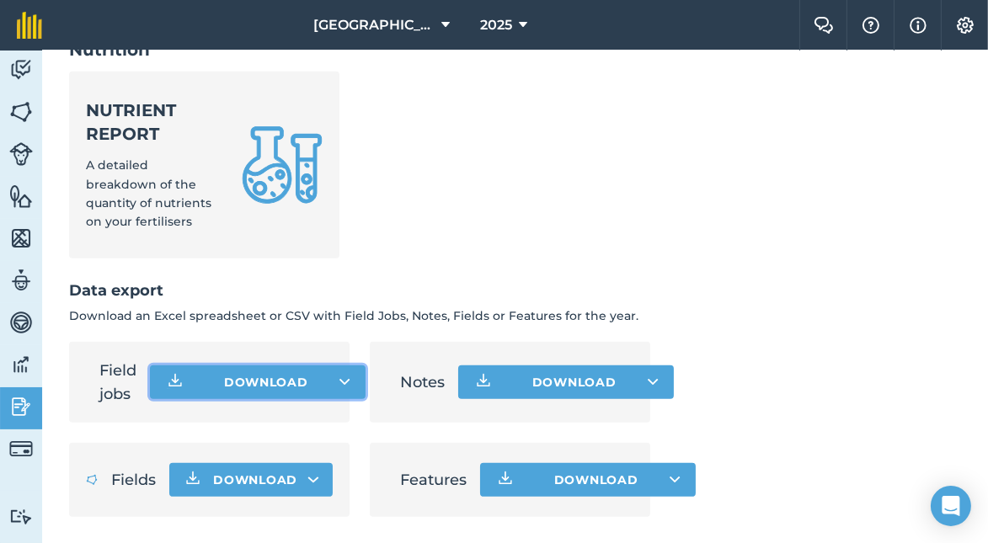
click at [265, 379] on button "Download" at bounding box center [258, 383] width 216 height 34
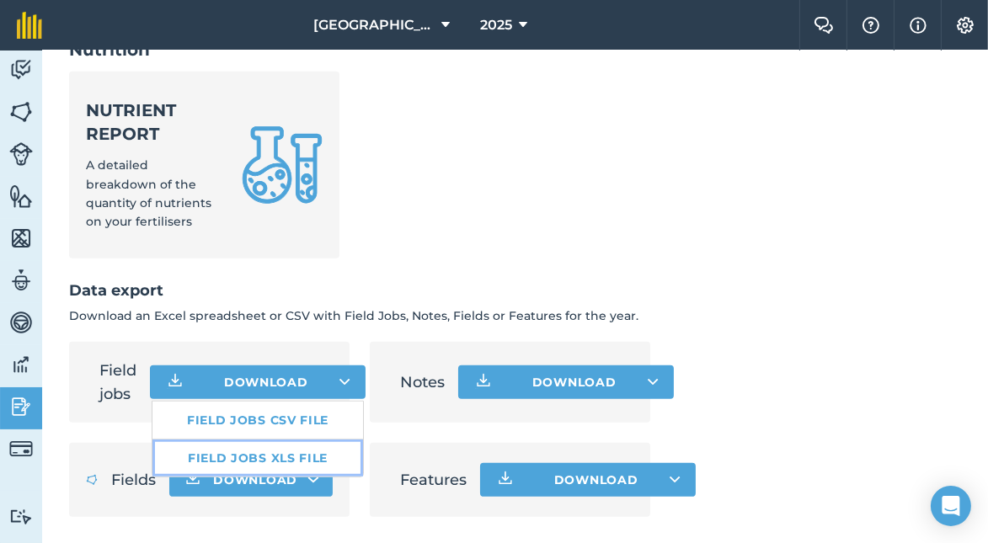
click at [269, 451] on link "Field jobs XLS file" at bounding box center [257, 458] width 211 height 37
